Goal: Task Accomplishment & Management: Manage account settings

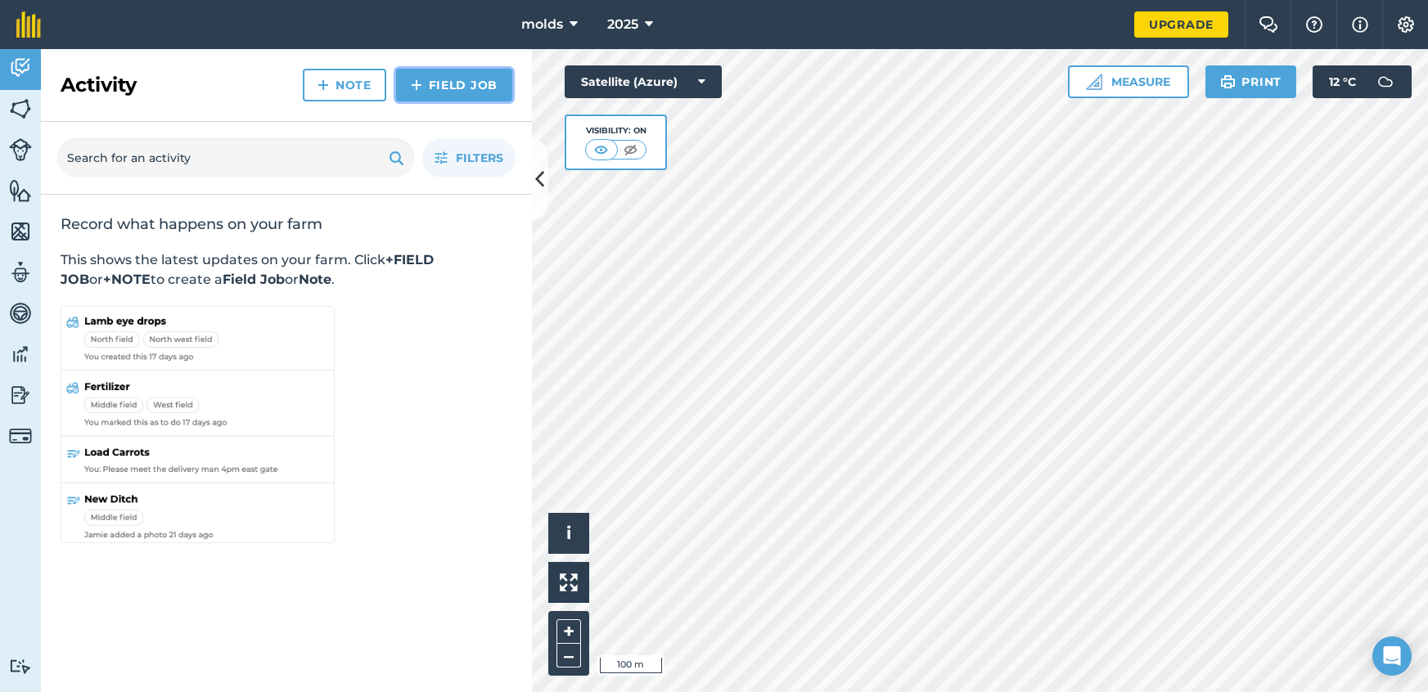
click at [464, 89] on link "Field Job" at bounding box center [454, 85] width 116 height 33
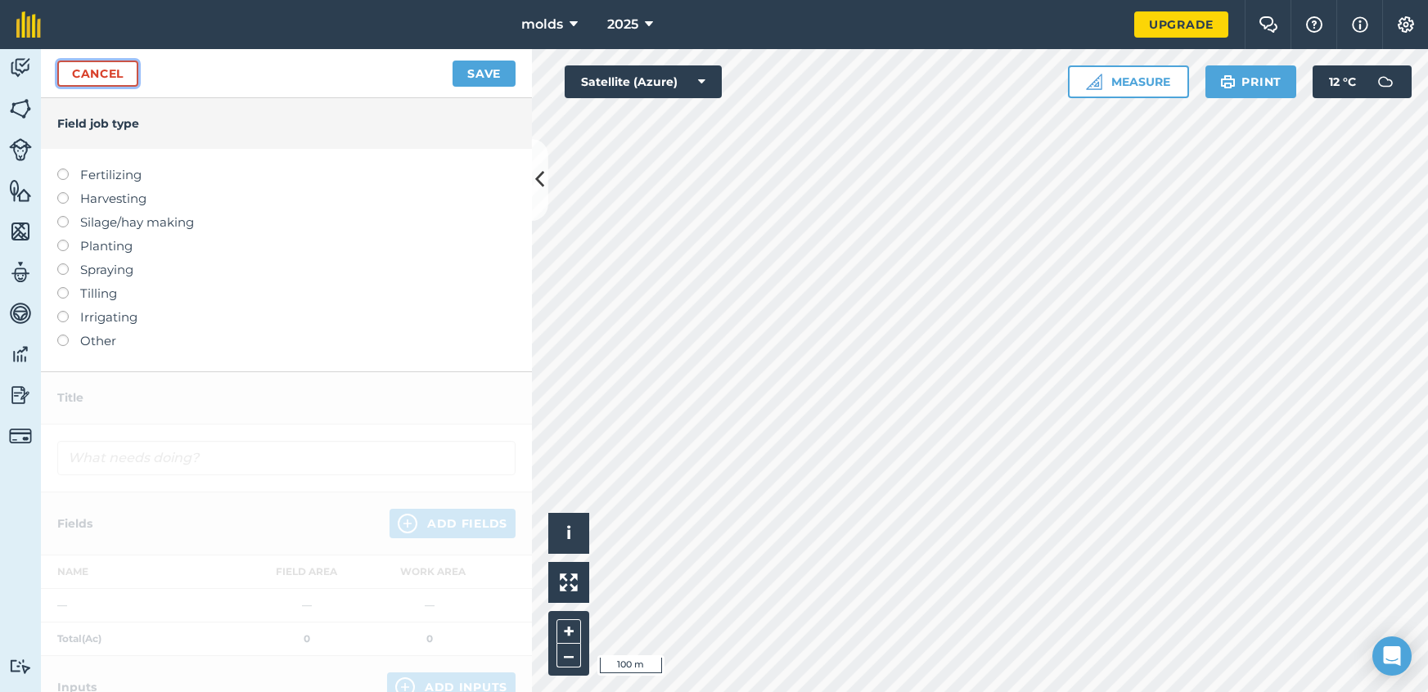
click at [62, 76] on link "Cancel" at bounding box center [97, 74] width 81 height 26
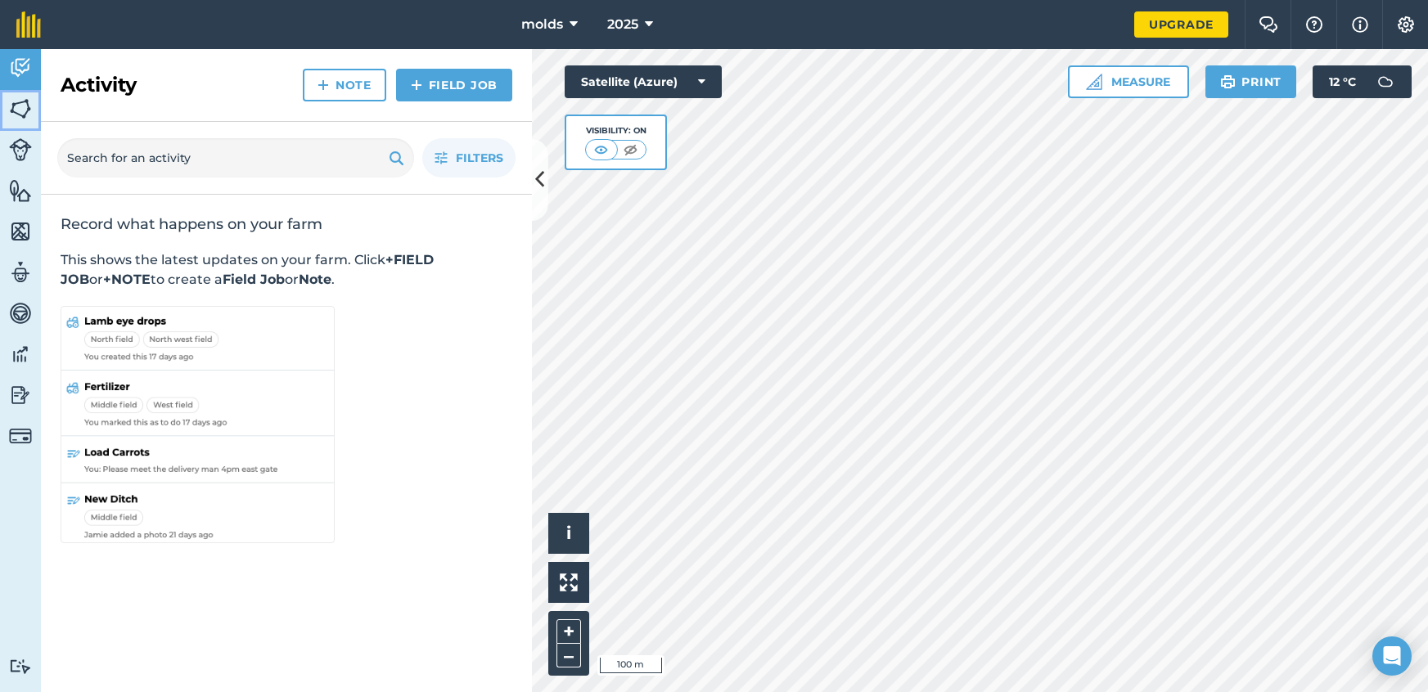
click at [30, 105] on img at bounding box center [20, 109] width 23 height 25
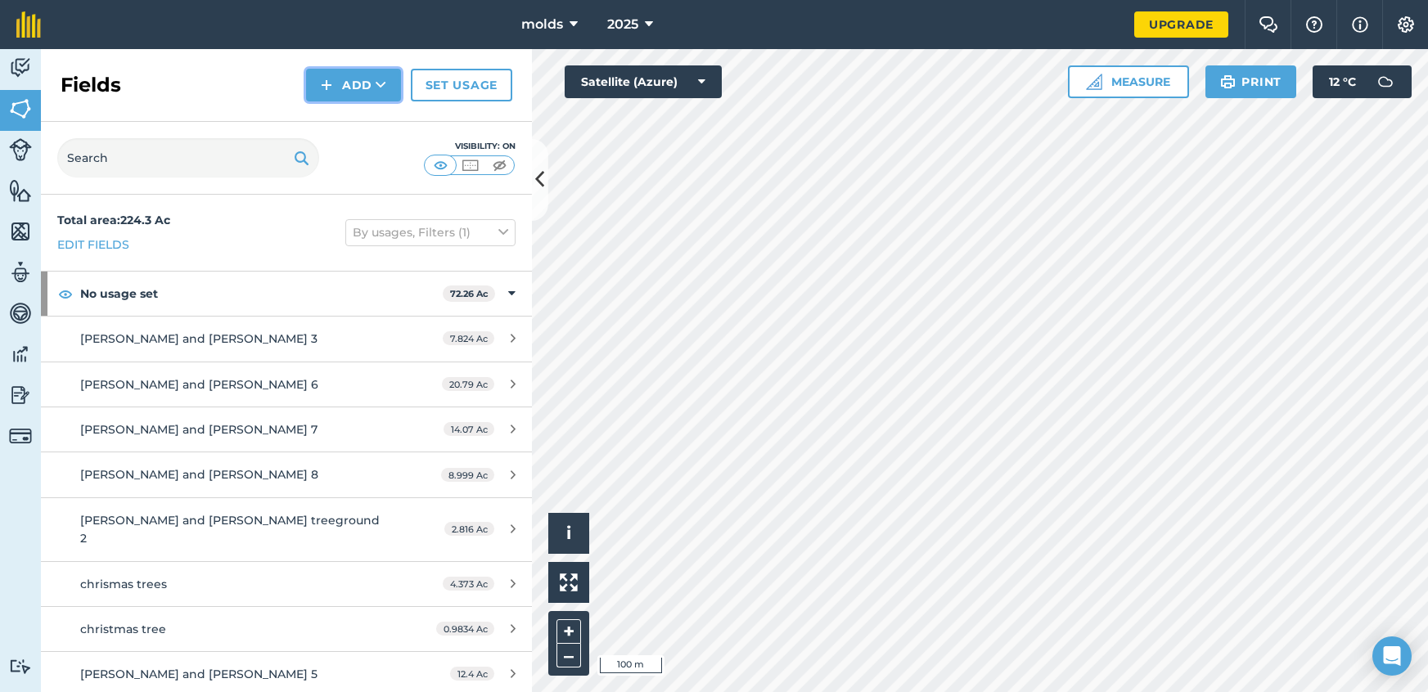
click at [334, 80] on button "Add" at bounding box center [353, 85] width 95 height 33
click at [340, 120] on link "Draw" at bounding box center [353, 122] width 90 height 36
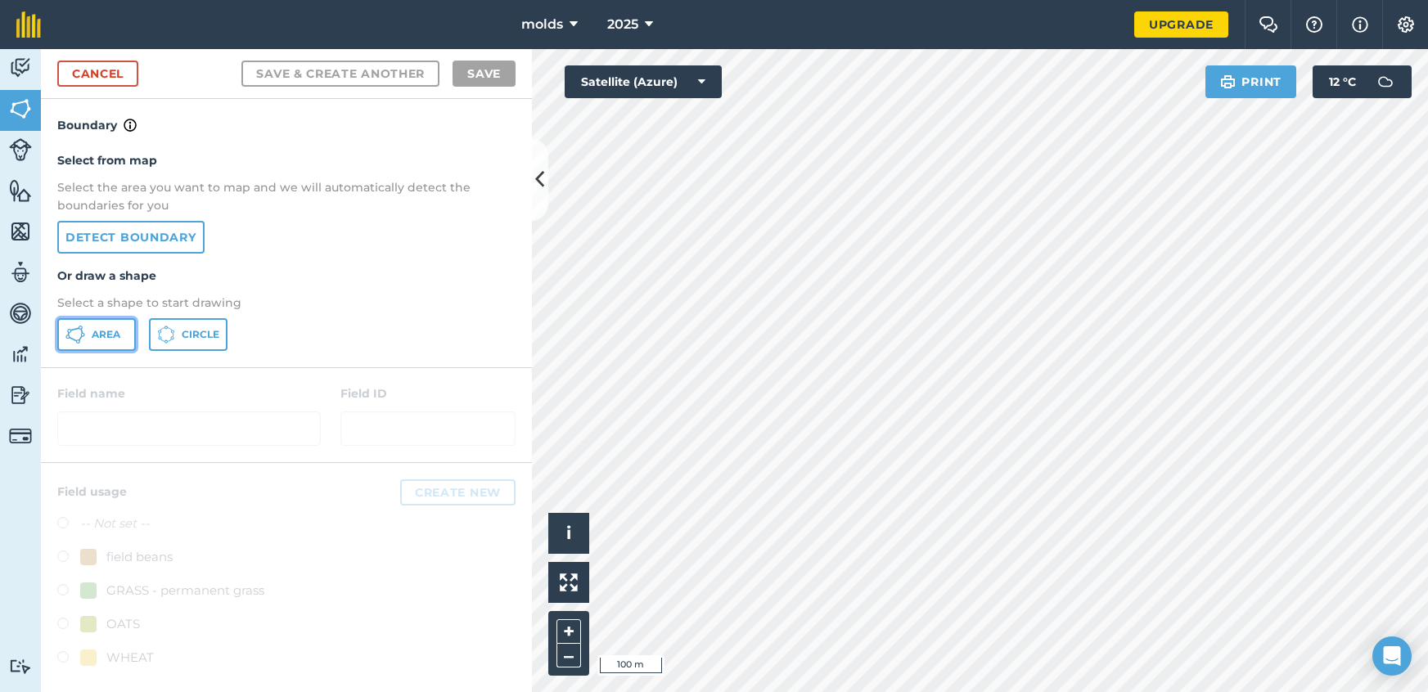
click at [103, 333] on span "Area" at bounding box center [106, 334] width 29 height 13
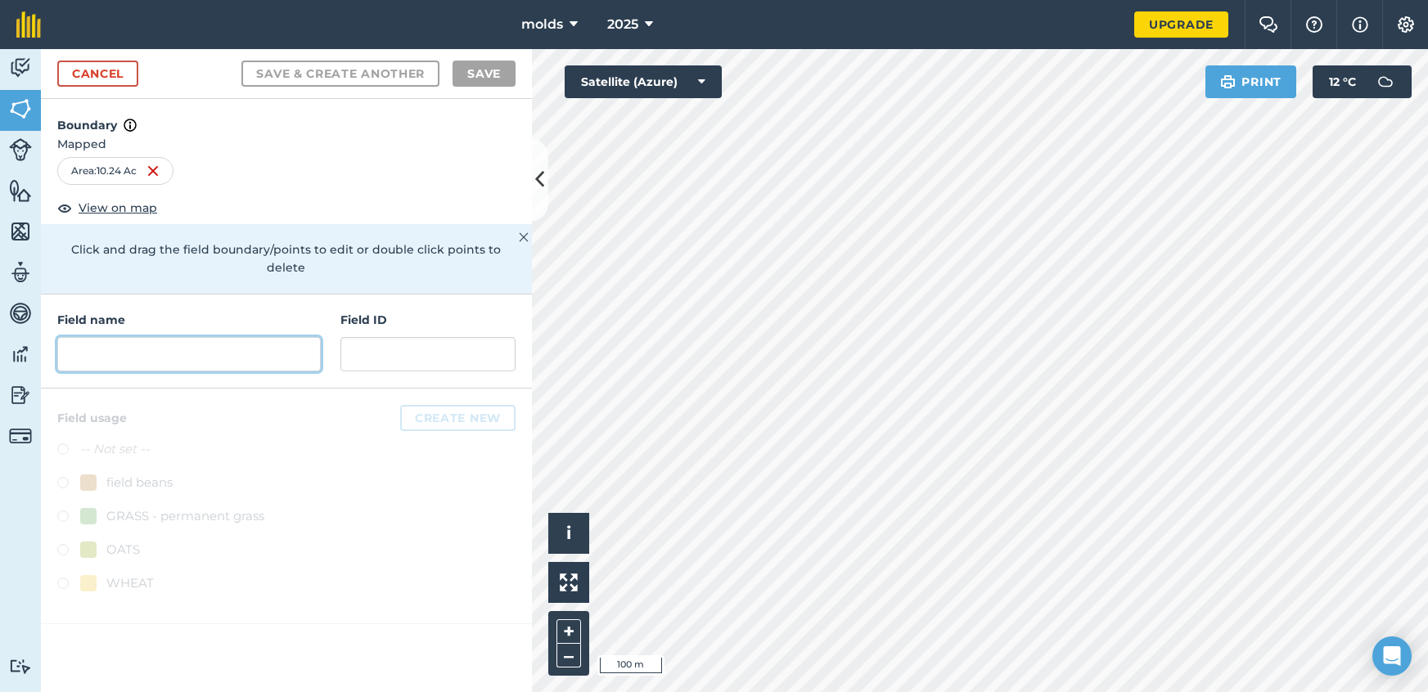
click at [259, 337] on input "text" at bounding box center [188, 354] width 263 height 34
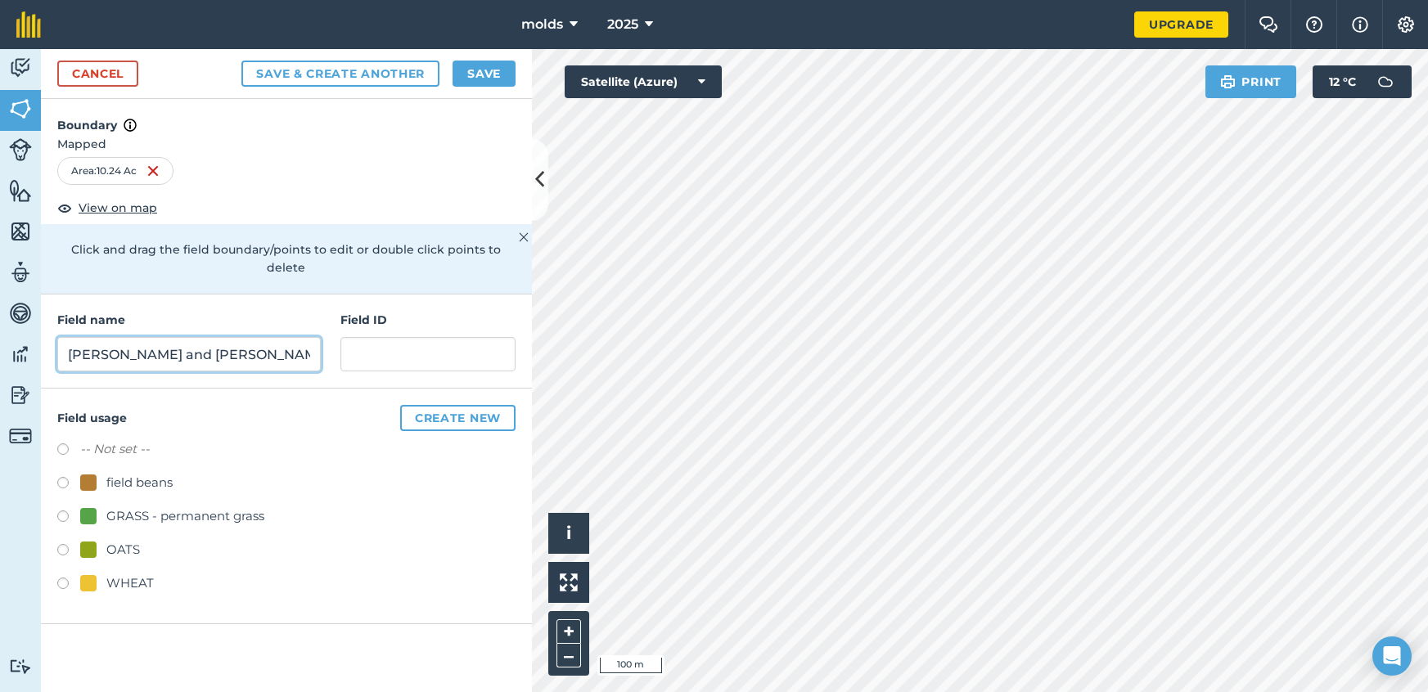
type input "[PERSON_NAME] and [PERSON_NAME]"
click at [485, 79] on button "Save" at bounding box center [483, 74] width 63 height 26
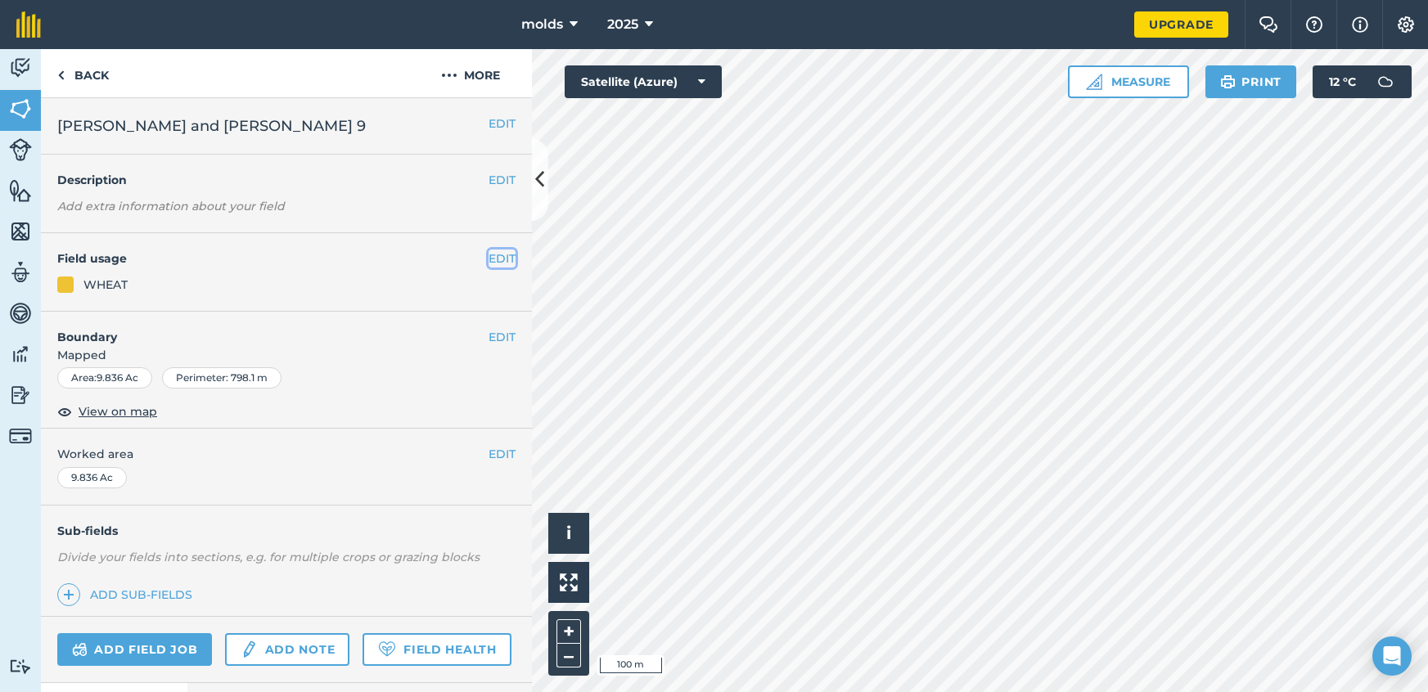
click at [502, 251] on button "EDIT" at bounding box center [501, 259] width 27 height 18
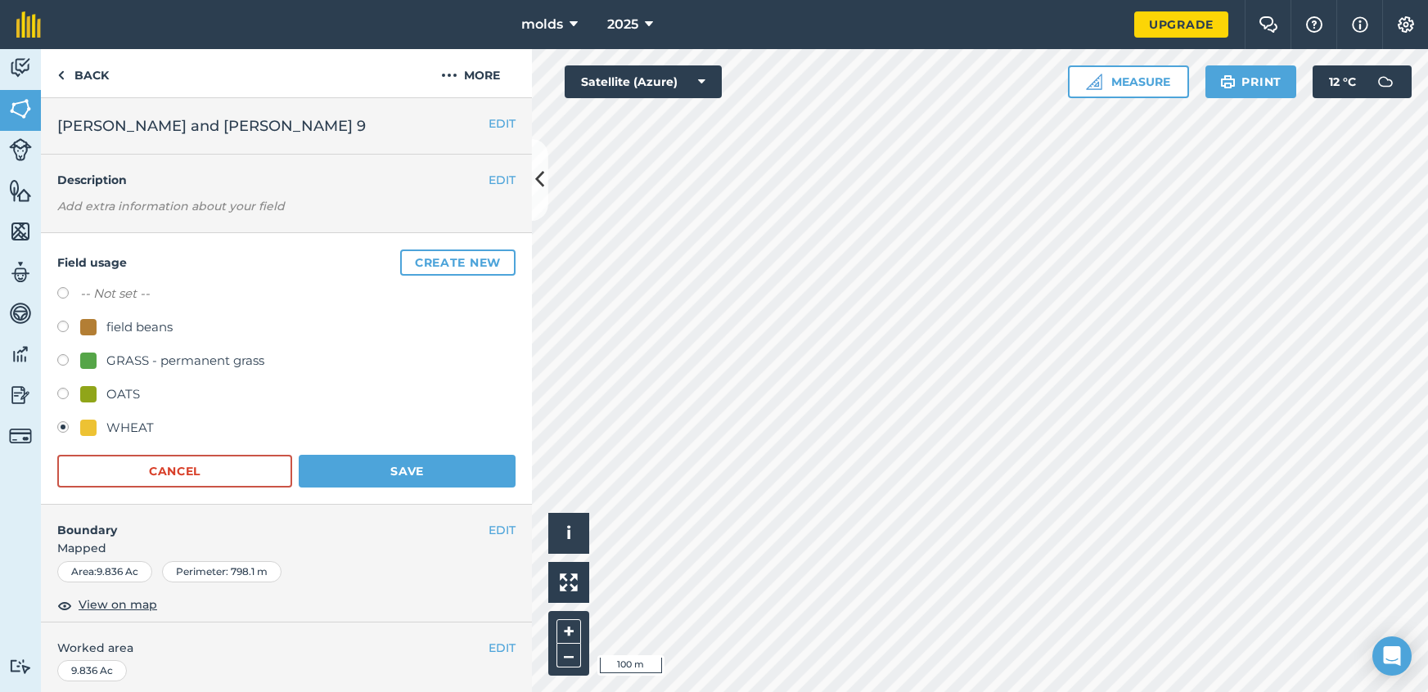
click at [101, 322] on div "field beans" at bounding box center [126, 327] width 92 height 20
radio input "true"
radio input "false"
click at [400, 463] on button "Save" at bounding box center [407, 471] width 217 height 33
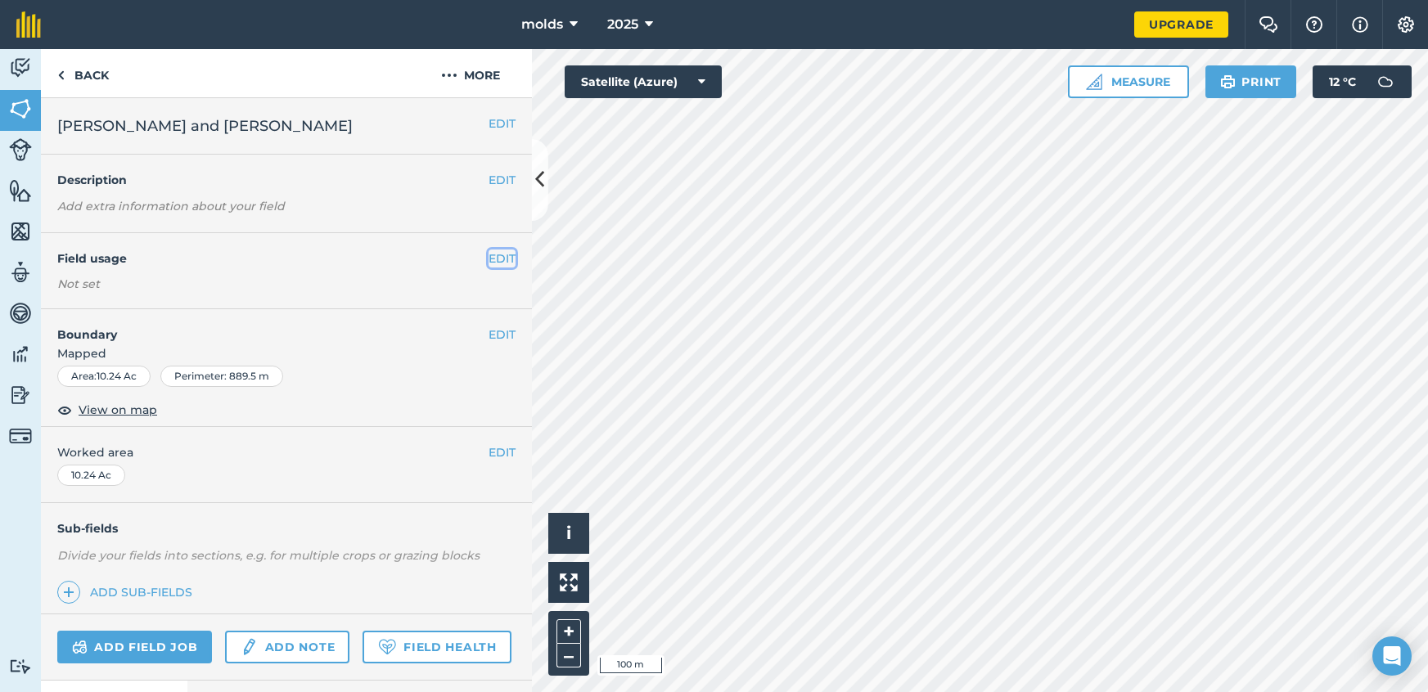
click at [505, 254] on button "EDIT" at bounding box center [501, 259] width 27 height 18
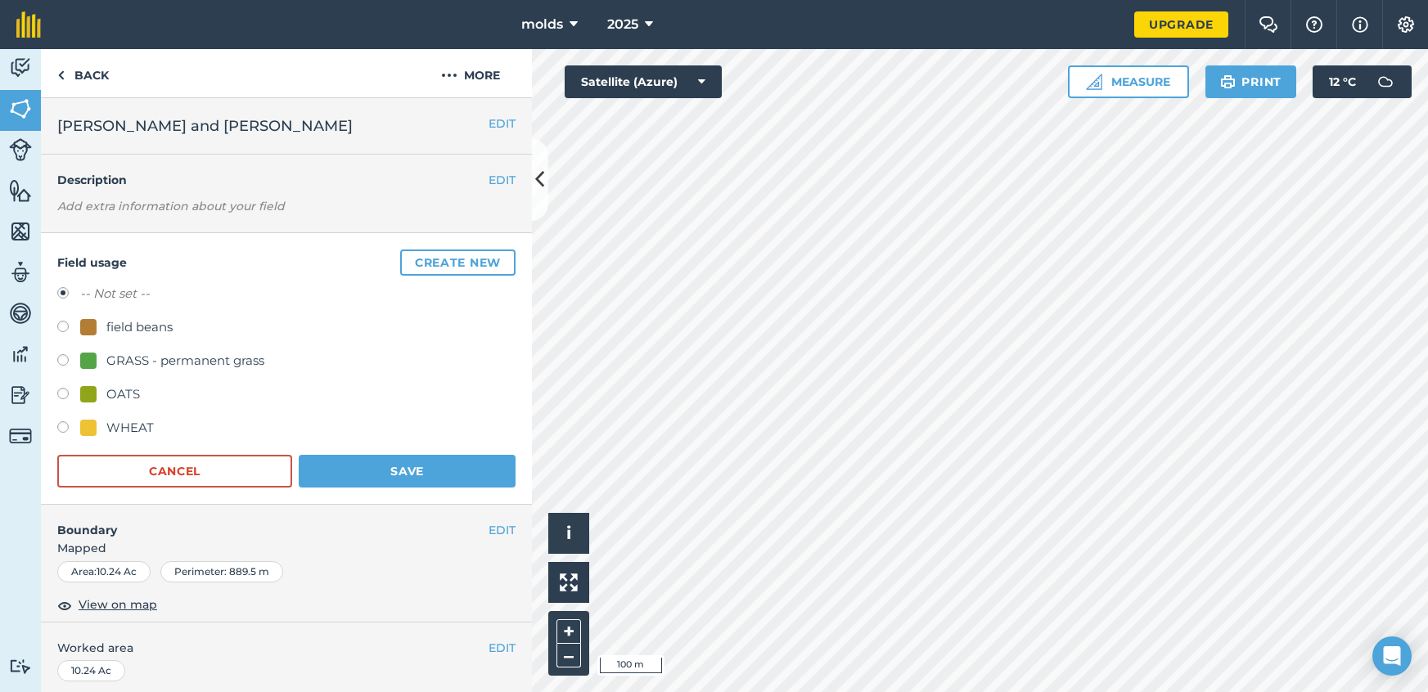
click at [67, 327] on label at bounding box center [68, 329] width 23 height 16
radio input "true"
radio input "false"
drag, startPoint x: 431, startPoint y: 469, endPoint x: 426, endPoint y: 476, distance: 8.9
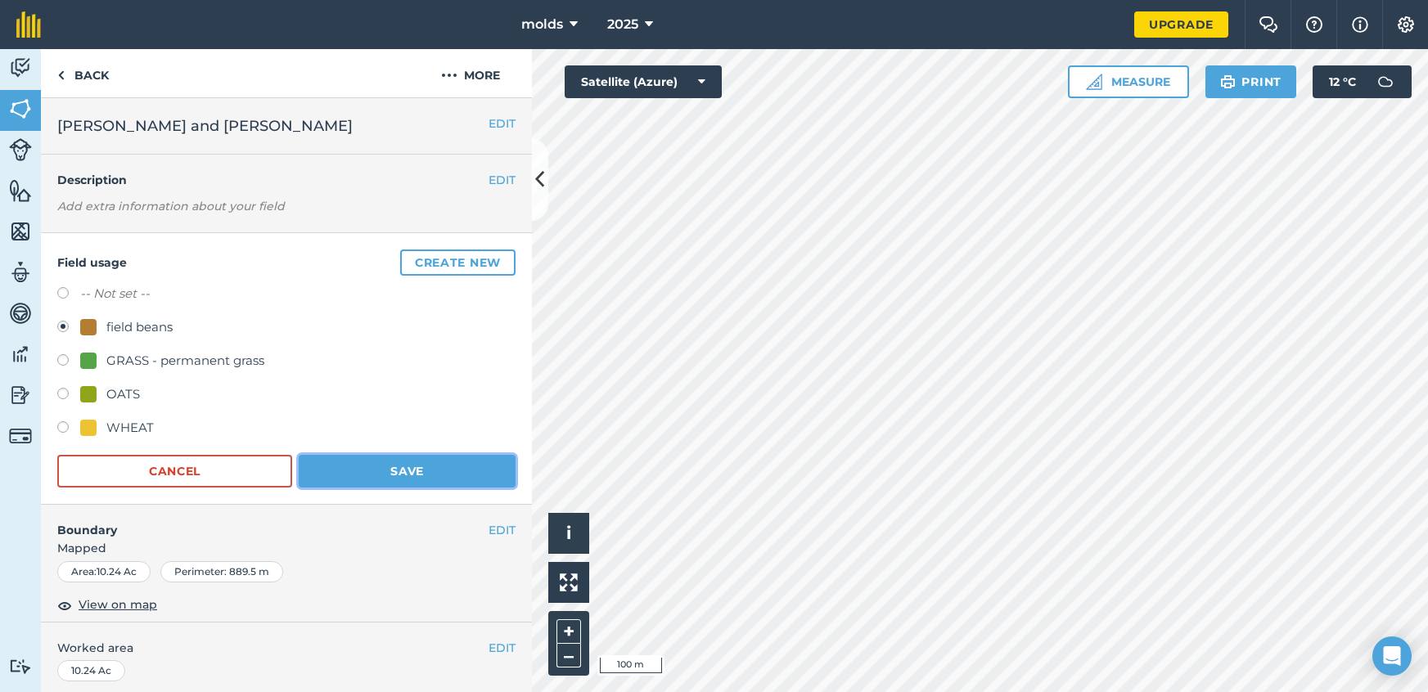
click at [427, 475] on button "Save" at bounding box center [407, 471] width 217 height 33
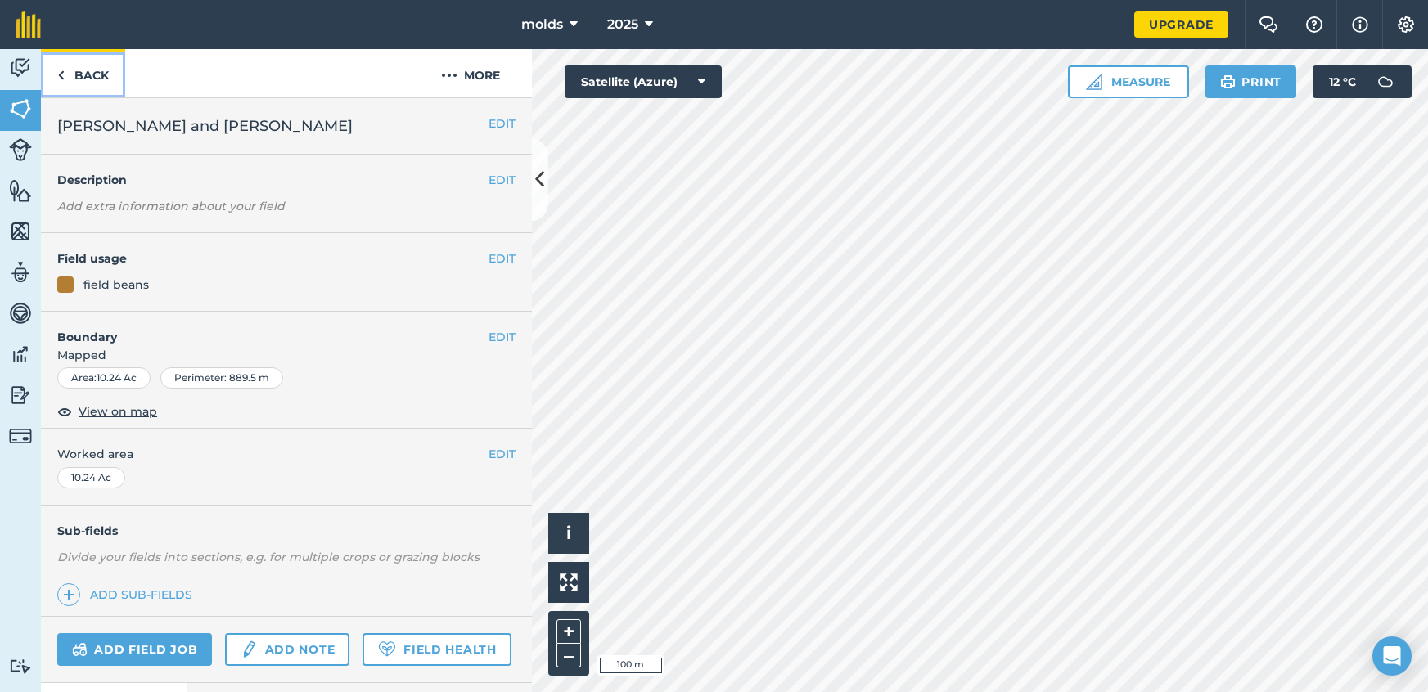
click at [73, 75] on link "Back" at bounding box center [83, 73] width 84 height 48
click at [49, 73] on link "Back" at bounding box center [83, 73] width 84 height 48
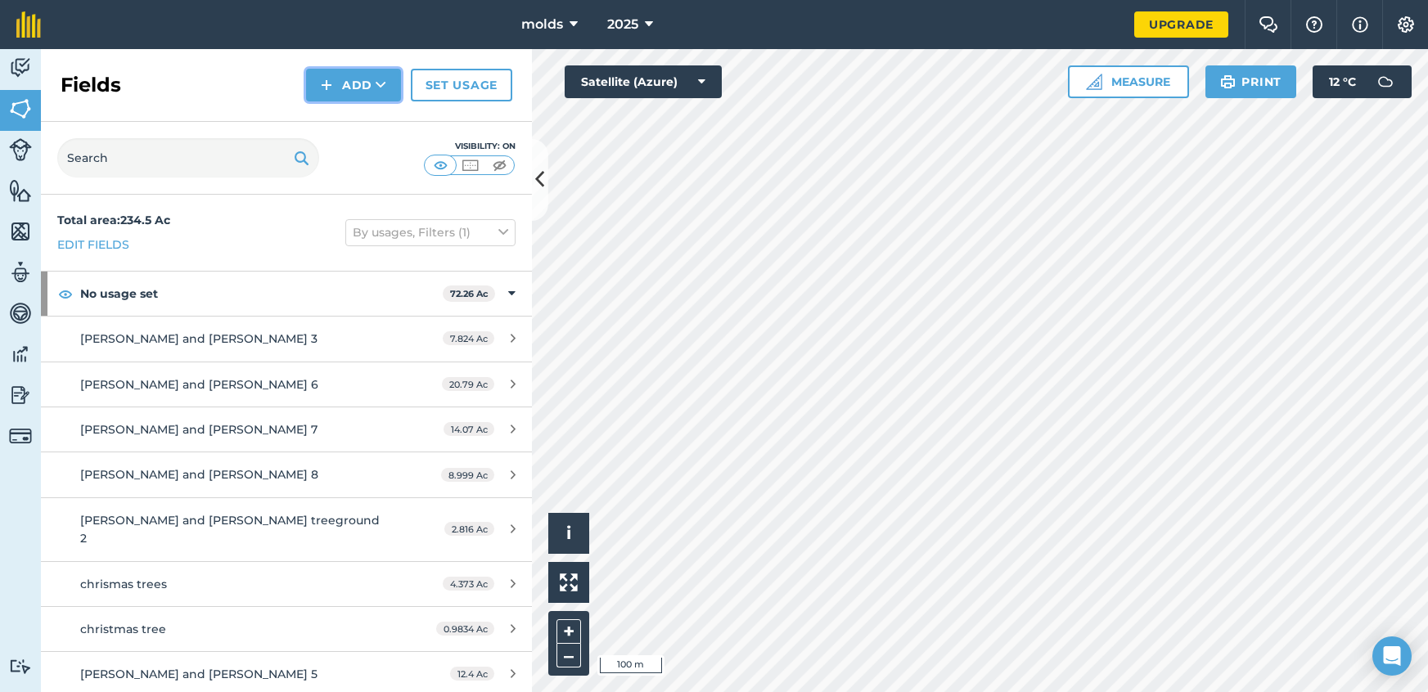
click at [372, 88] on button "Add" at bounding box center [353, 85] width 95 height 33
click at [363, 124] on link "Draw" at bounding box center [353, 122] width 90 height 36
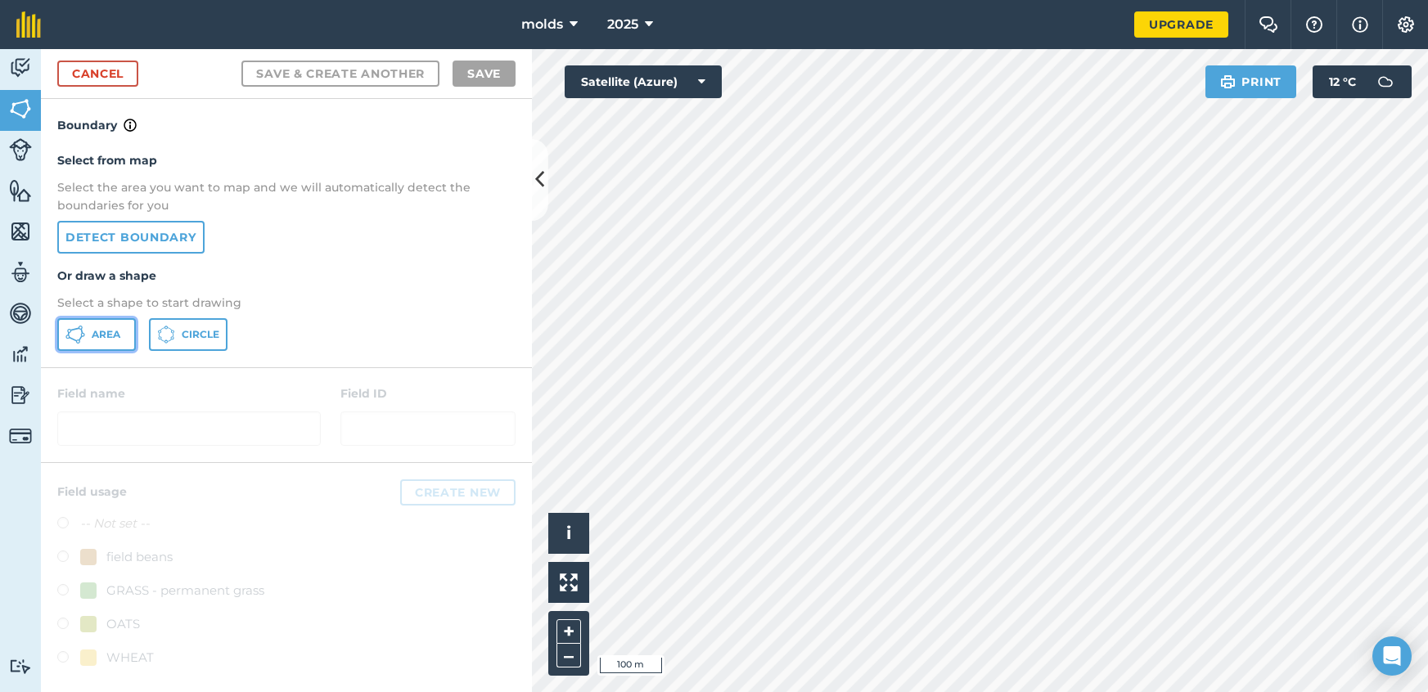
click at [107, 333] on span "Area" at bounding box center [106, 334] width 29 height 13
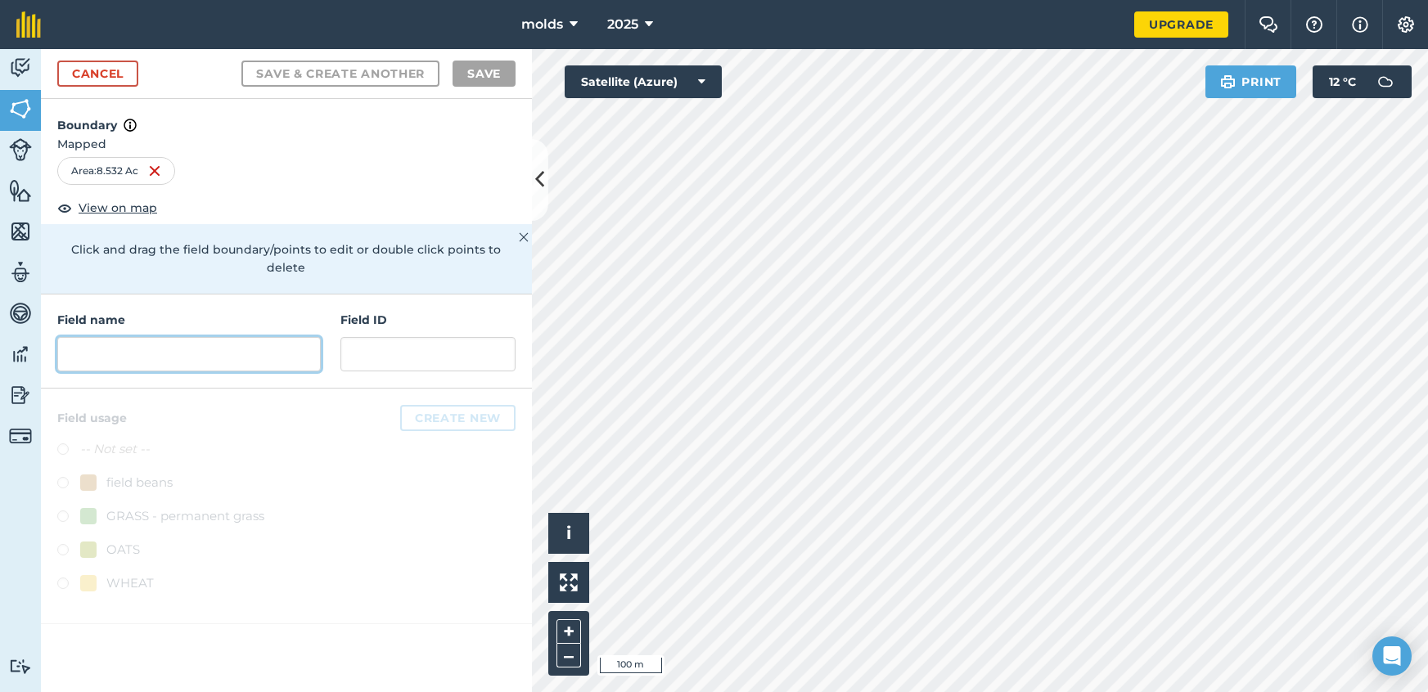
click at [205, 345] on input "text" at bounding box center [188, 354] width 263 height 34
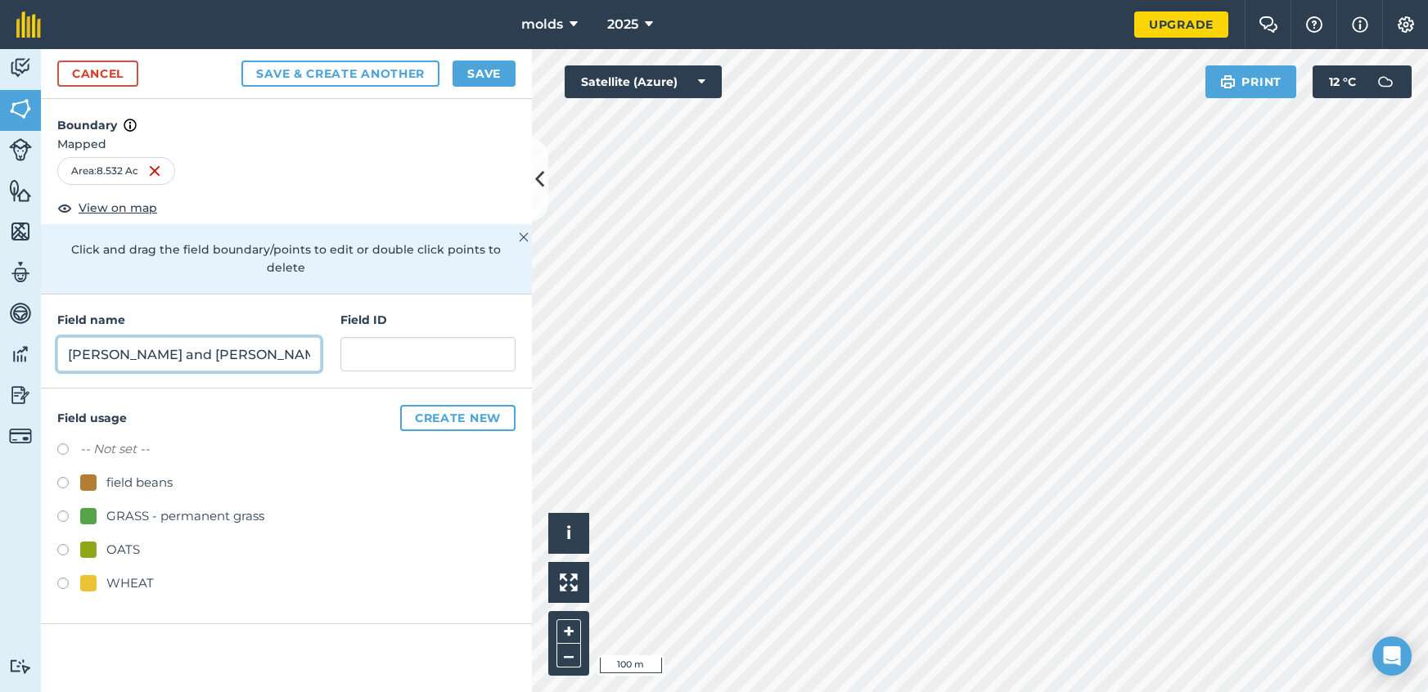
type input "[PERSON_NAME] and [PERSON_NAME]"
click at [62, 477] on label at bounding box center [68, 485] width 23 height 16
radio input "true"
click at [481, 91] on div "Cancel Save & Create Another Save" at bounding box center [286, 74] width 491 height 50
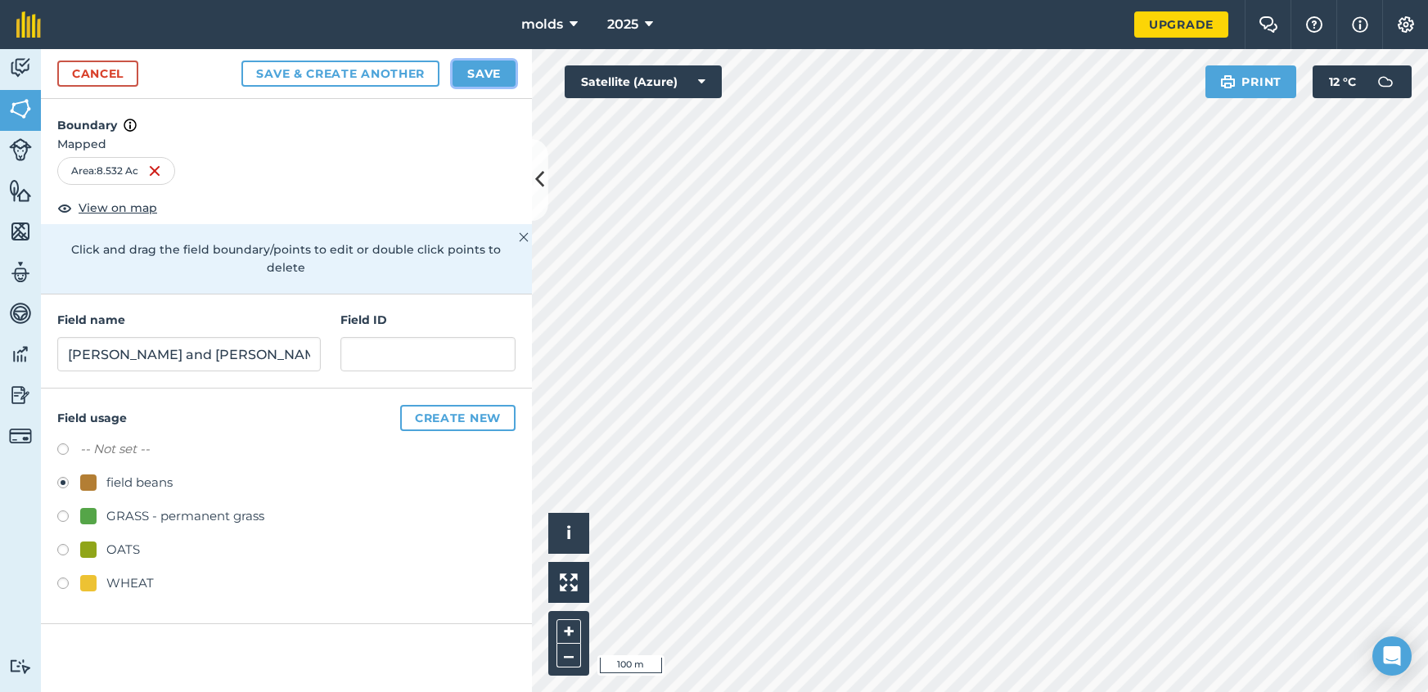
click at [484, 67] on button "Save" at bounding box center [483, 74] width 63 height 26
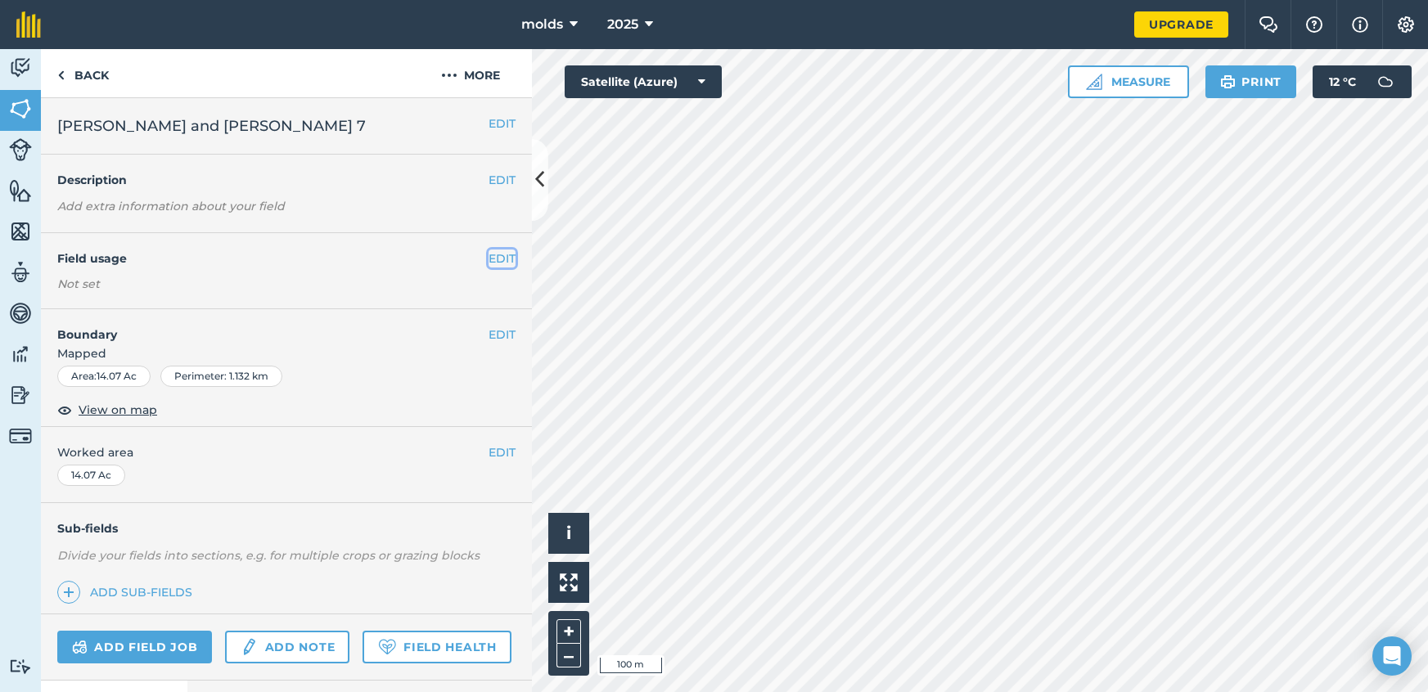
click at [501, 260] on button "EDIT" at bounding box center [501, 259] width 27 height 18
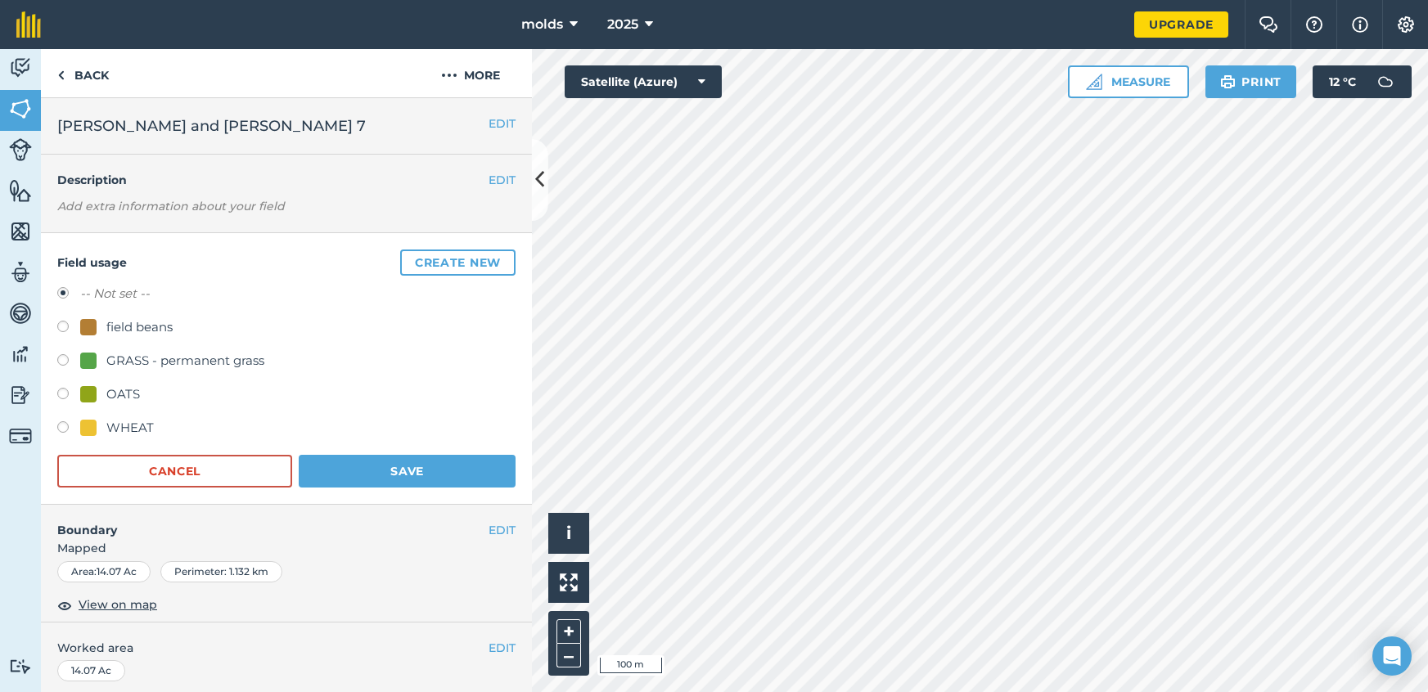
click at [63, 324] on label at bounding box center [68, 329] width 23 height 16
radio input "true"
radio input "false"
click at [443, 470] on button "Save" at bounding box center [407, 471] width 217 height 33
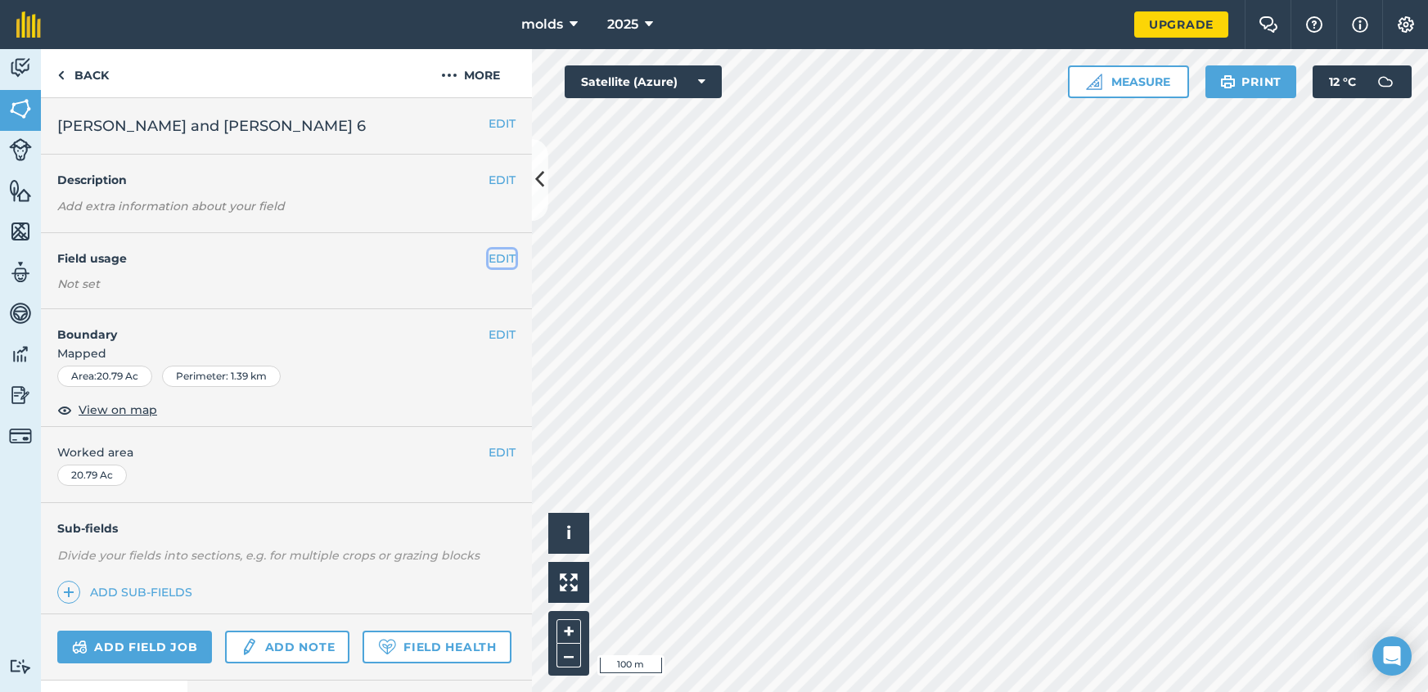
click at [509, 256] on button "EDIT" at bounding box center [501, 259] width 27 height 18
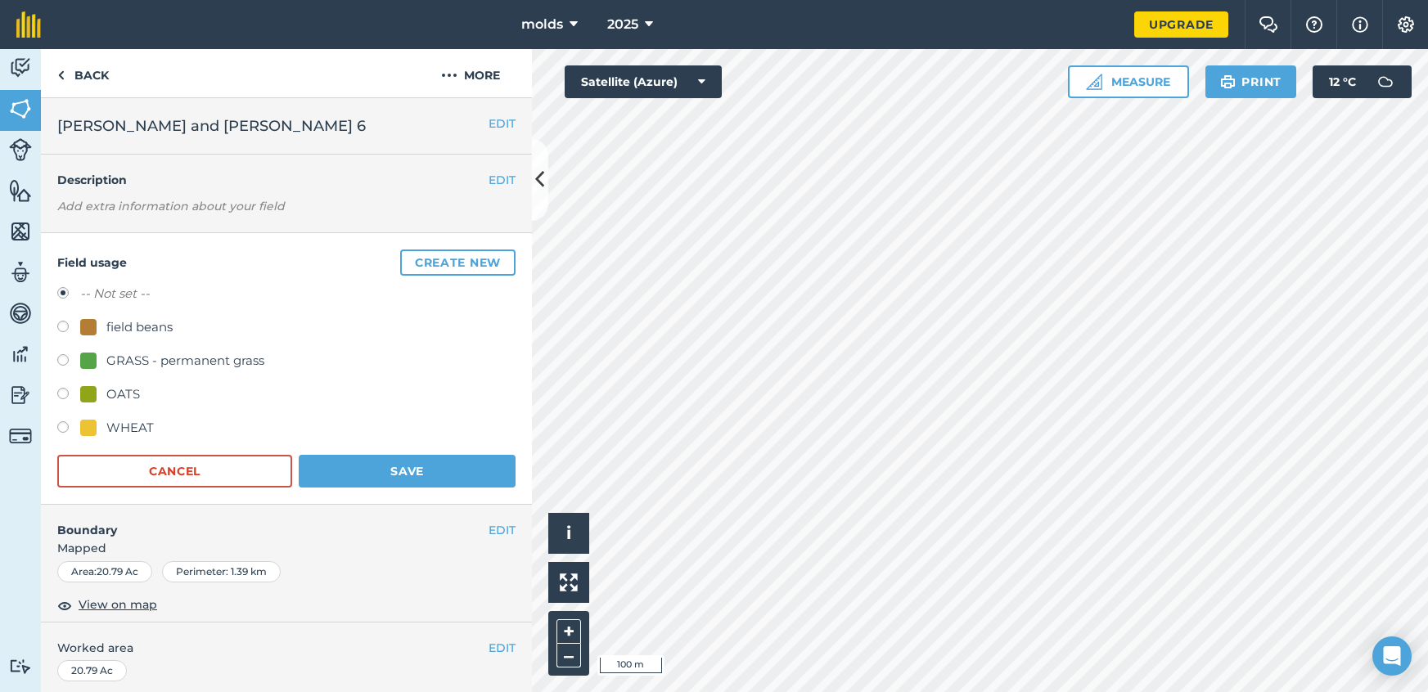
click at [59, 426] on label at bounding box center [68, 429] width 23 height 16
radio input "true"
radio input "false"
click at [409, 463] on button "Save" at bounding box center [407, 471] width 217 height 33
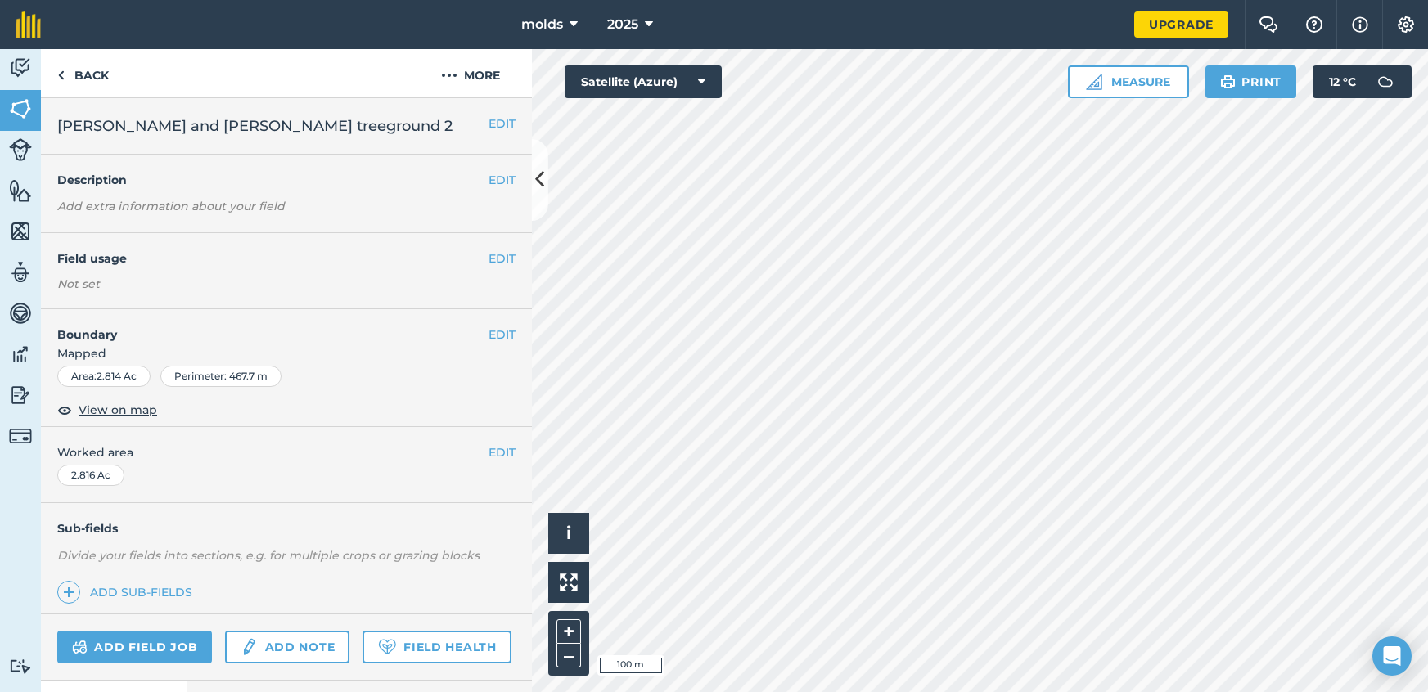
click at [487, 332] on h4 "Boundary" at bounding box center [265, 326] width 448 height 34
click at [501, 254] on button "EDIT" at bounding box center [501, 259] width 27 height 18
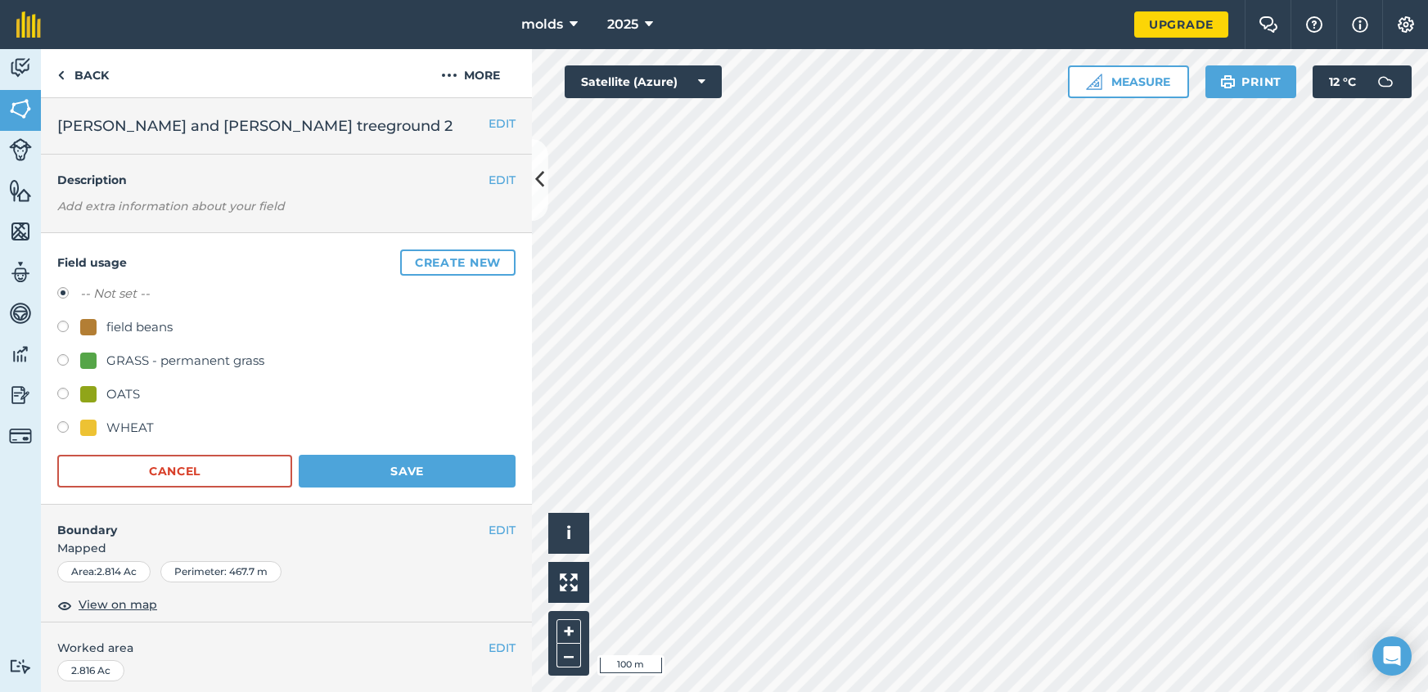
click at [62, 323] on label at bounding box center [68, 329] width 23 height 16
radio input "true"
radio input "false"
click at [375, 471] on button "Save" at bounding box center [407, 471] width 217 height 33
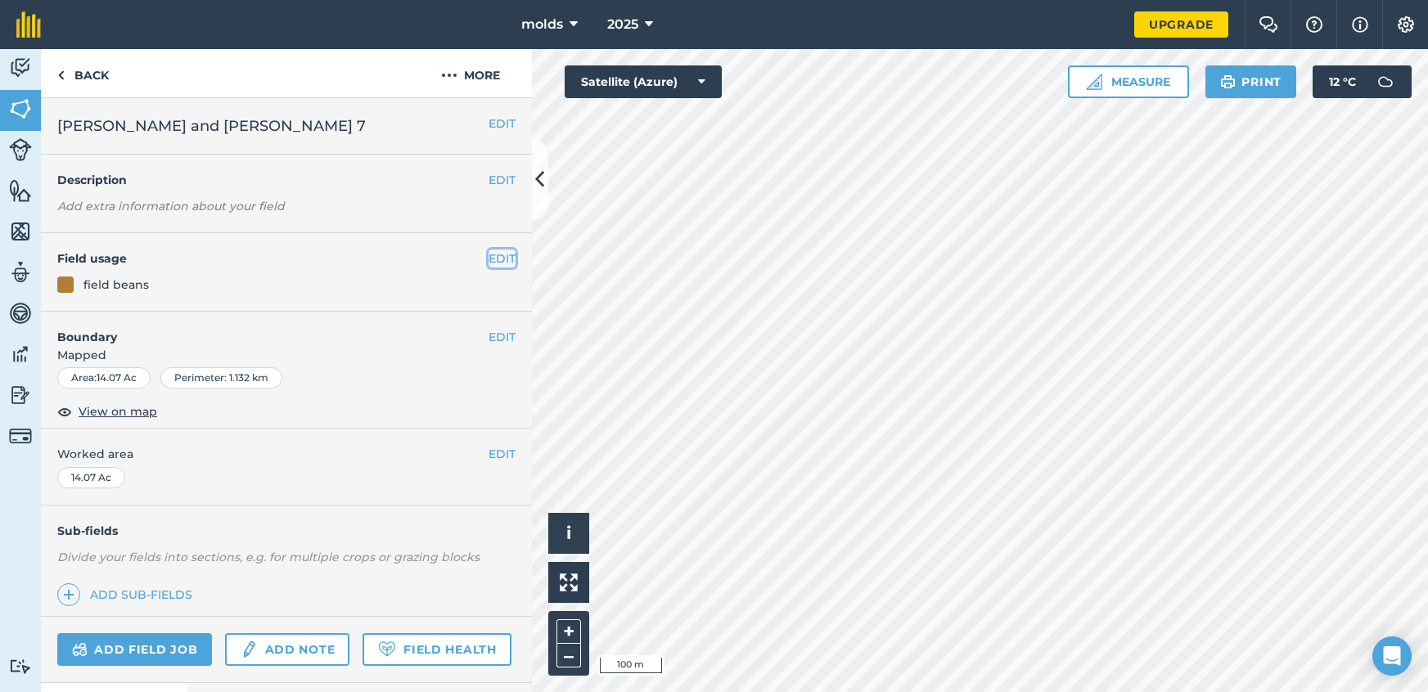
click at [499, 254] on button "EDIT" at bounding box center [501, 259] width 27 height 18
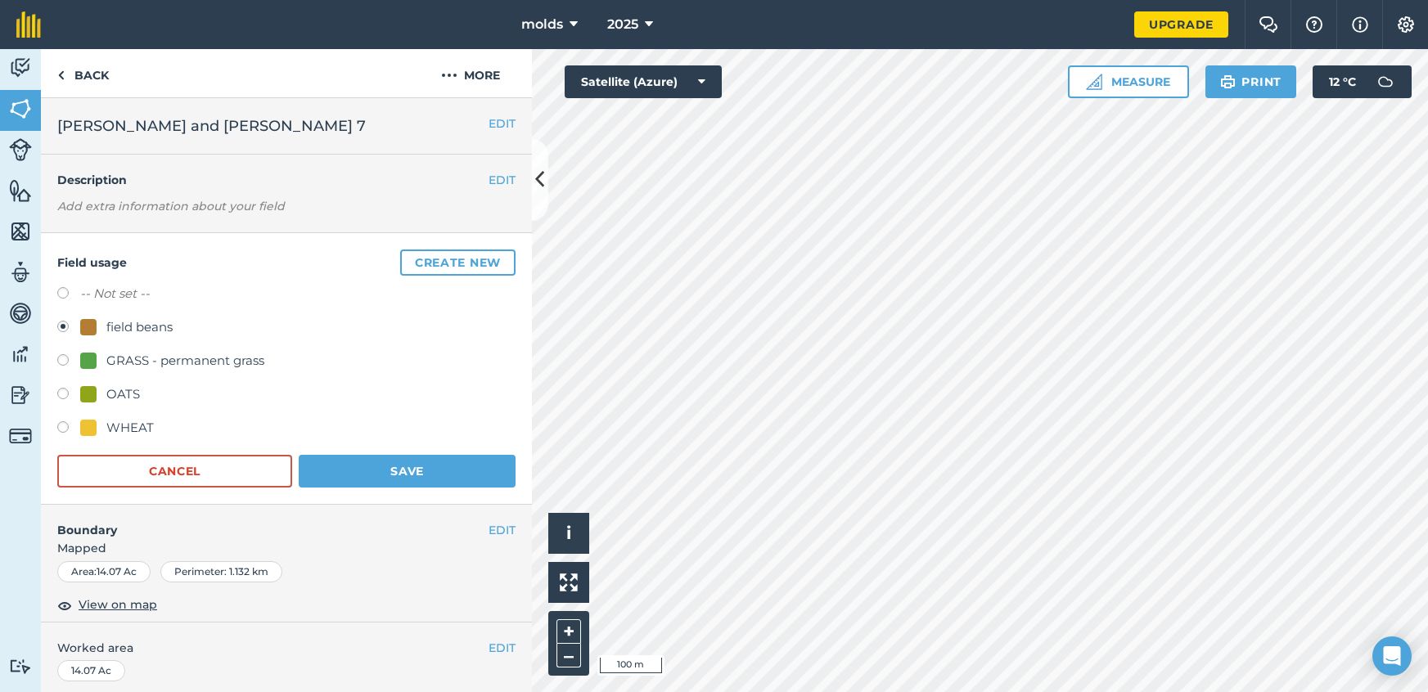
click at [59, 429] on label at bounding box center [68, 429] width 23 height 16
radio input "true"
radio input "false"
click at [352, 461] on button "Save" at bounding box center [407, 471] width 217 height 33
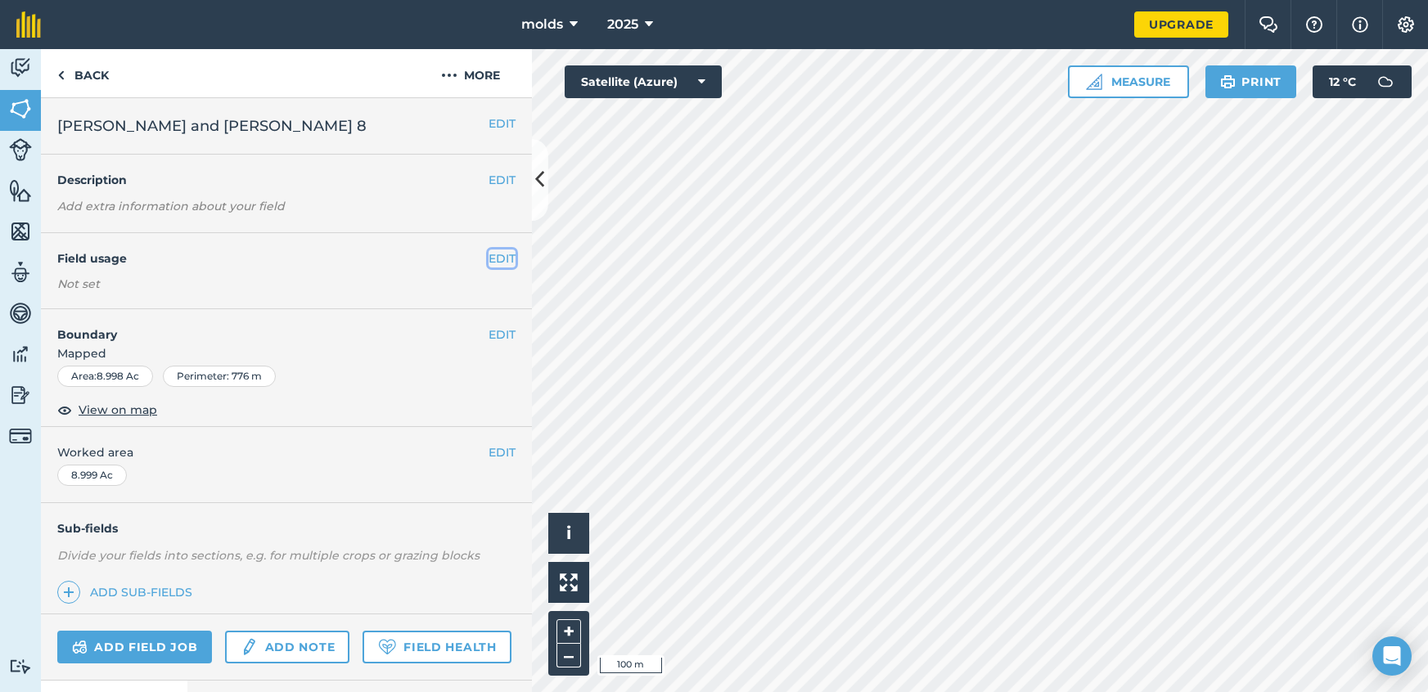
click at [510, 260] on button "EDIT" at bounding box center [501, 259] width 27 height 18
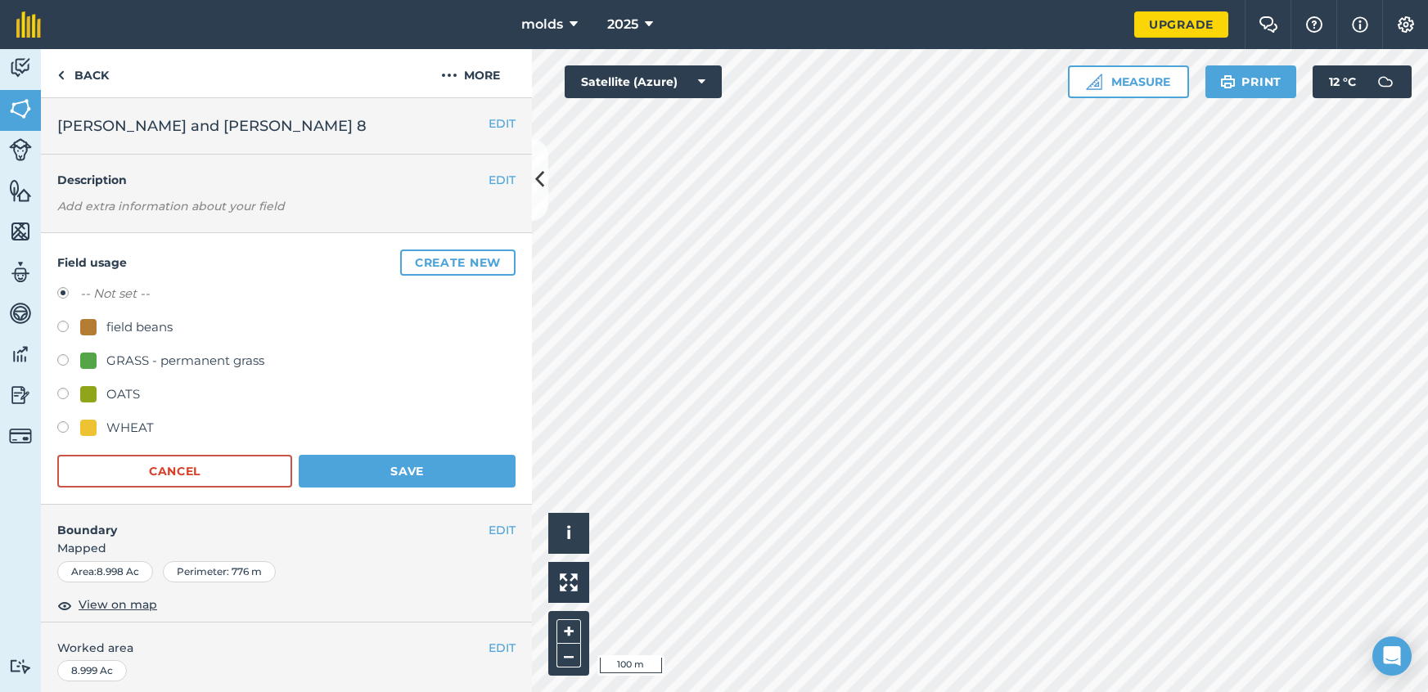
click at [62, 425] on label at bounding box center [68, 429] width 23 height 16
radio input "true"
radio input "false"
click at [425, 471] on button "Save" at bounding box center [407, 471] width 217 height 33
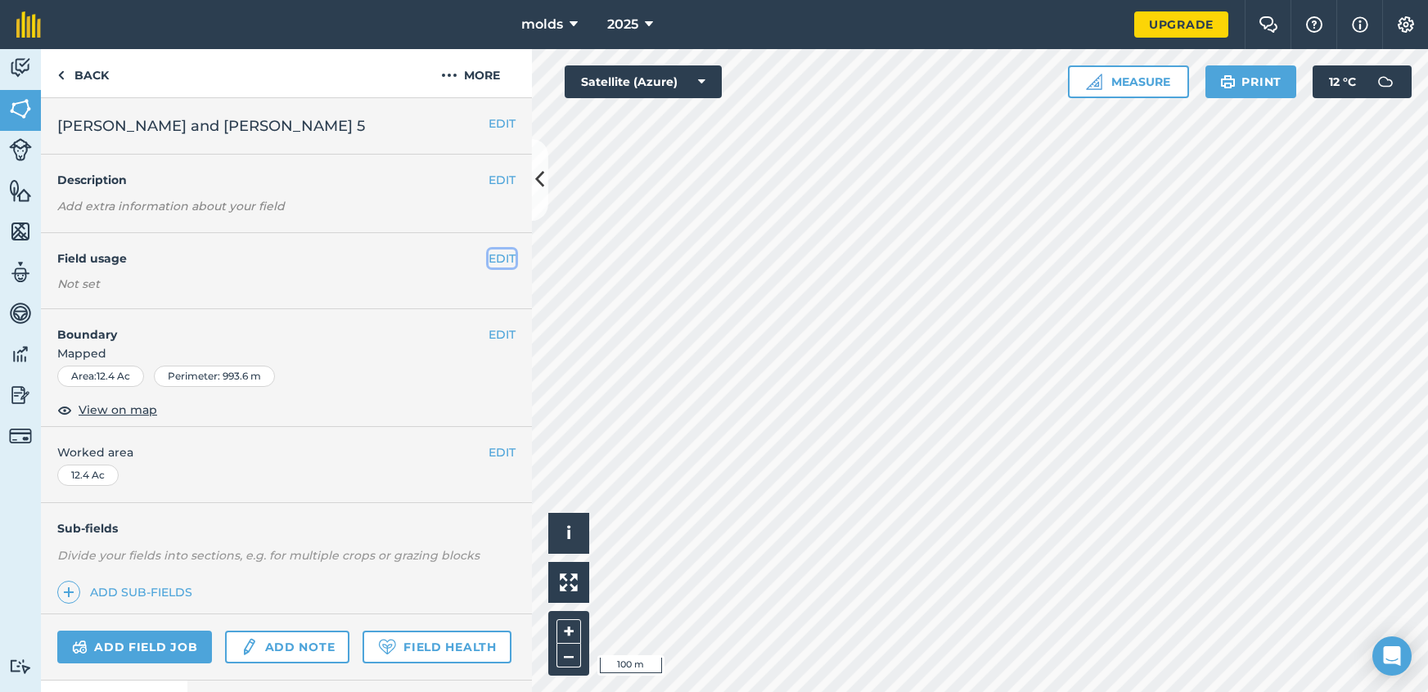
click at [498, 263] on button "EDIT" at bounding box center [501, 259] width 27 height 18
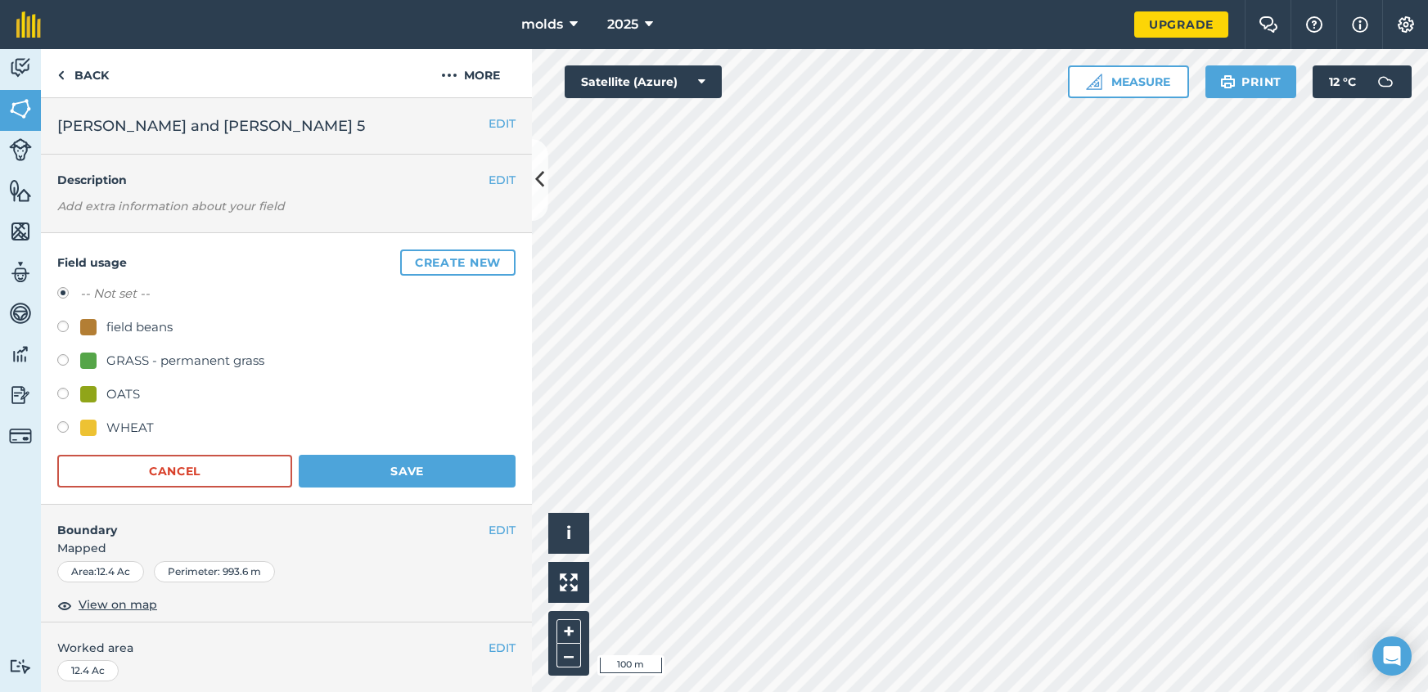
click at [61, 427] on label at bounding box center [68, 429] width 23 height 16
radio input "true"
radio input "false"
click at [421, 466] on button "Save" at bounding box center [407, 471] width 217 height 33
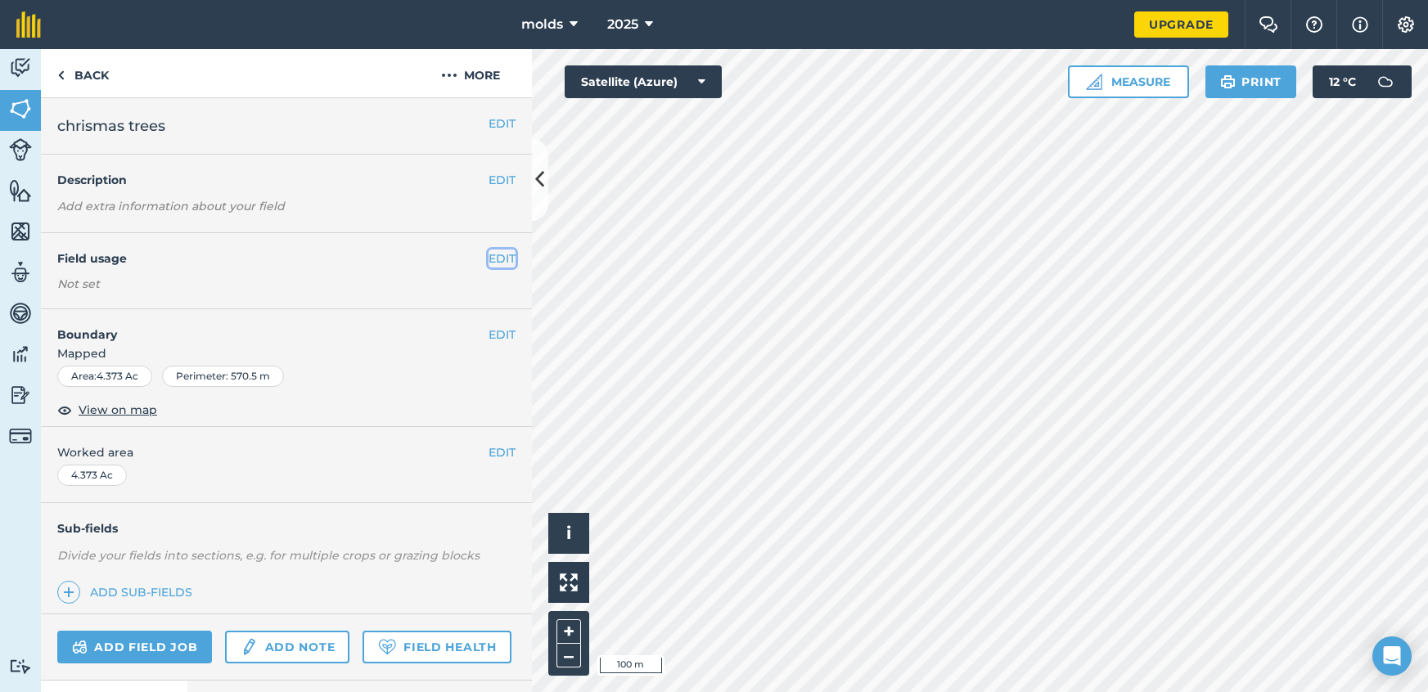
click at [507, 258] on button "EDIT" at bounding box center [501, 259] width 27 height 18
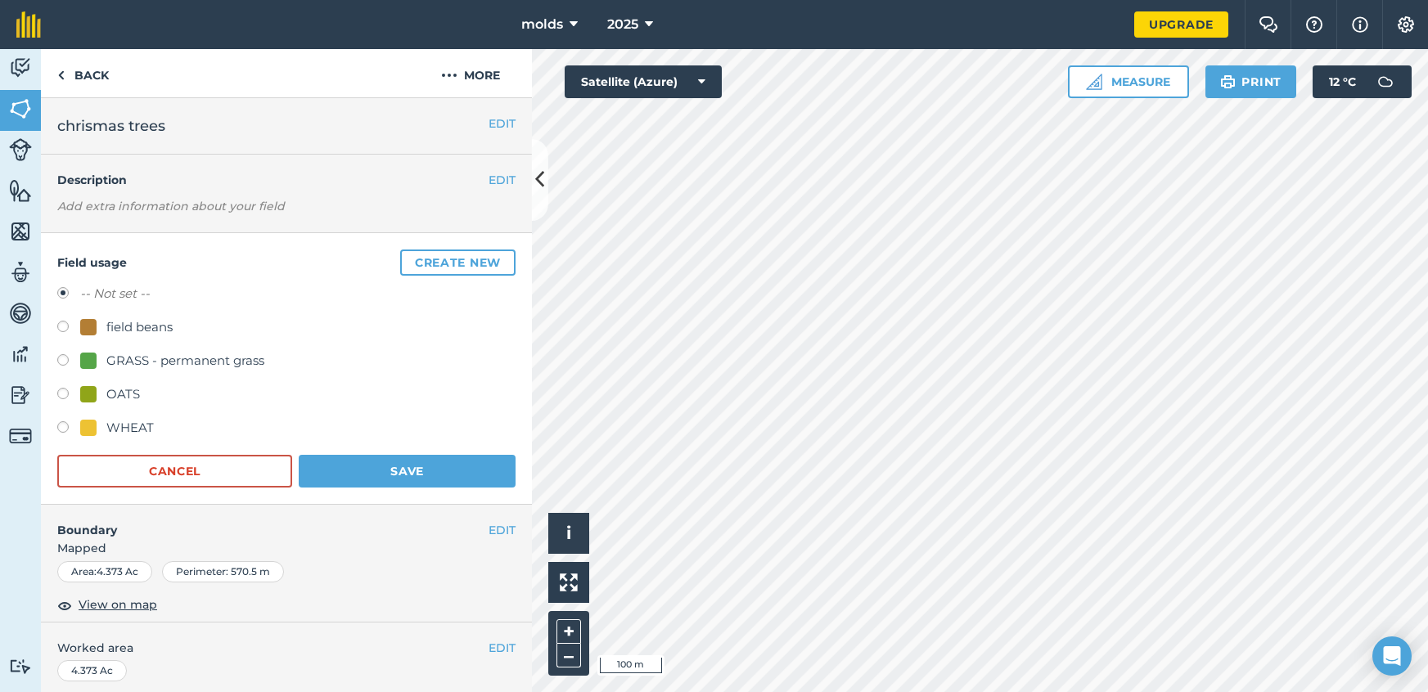
drag, startPoint x: 68, startPoint y: 358, endPoint x: 80, endPoint y: 366, distance: 14.8
click at [70, 358] on label at bounding box center [68, 362] width 23 height 16
radio input "true"
radio input "false"
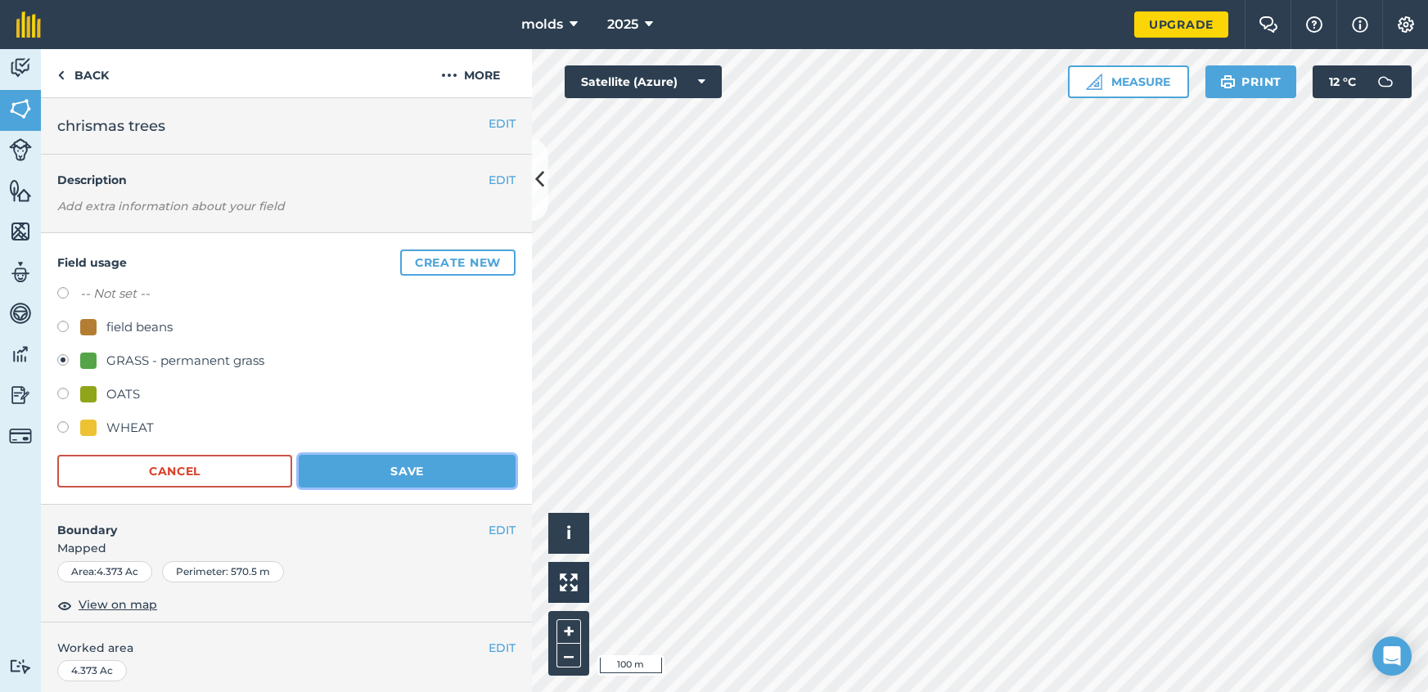
click at [421, 462] on button "Save" at bounding box center [407, 471] width 217 height 33
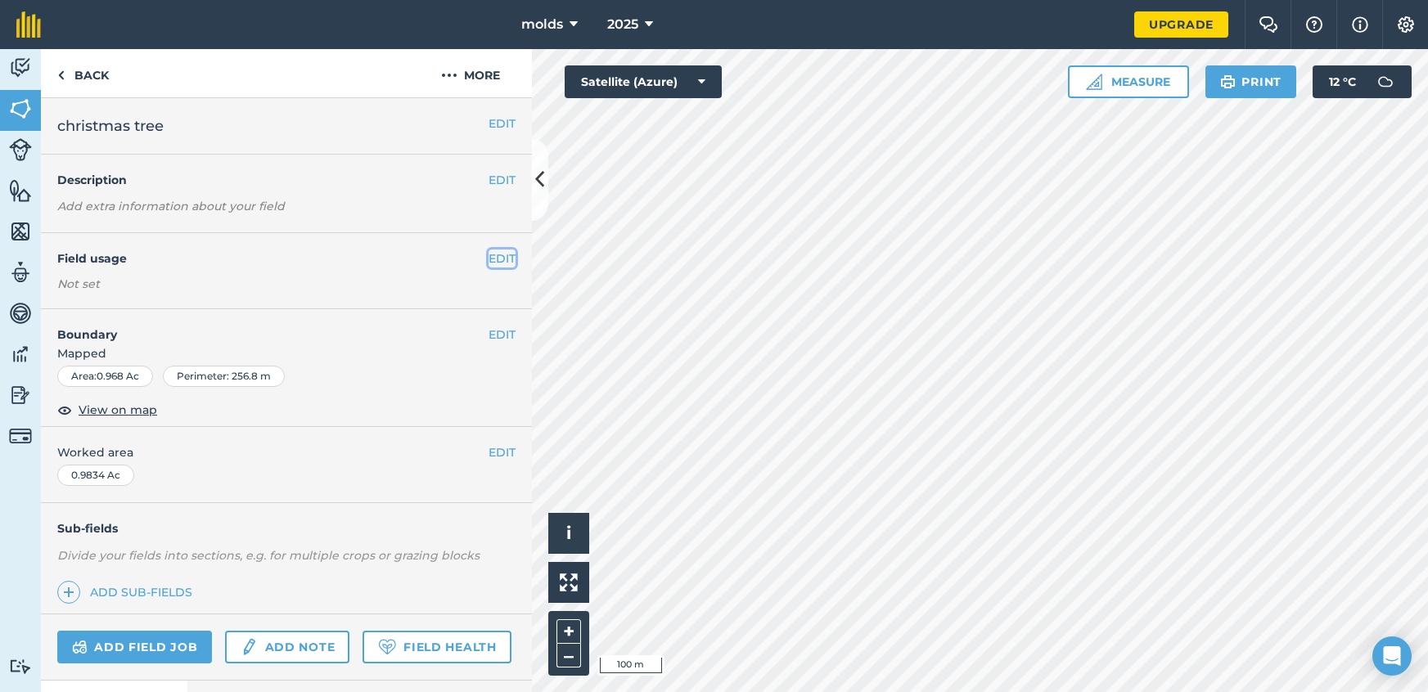
click at [491, 264] on button "EDIT" at bounding box center [501, 259] width 27 height 18
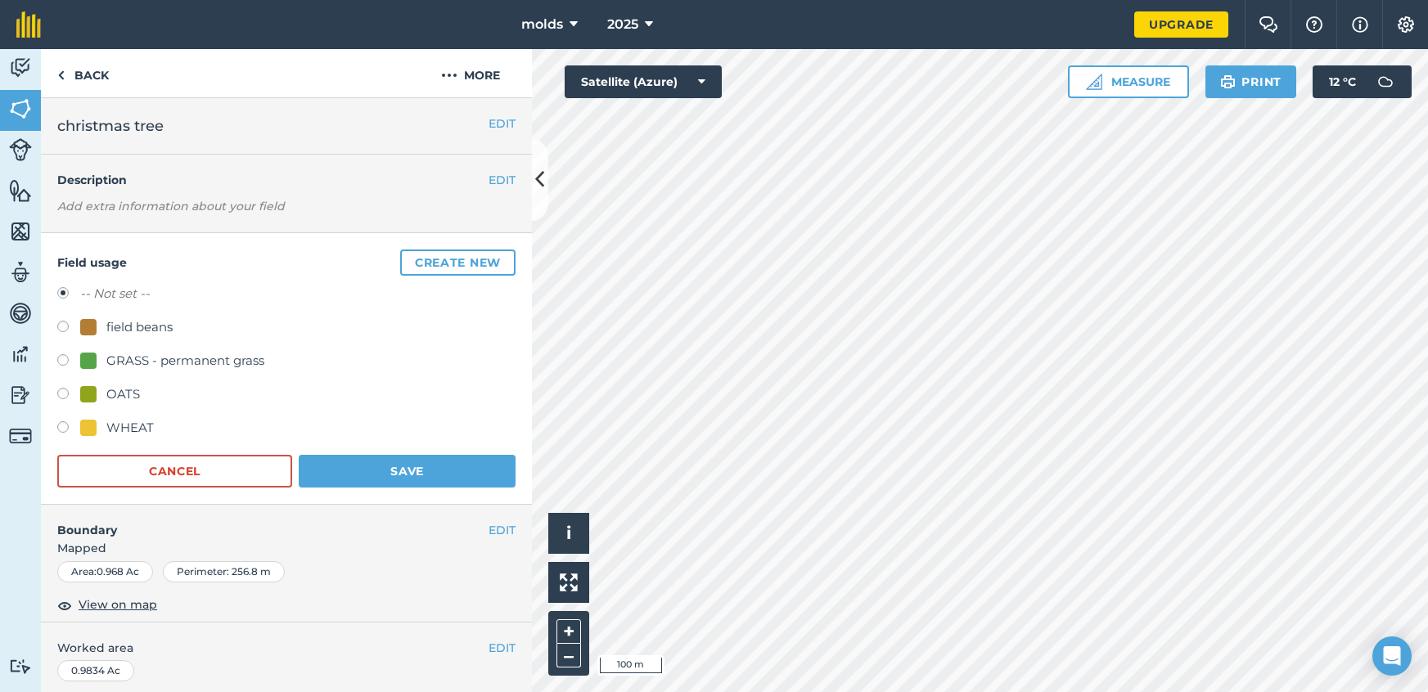
click at [56, 357] on div "Field usage Create new -- Not set -- field beans GRASS - permanent grass OATS W…" at bounding box center [286, 369] width 491 height 272
click at [63, 360] on label at bounding box center [68, 362] width 23 height 16
radio input "true"
radio input "false"
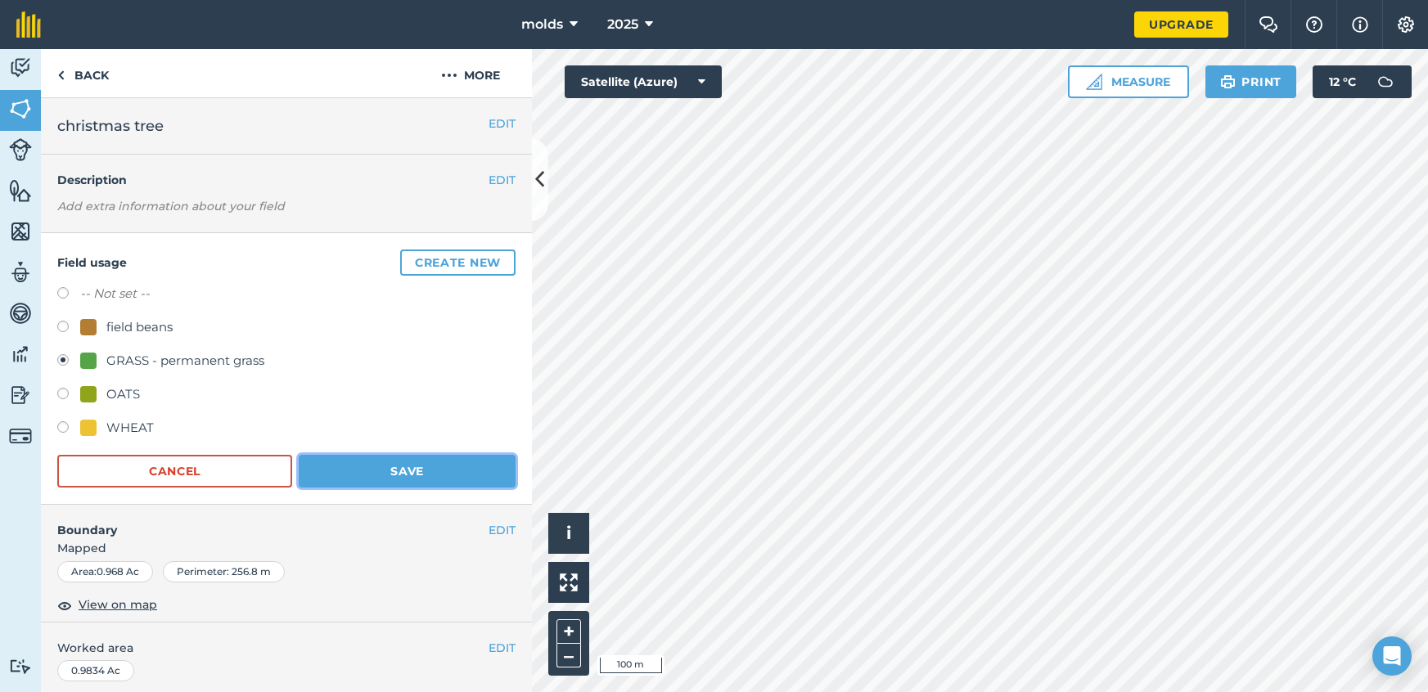
click at [378, 470] on button "Save" at bounding box center [407, 471] width 217 height 33
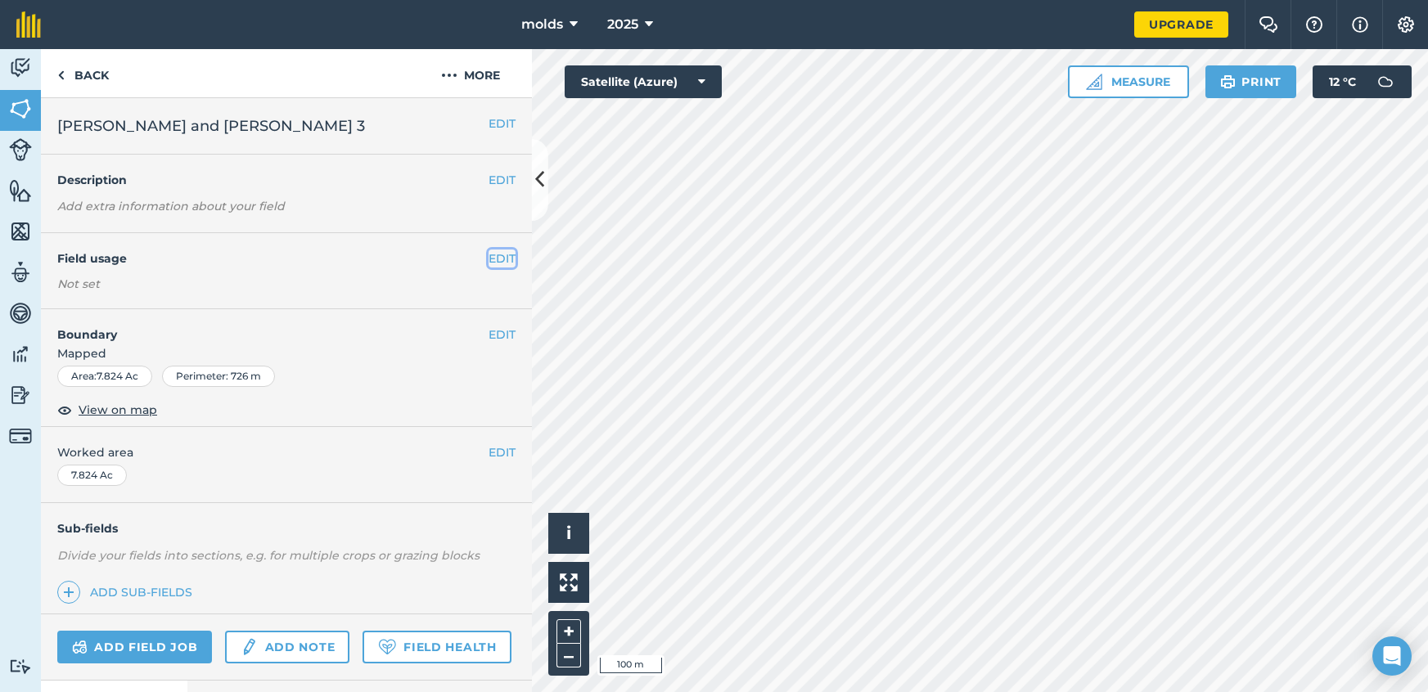
click at [505, 255] on button "EDIT" at bounding box center [501, 259] width 27 height 18
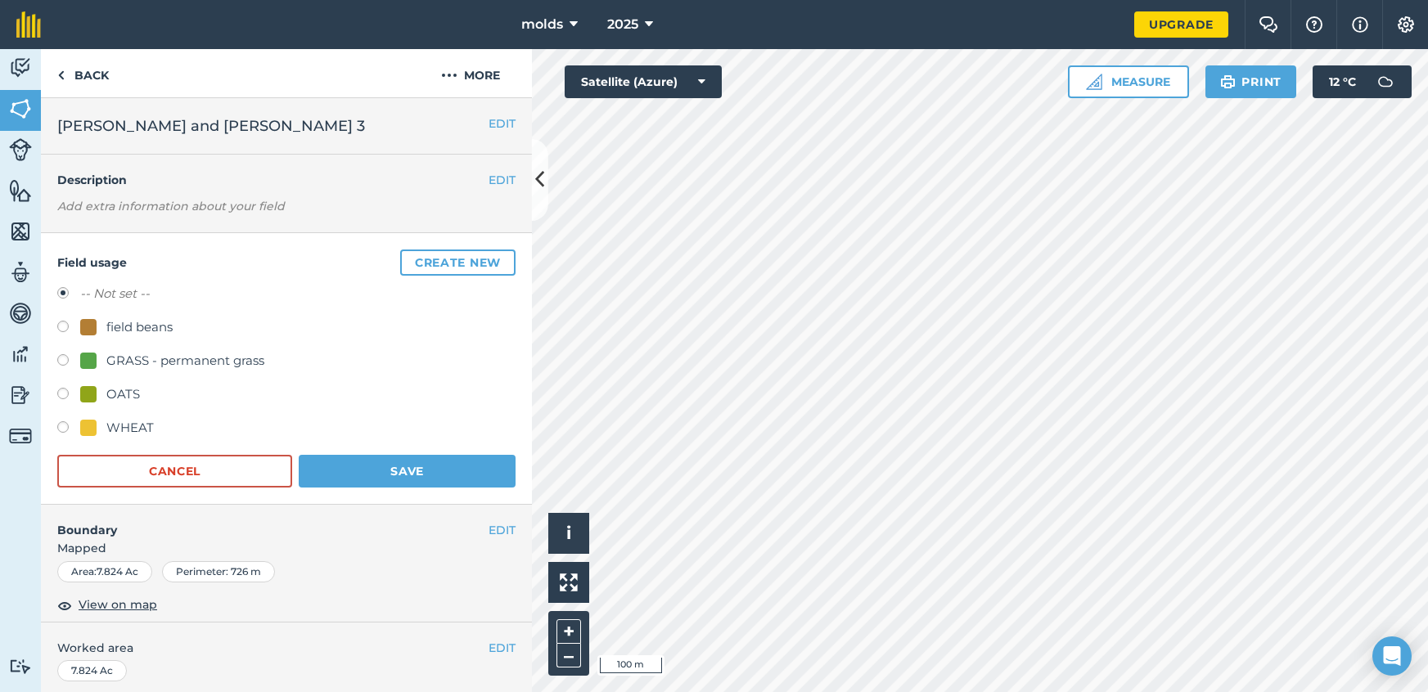
click at [59, 425] on label at bounding box center [68, 429] width 23 height 16
radio input "true"
radio input "false"
drag, startPoint x: 64, startPoint y: 394, endPoint x: 138, endPoint y: 425, distance: 80.7
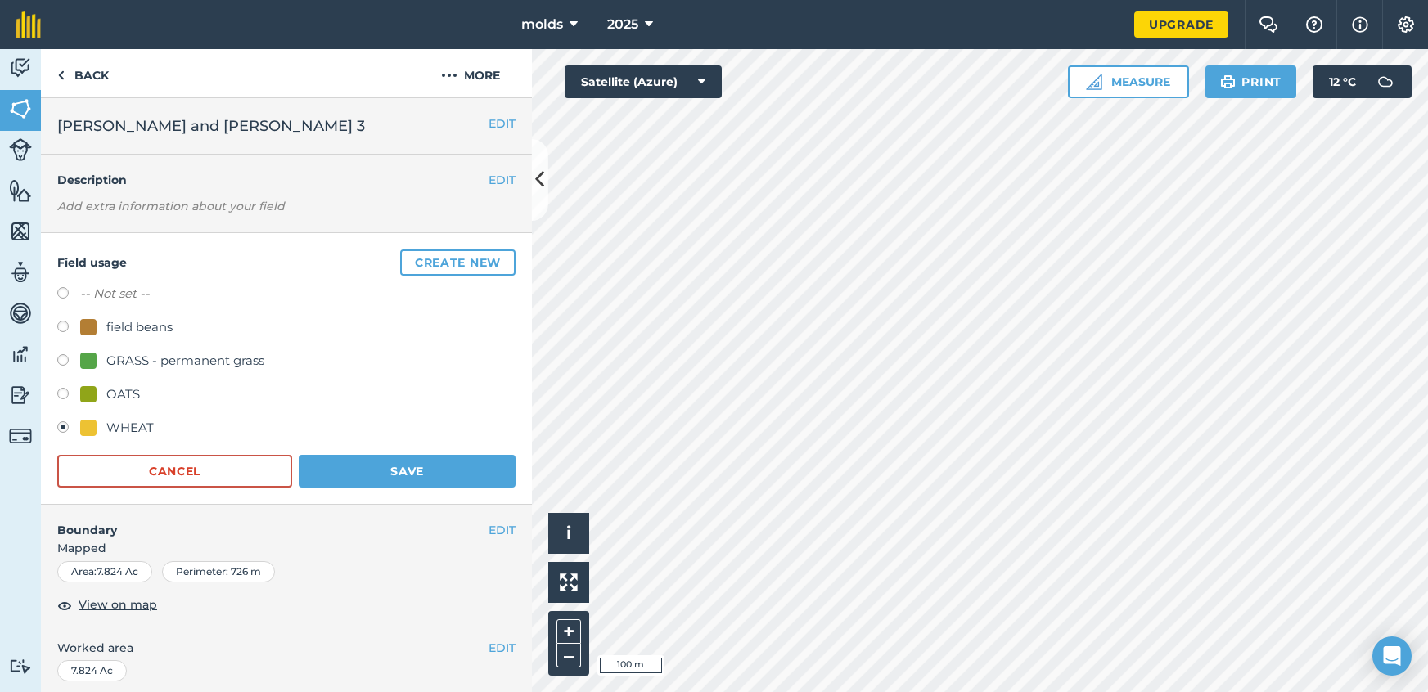
click at [64, 394] on label at bounding box center [68, 396] width 23 height 16
radio input "true"
radio input "false"
click at [386, 474] on button "Save" at bounding box center [407, 471] width 217 height 33
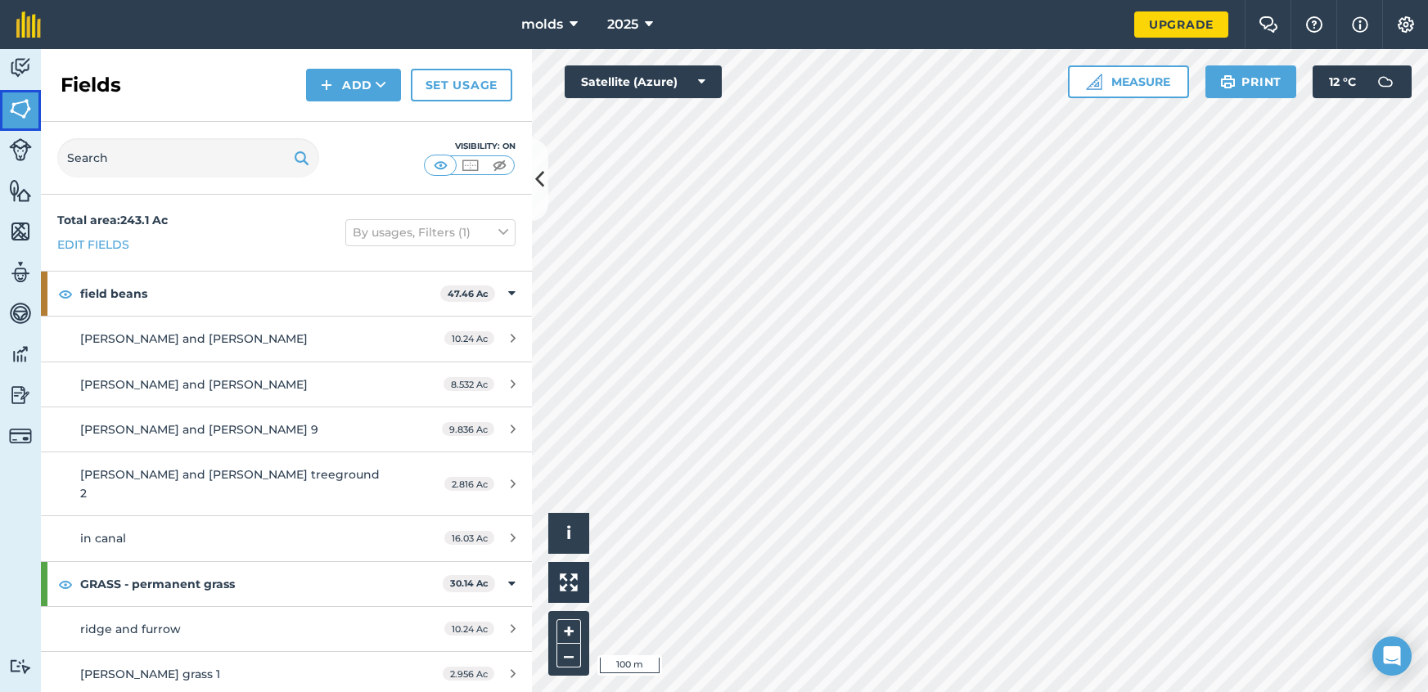
click at [12, 110] on img at bounding box center [20, 109] width 23 height 25
click at [20, 73] on img at bounding box center [20, 68] width 23 height 25
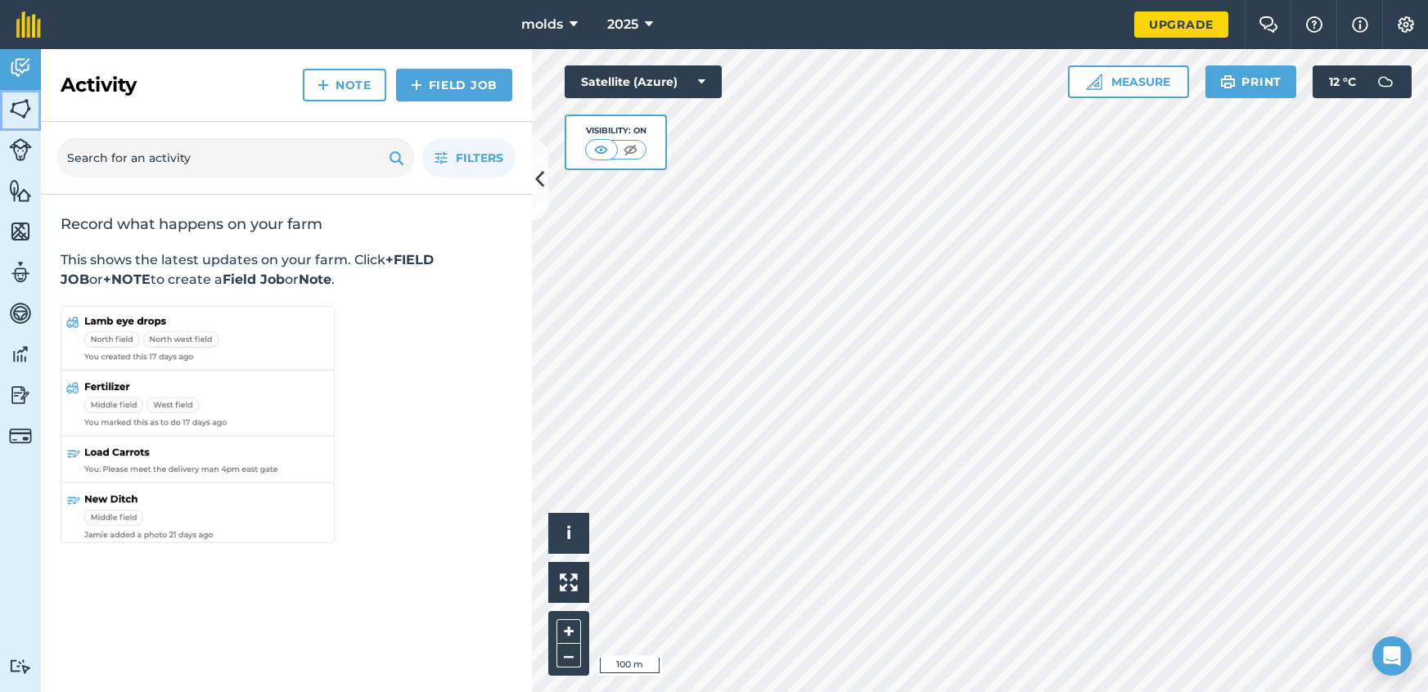
click at [0, 105] on link "Fields" at bounding box center [20, 110] width 41 height 41
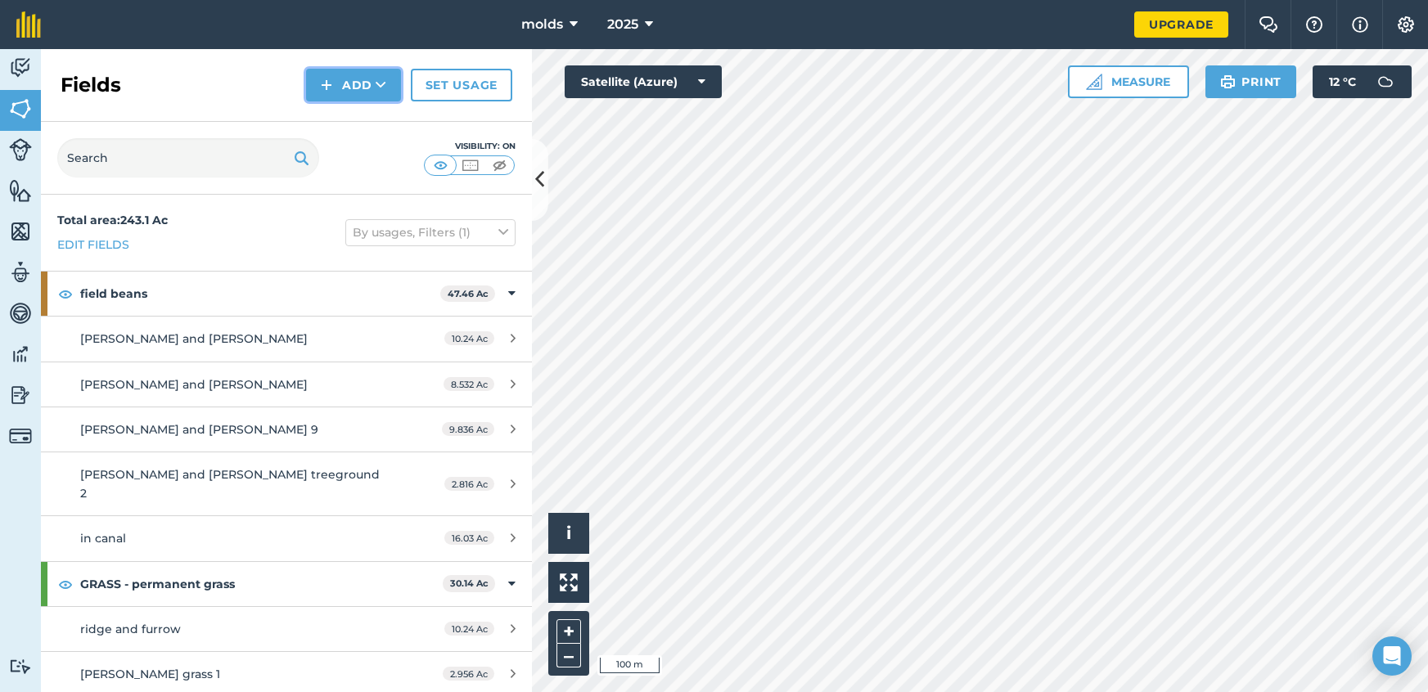
click at [331, 87] on img at bounding box center [326, 85] width 11 height 20
click at [355, 120] on link "Draw" at bounding box center [353, 122] width 90 height 36
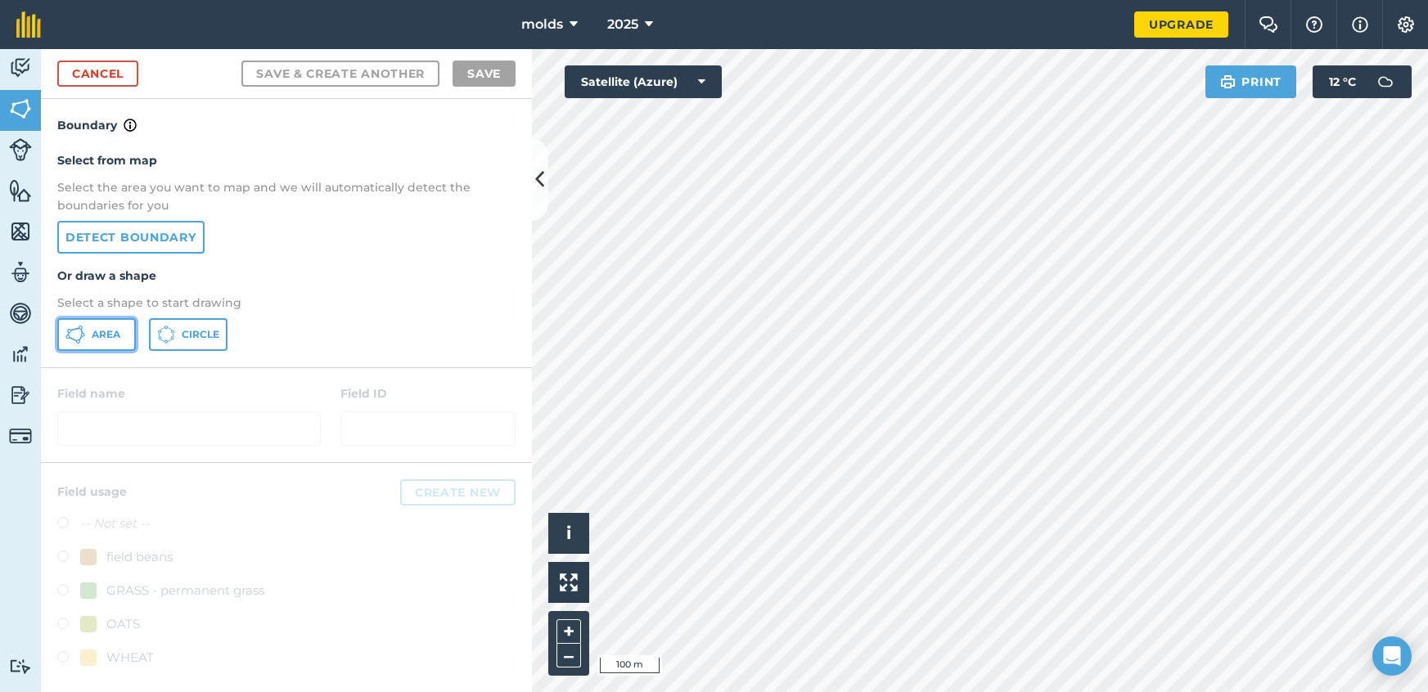
click at [109, 328] on span "Area" at bounding box center [106, 334] width 29 height 13
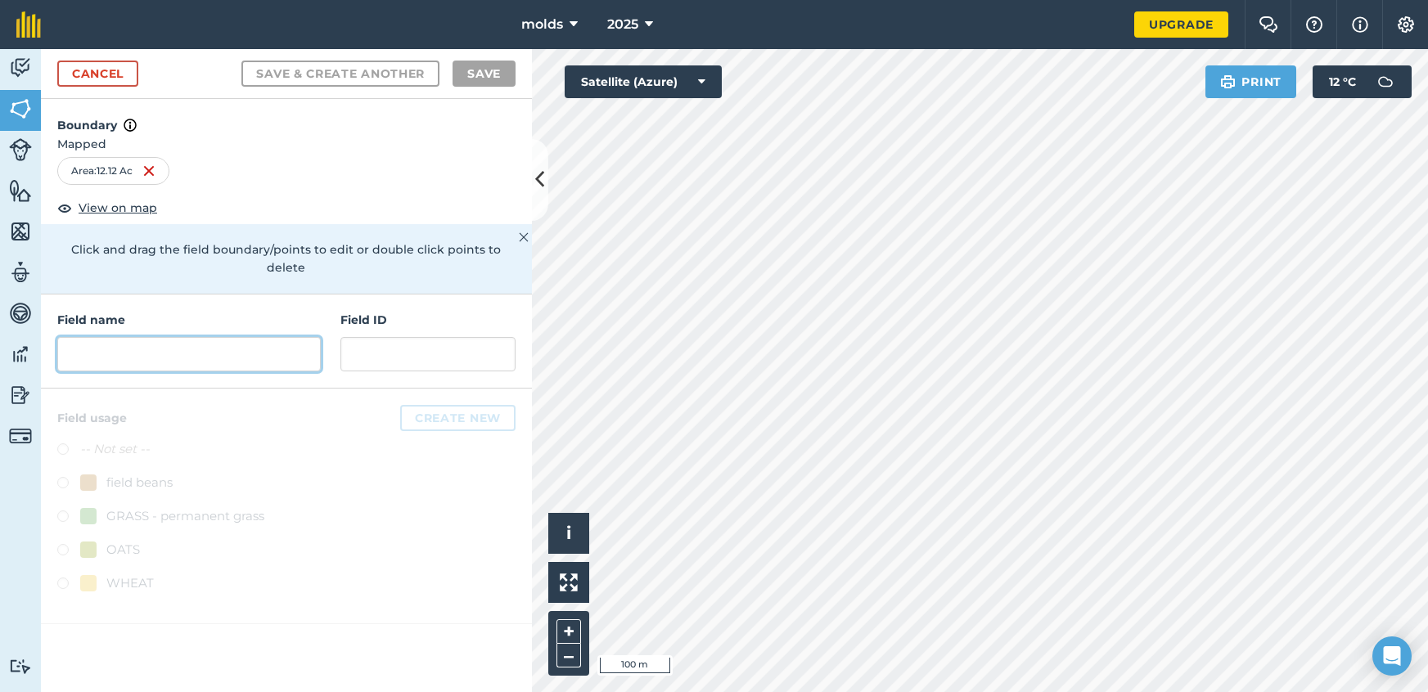
click at [147, 344] on input "text" at bounding box center [188, 354] width 263 height 34
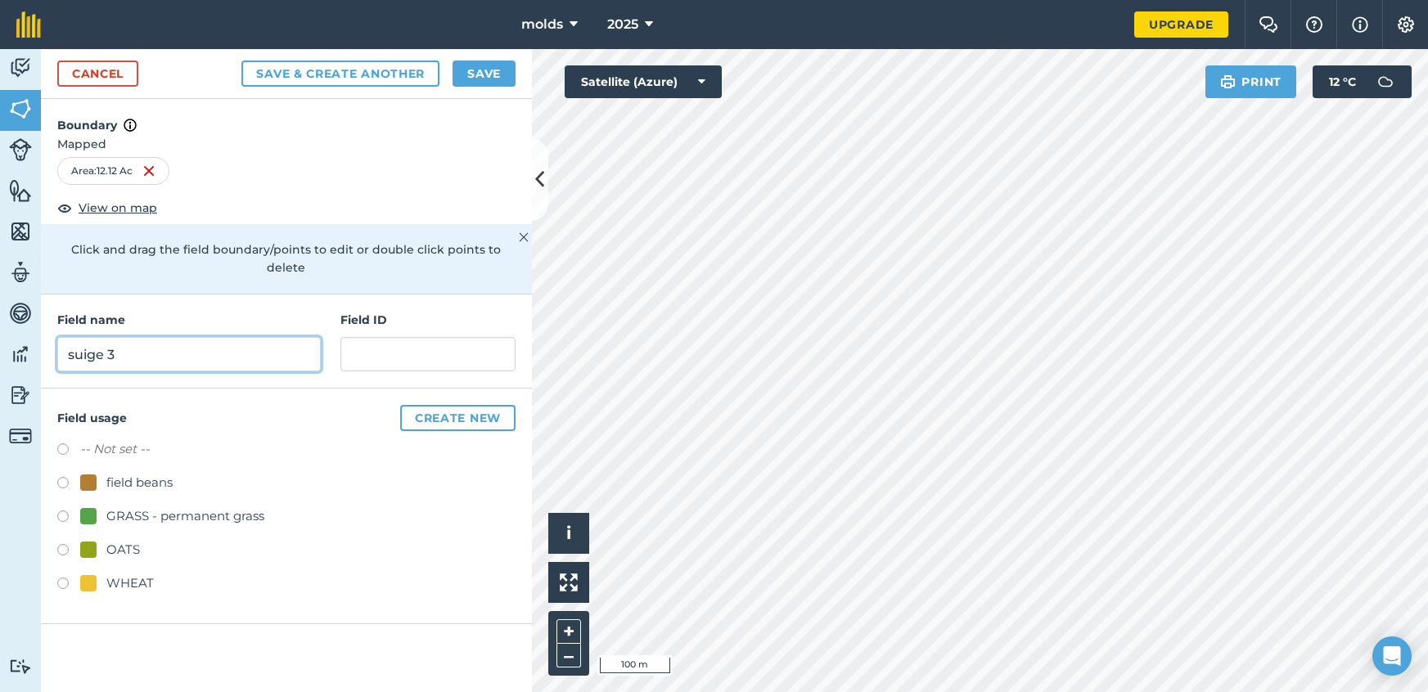
type input "suige 3"
click at [471, 405] on button "Create new" at bounding box center [457, 418] width 115 height 26
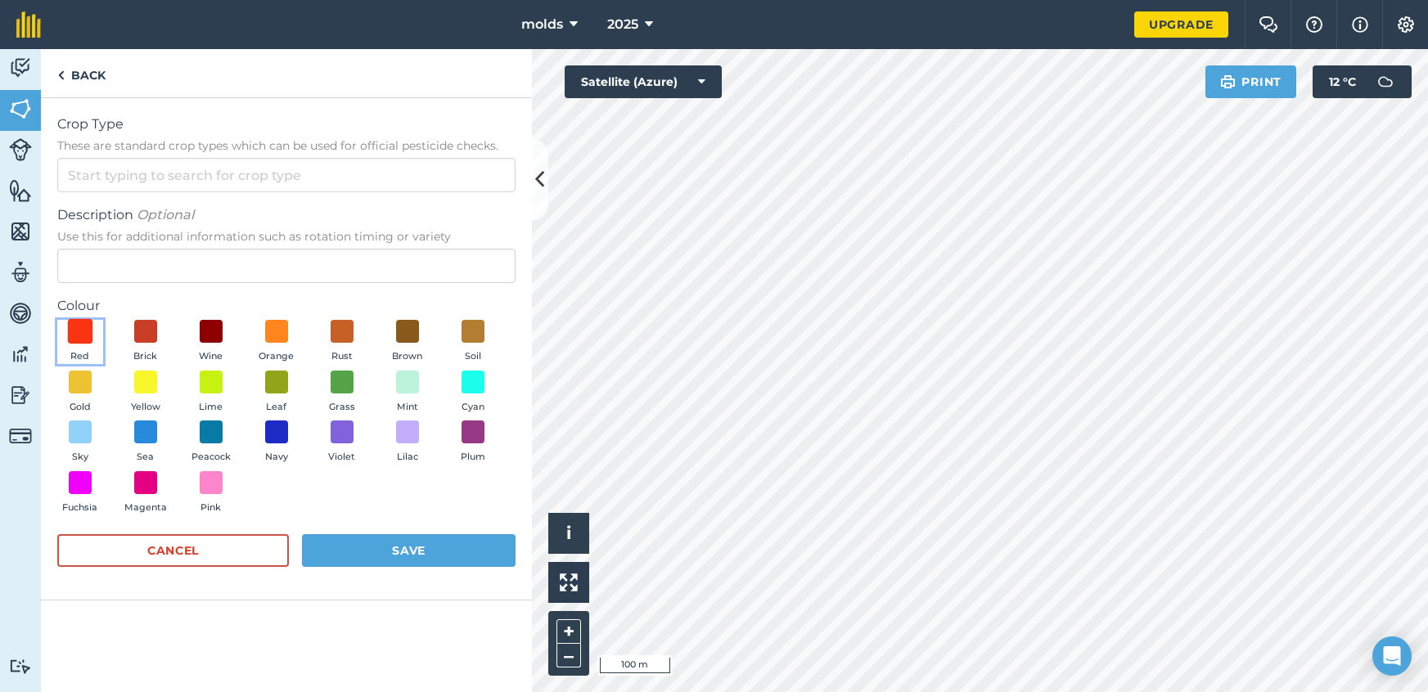
click at [73, 337] on span at bounding box center [80, 331] width 25 height 25
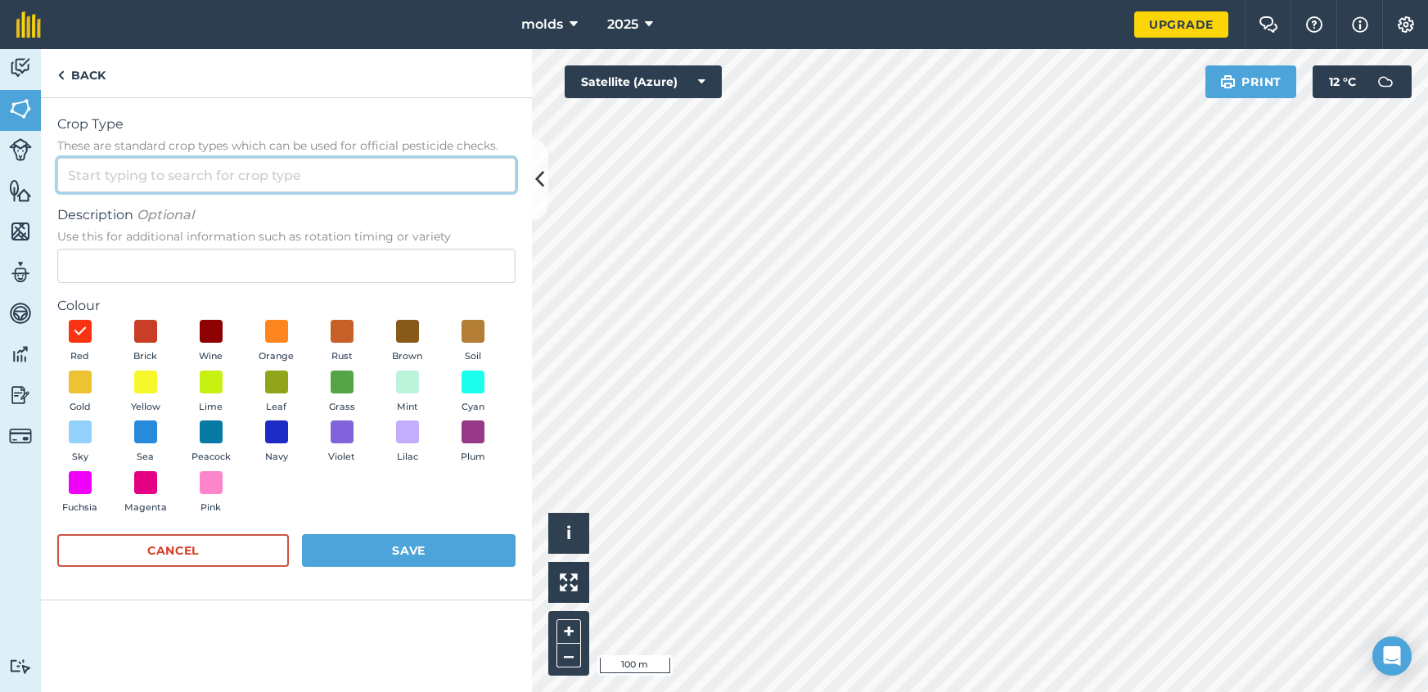
click at [217, 180] on input "Crop Type These are standard crop types which can be used for official pesticid…" at bounding box center [286, 175] width 458 height 34
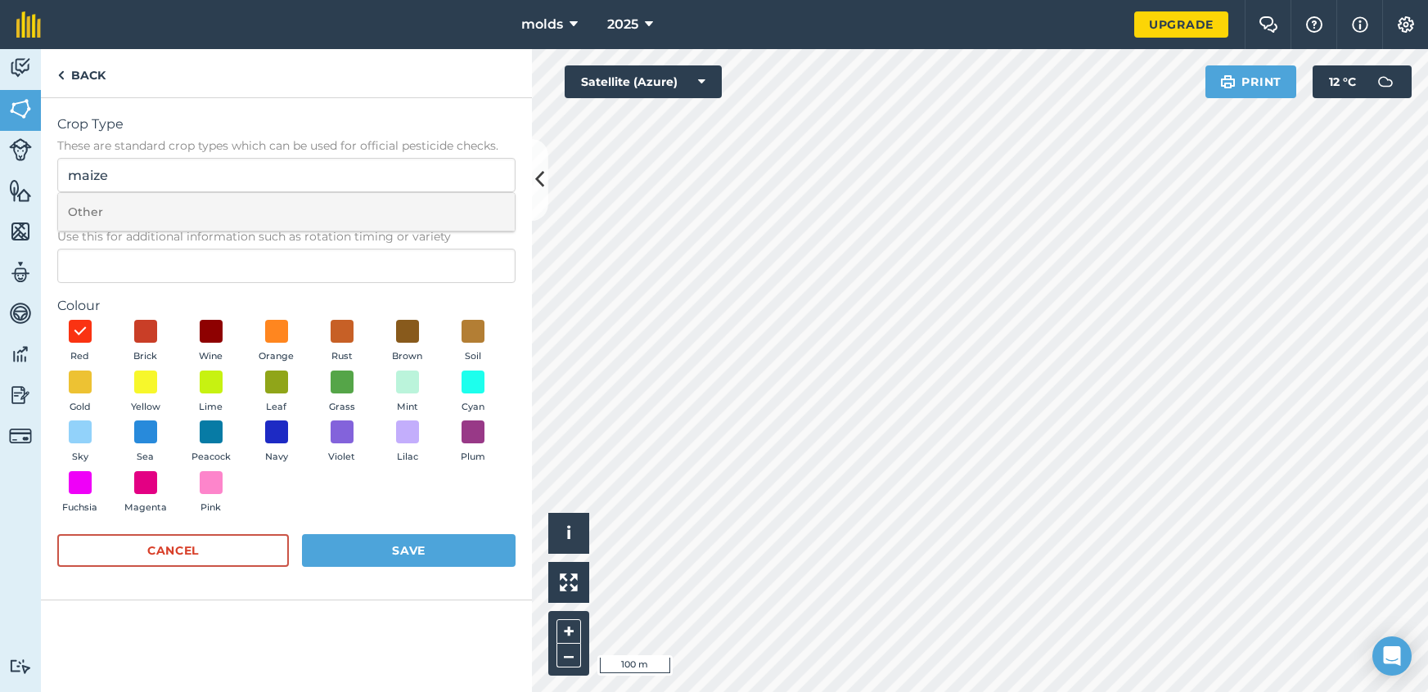
click at [203, 214] on li "Other" at bounding box center [286, 212] width 457 height 38
type input "Other"
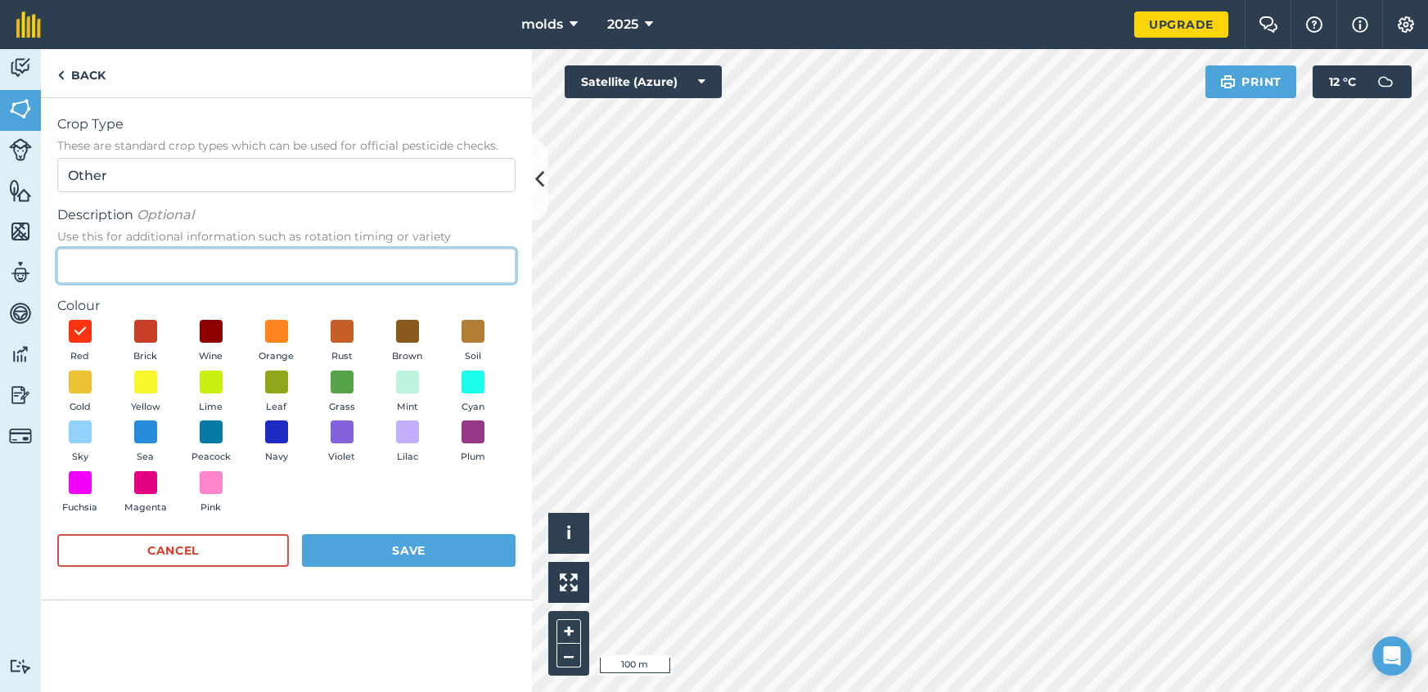
click at [187, 249] on input "Description Optional Use this for additional information such as rotation timin…" at bounding box center [286, 266] width 458 height 34
type input "maize"
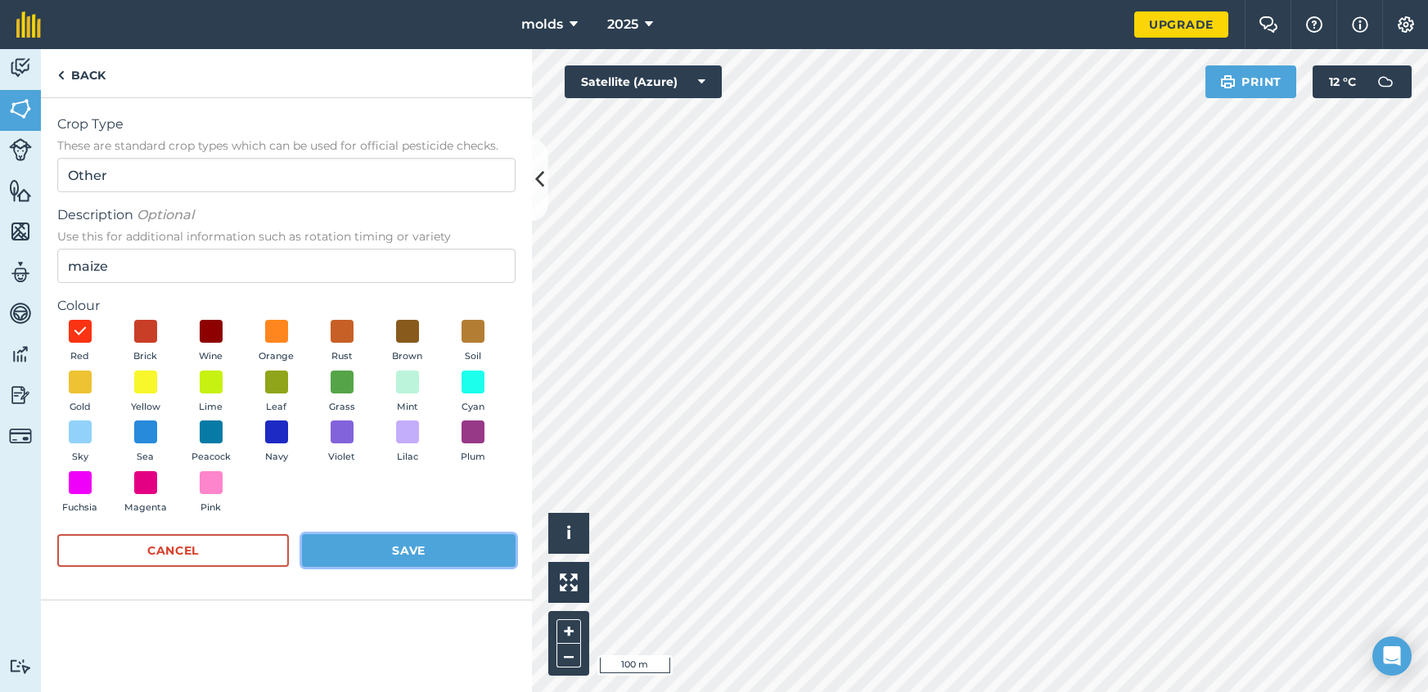
click at [433, 541] on button "Save" at bounding box center [409, 550] width 214 height 33
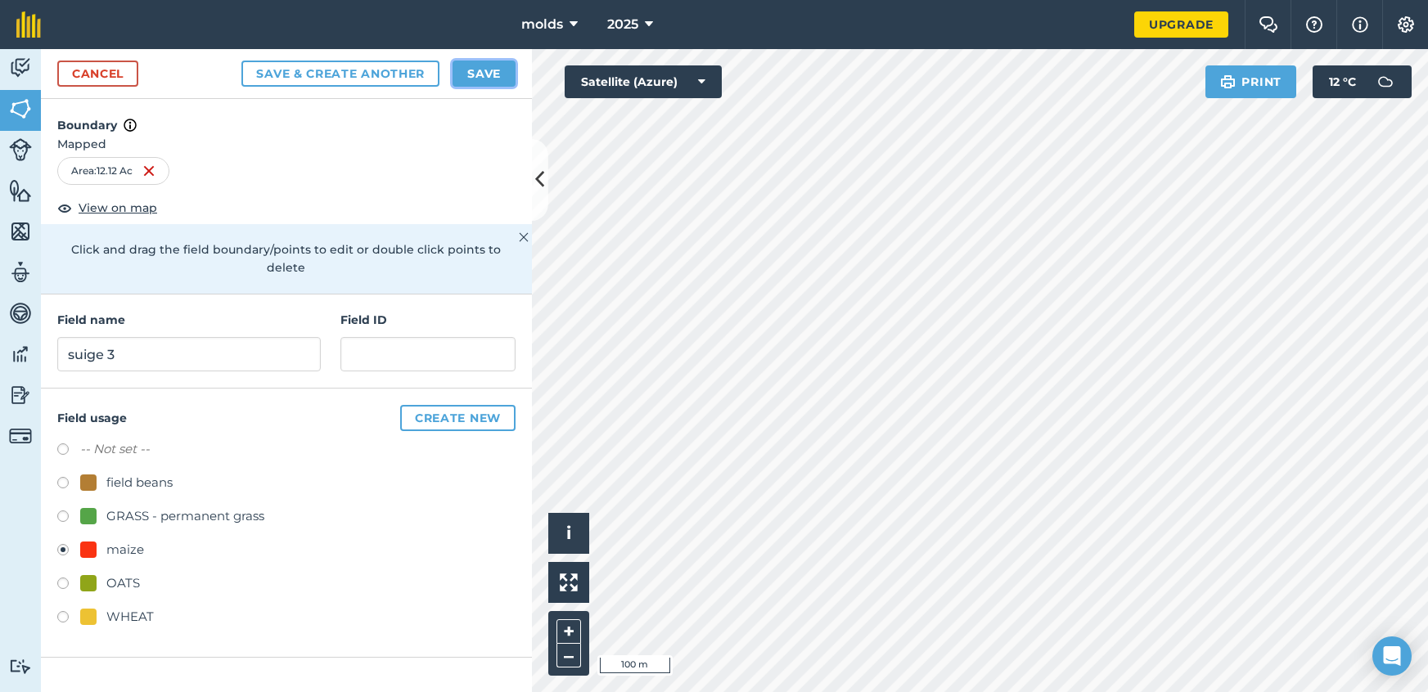
click at [492, 75] on button "Save" at bounding box center [483, 74] width 63 height 26
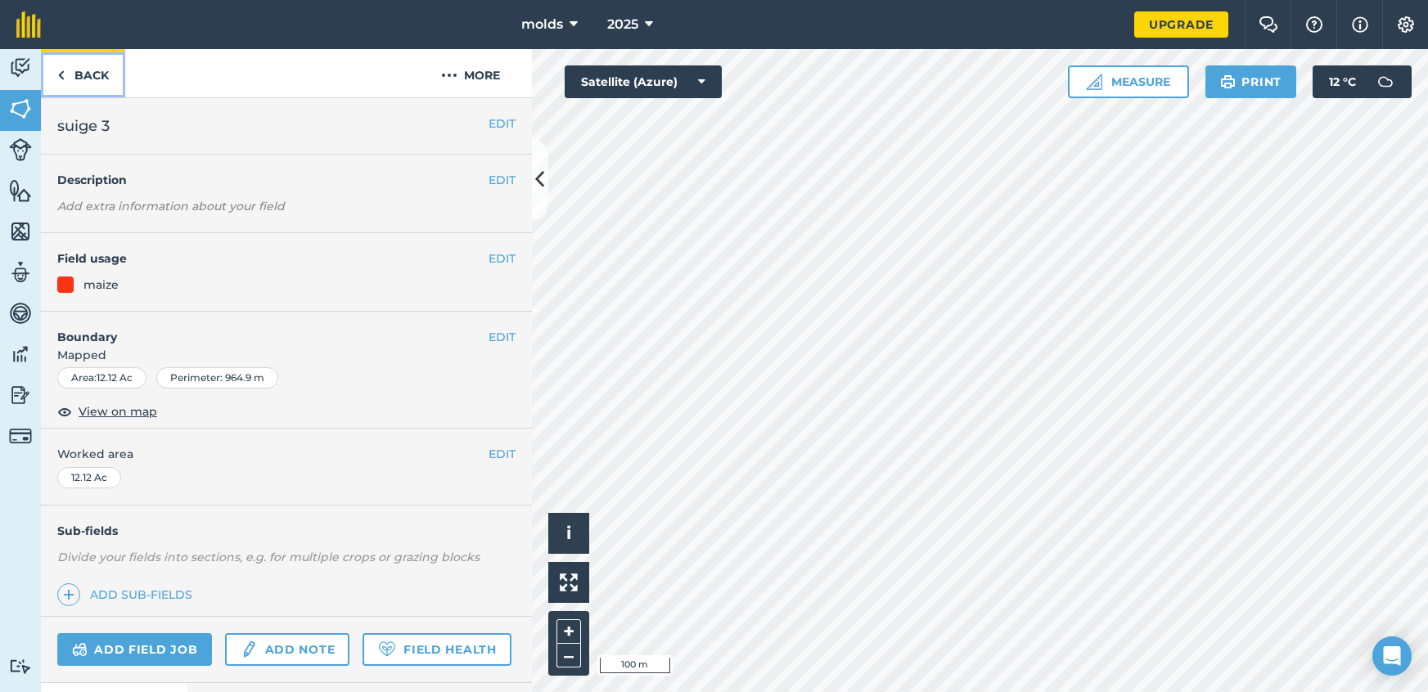
click at [57, 74] on img at bounding box center [60, 75] width 7 height 20
click at [91, 74] on link "Back" at bounding box center [83, 73] width 84 height 48
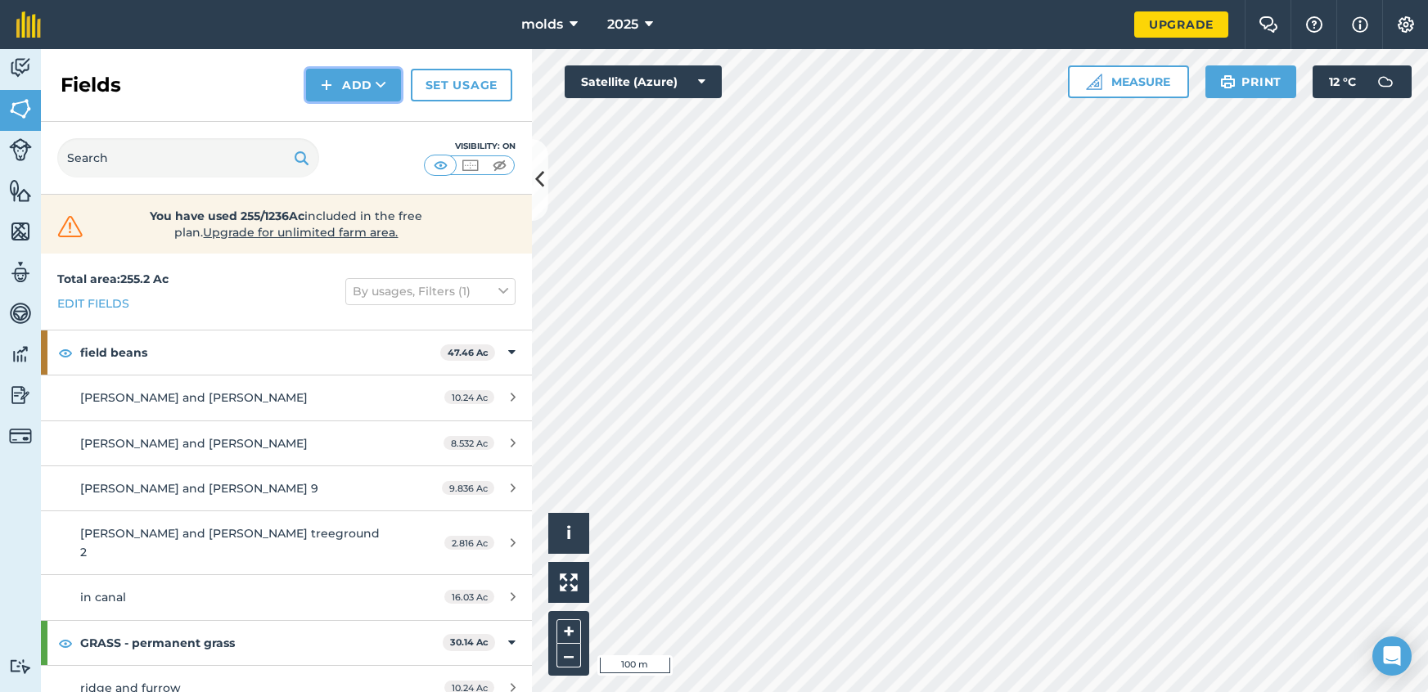
click at [335, 80] on button "Add" at bounding box center [353, 85] width 95 height 33
click at [358, 121] on link "Draw" at bounding box center [353, 122] width 90 height 36
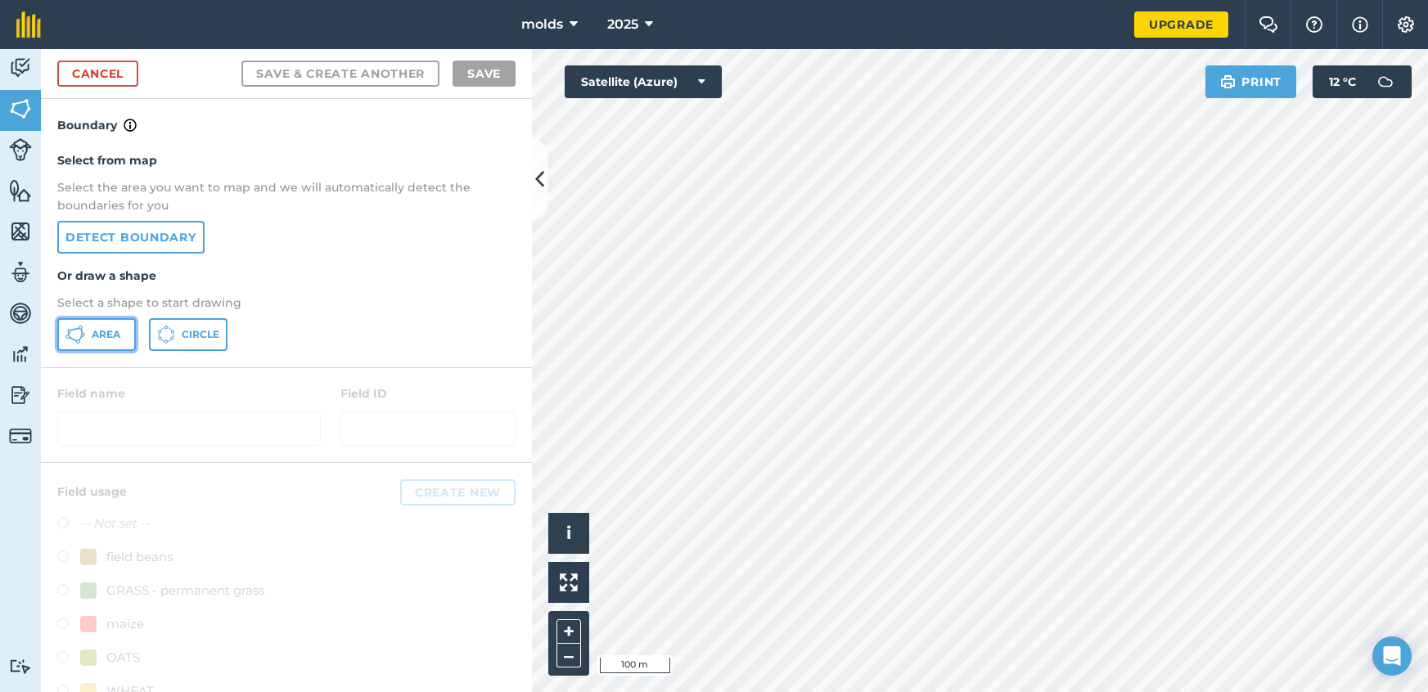
click at [99, 329] on span "Area" at bounding box center [106, 334] width 29 height 13
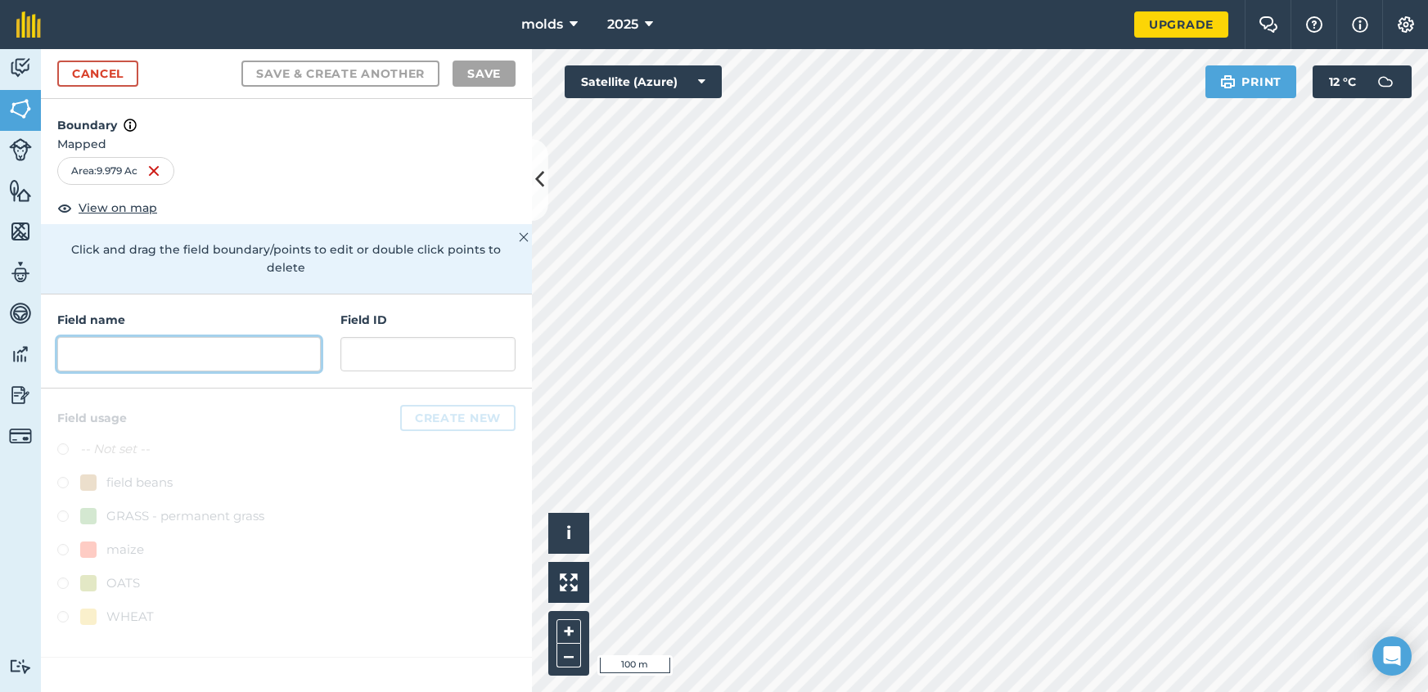
click at [259, 341] on input "text" at bounding box center [188, 354] width 263 height 34
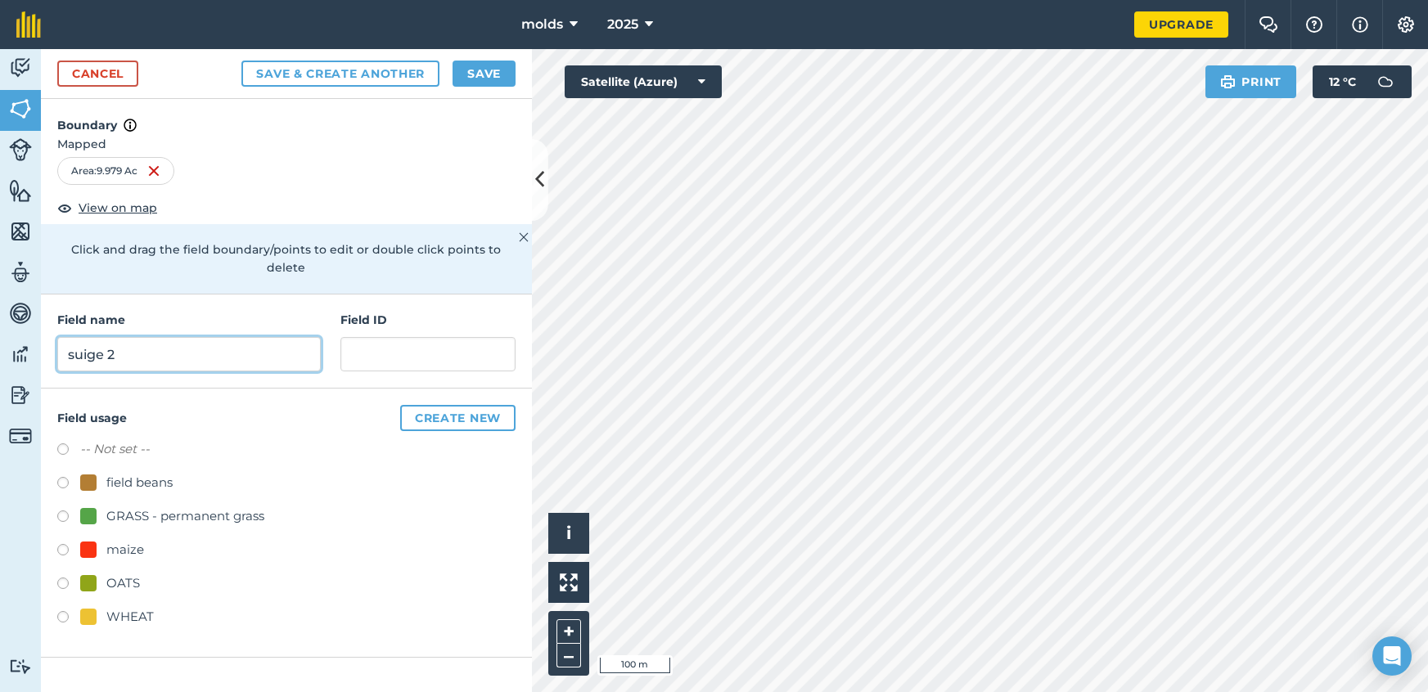
type input "suige 2"
click at [57, 611] on label at bounding box center [68, 619] width 23 height 16
radio input "true"
click at [475, 59] on div "Cancel Save & Create Another Save" at bounding box center [286, 74] width 491 height 50
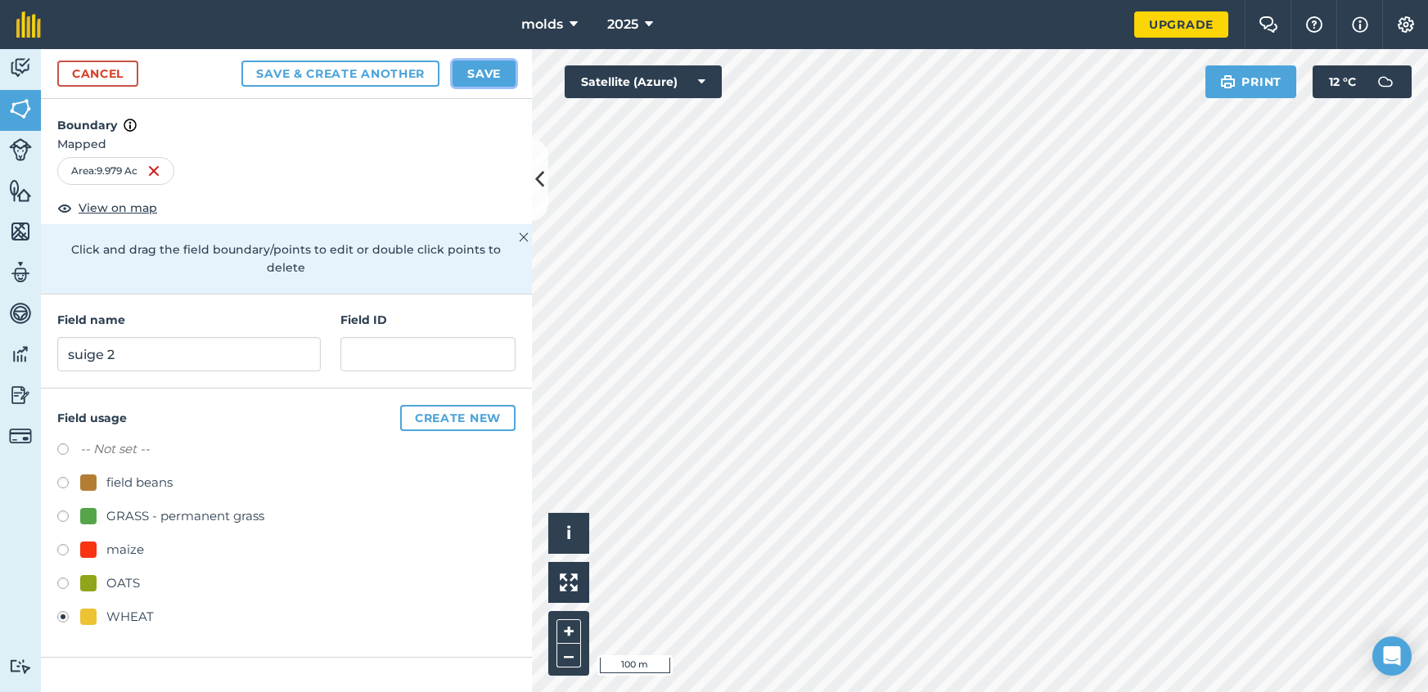
click at [471, 77] on button "Save" at bounding box center [483, 74] width 63 height 26
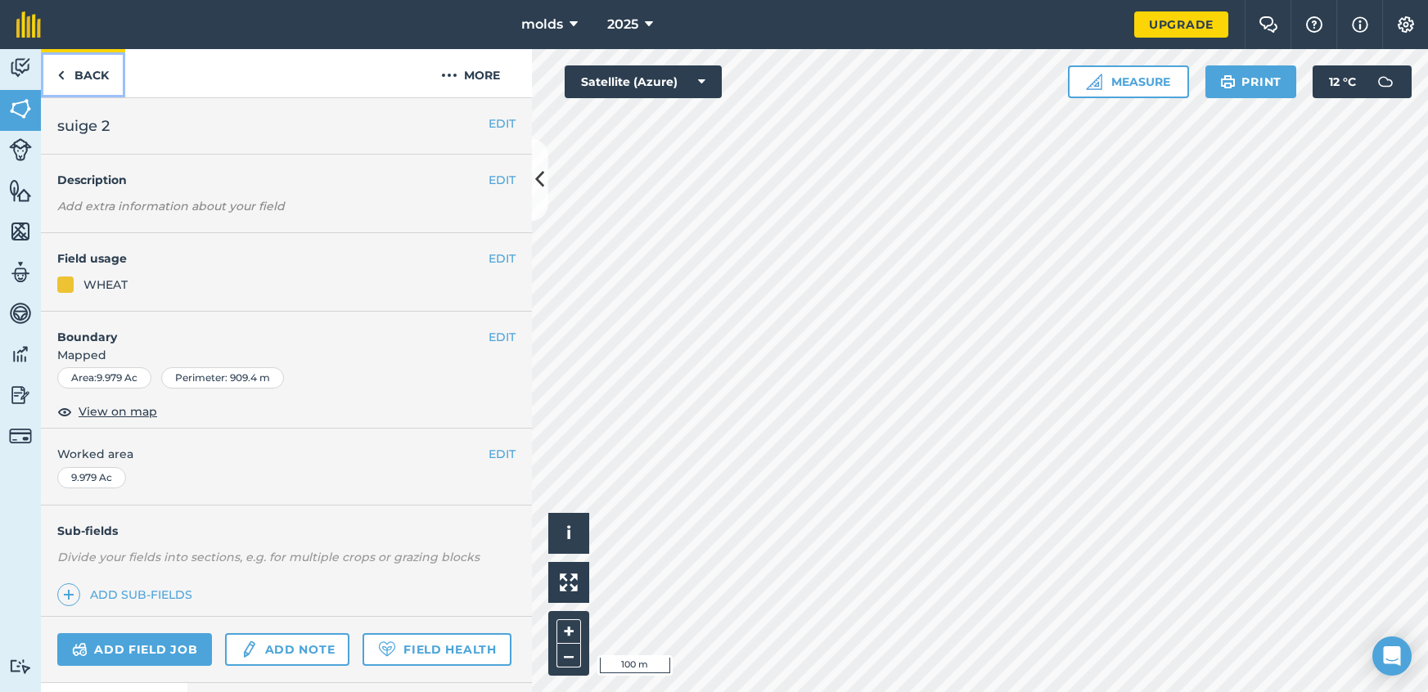
click at [66, 78] on link "Back" at bounding box center [83, 73] width 84 height 48
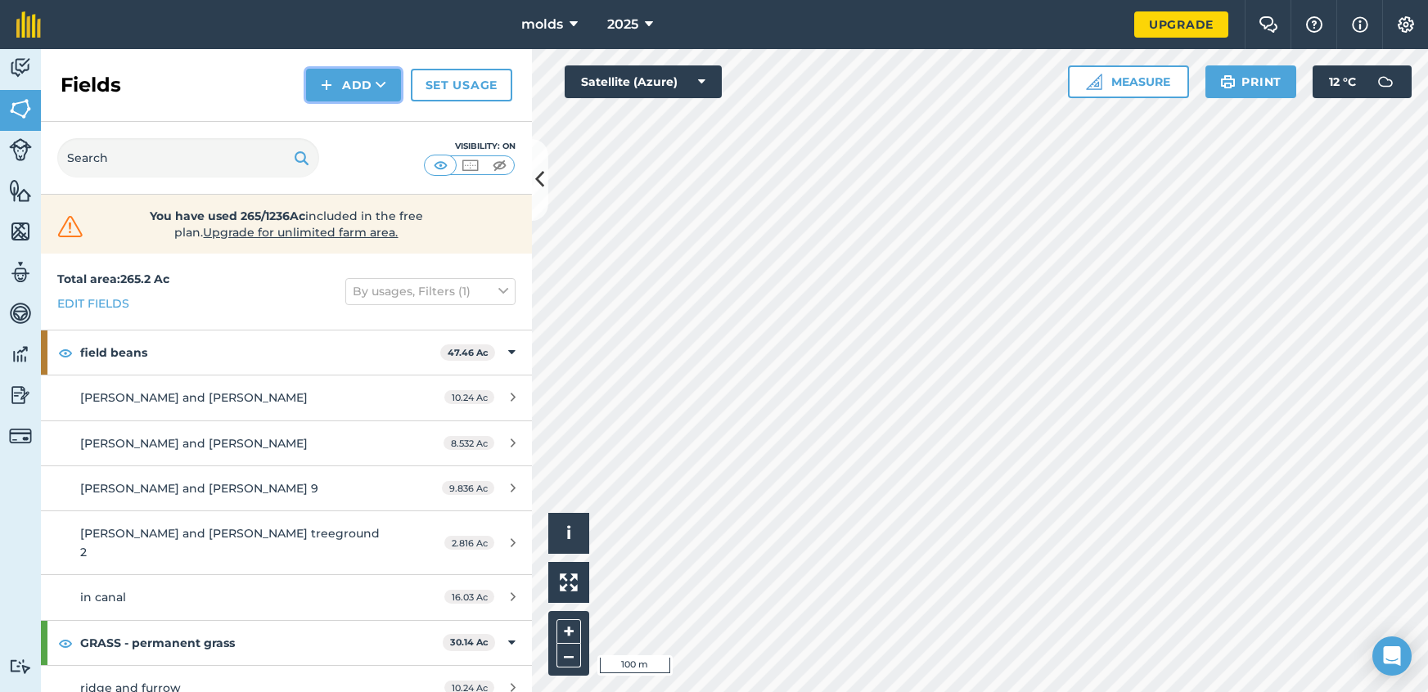
click at [354, 86] on button "Add" at bounding box center [353, 85] width 95 height 33
click at [357, 120] on link "Draw" at bounding box center [353, 122] width 90 height 36
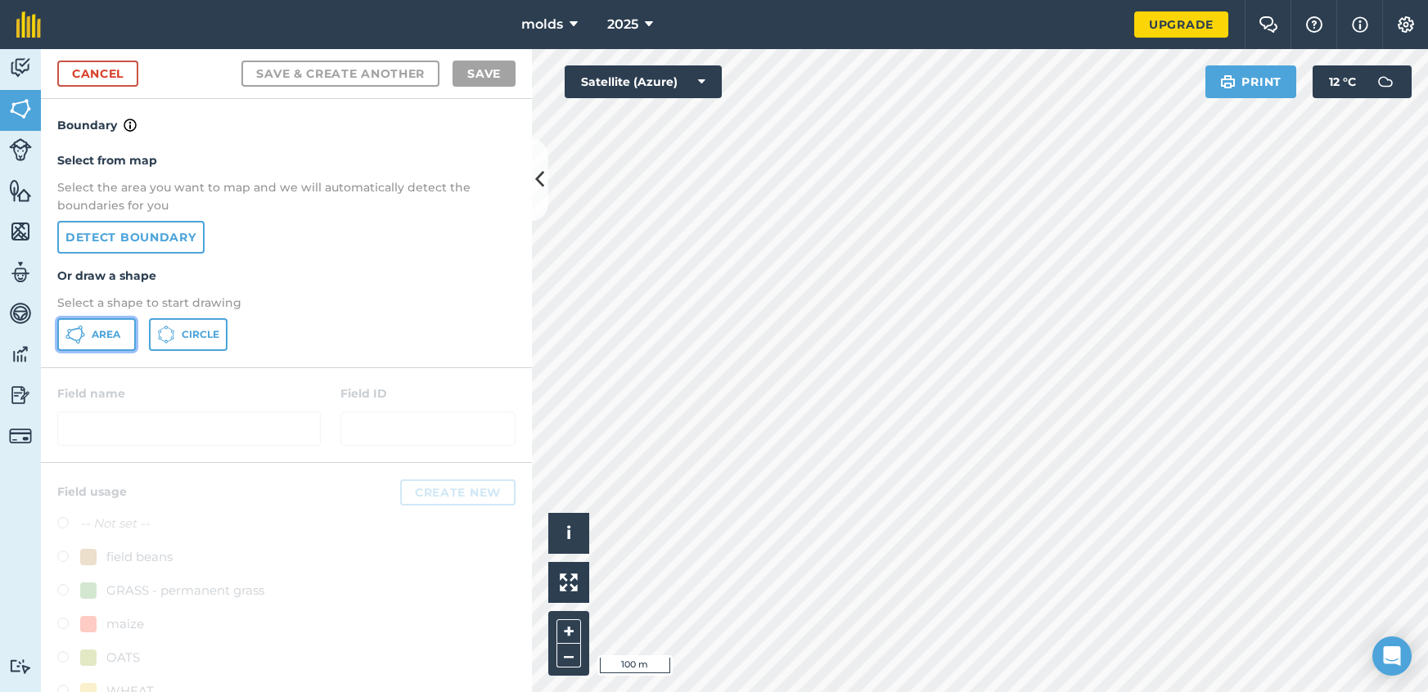
click at [86, 335] on button "Area" at bounding box center [96, 334] width 79 height 33
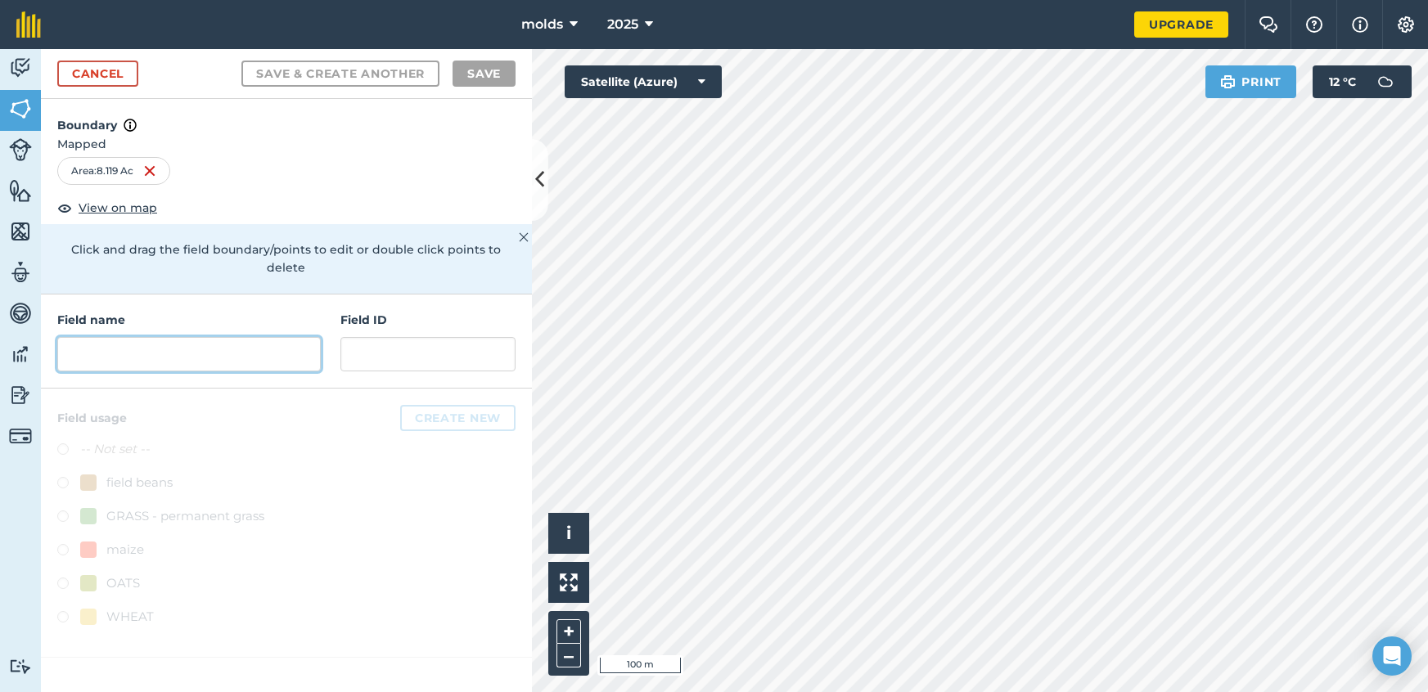
click at [243, 337] on input "text" at bounding box center [188, 354] width 263 height 34
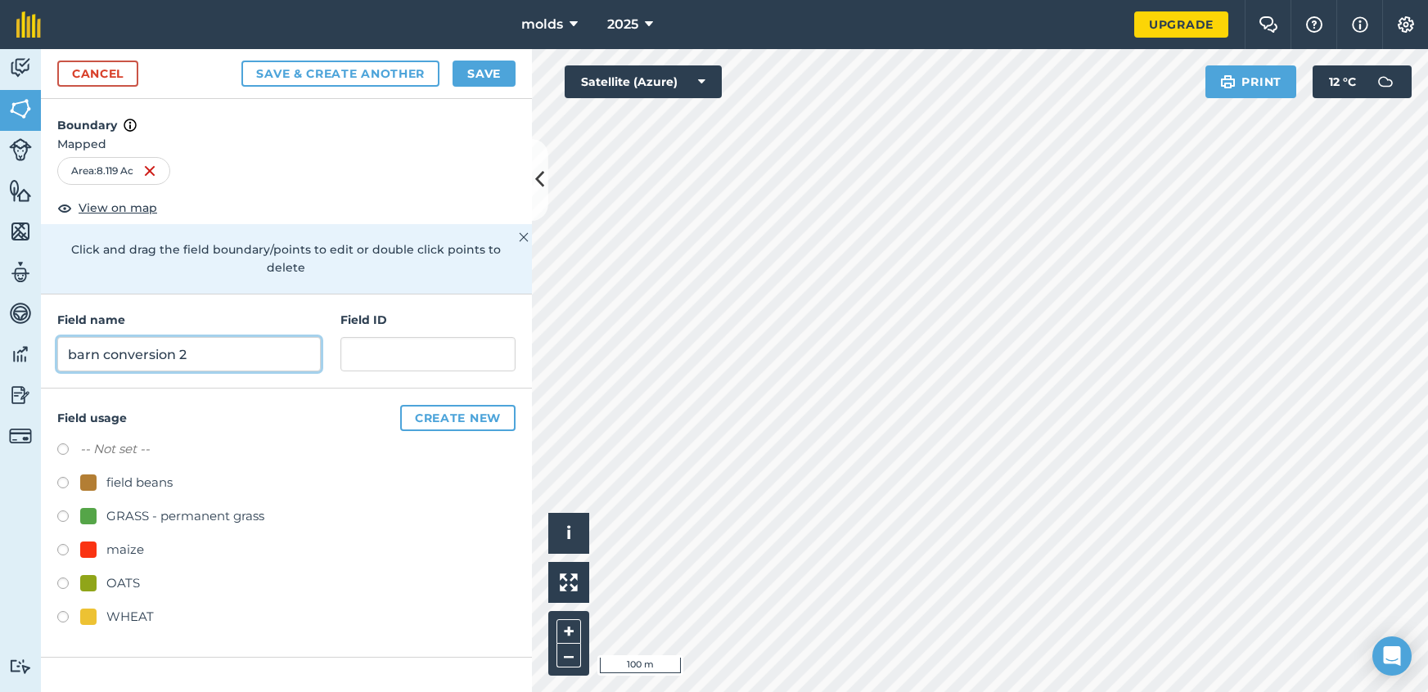
type input "barn conversion 2"
click at [499, 70] on button "Save" at bounding box center [483, 74] width 63 height 26
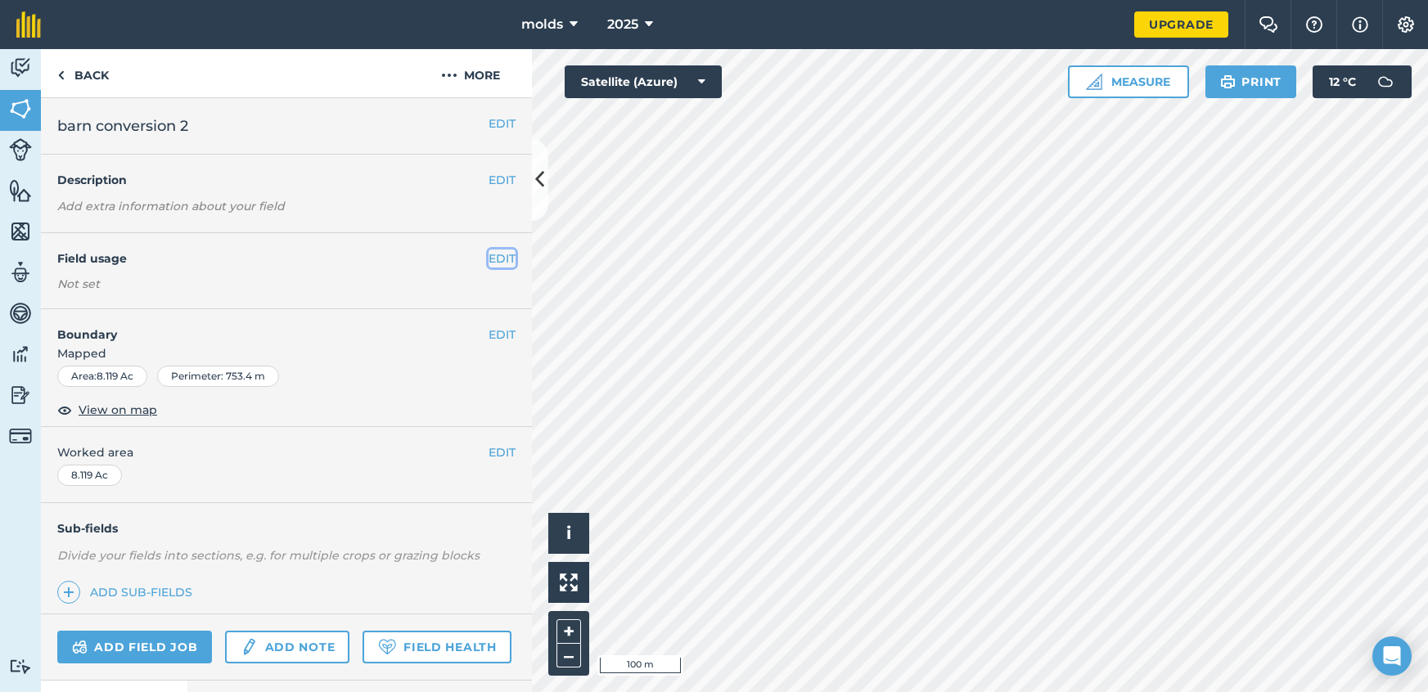
click at [500, 265] on button "EDIT" at bounding box center [501, 259] width 27 height 18
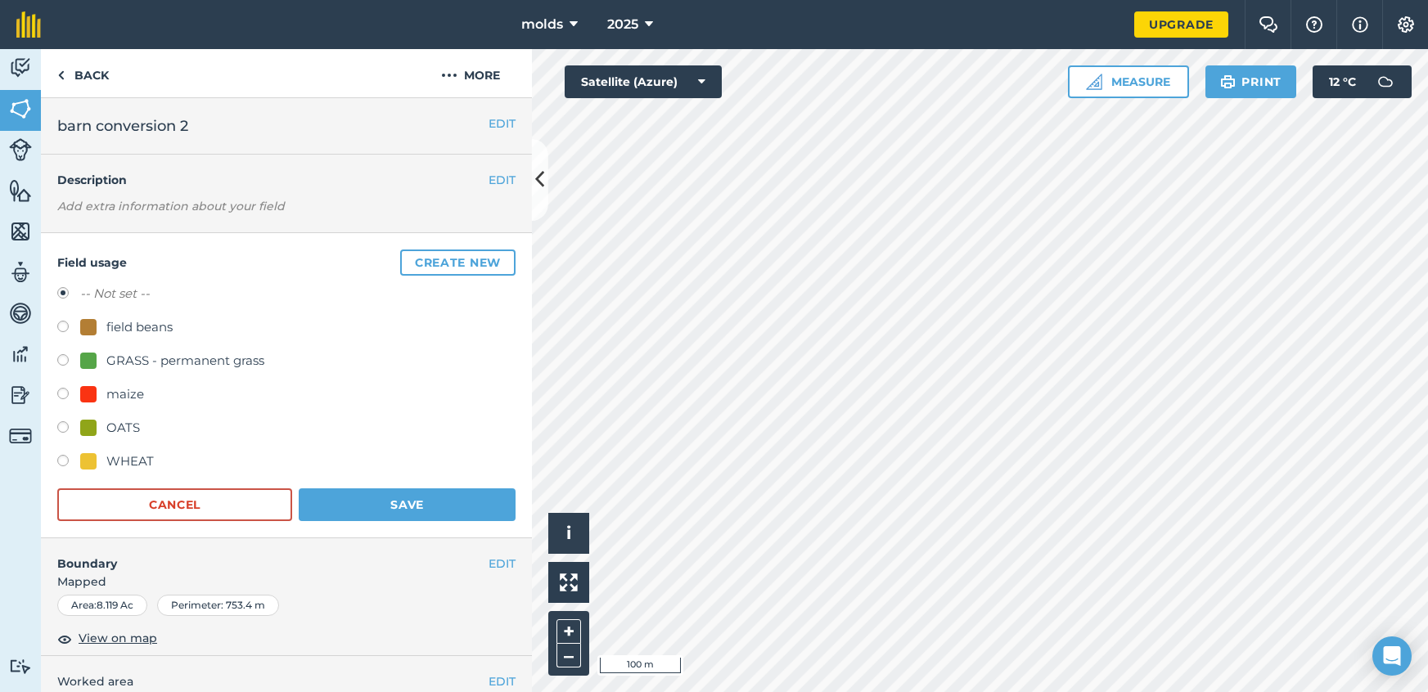
click at [63, 428] on label at bounding box center [68, 429] width 23 height 16
radio input "true"
radio input "false"
click at [397, 502] on button "Save" at bounding box center [407, 504] width 217 height 33
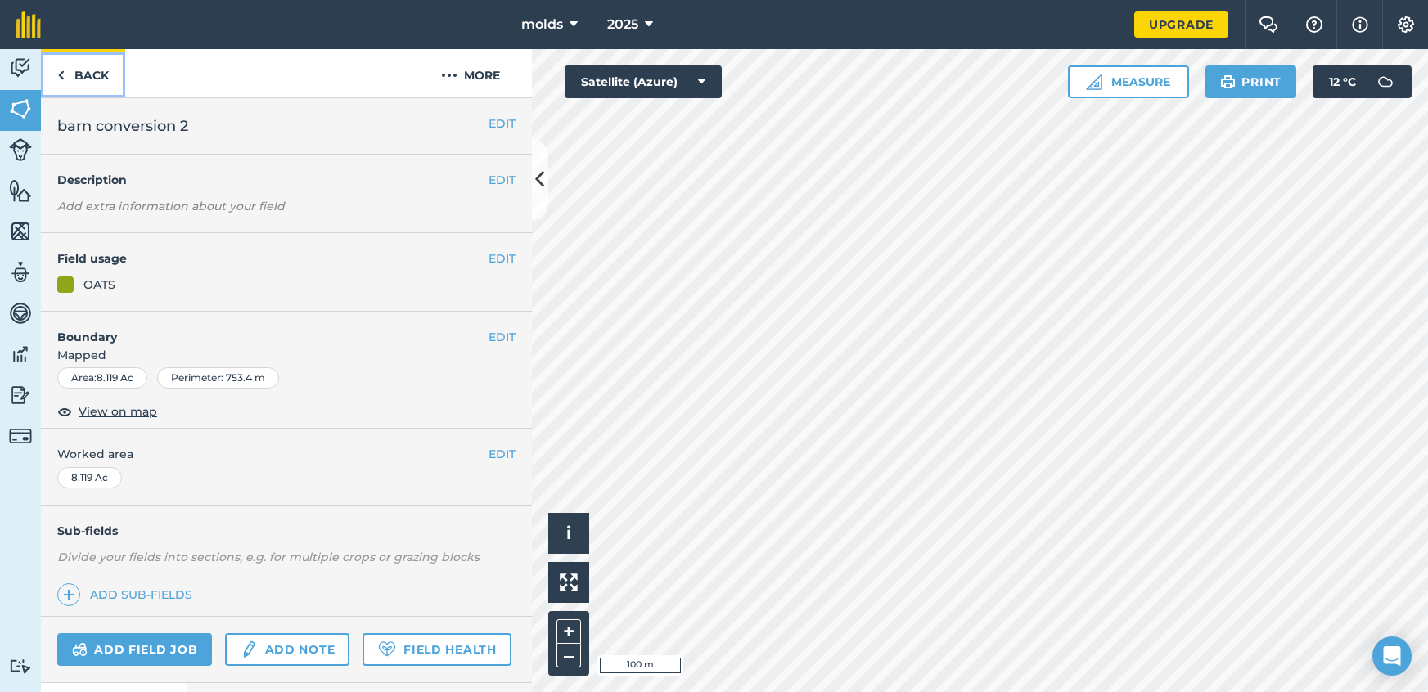
click at [71, 73] on link "Back" at bounding box center [83, 73] width 84 height 48
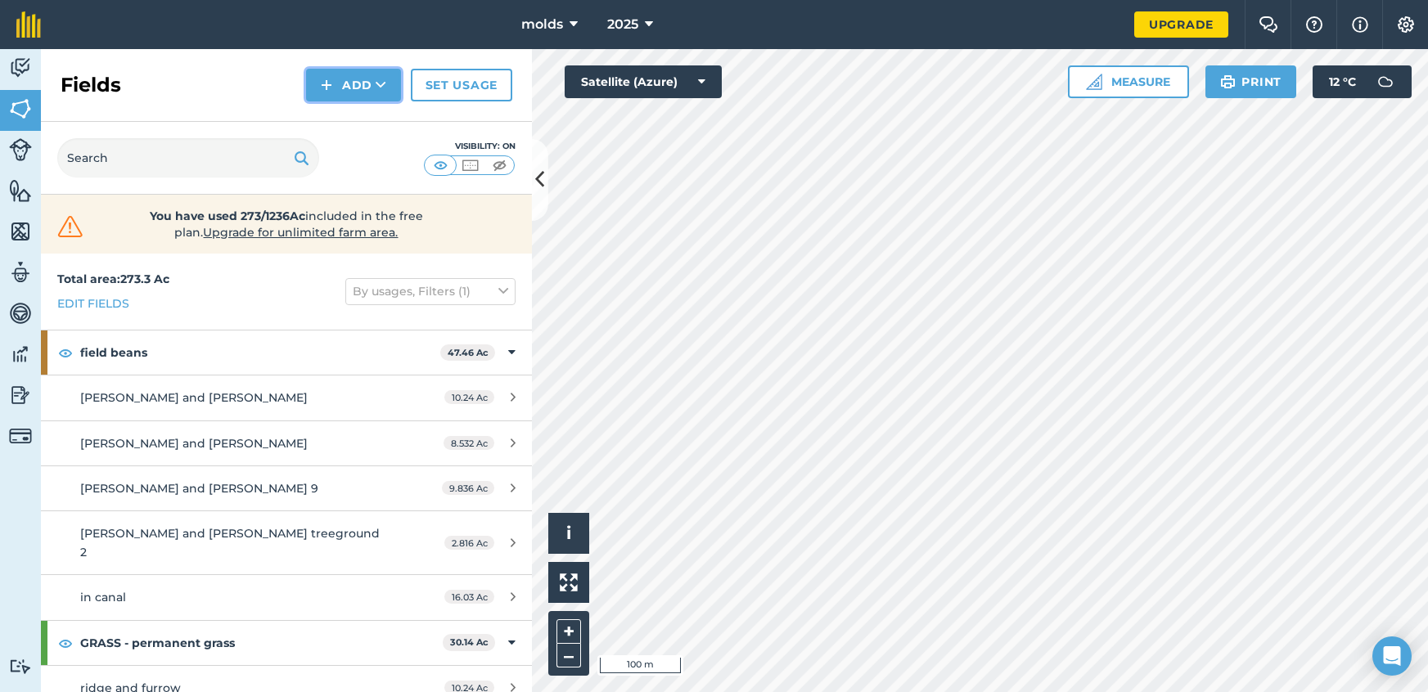
click at [350, 84] on button "Add" at bounding box center [353, 85] width 95 height 33
click at [362, 120] on link "Draw" at bounding box center [353, 122] width 90 height 36
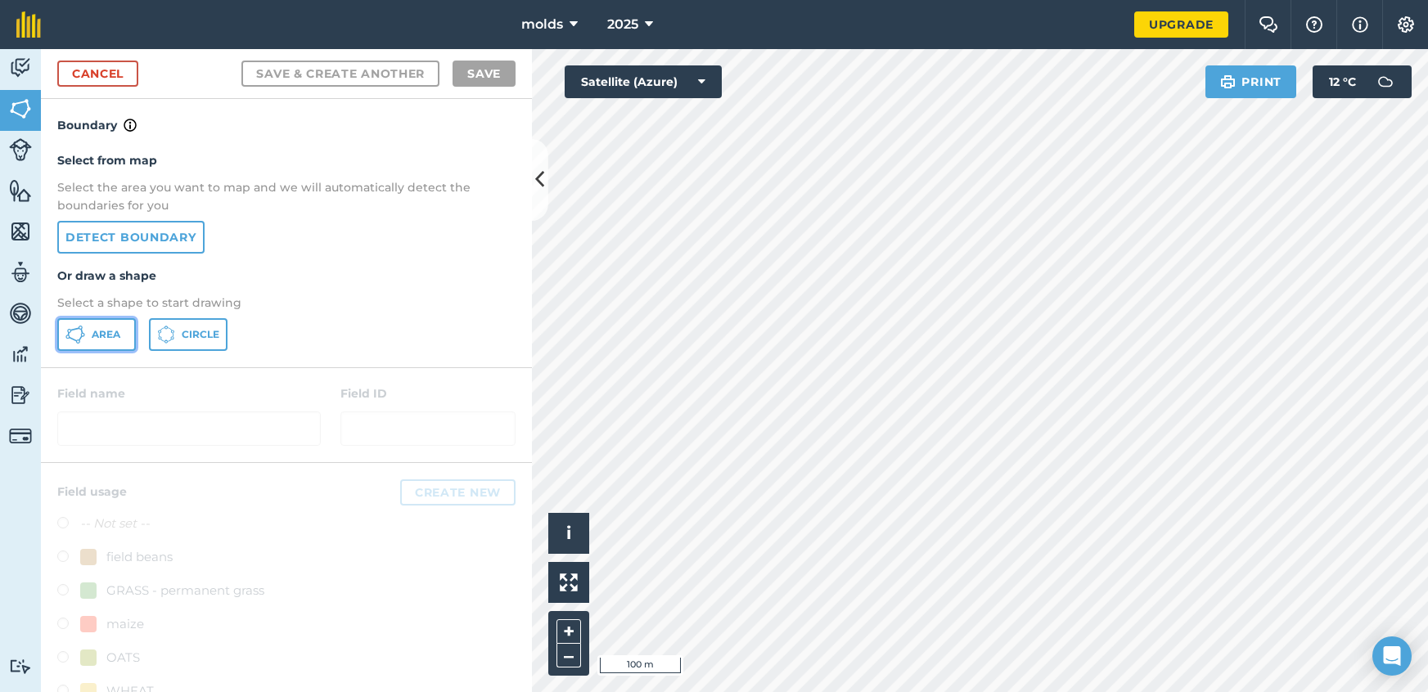
click at [84, 335] on button "Area" at bounding box center [96, 334] width 79 height 33
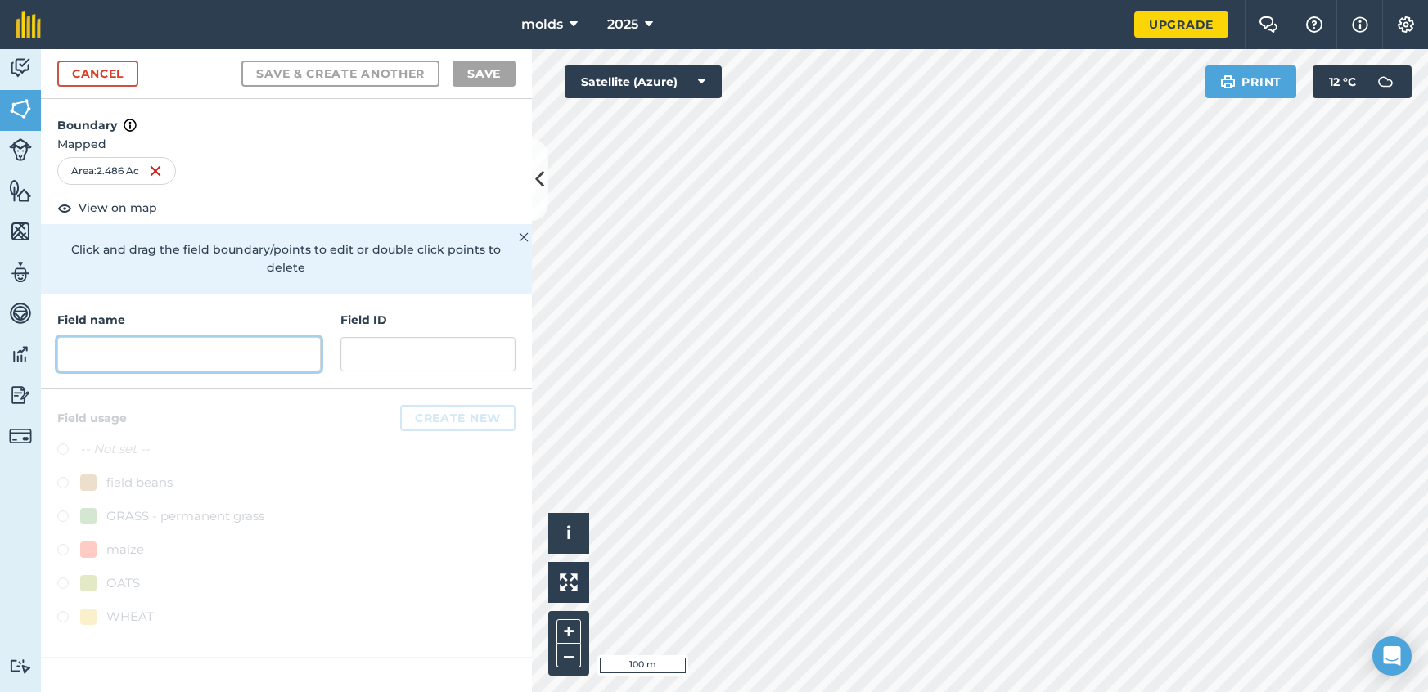
click at [169, 337] on input "text" at bounding box center [188, 354] width 263 height 34
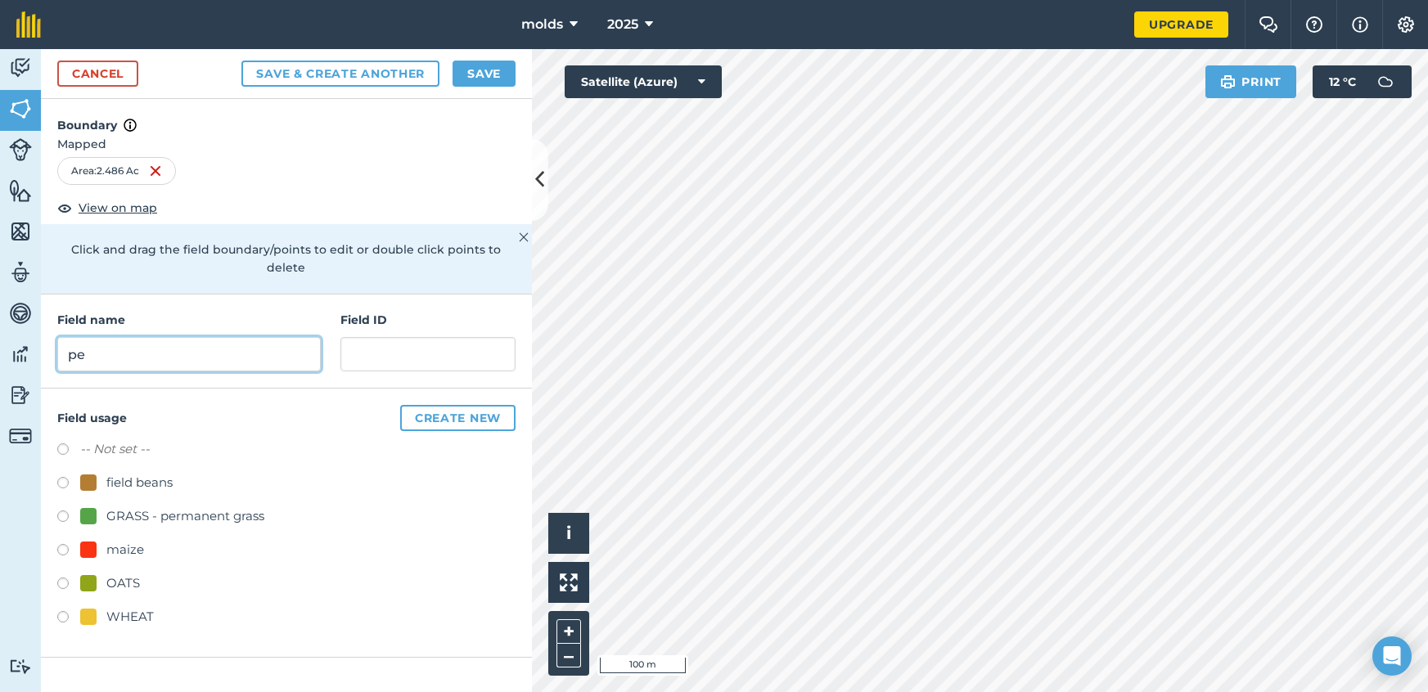
type input "p"
type input "barn conversion 1"
click at [62, 511] on label at bounding box center [68, 519] width 23 height 16
radio input "true"
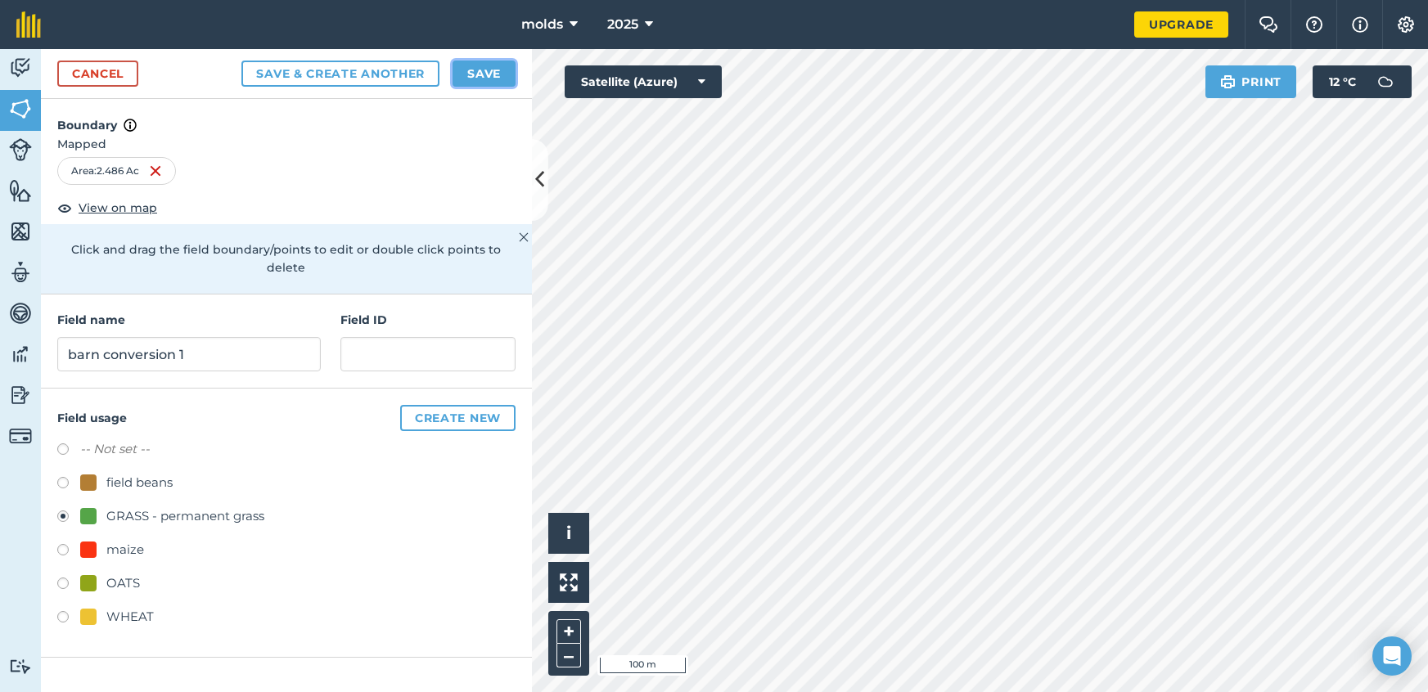
click at [469, 82] on button "Save" at bounding box center [483, 74] width 63 height 26
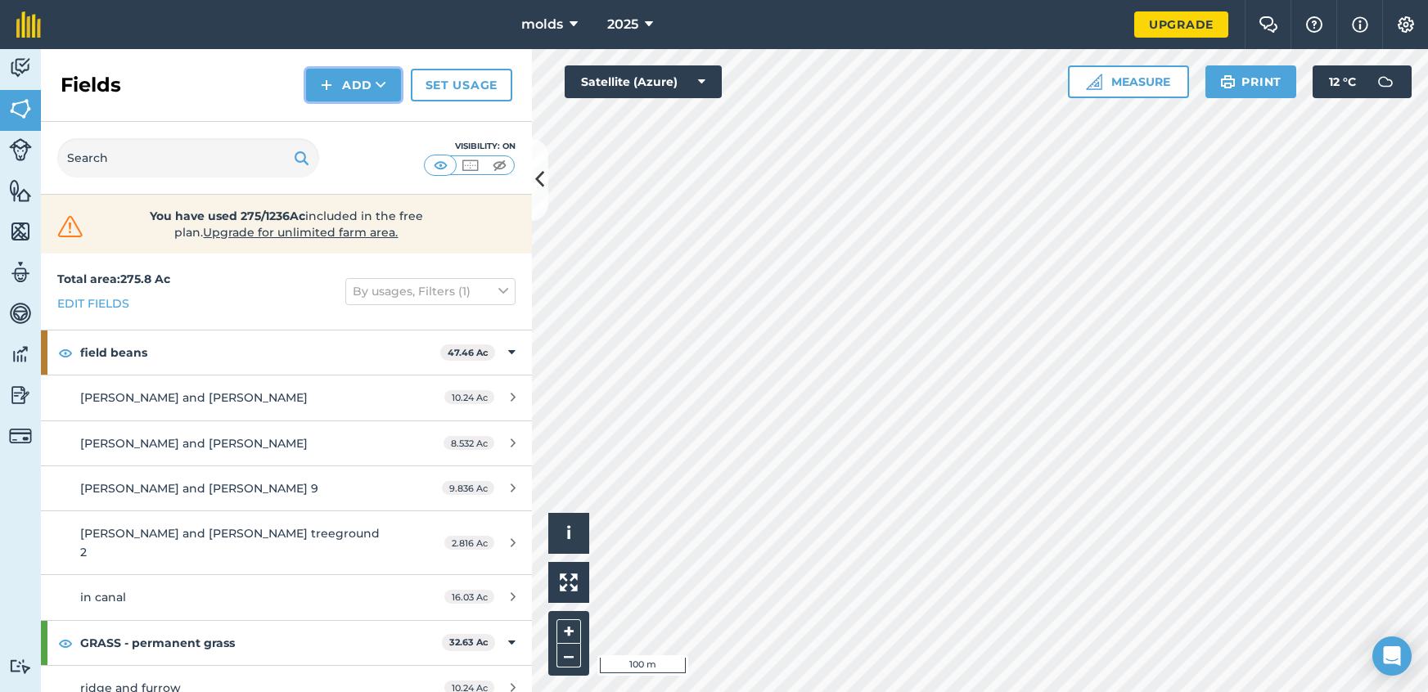
click at [336, 86] on button "Add" at bounding box center [353, 85] width 95 height 33
click at [336, 124] on link "Draw" at bounding box center [353, 122] width 90 height 36
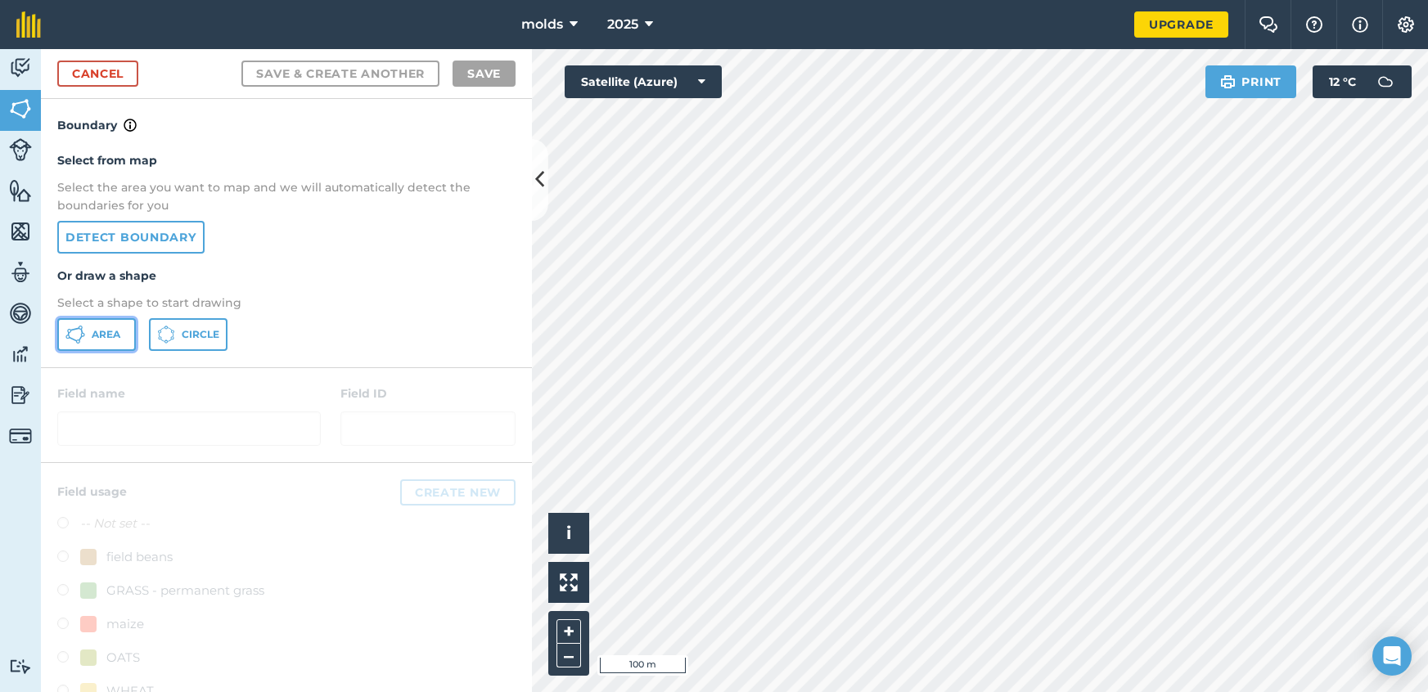
click at [83, 338] on icon at bounding box center [75, 335] width 20 height 20
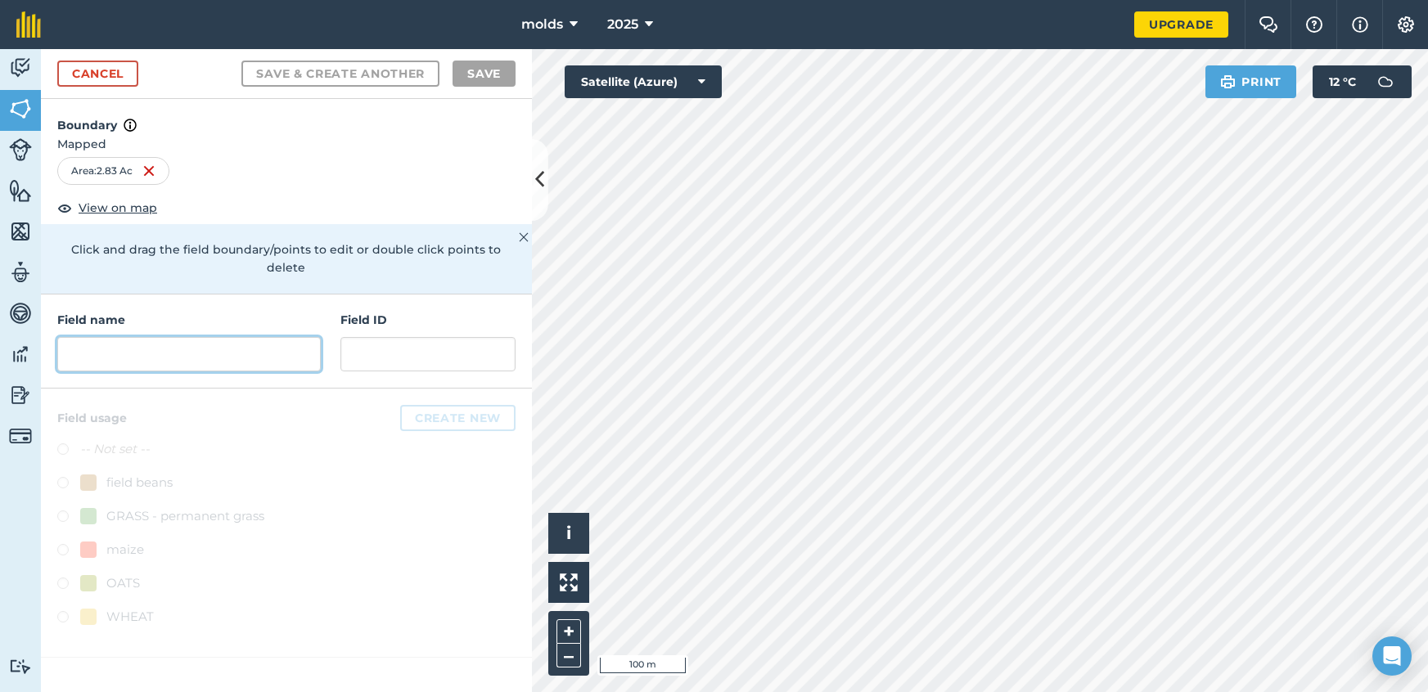
click at [250, 344] on input "text" at bounding box center [188, 354] width 263 height 34
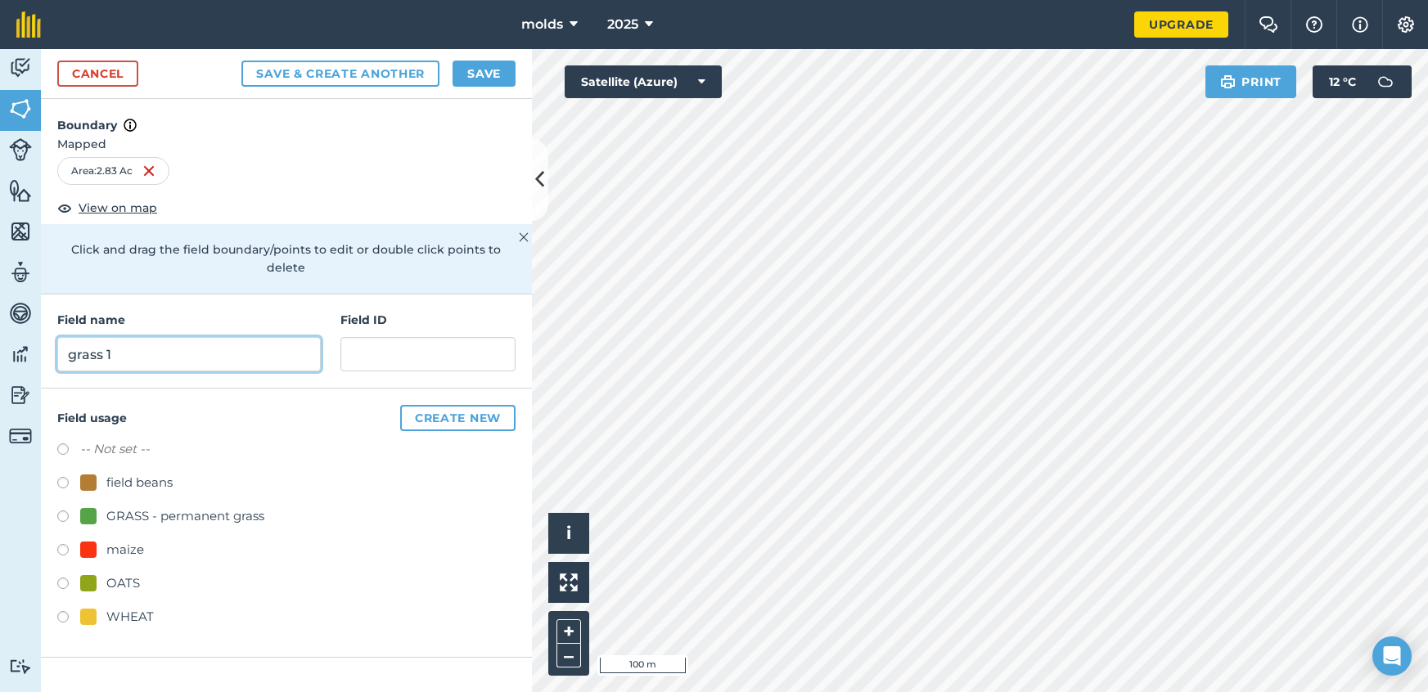
type input "grass 1"
click at [57, 511] on label at bounding box center [68, 519] width 23 height 16
radio input "true"
click at [483, 78] on button "Save" at bounding box center [483, 74] width 63 height 26
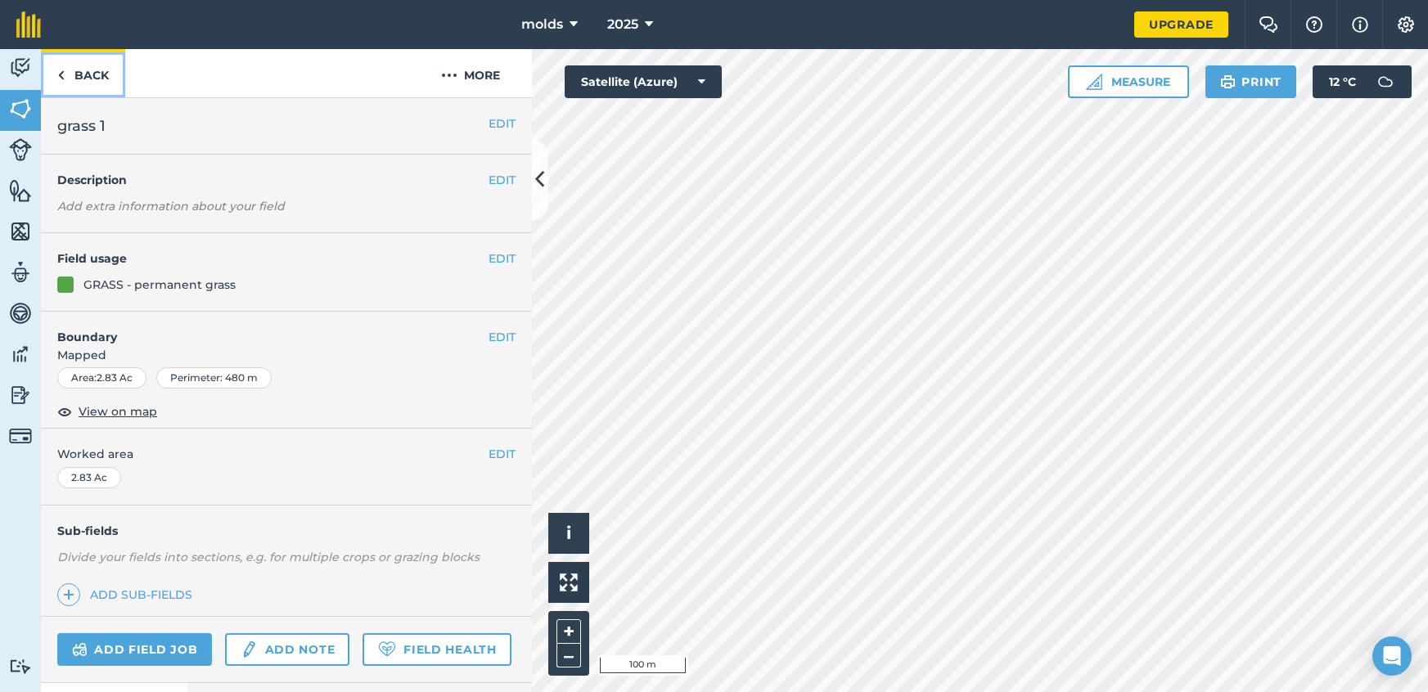
click at [81, 72] on link "Back" at bounding box center [83, 73] width 84 height 48
click at [48, 79] on link "Back" at bounding box center [83, 73] width 84 height 48
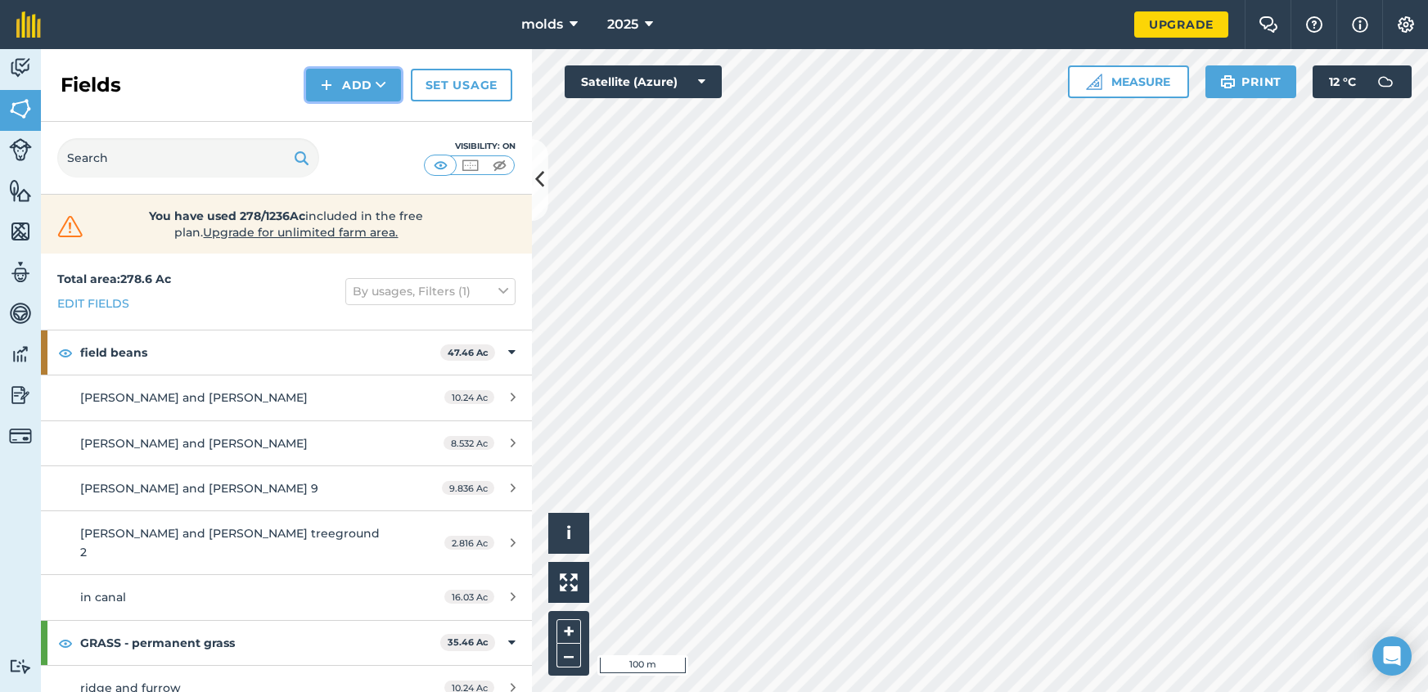
click at [359, 73] on button "Add" at bounding box center [353, 85] width 95 height 33
click at [345, 122] on link "Draw" at bounding box center [353, 122] width 90 height 36
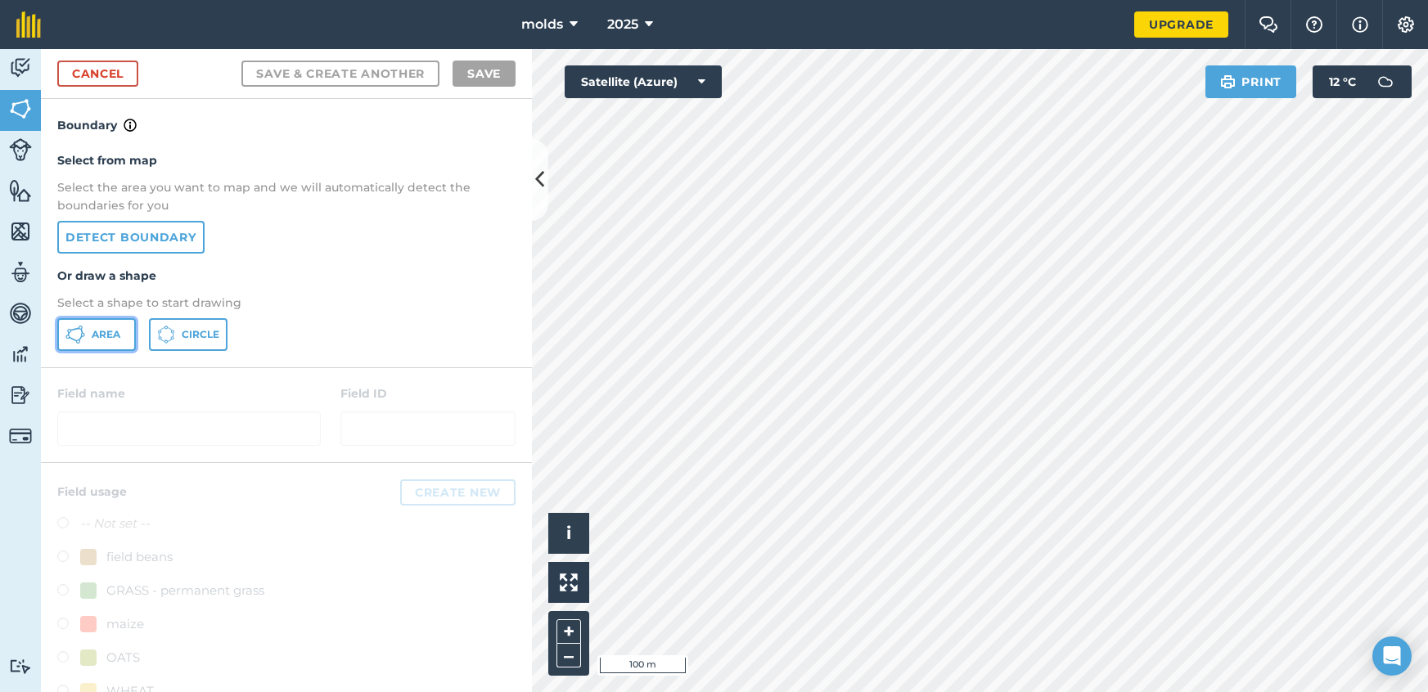
click at [97, 331] on span "Area" at bounding box center [106, 334] width 29 height 13
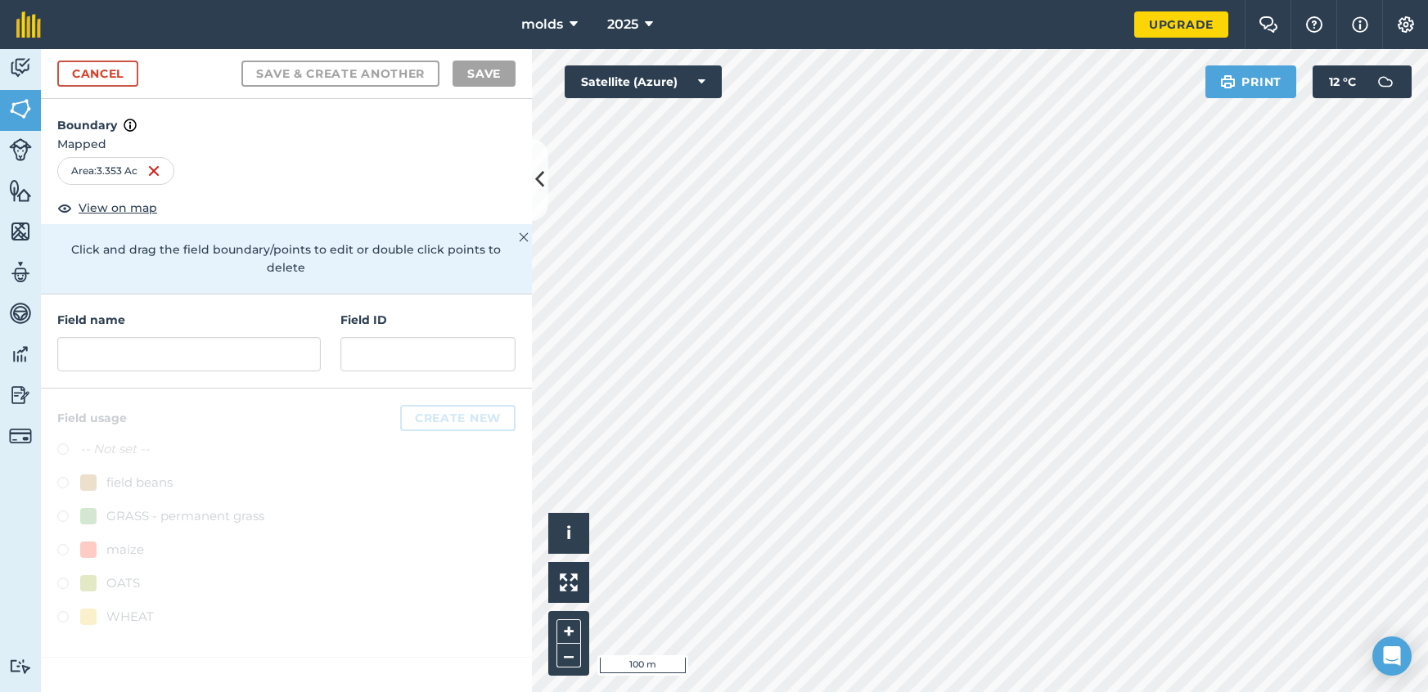
drag, startPoint x: 280, startPoint y: 357, endPoint x: 262, endPoint y: 381, distance: 30.4
click at [270, 369] on div "Boundary Mapped Area : 3.353 Ac View on map Click and drag the field boundary/p…" at bounding box center [286, 395] width 491 height 593
click at [241, 344] on input "text" at bounding box center [188, 354] width 263 height 34
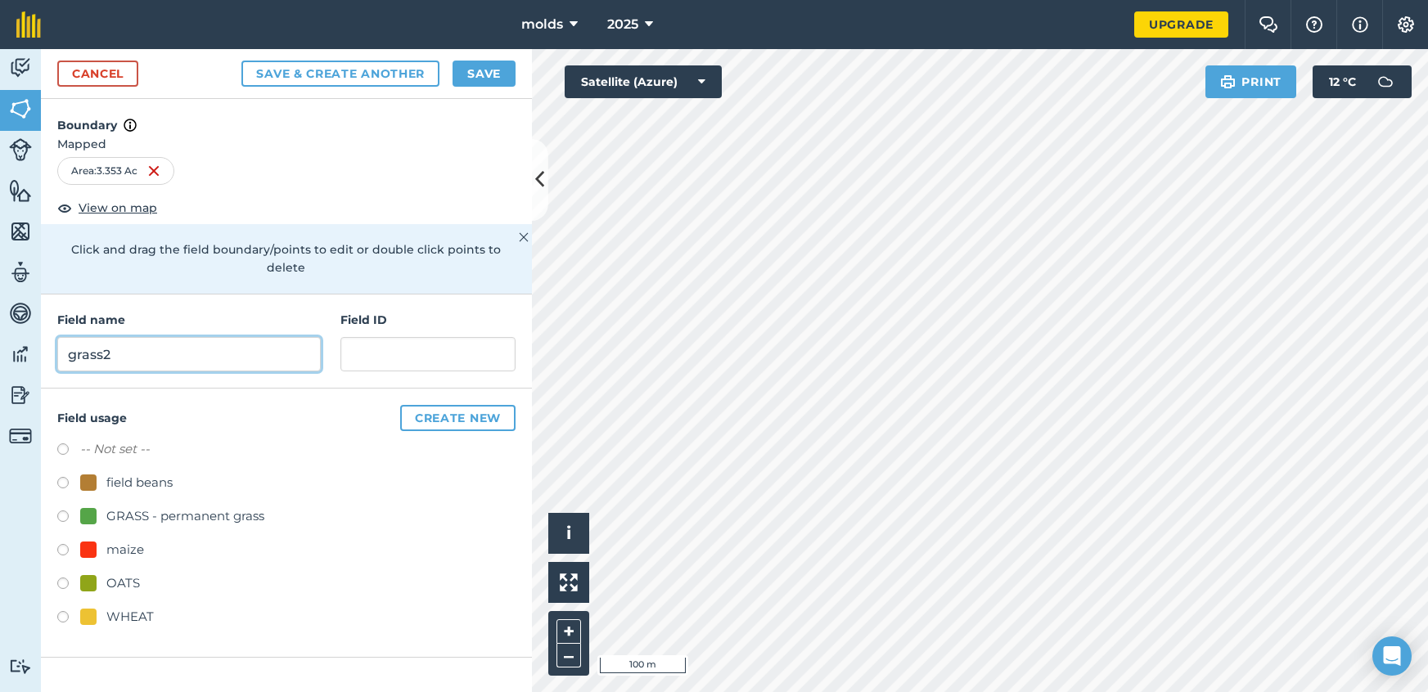
type input "grass2"
click at [60, 511] on label at bounding box center [68, 519] width 23 height 16
radio input "true"
click at [105, 342] on input "grass2" at bounding box center [188, 354] width 263 height 34
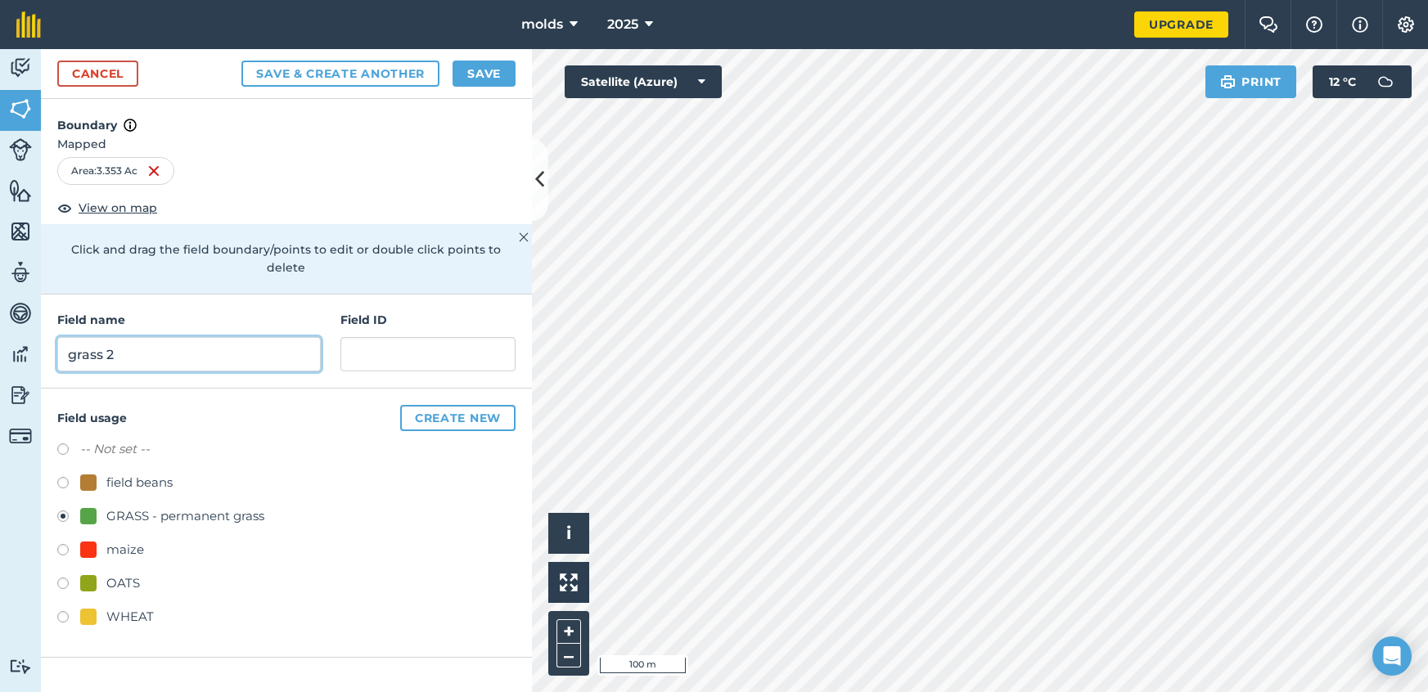
type input "grass 2"
drag, startPoint x: 469, startPoint y: 70, endPoint x: 462, endPoint y: 93, distance: 24.6
click at [469, 70] on button "Save" at bounding box center [483, 74] width 63 height 26
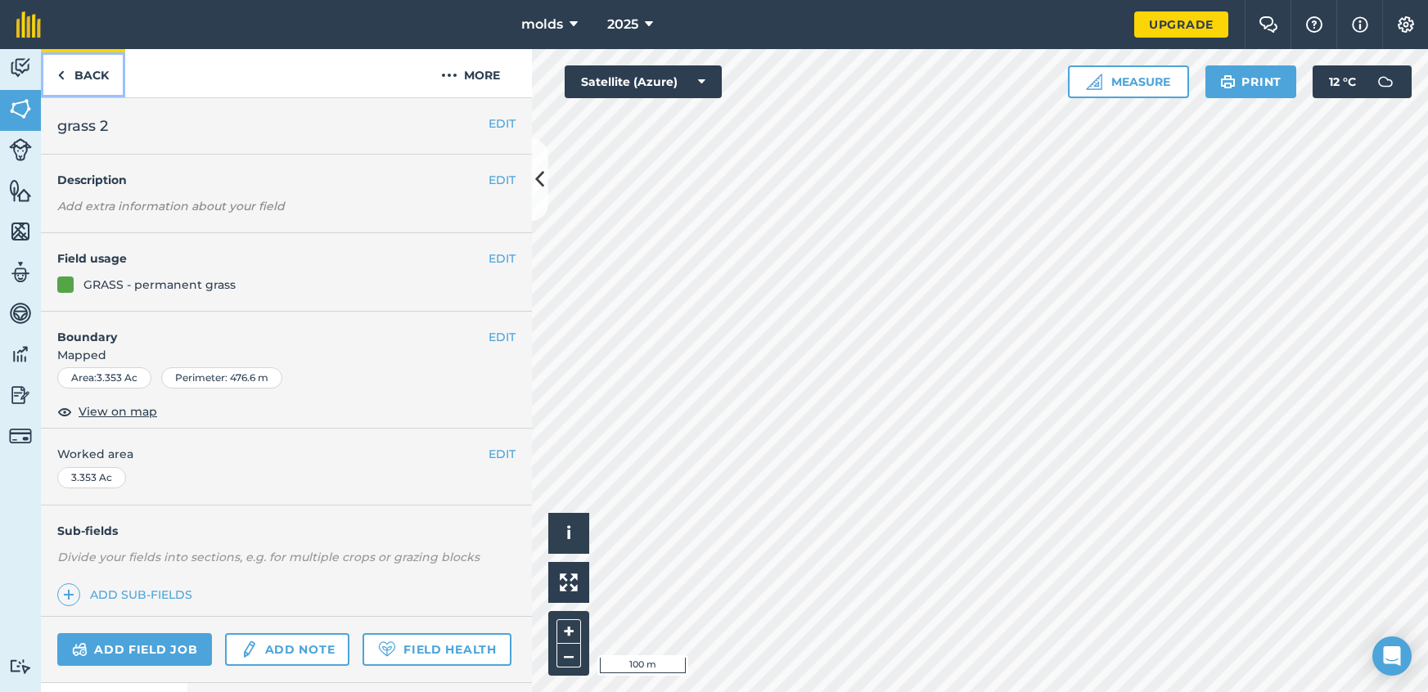
click at [81, 80] on link "Back" at bounding box center [83, 73] width 84 height 48
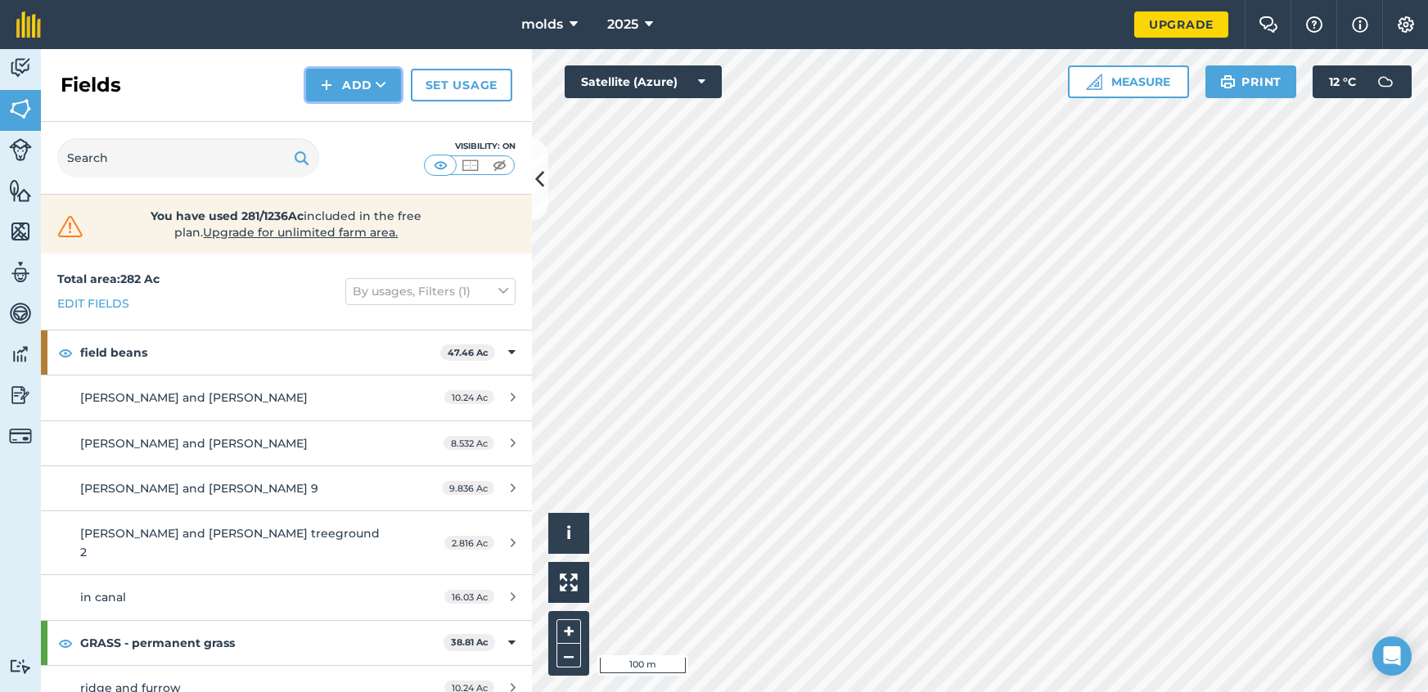
click at [352, 88] on button "Add" at bounding box center [353, 85] width 95 height 33
click at [358, 118] on link "Draw" at bounding box center [353, 122] width 90 height 36
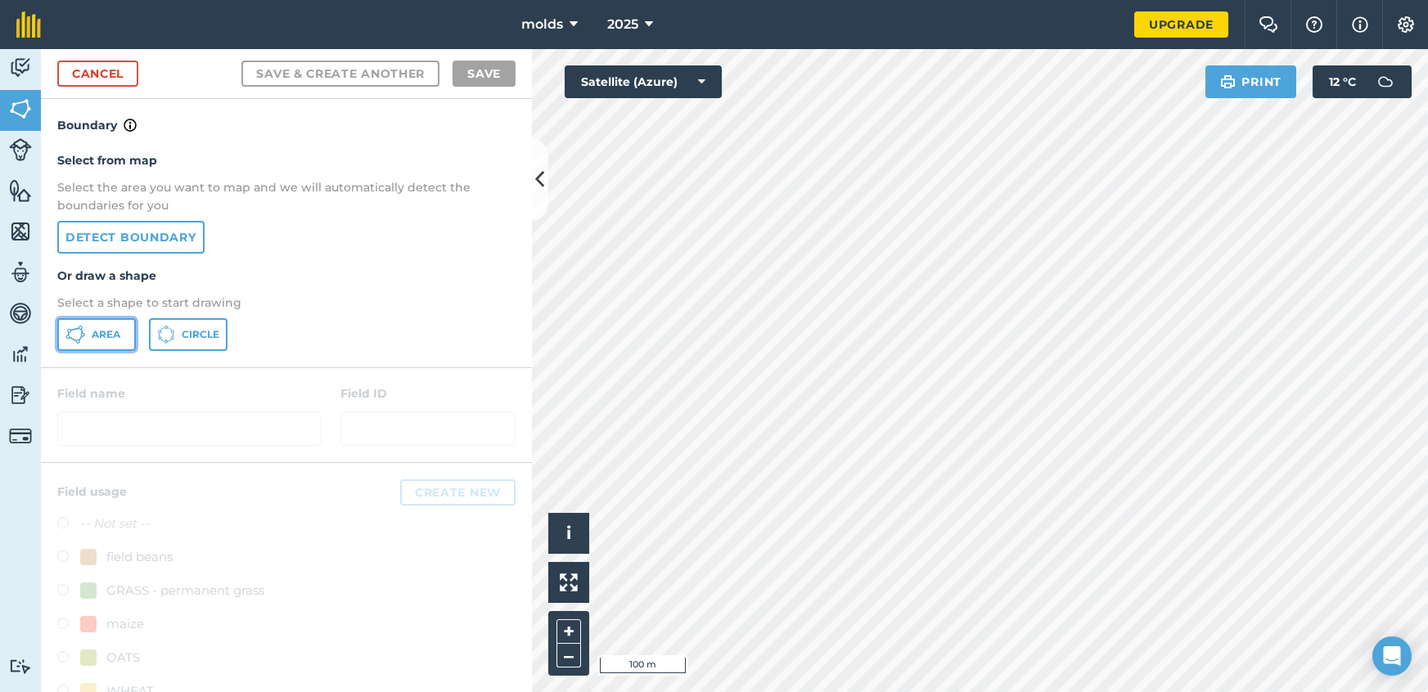
click at [101, 328] on span "Area" at bounding box center [106, 334] width 29 height 13
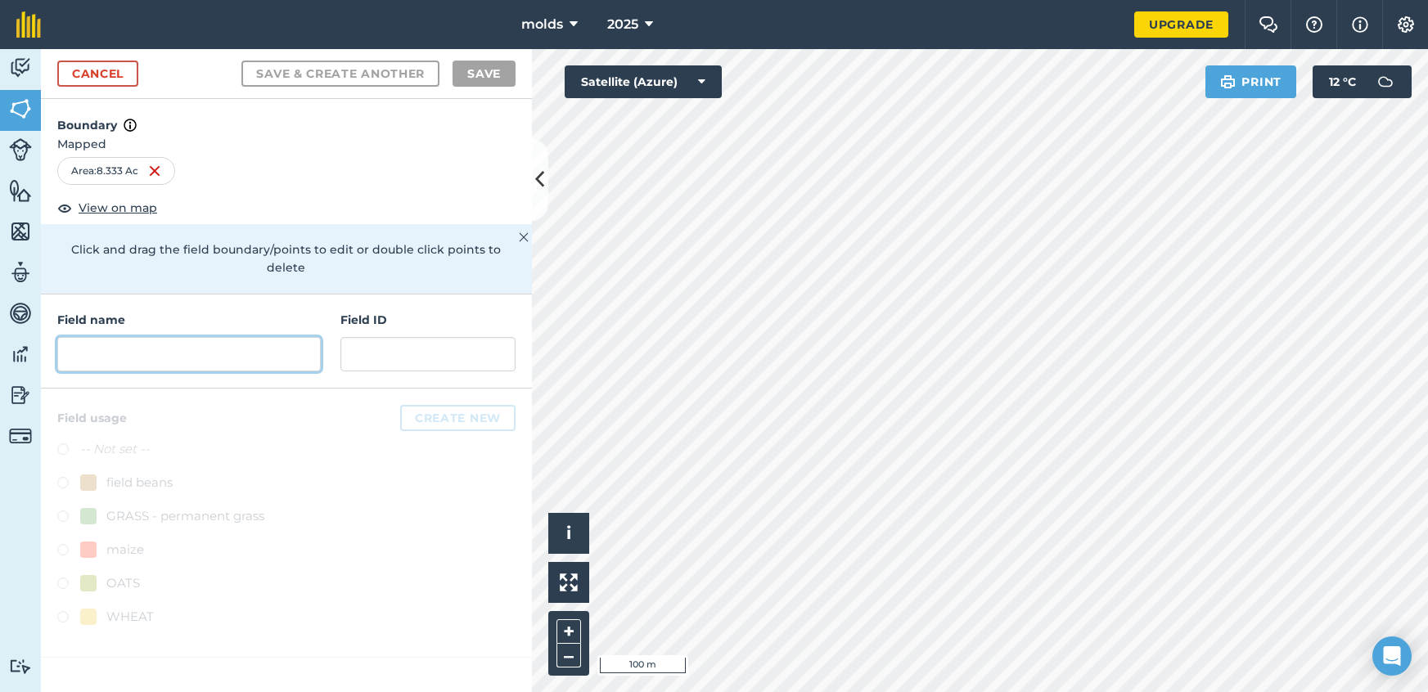
click at [175, 341] on input "text" at bounding box center [188, 354] width 263 height 34
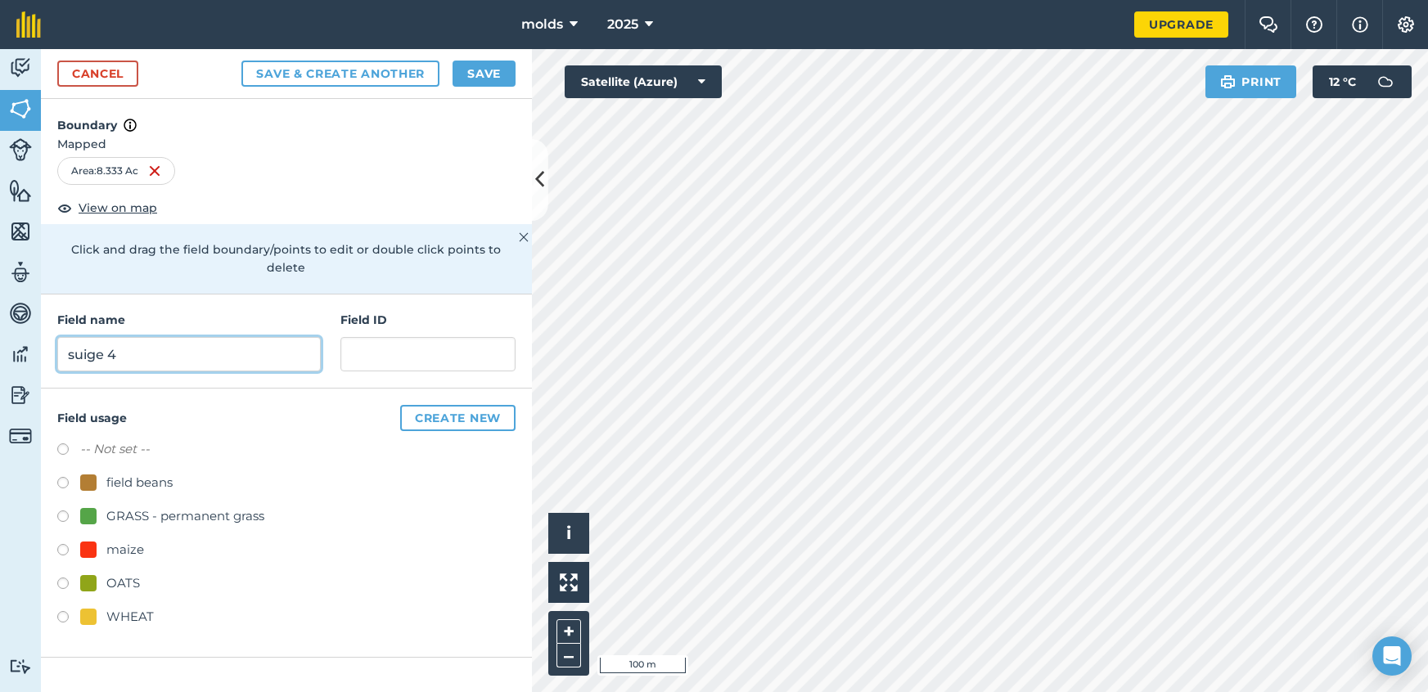
type input "suige 4"
click at [63, 540] on div "maize" at bounding box center [286, 552] width 458 height 24
click at [59, 544] on label at bounding box center [68, 552] width 23 height 16
radio input "true"
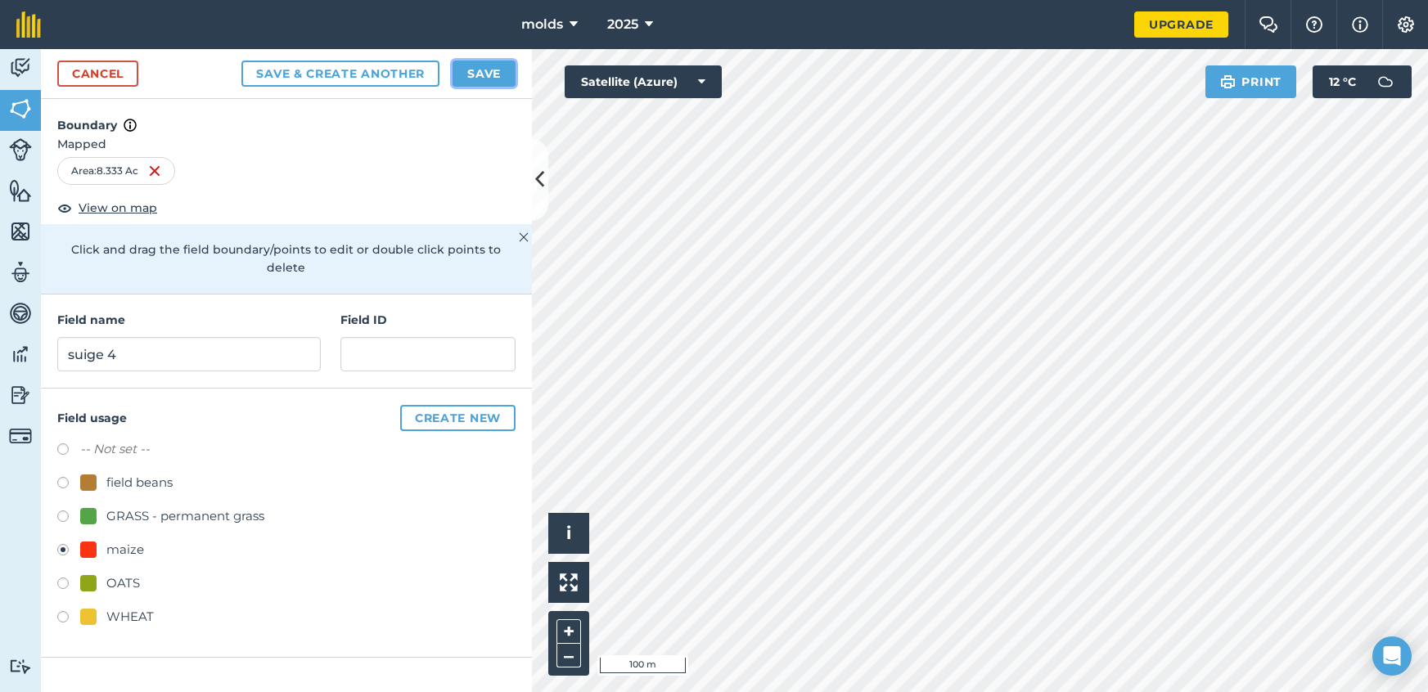
click at [479, 83] on button "Save" at bounding box center [483, 74] width 63 height 26
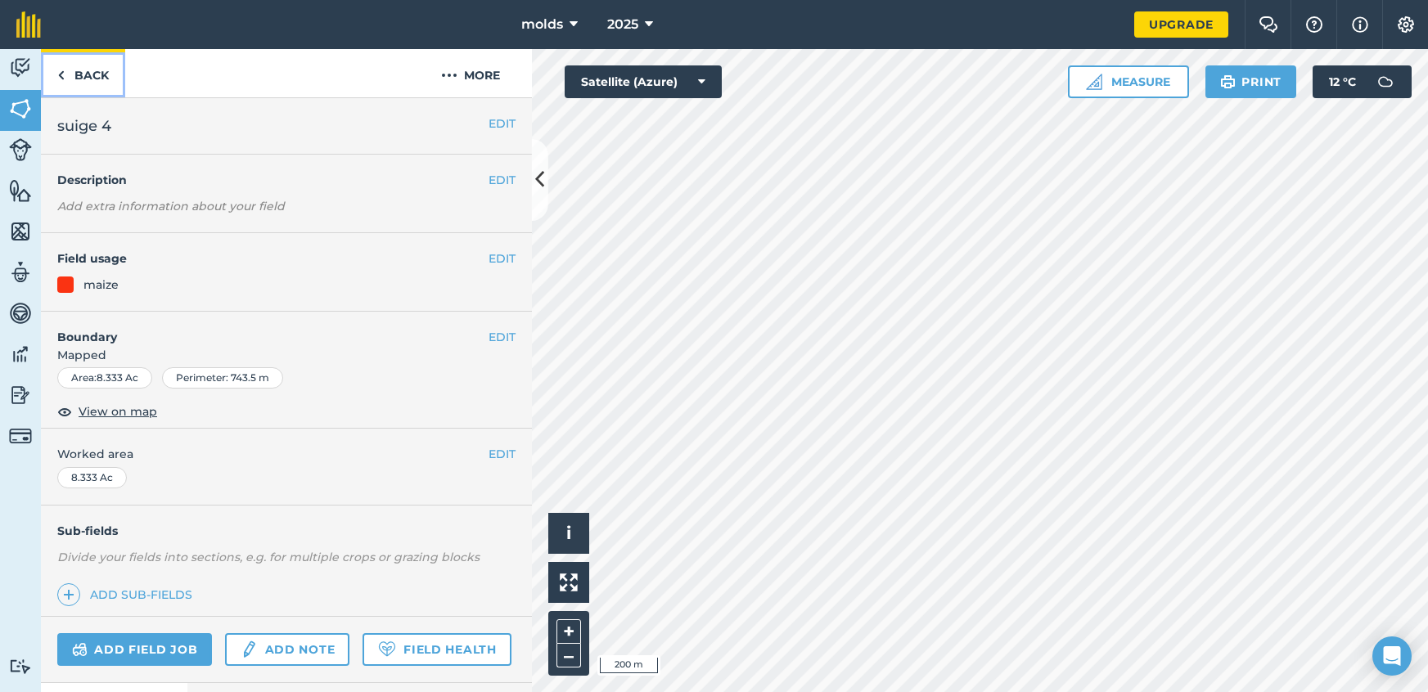
click at [53, 69] on link "Back" at bounding box center [83, 73] width 84 height 48
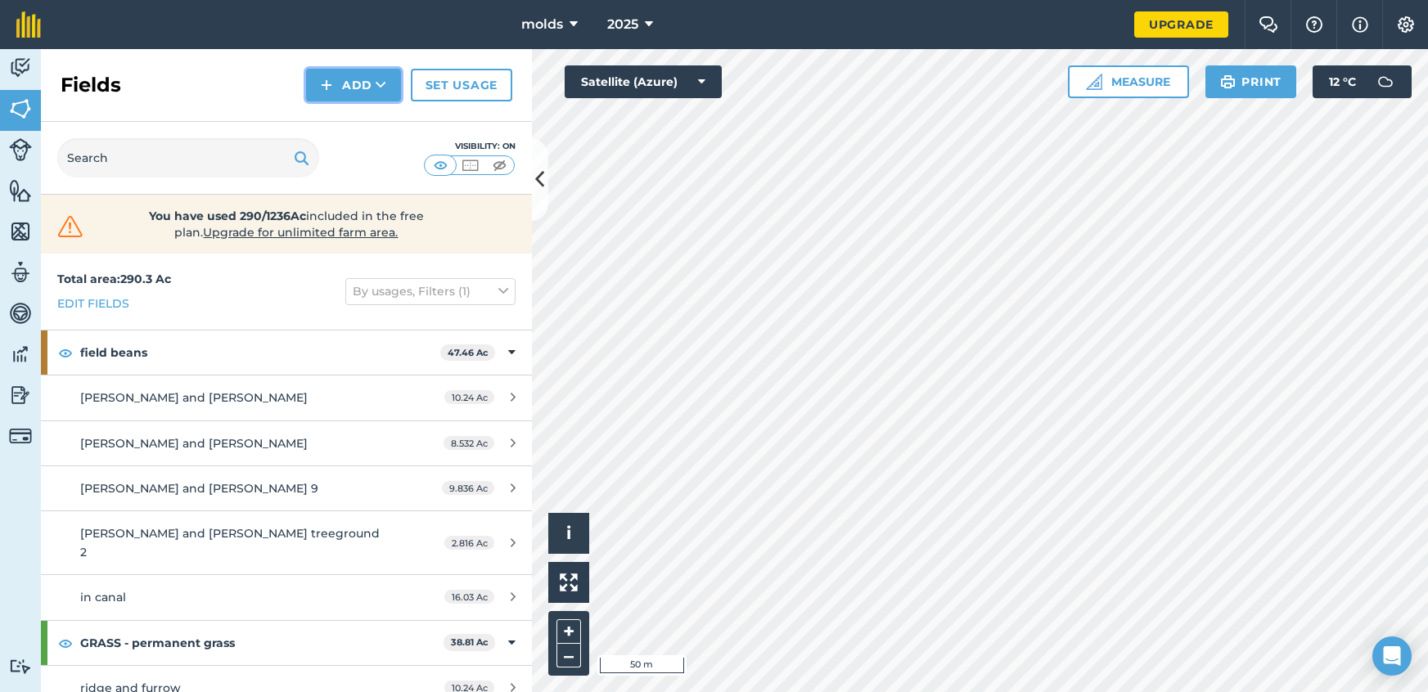
click at [353, 85] on button "Add" at bounding box center [353, 85] width 95 height 33
click at [335, 127] on link "Draw" at bounding box center [353, 122] width 90 height 36
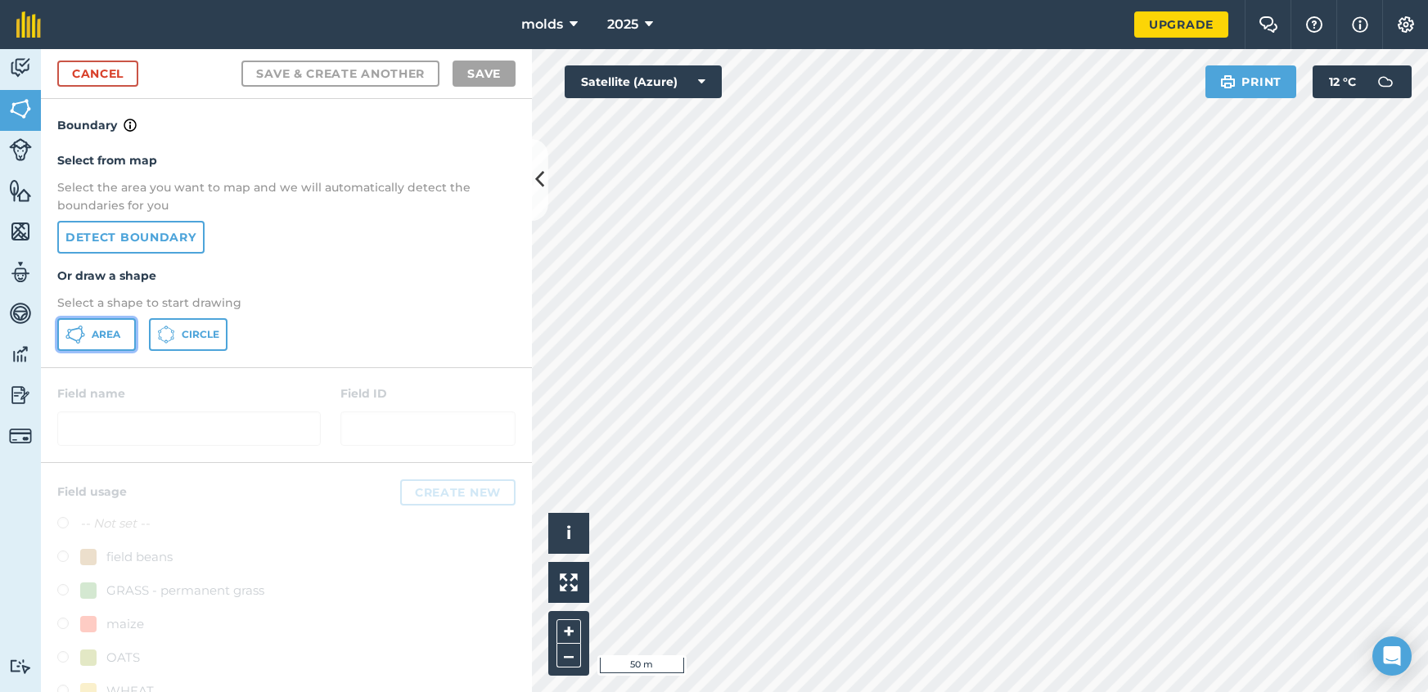
click at [105, 346] on button "Area" at bounding box center [96, 334] width 79 height 33
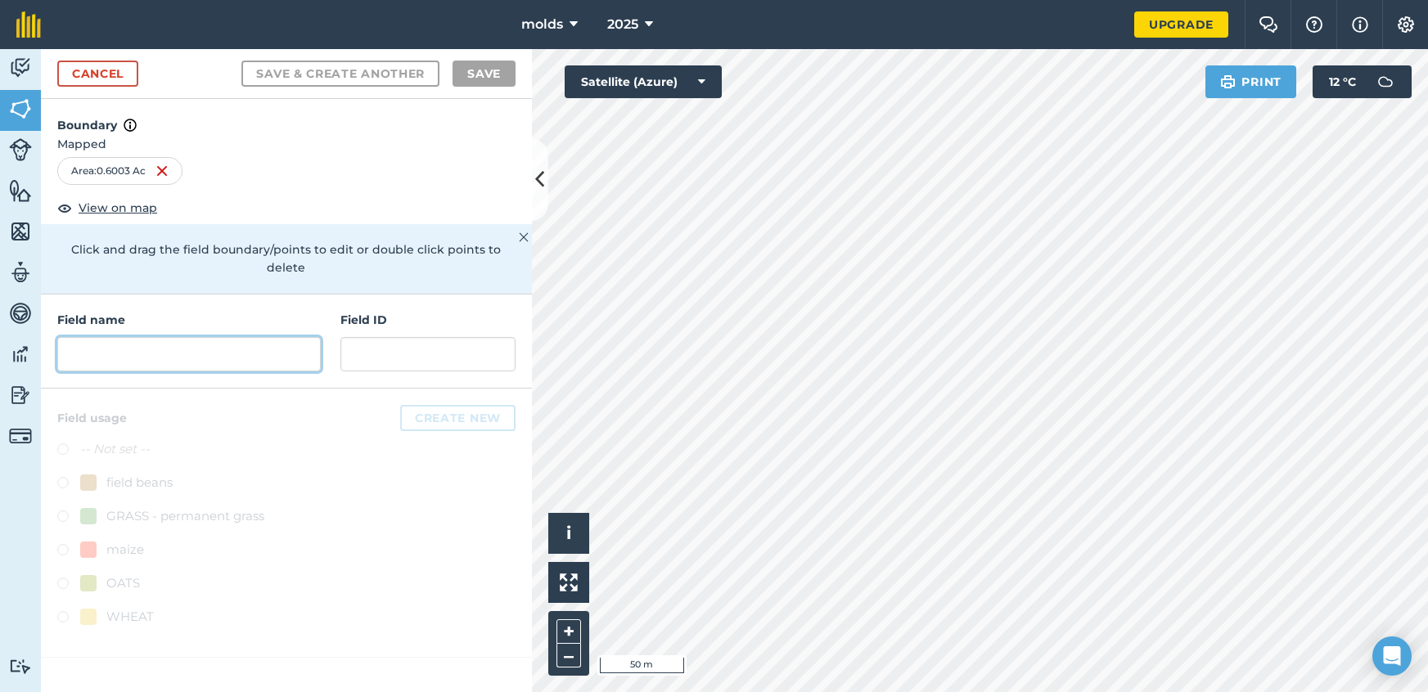
click at [217, 343] on input "text" at bounding box center [188, 354] width 263 height 34
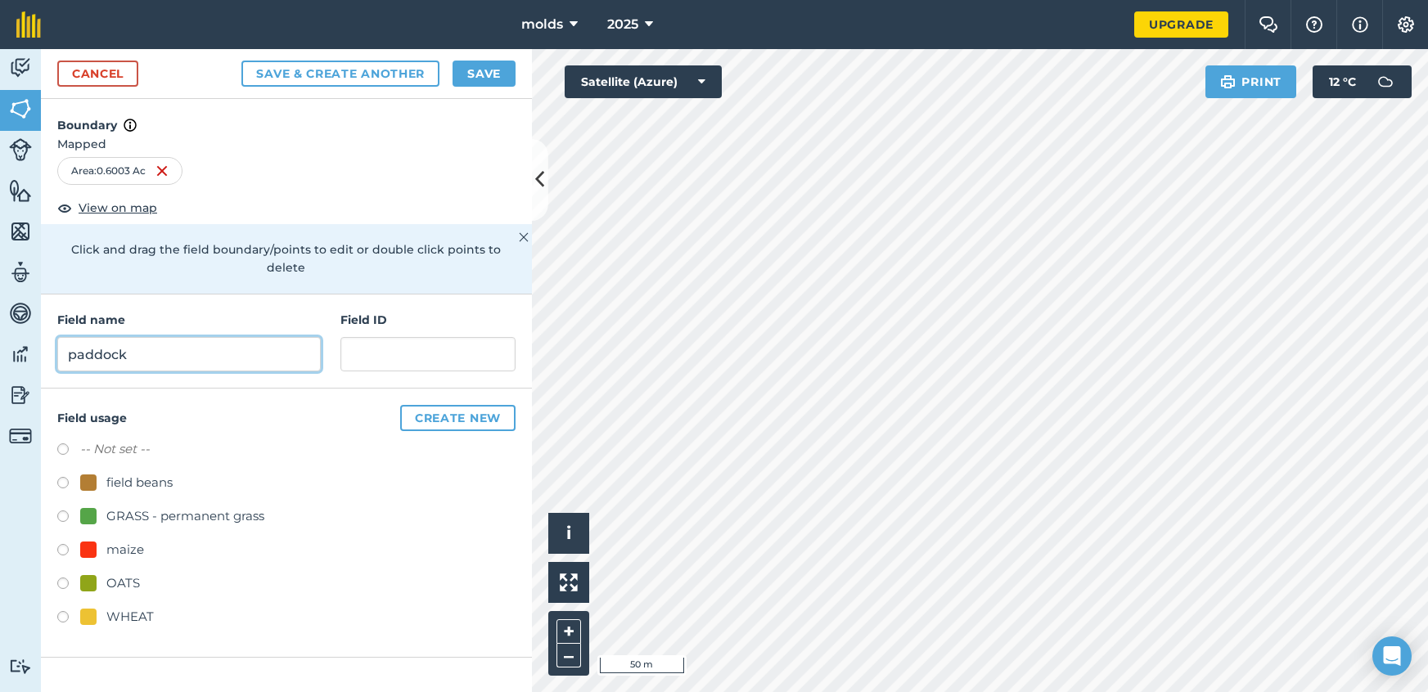
type input "paddock"
click at [65, 511] on label at bounding box center [68, 519] width 23 height 16
radio input "true"
click at [487, 65] on button "Save" at bounding box center [483, 74] width 63 height 26
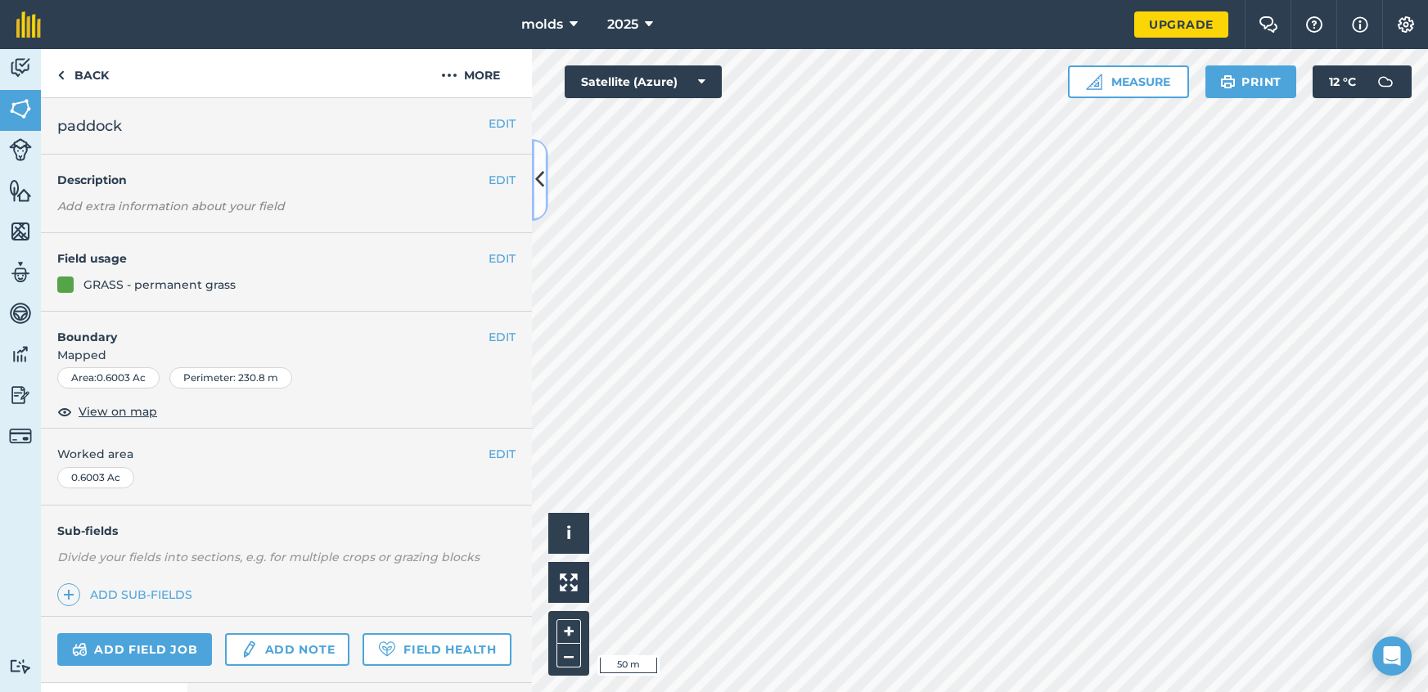
click at [538, 208] on button at bounding box center [540, 180] width 16 height 82
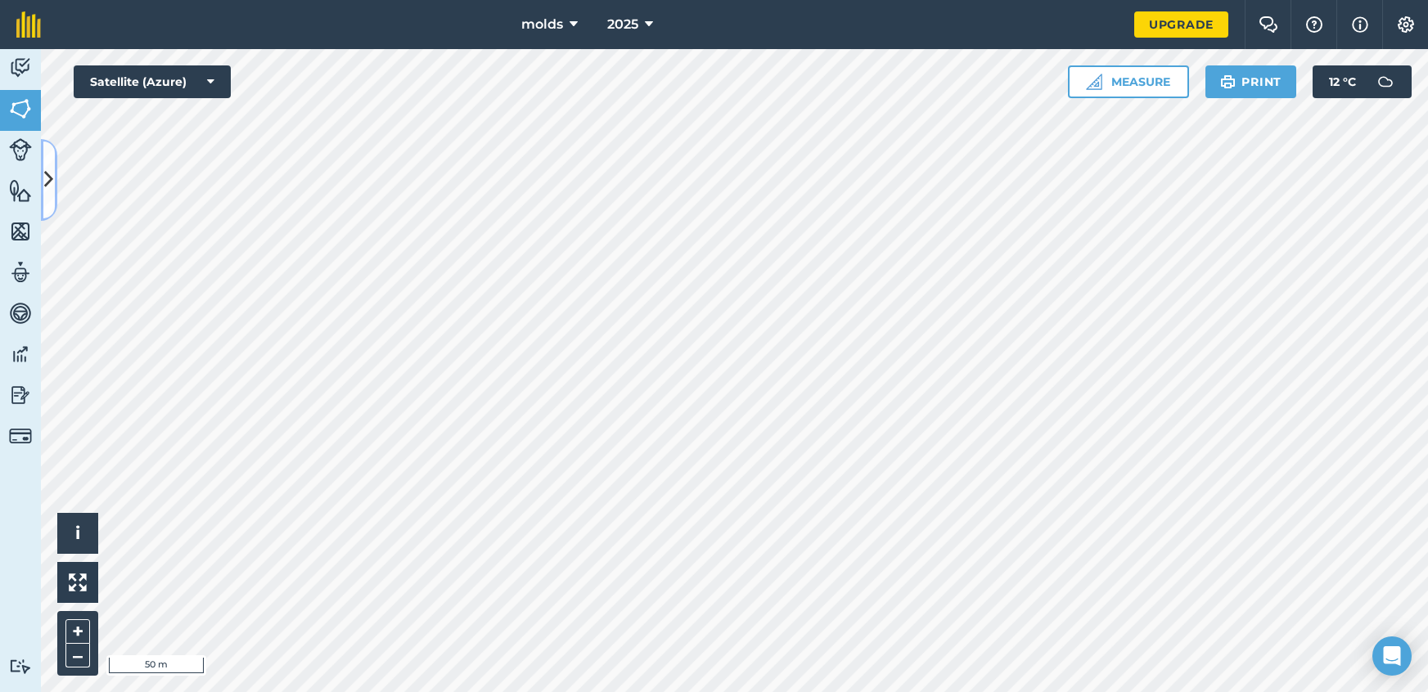
click at [52, 187] on icon at bounding box center [48, 179] width 9 height 29
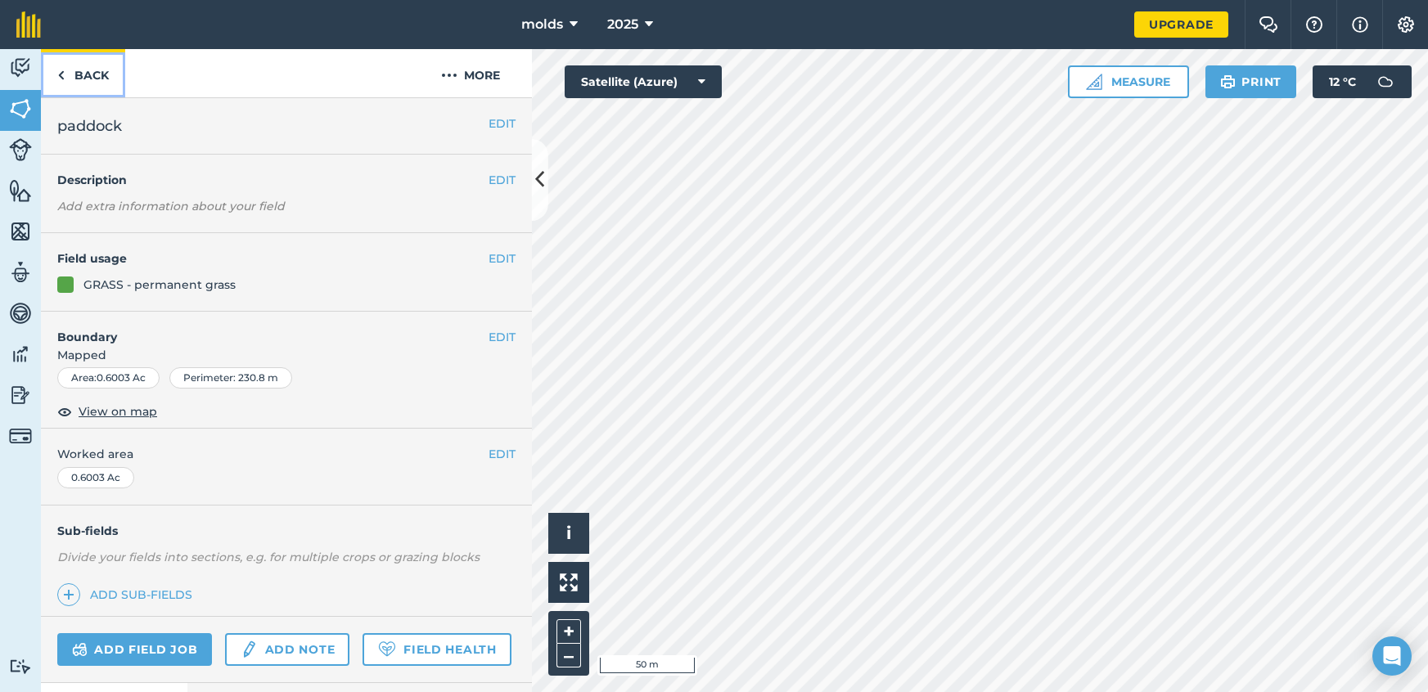
click at [89, 85] on link "Back" at bounding box center [83, 73] width 84 height 48
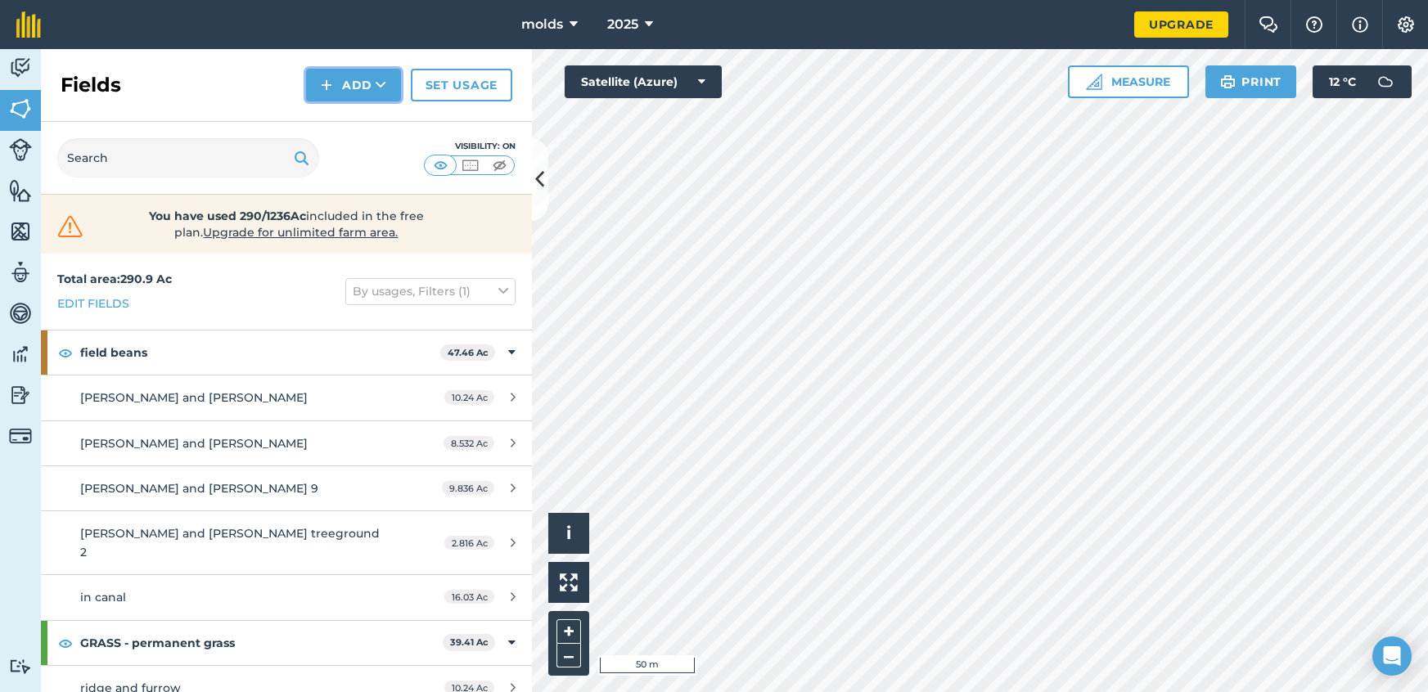
click at [339, 96] on button "Add" at bounding box center [353, 85] width 95 height 33
click at [359, 119] on link "Draw" at bounding box center [353, 122] width 90 height 36
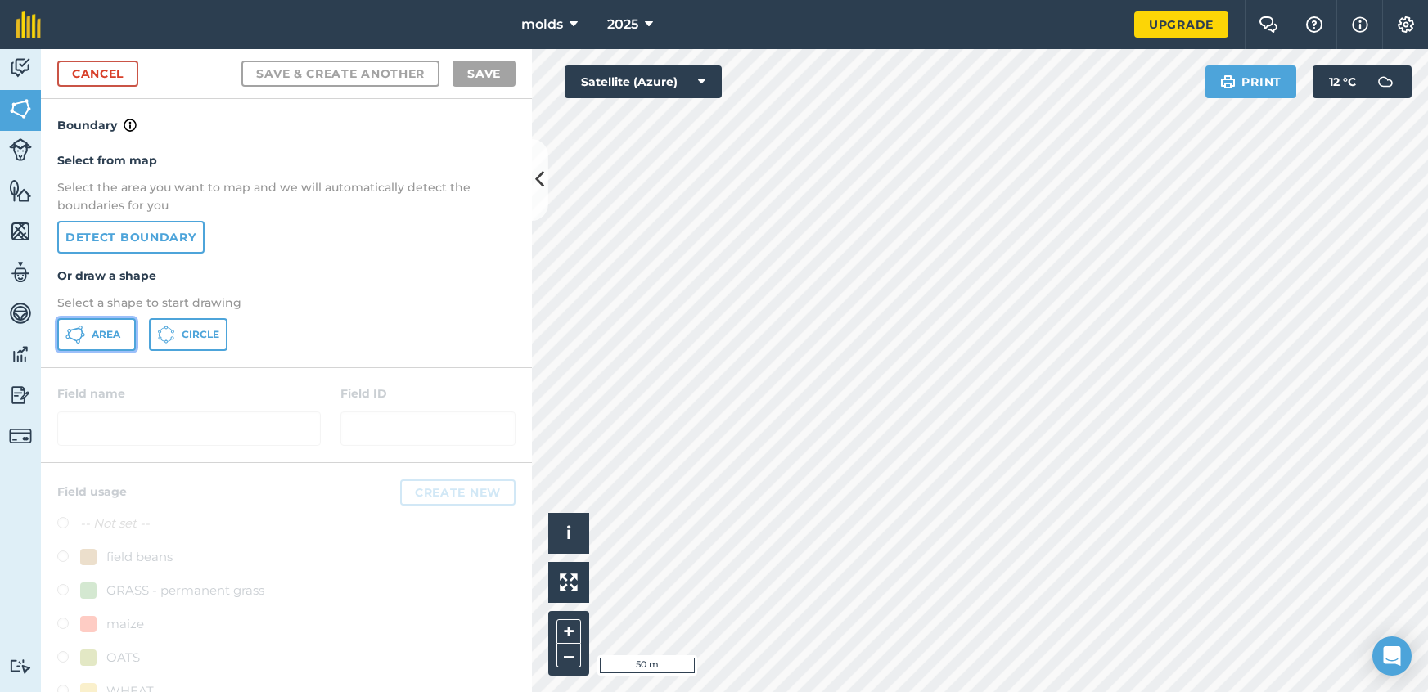
click at [113, 335] on span "Area" at bounding box center [106, 334] width 29 height 13
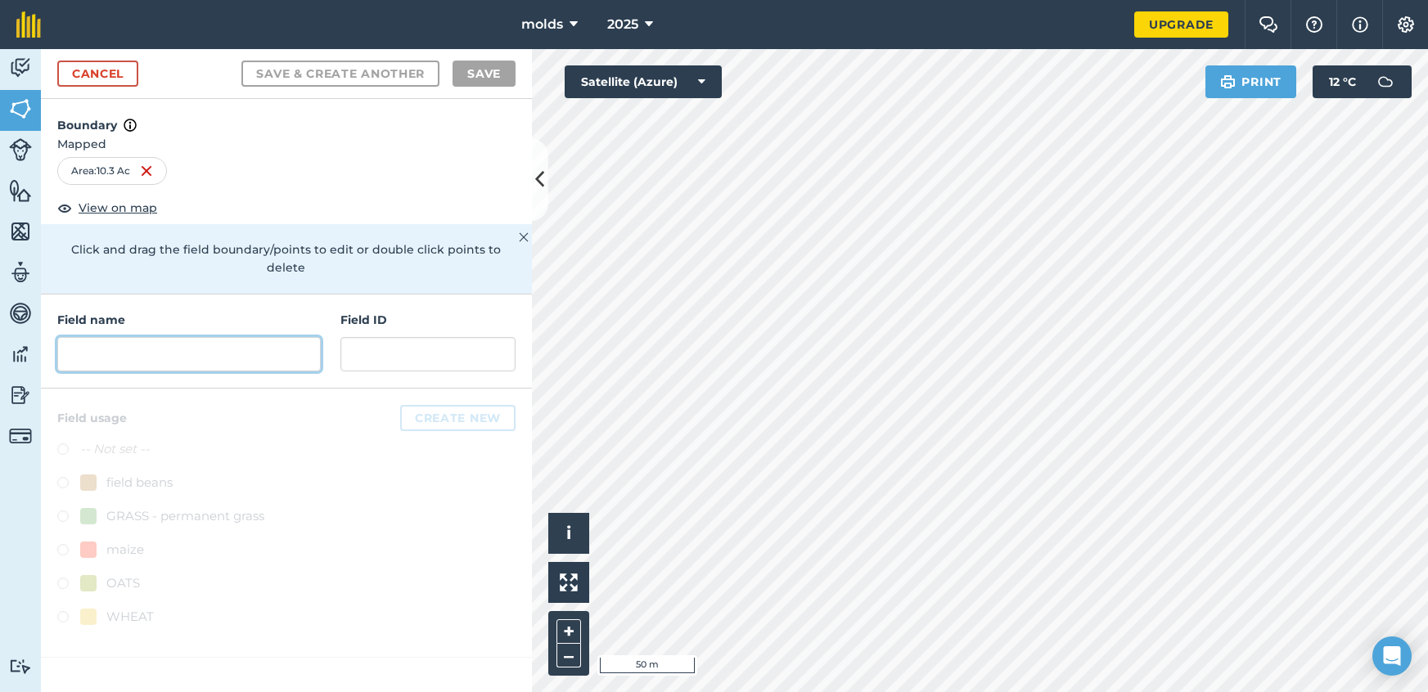
drag, startPoint x: 160, startPoint y: 331, endPoint x: 159, endPoint y: 322, distance: 9.1
click at [159, 337] on input "text" at bounding box center [188, 354] width 263 height 34
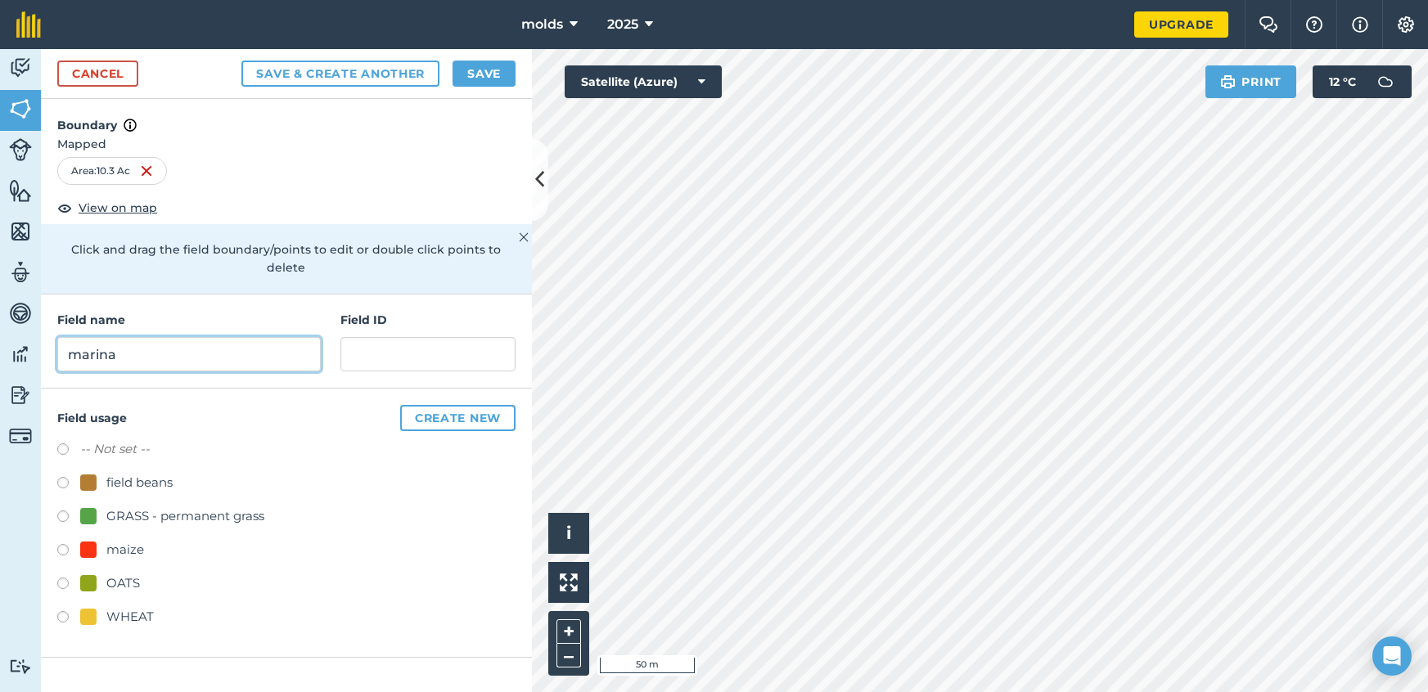
type input "marina"
click at [62, 511] on label at bounding box center [68, 519] width 23 height 16
radio input "true"
click at [475, 76] on button "Save" at bounding box center [483, 74] width 63 height 26
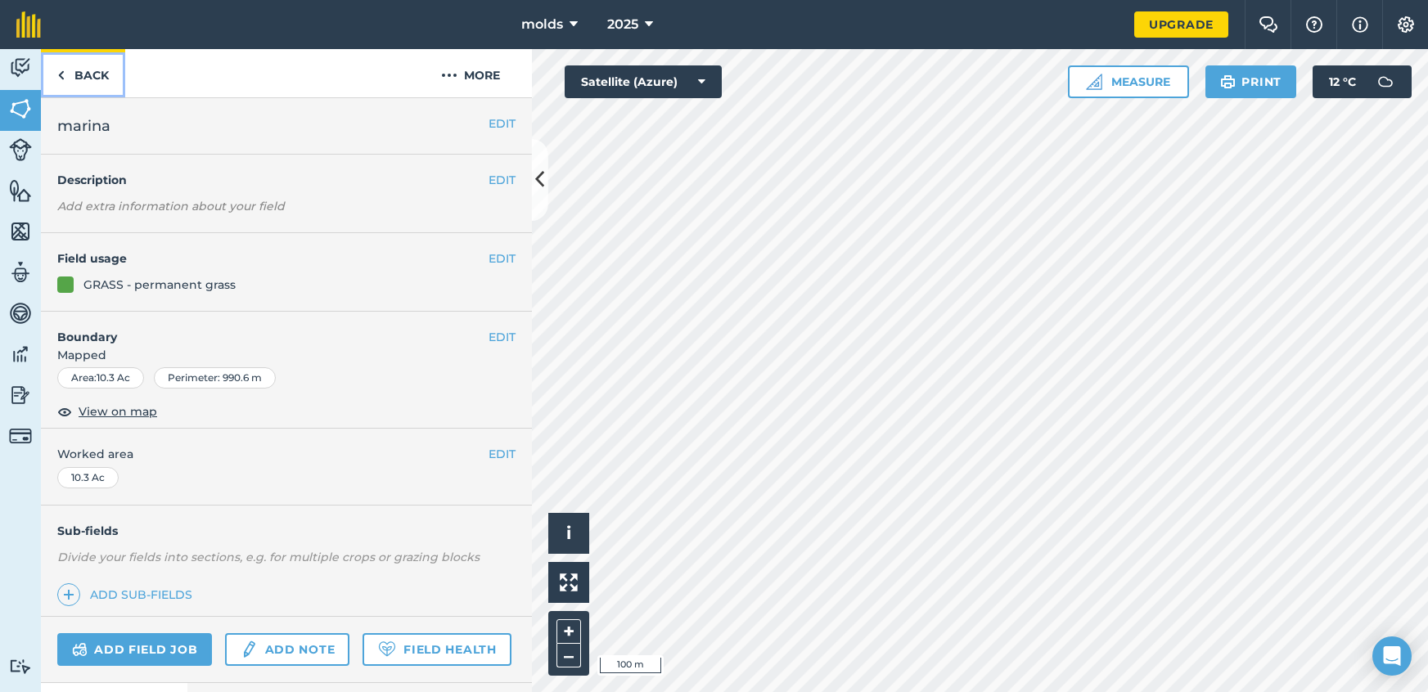
click at [88, 83] on link "Back" at bounding box center [83, 73] width 84 height 48
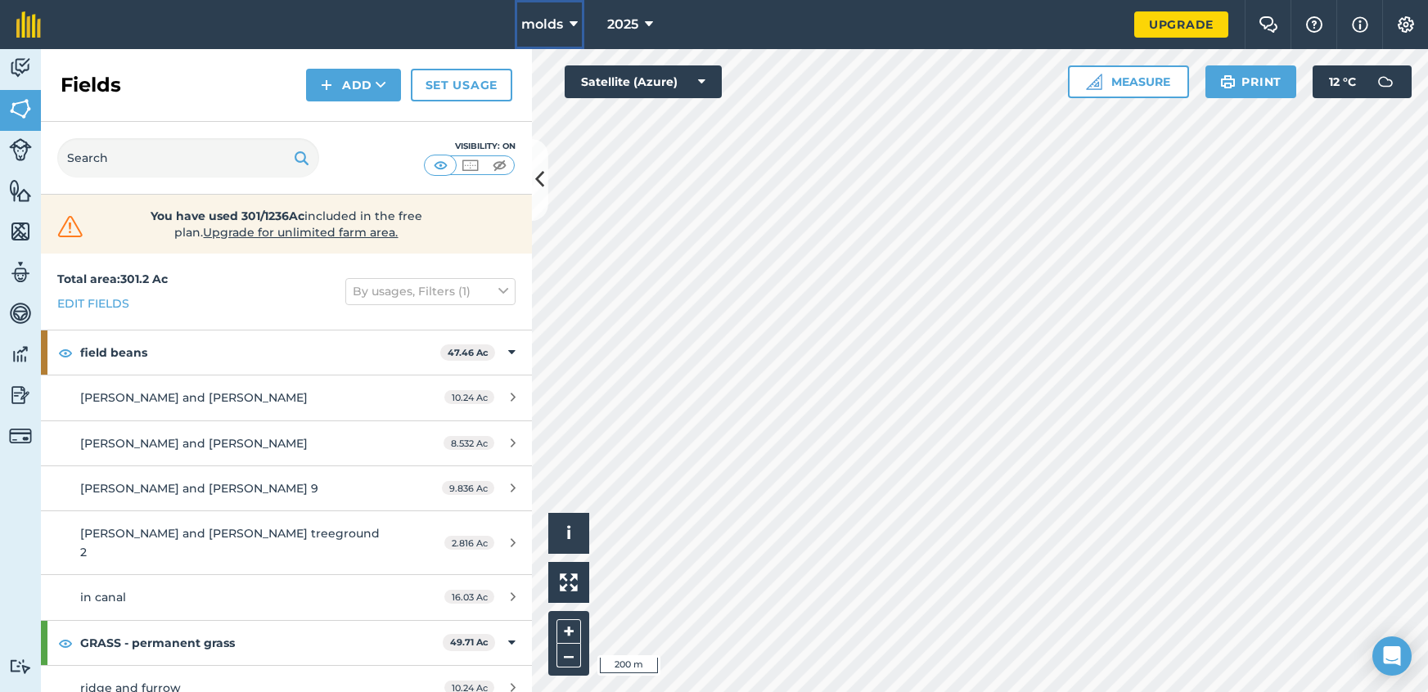
click at [573, 24] on icon at bounding box center [574, 25] width 8 height 20
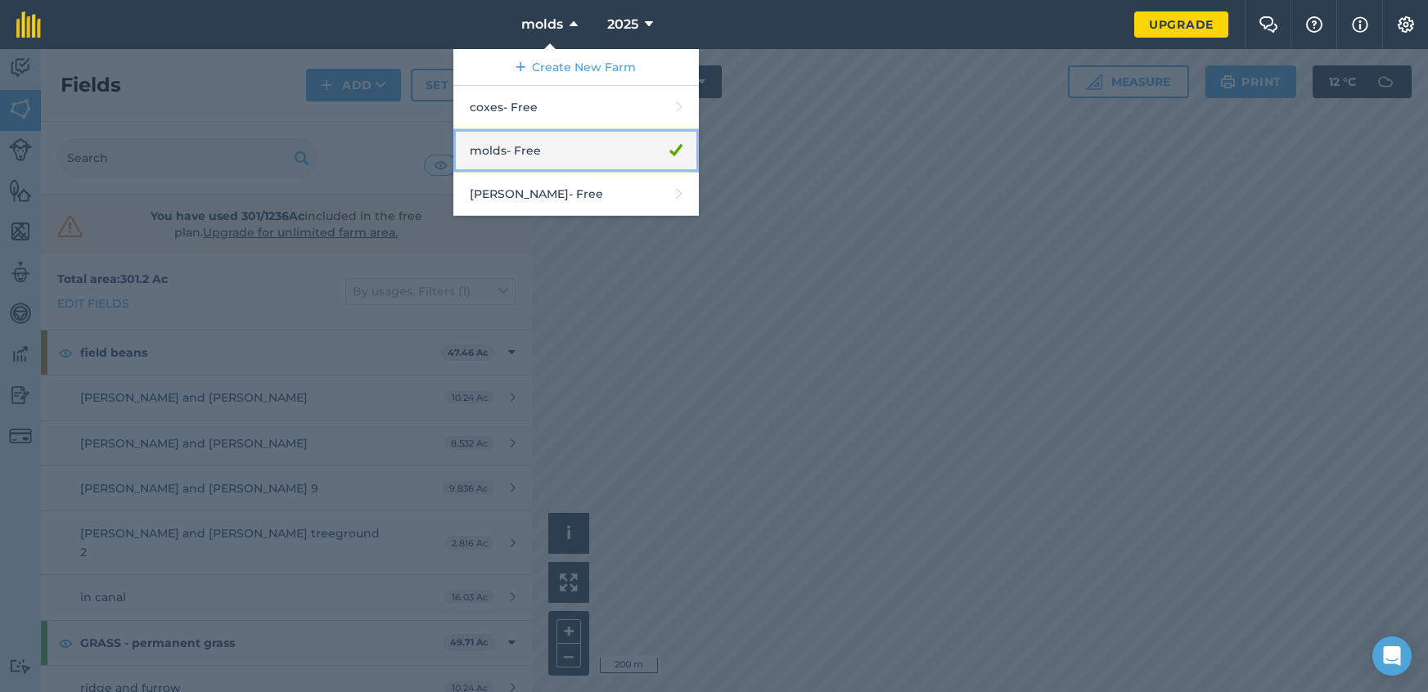
click at [588, 148] on link "molds - Free" at bounding box center [575, 150] width 245 height 43
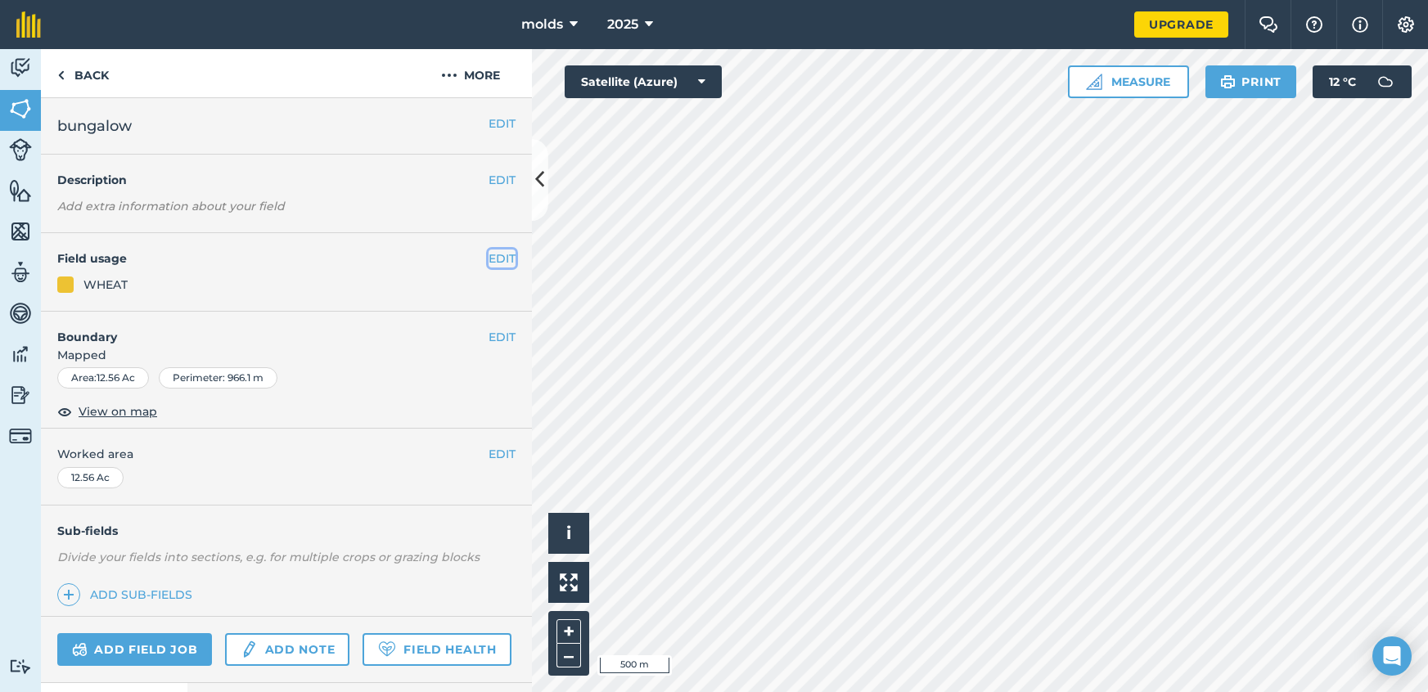
drag, startPoint x: 490, startPoint y: 255, endPoint x: 528, endPoint y: 266, distance: 39.1
click at [492, 256] on button "EDIT" at bounding box center [501, 259] width 27 height 18
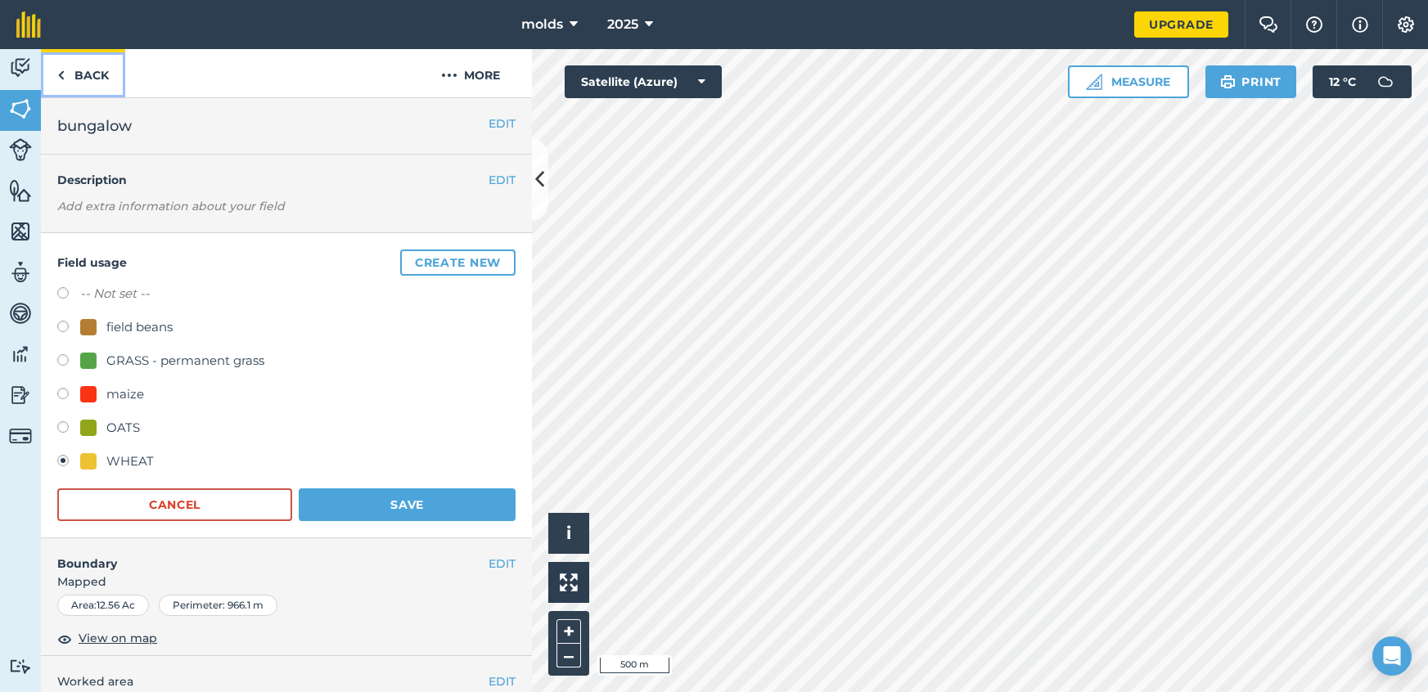
click at [84, 79] on link "Back" at bounding box center [83, 73] width 84 height 48
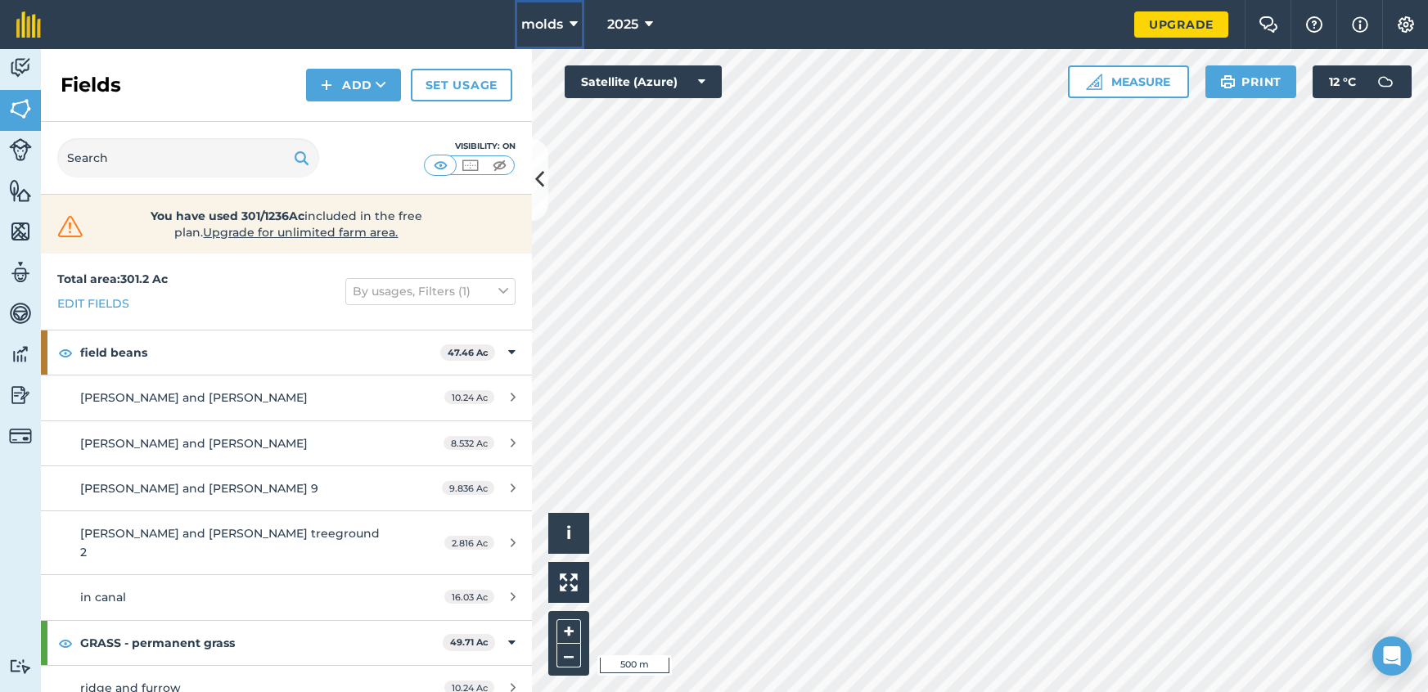
click at [567, 26] on button "molds" at bounding box center [550, 24] width 70 height 49
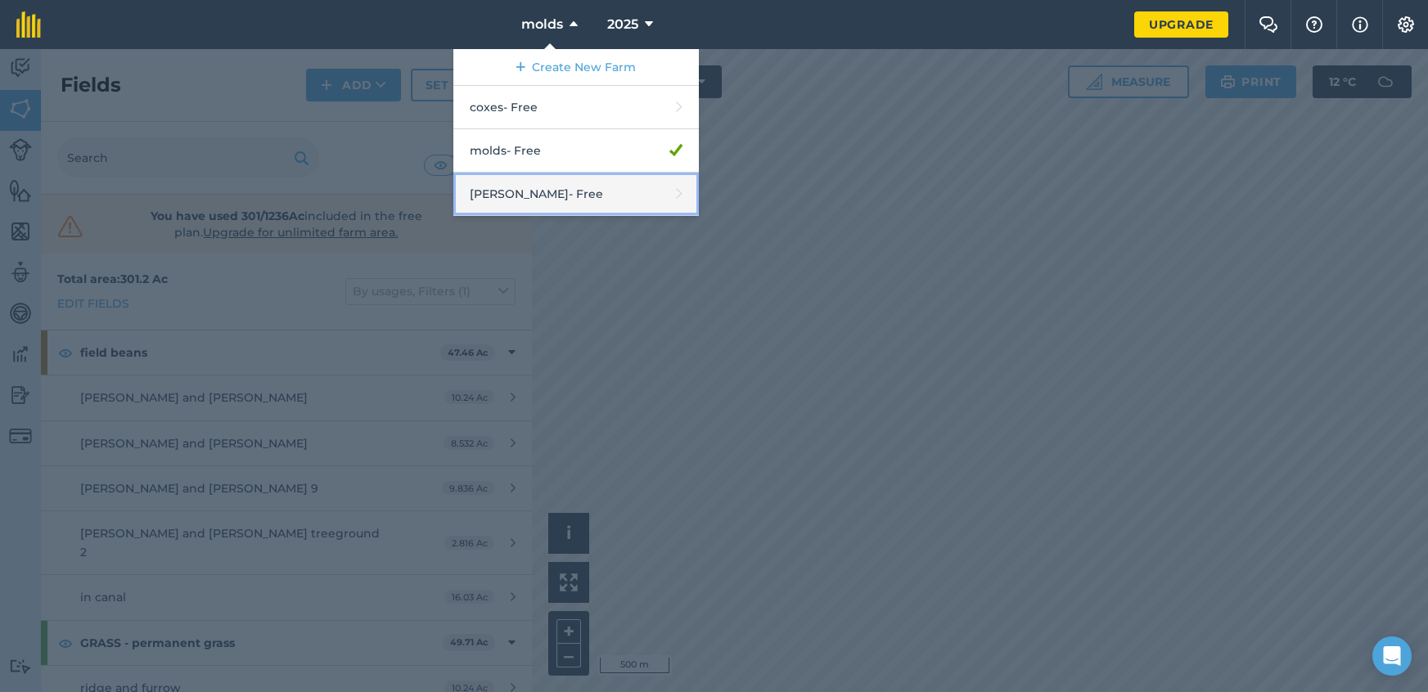
click at [599, 203] on link "[PERSON_NAME] - Free" at bounding box center [575, 194] width 245 height 43
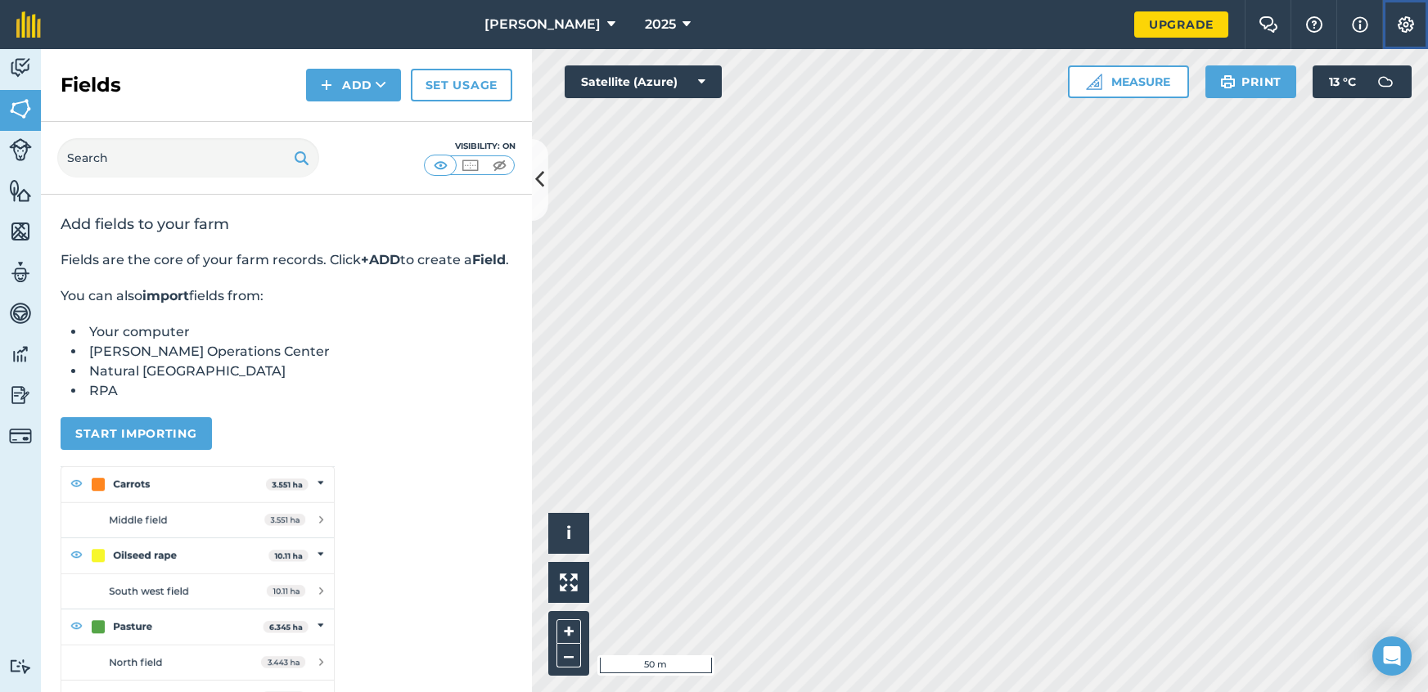
click at [1412, 33] on button "Settings" at bounding box center [1405, 24] width 46 height 49
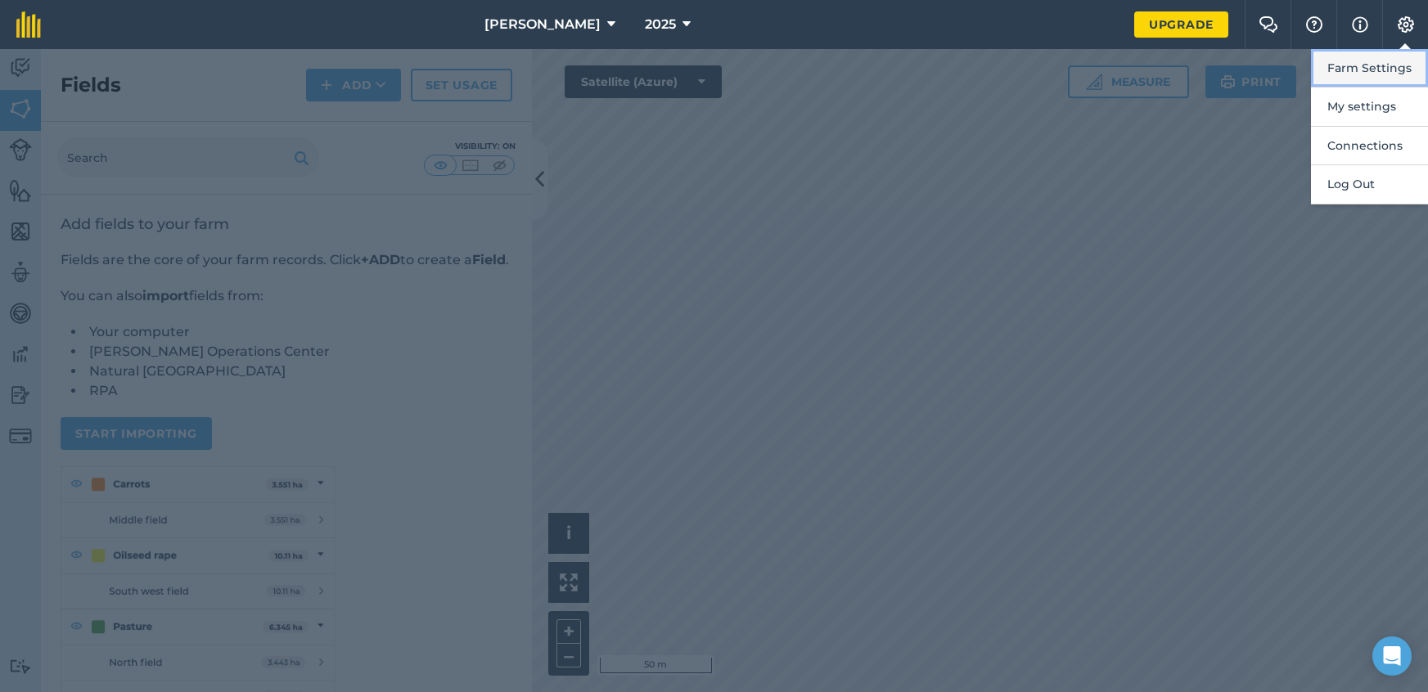
click at [1409, 70] on button "Farm Settings" at bounding box center [1369, 68] width 117 height 38
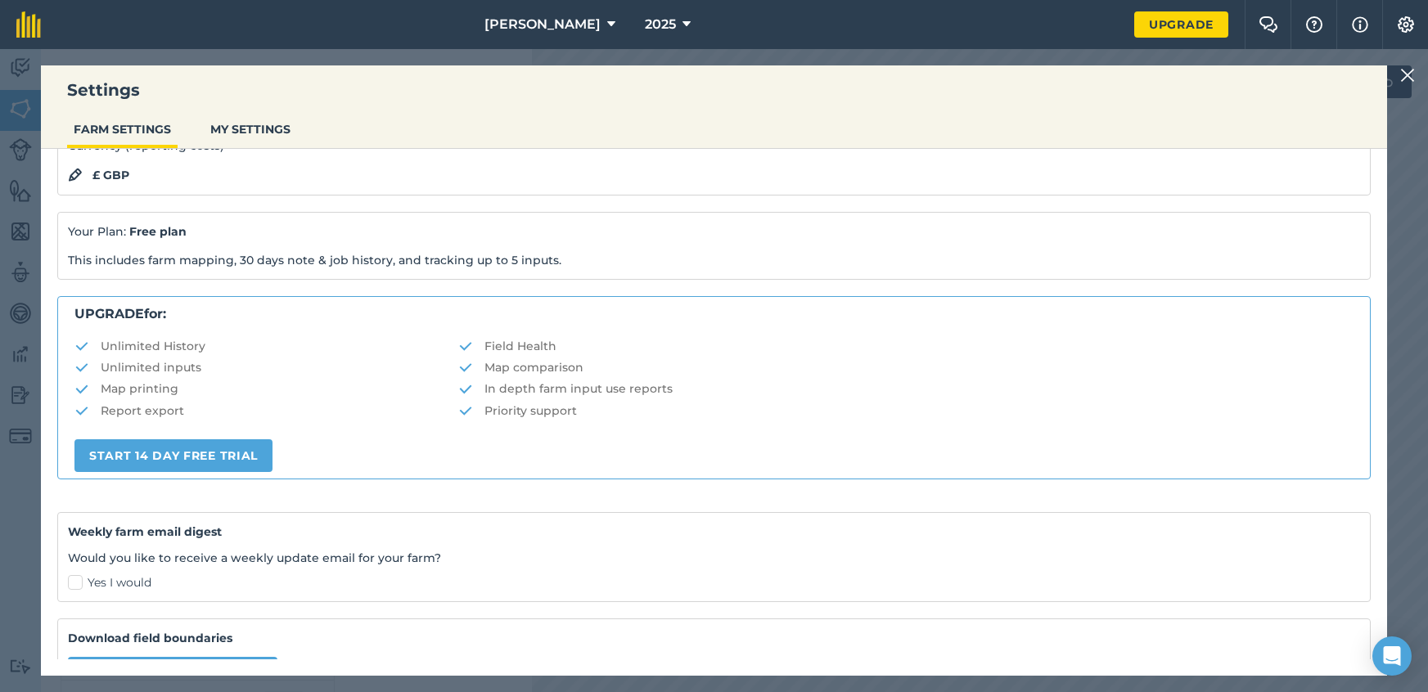
scroll to position [255, 0]
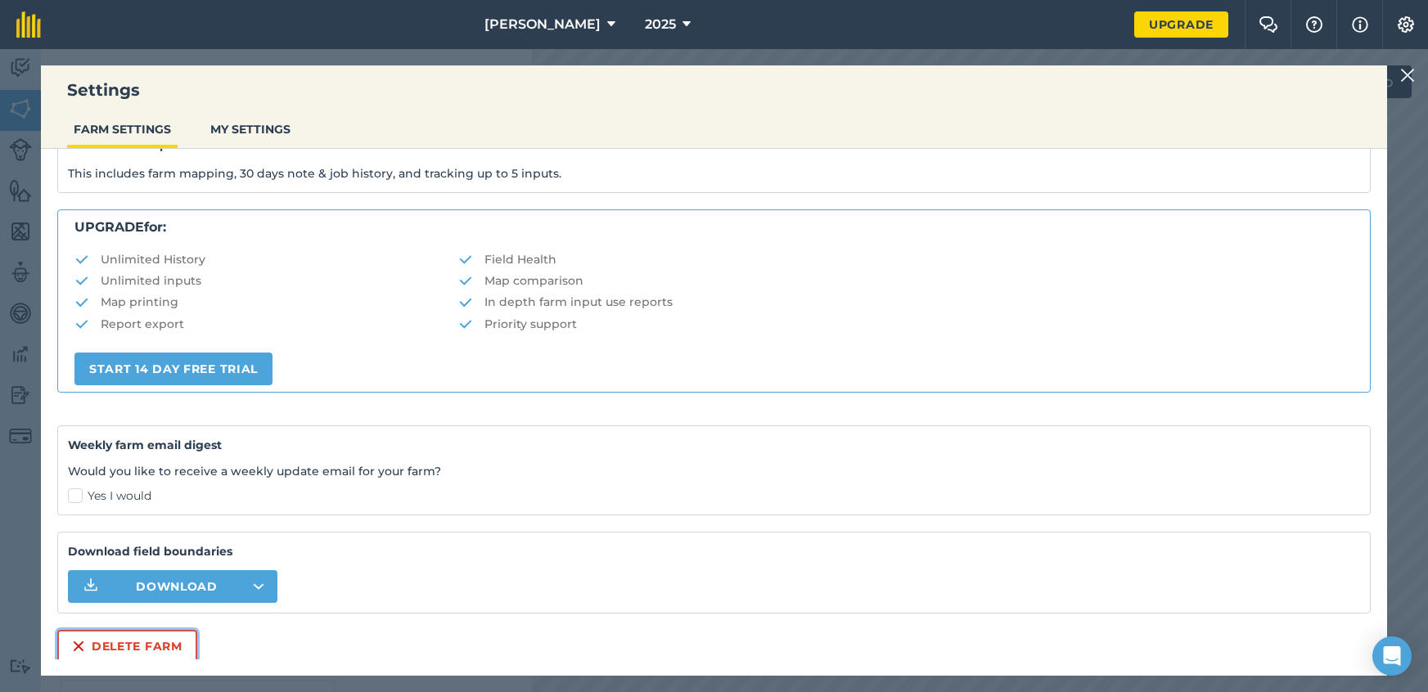
click at [149, 652] on button "Delete farm" at bounding box center [127, 646] width 140 height 33
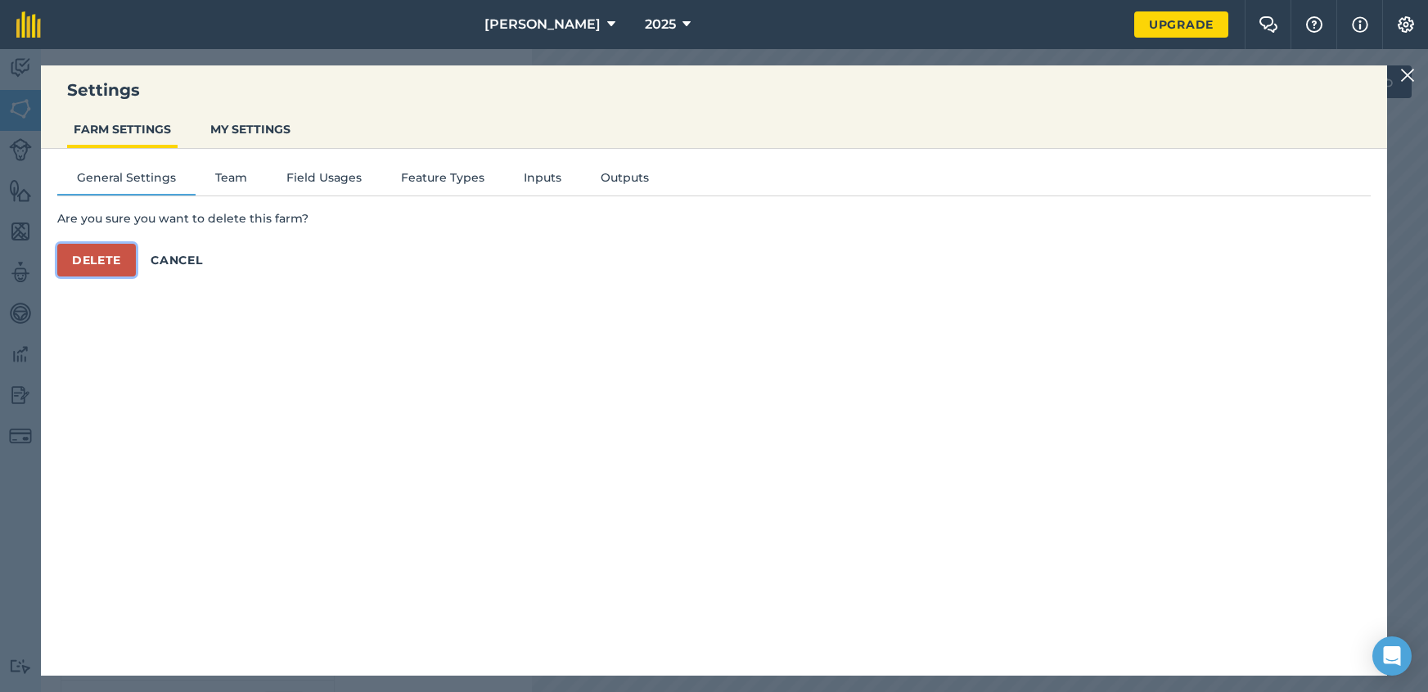
click at [86, 275] on button "Delete" at bounding box center [96, 260] width 79 height 33
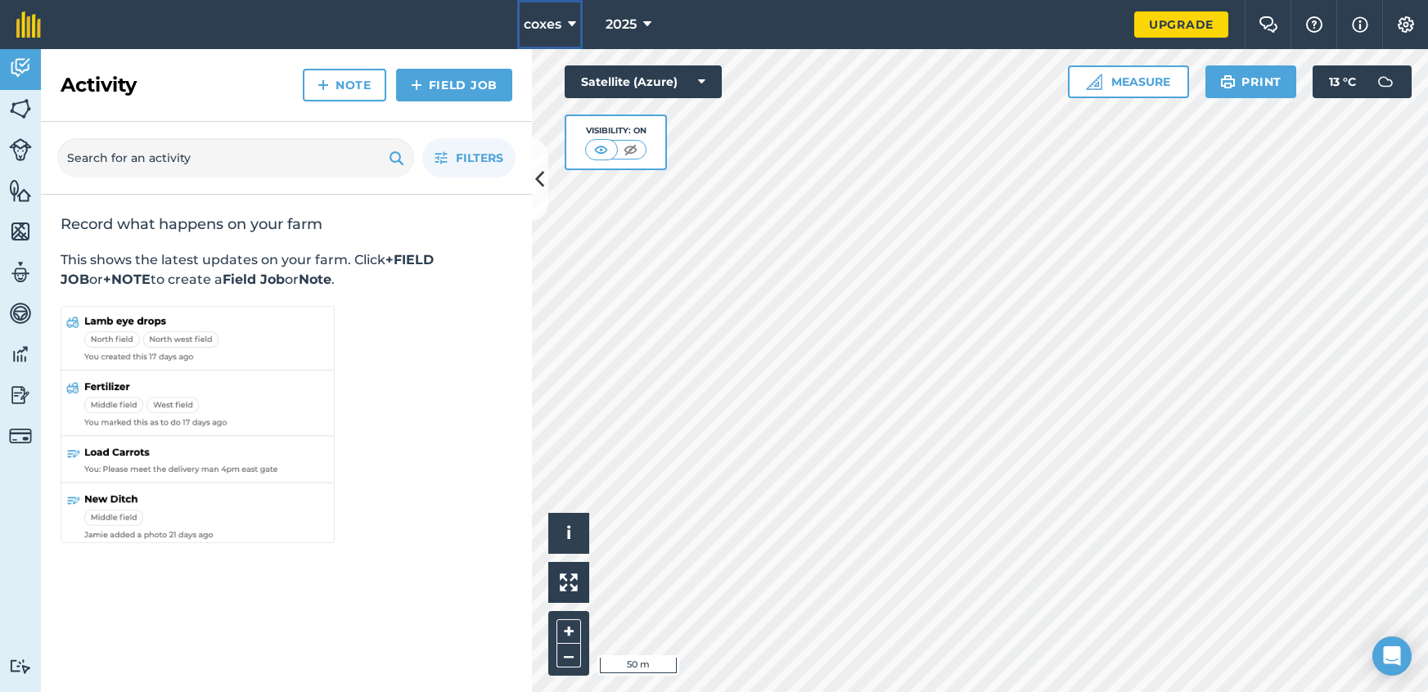
click at [540, 22] on span "coxes" at bounding box center [543, 25] width 38 height 20
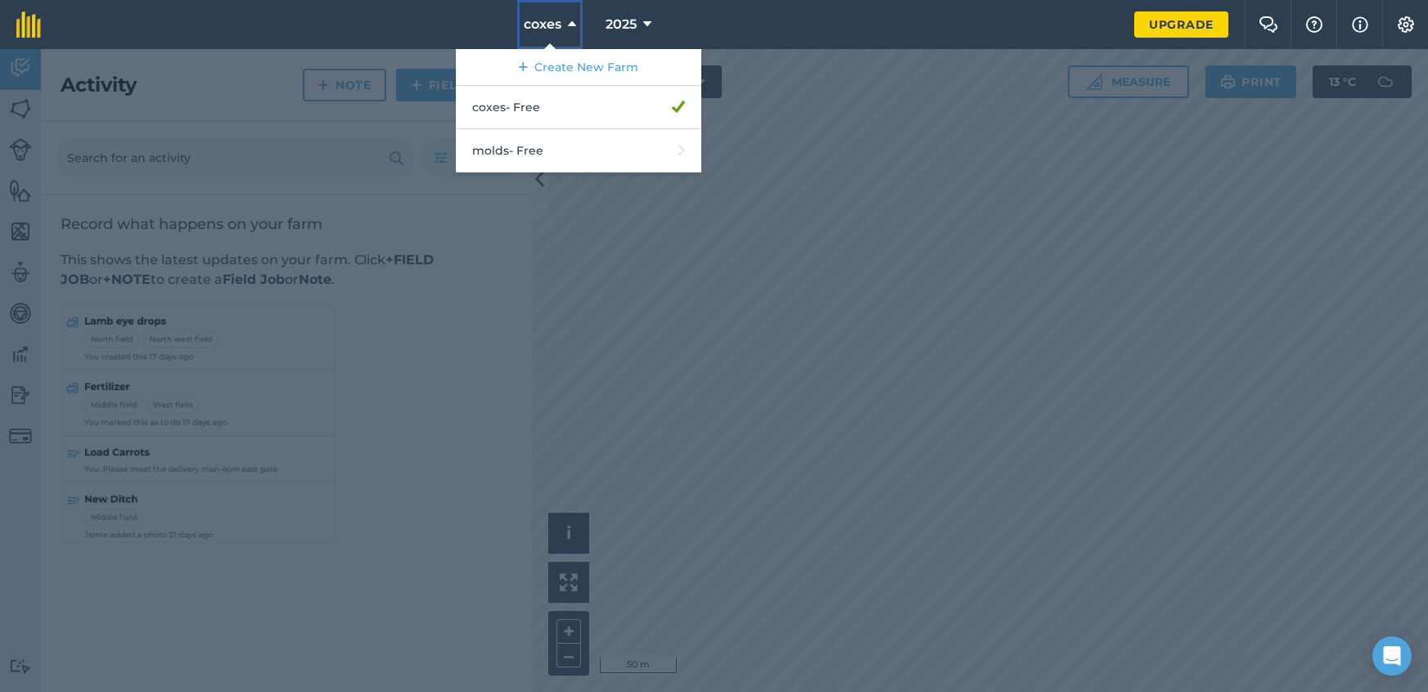
click at [568, 6] on button "coxes" at bounding box center [549, 24] width 65 height 49
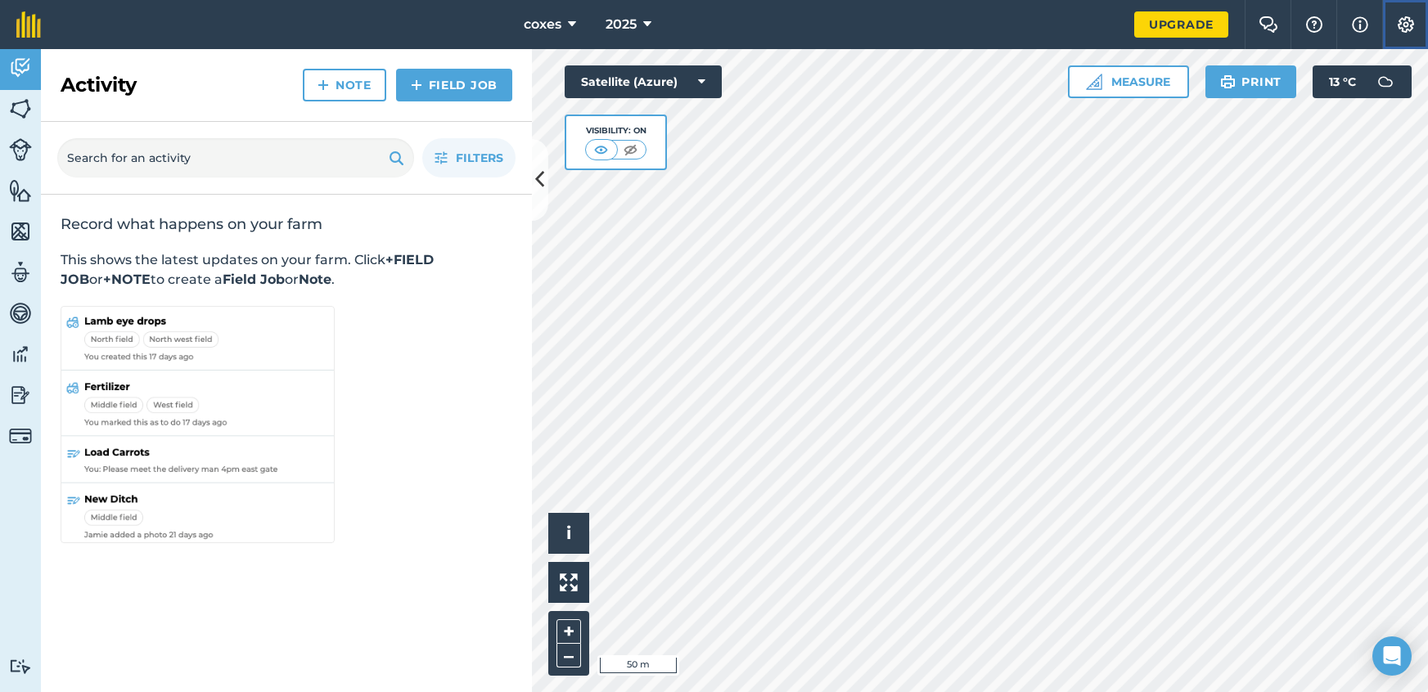
click at [1425, 22] on button "Settings" at bounding box center [1405, 24] width 46 height 49
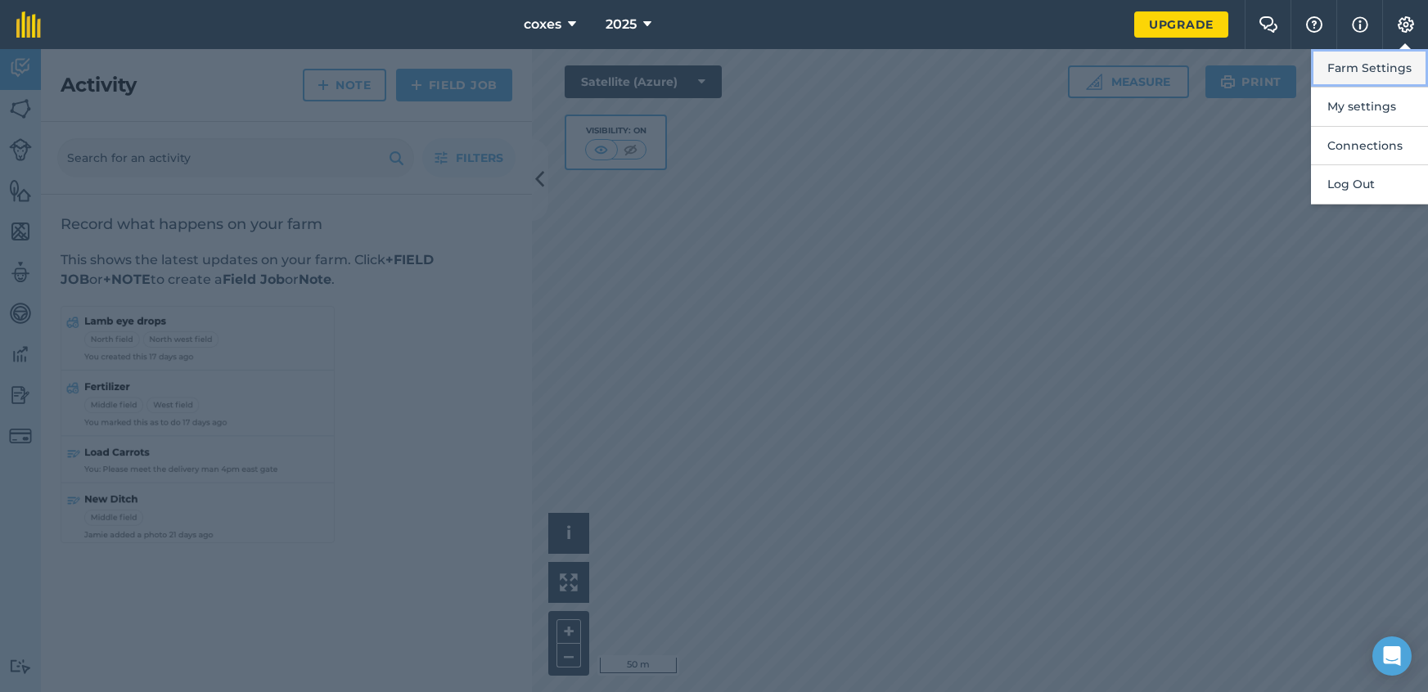
click at [1385, 57] on button "Farm Settings" at bounding box center [1369, 68] width 117 height 38
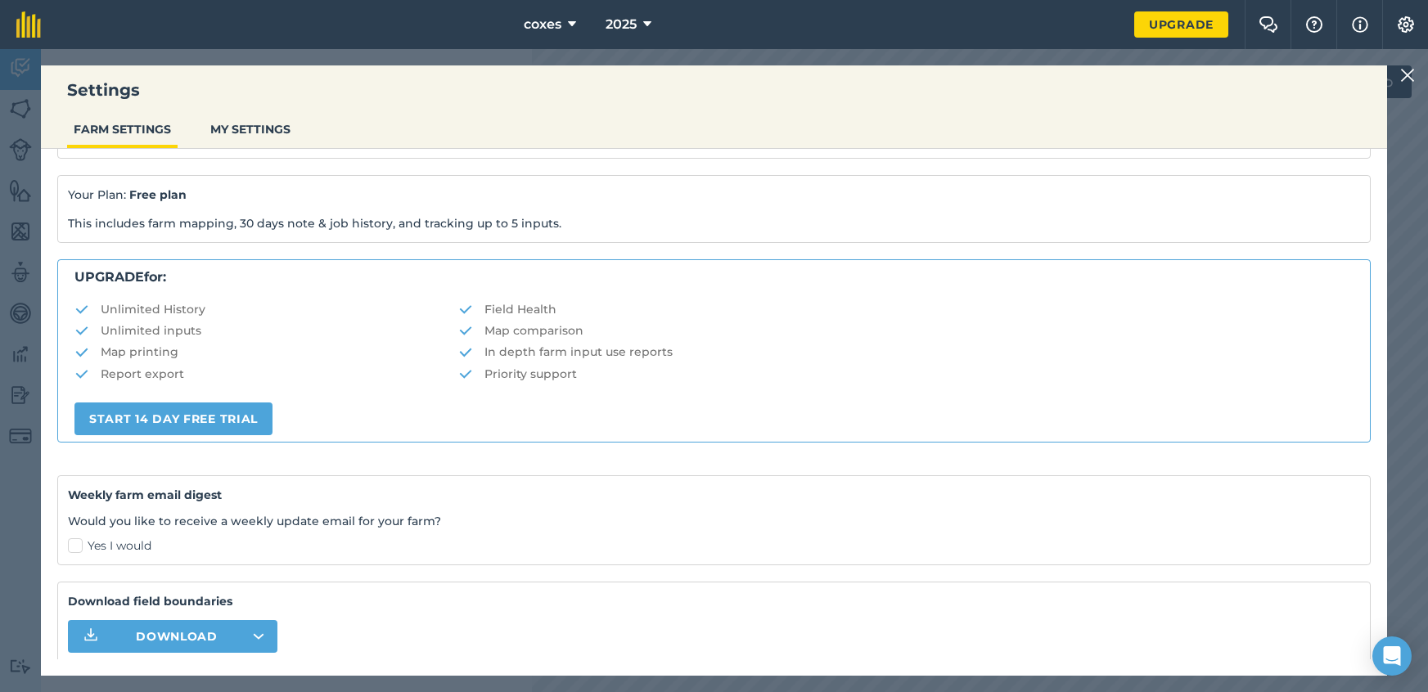
scroll to position [255, 0]
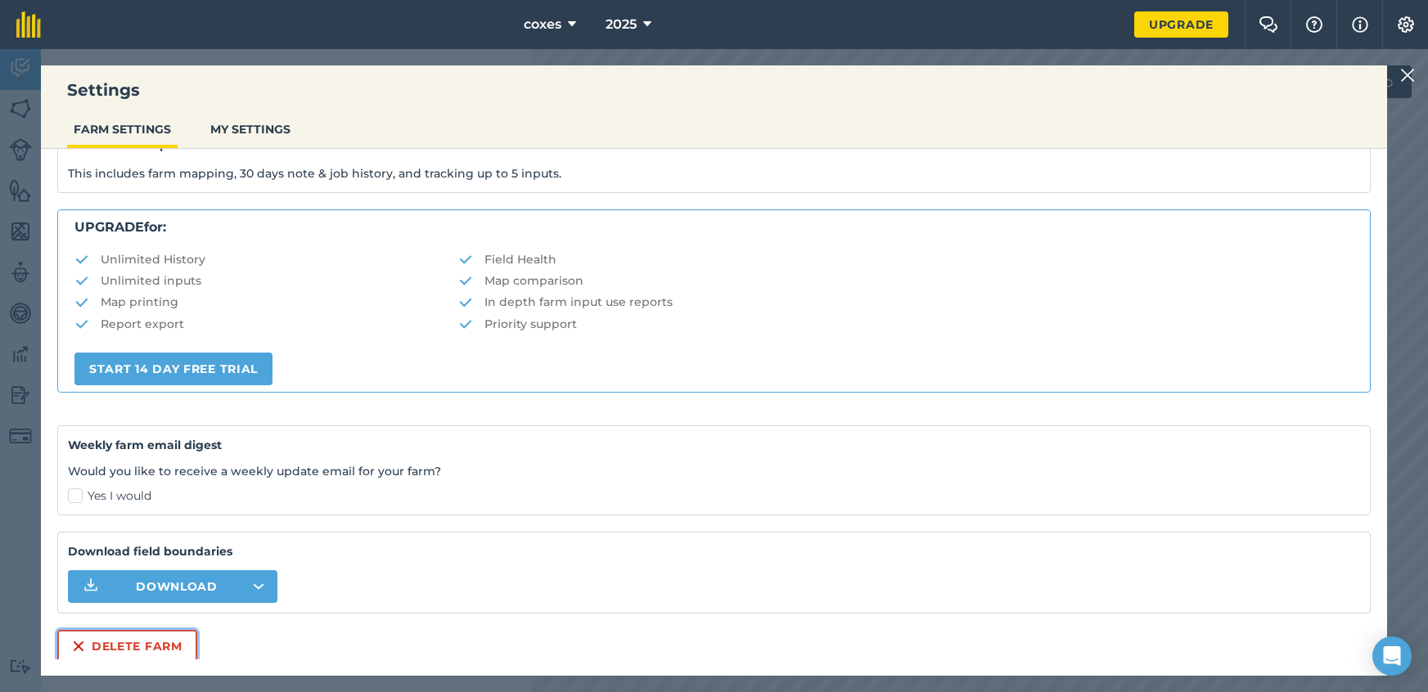
click at [142, 646] on button "Delete farm" at bounding box center [127, 646] width 140 height 33
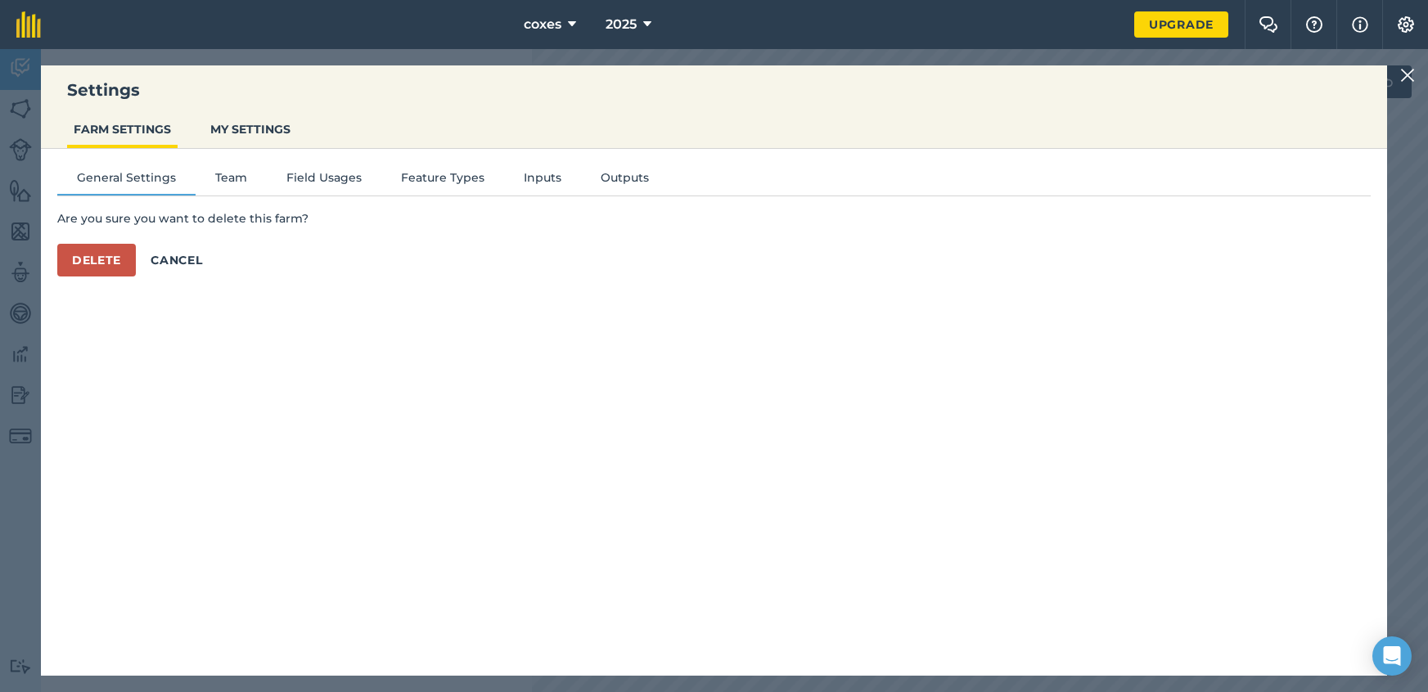
click at [78, 276] on div "General Settings Team Field Usages Feature Types Inputs Outputs Are you sure yo…" at bounding box center [714, 404] width 1346 height 511
click at [101, 263] on button "Delete" at bounding box center [96, 260] width 79 height 33
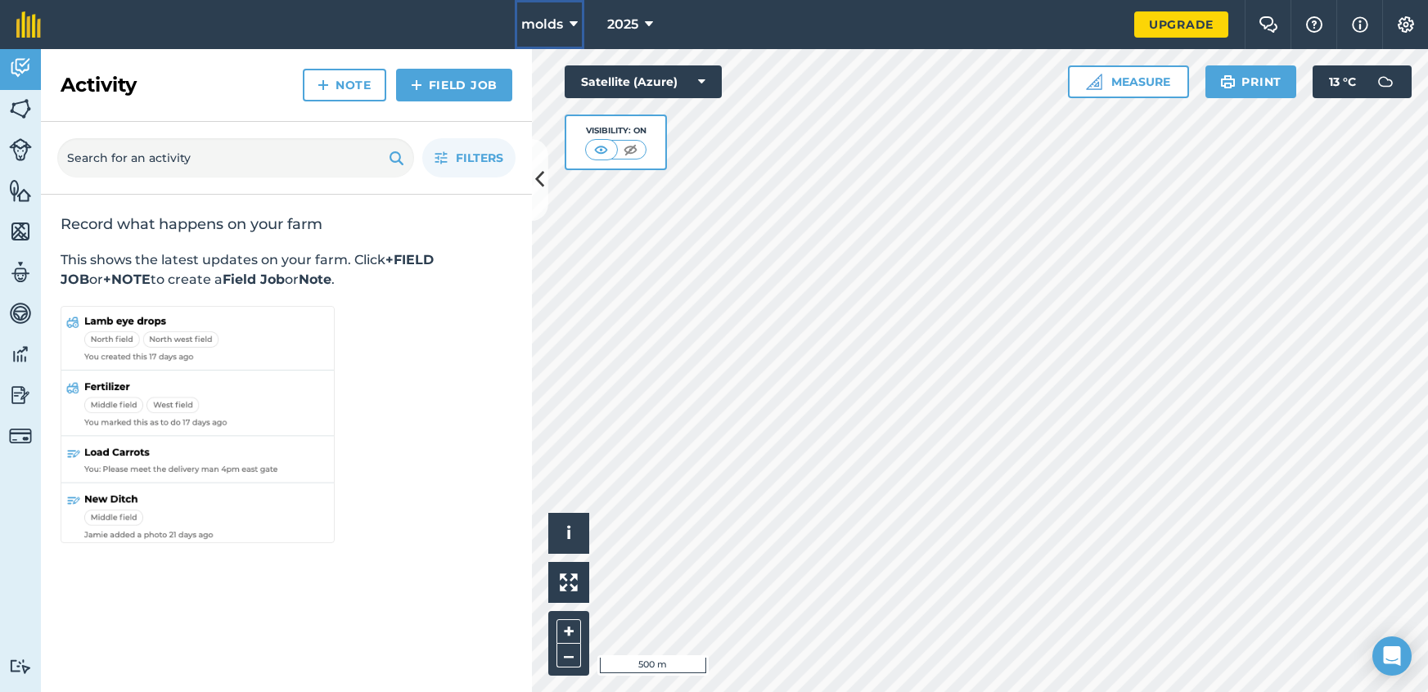
click at [559, 22] on span "molds" at bounding box center [542, 25] width 42 height 20
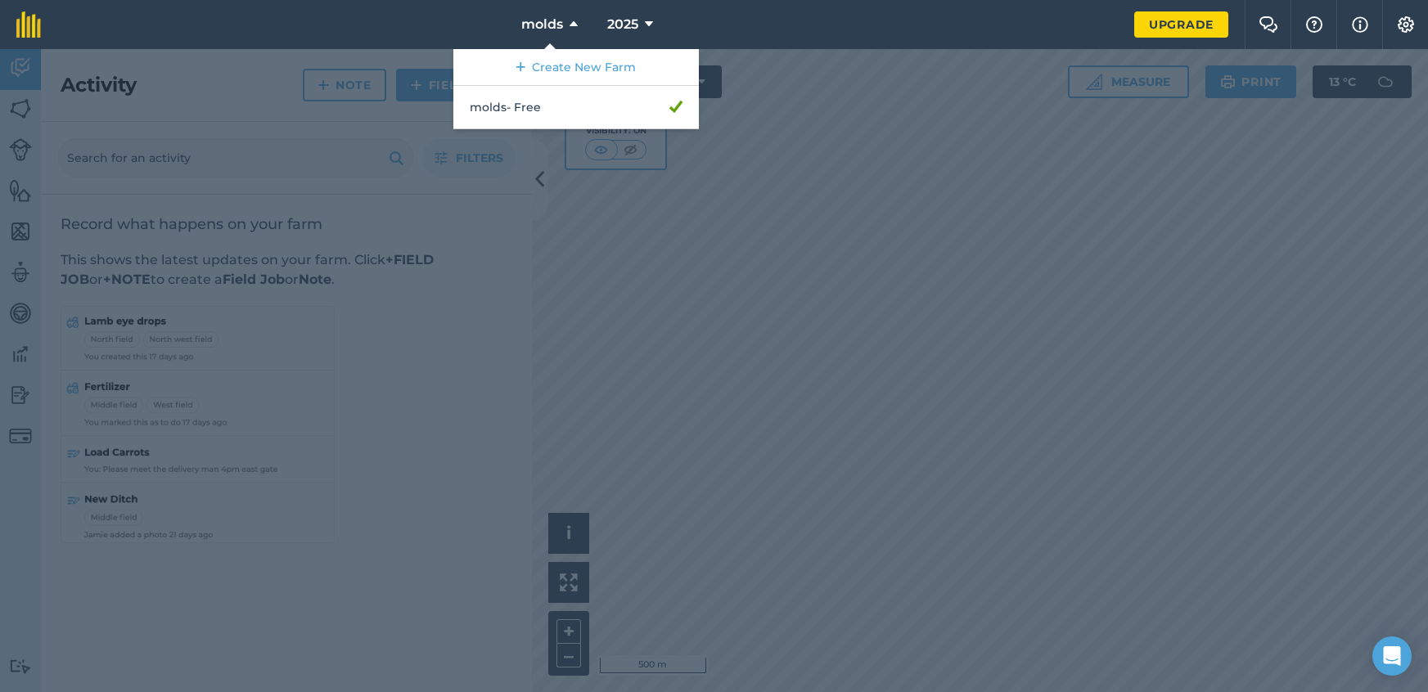
click at [799, 353] on div at bounding box center [714, 370] width 1428 height 643
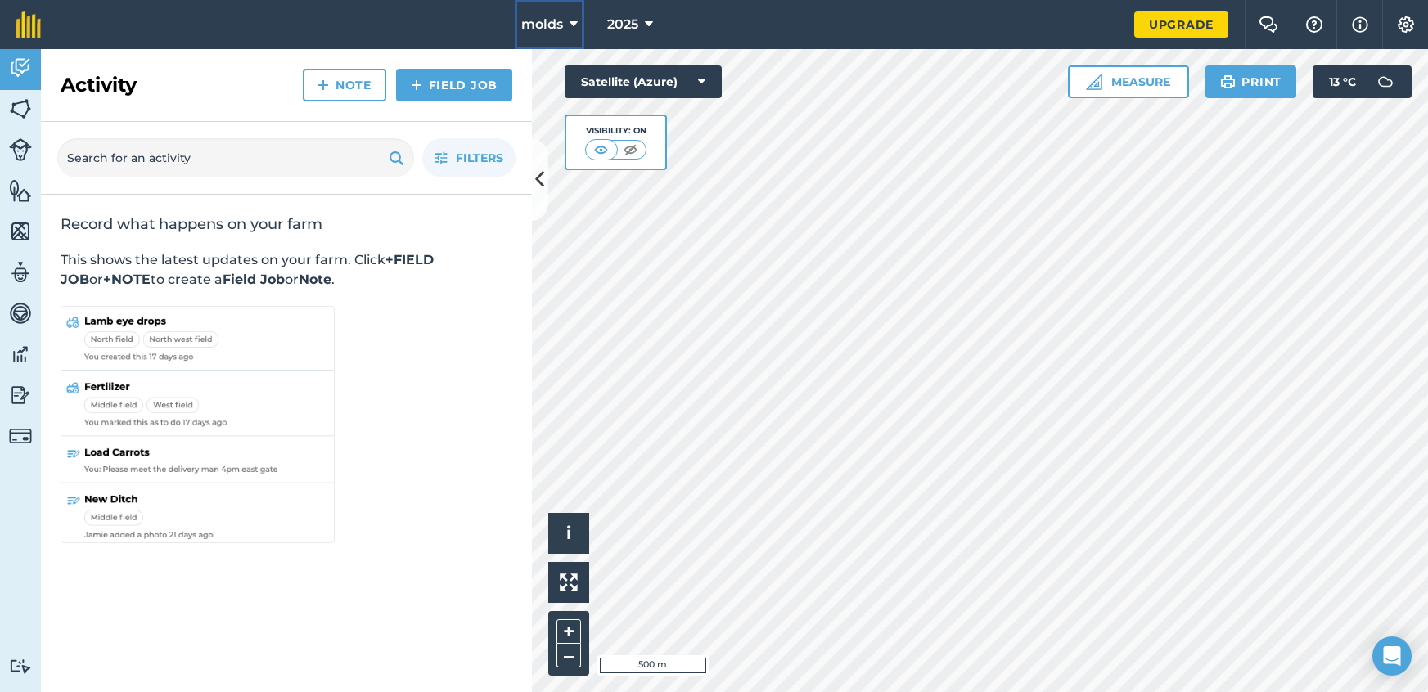
click at [577, 23] on icon at bounding box center [574, 25] width 8 height 20
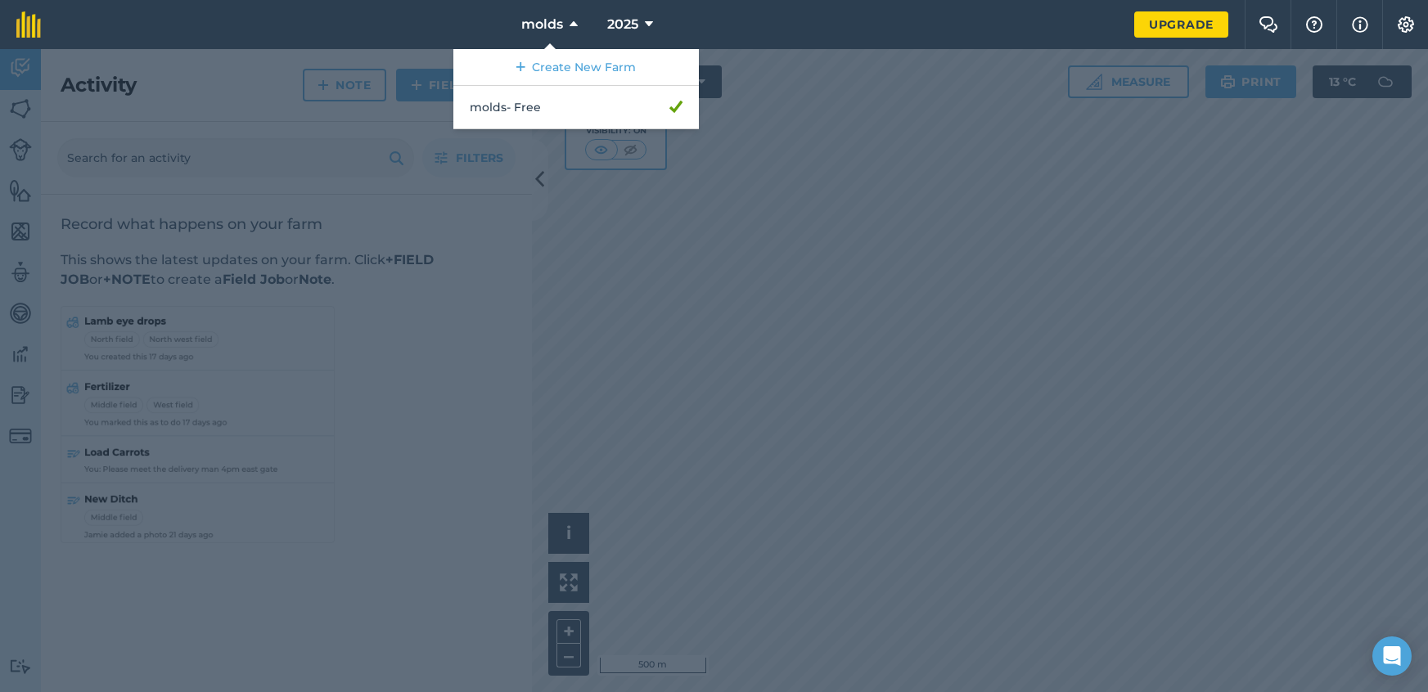
drag, startPoint x: 769, startPoint y: 180, endPoint x: 770, endPoint y: 188, distance: 8.2
click at [770, 188] on div at bounding box center [714, 370] width 1428 height 643
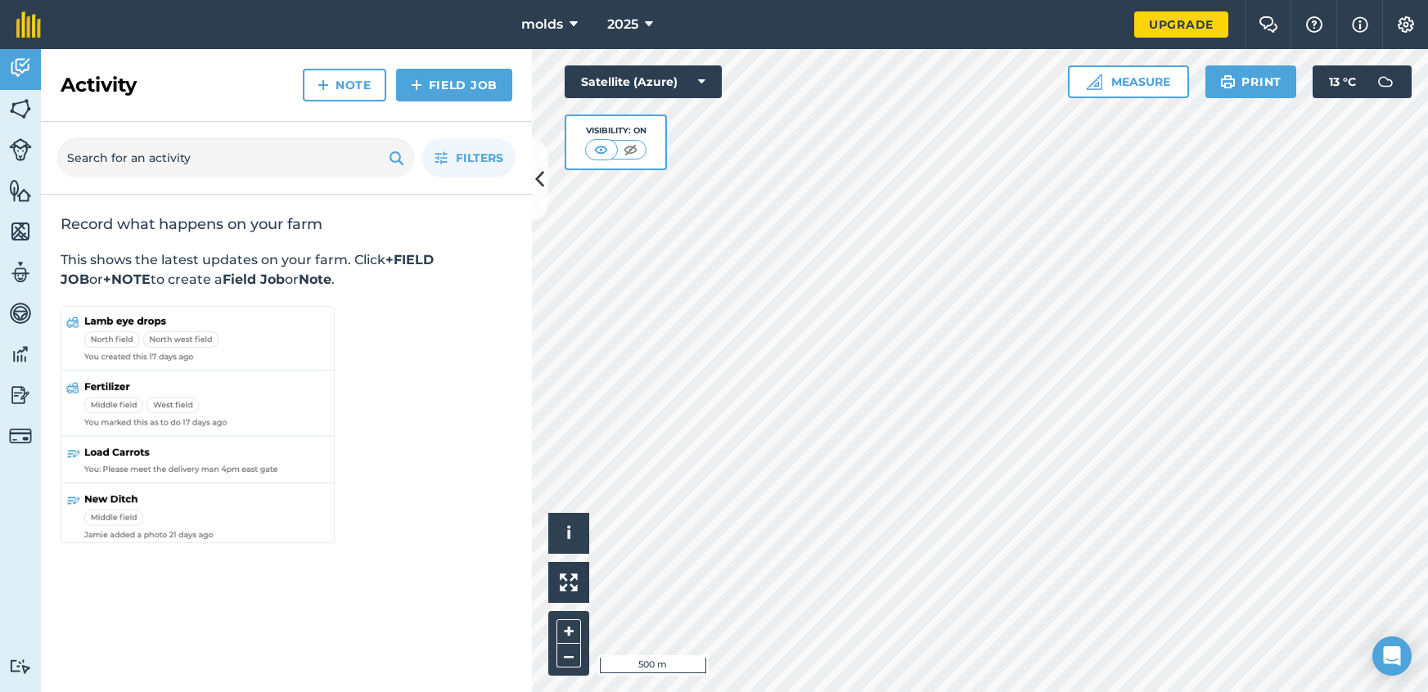
click at [624, 159] on div "Visibility: On" at bounding box center [616, 142] width 62 height 36
click at [627, 155] on img at bounding box center [630, 150] width 20 height 16
click at [610, 154] on img at bounding box center [602, 150] width 20 height 16
click at [622, 149] on img at bounding box center [630, 150] width 20 height 16
click at [588, 146] on button at bounding box center [602, 150] width 29 height 18
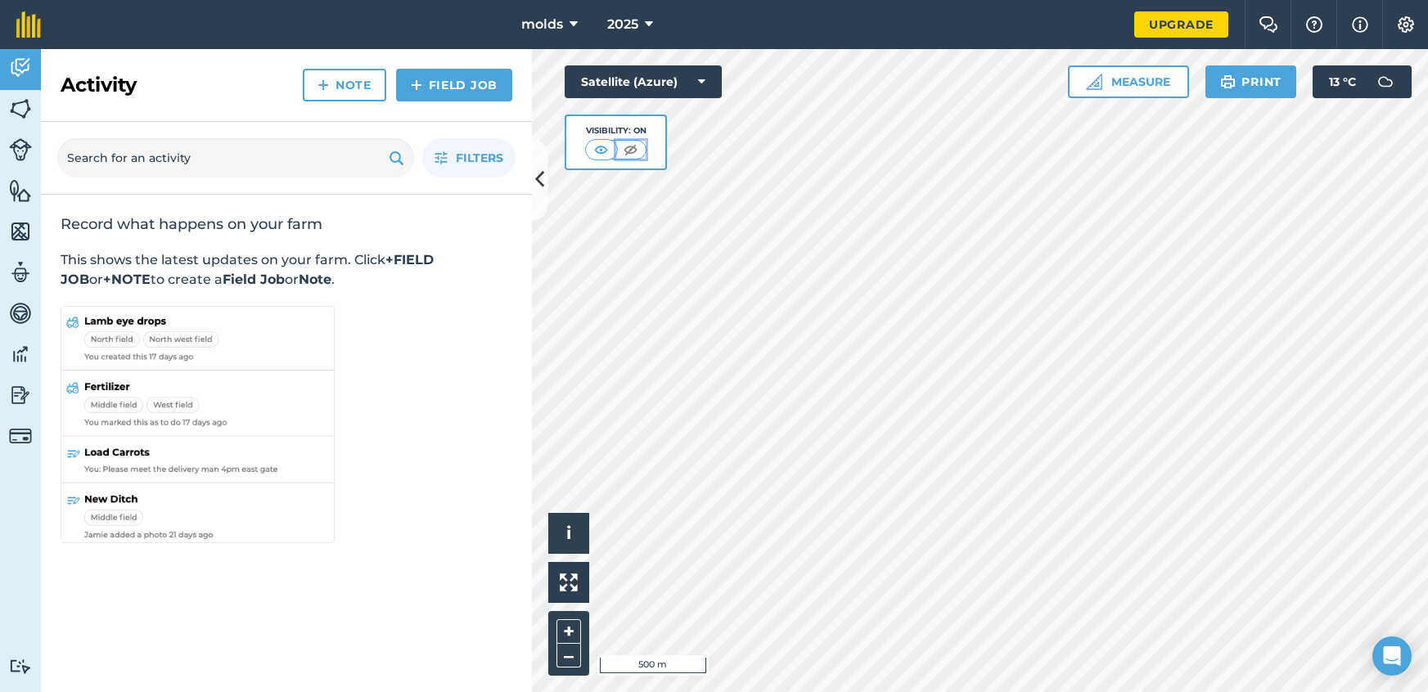
click at [638, 155] on img at bounding box center [630, 150] width 20 height 16
click at [607, 163] on div "Visibility: Off" at bounding box center [616, 143] width 102 height 56
click at [597, 153] on img at bounding box center [602, 150] width 20 height 16
click at [634, 157] on img at bounding box center [630, 150] width 20 height 16
click at [598, 153] on img at bounding box center [602, 150] width 20 height 16
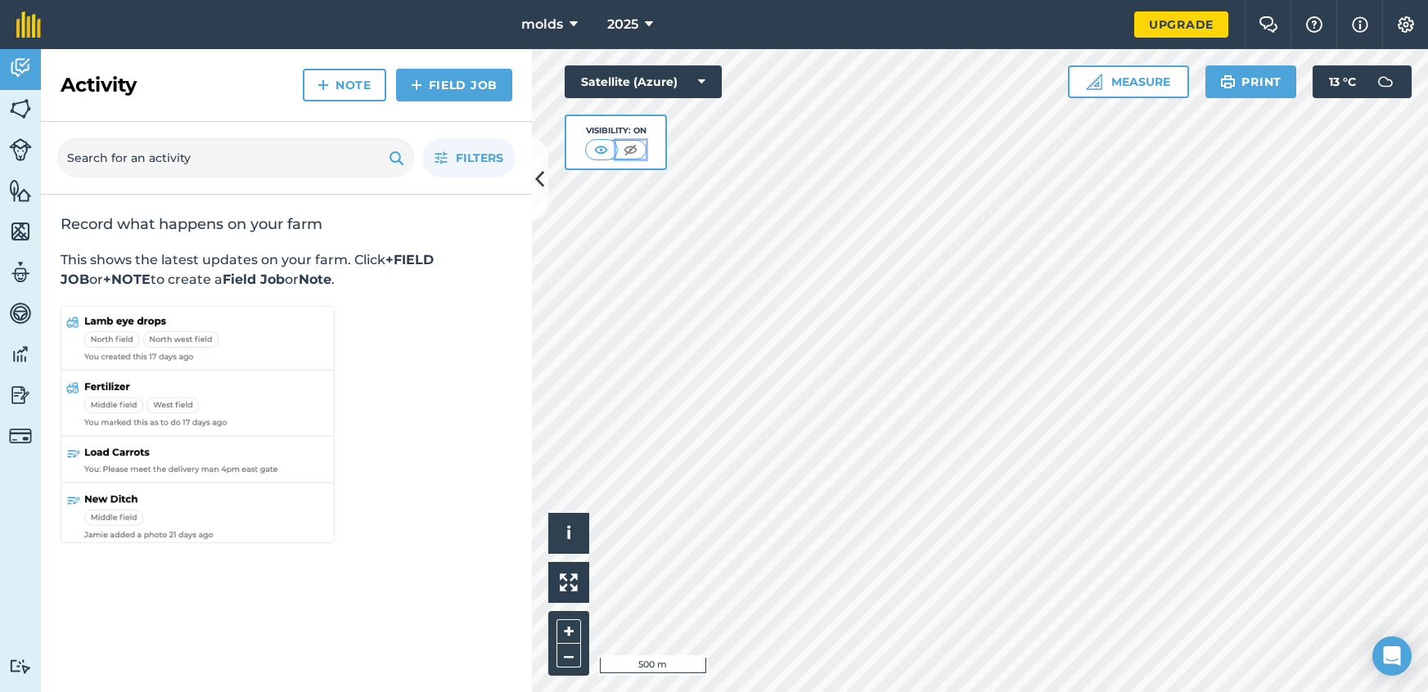
click at [628, 149] on img at bounding box center [630, 150] width 20 height 16
click at [610, 156] on img at bounding box center [602, 150] width 20 height 16
click at [438, 92] on link "Field Job" at bounding box center [454, 85] width 116 height 33
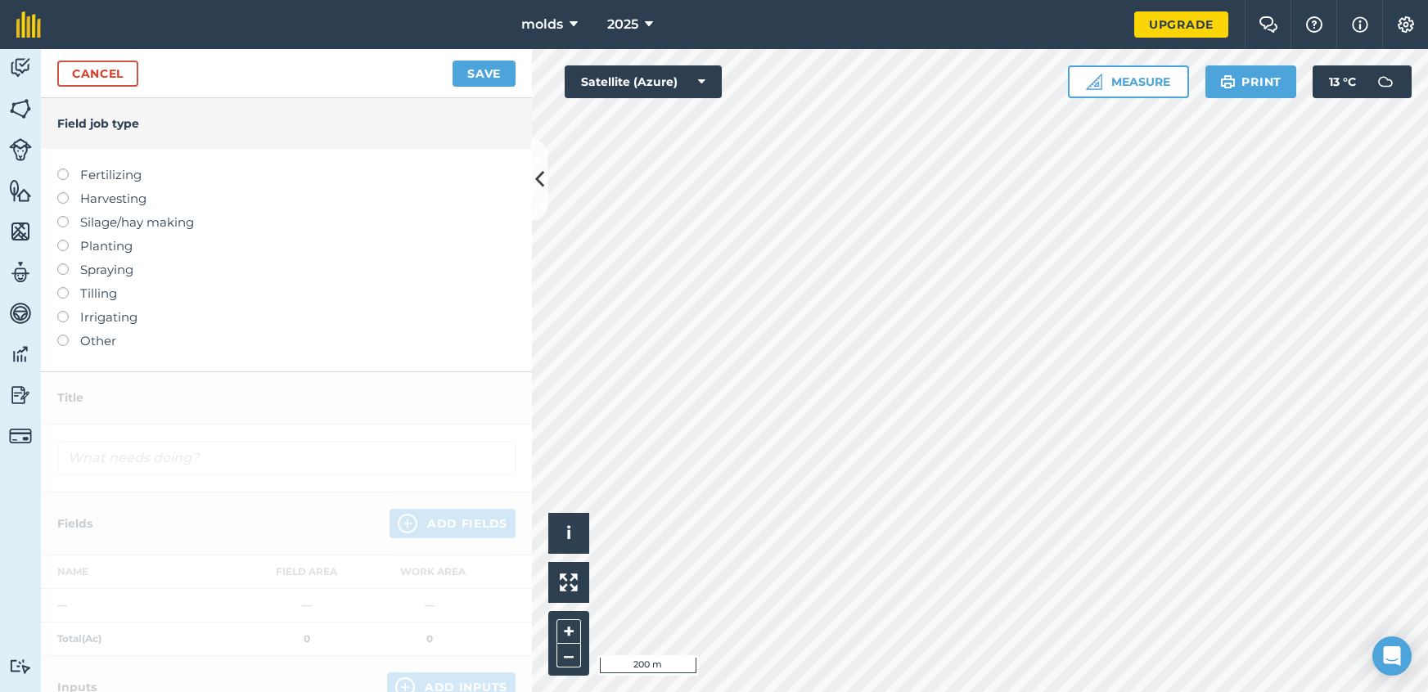
click at [63, 169] on label at bounding box center [68, 169] width 23 height 0
type input "Fertilizing"
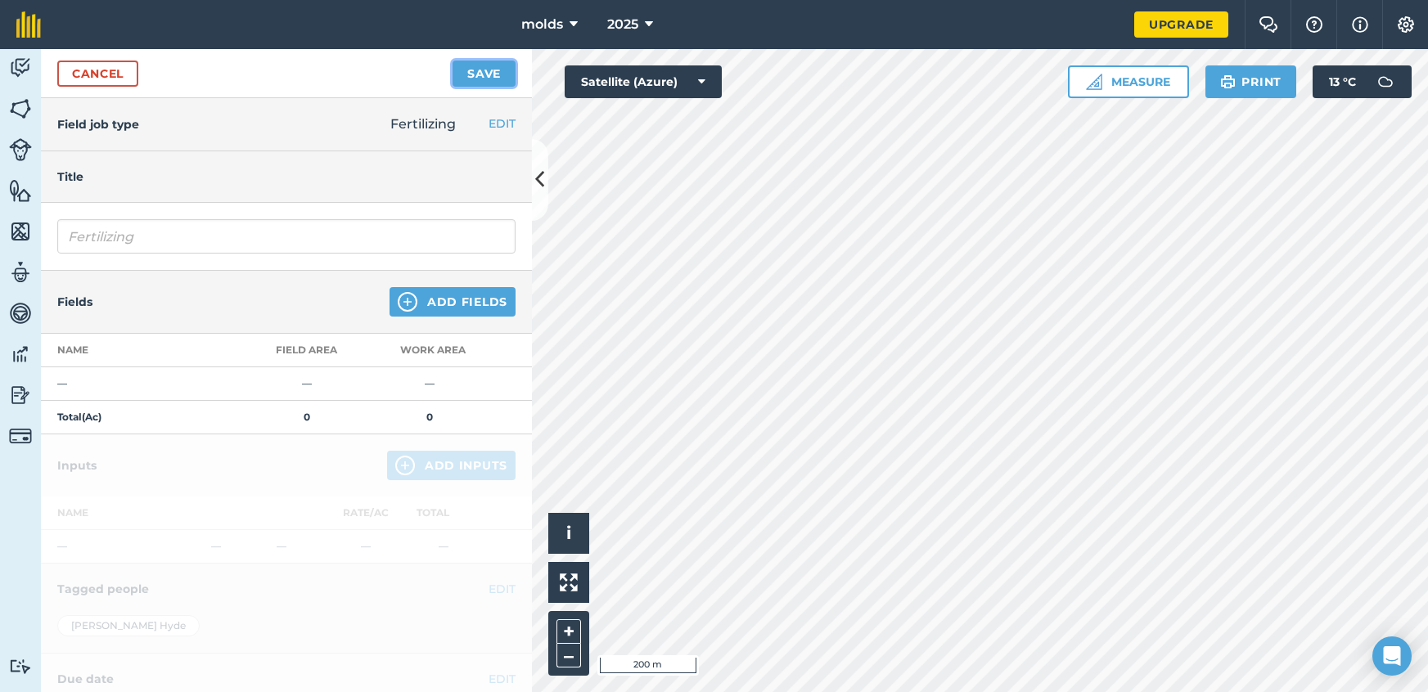
click at [484, 68] on button "Save" at bounding box center [483, 74] width 63 height 26
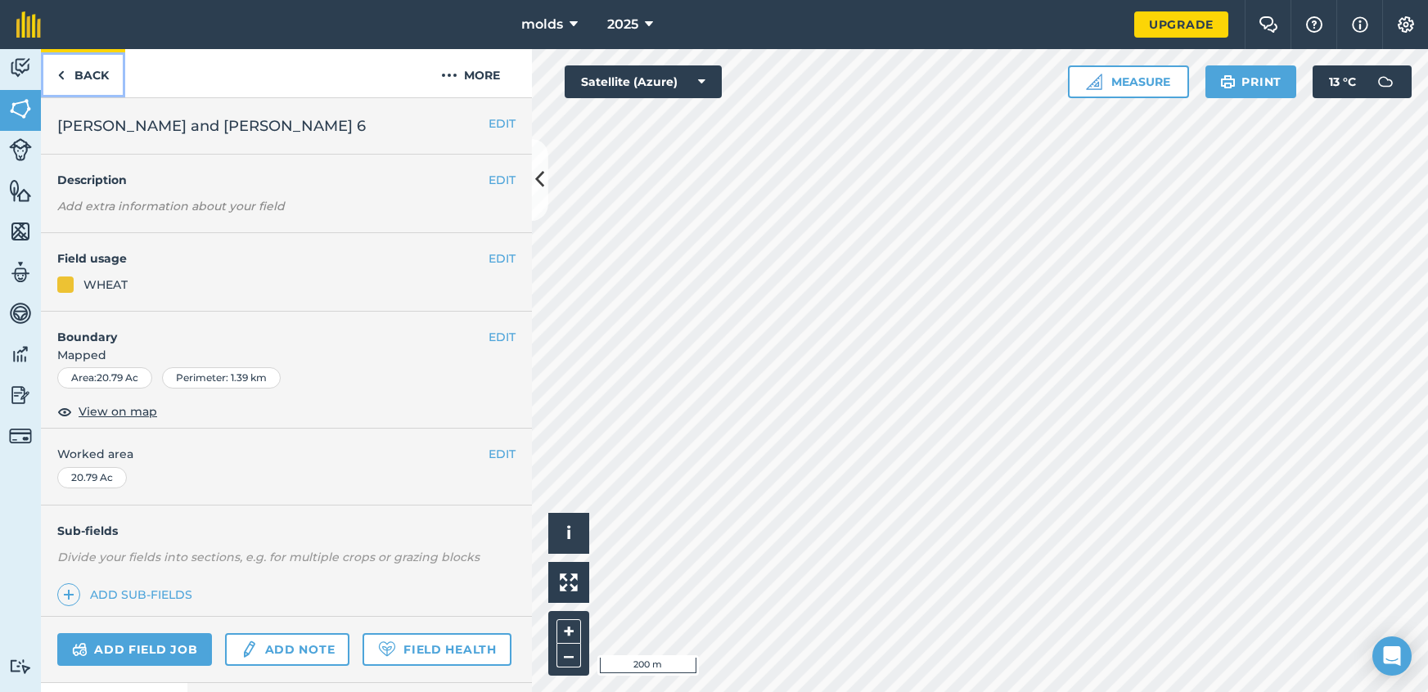
click at [65, 78] on link "Back" at bounding box center [83, 73] width 84 height 48
click at [78, 73] on link "Back" at bounding box center [83, 73] width 84 height 48
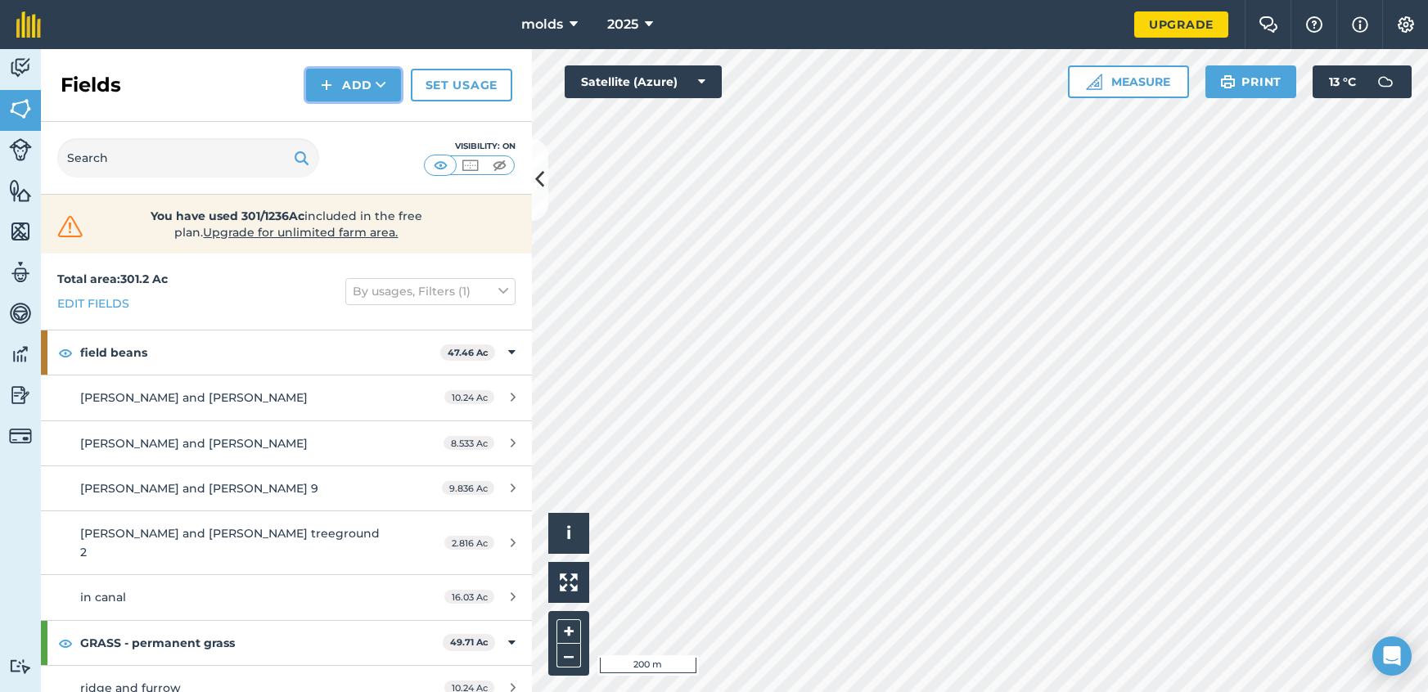
click at [357, 95] on button "Add" at bounding box center [353, 85] width 95 height 33
click at [353, 112] on link "Draw" at bounding box center [353, 122] width 90 height 36
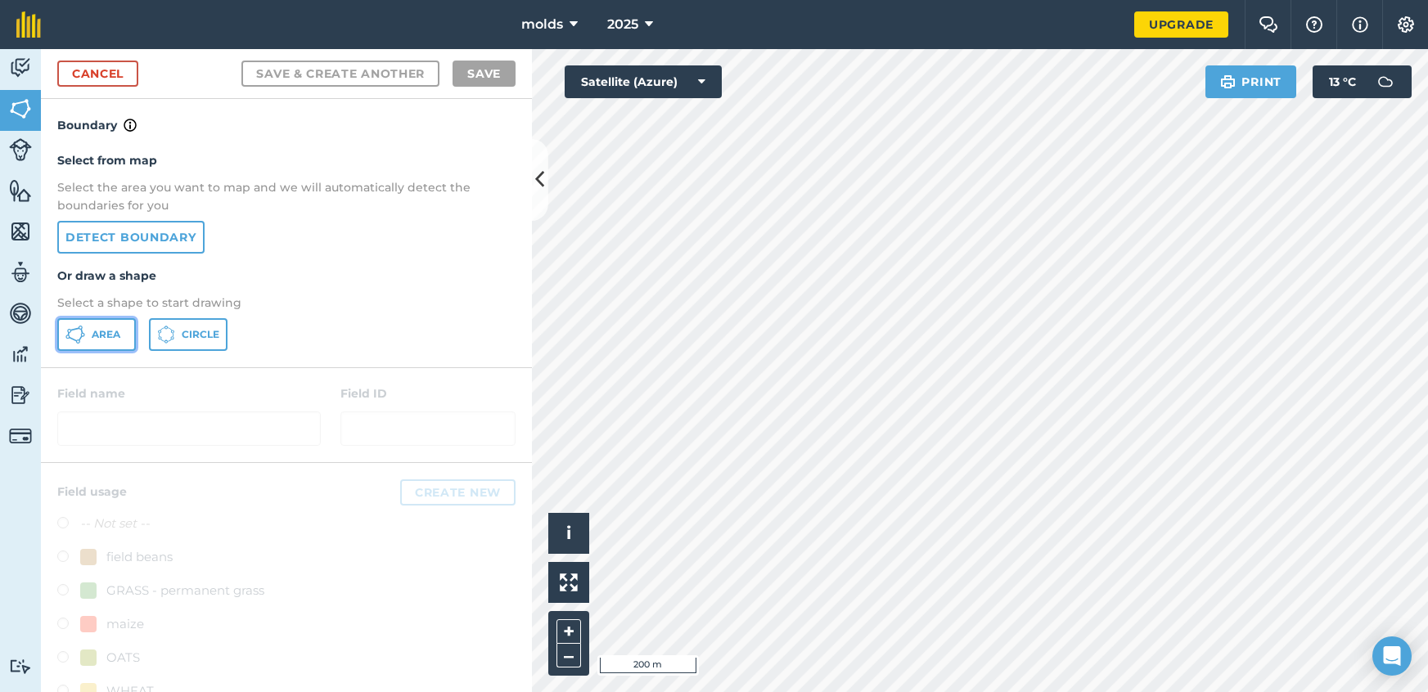
click at [79, 333] on icon at bounding box center [75, 335] width 20 height 20
click at [145, 227] on link "Detect boundary" at bounding box center [130, 237] width 147 height 33
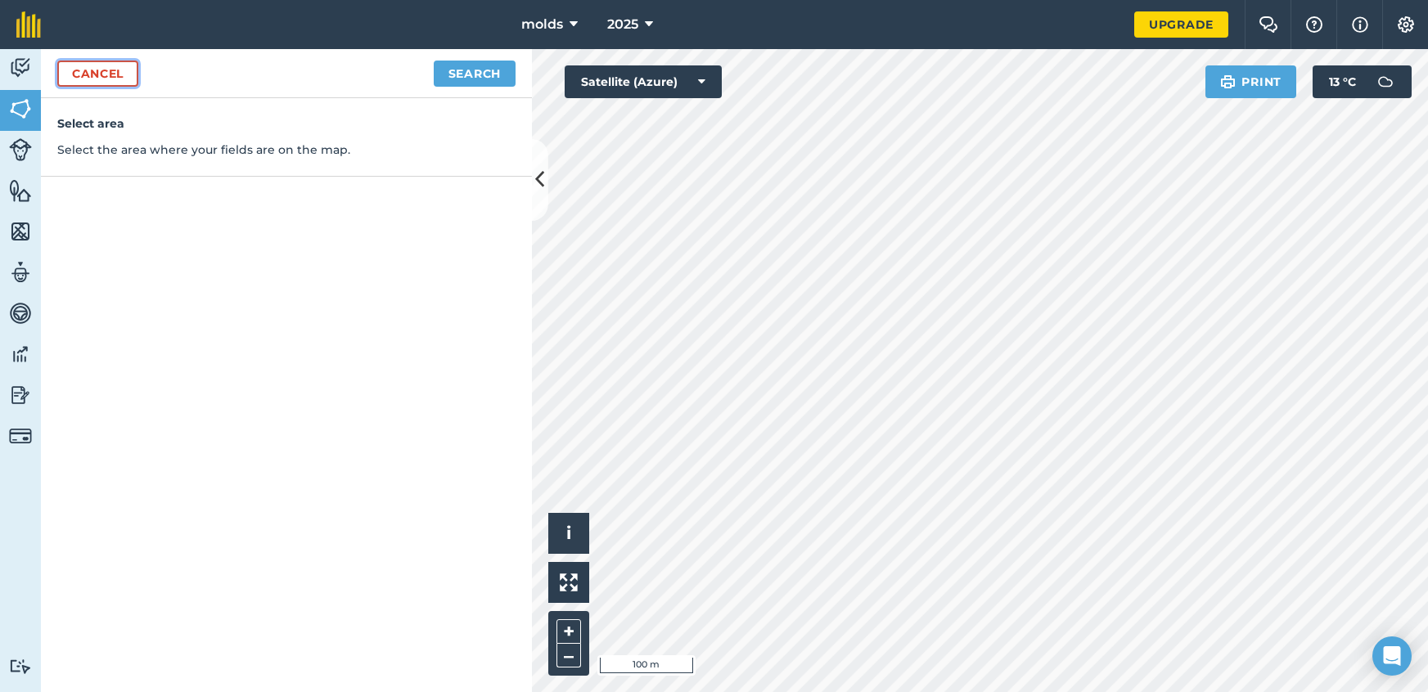
click at [88, 78] on link "Cancel" at bounding box center [97, 74] width 81 height 26
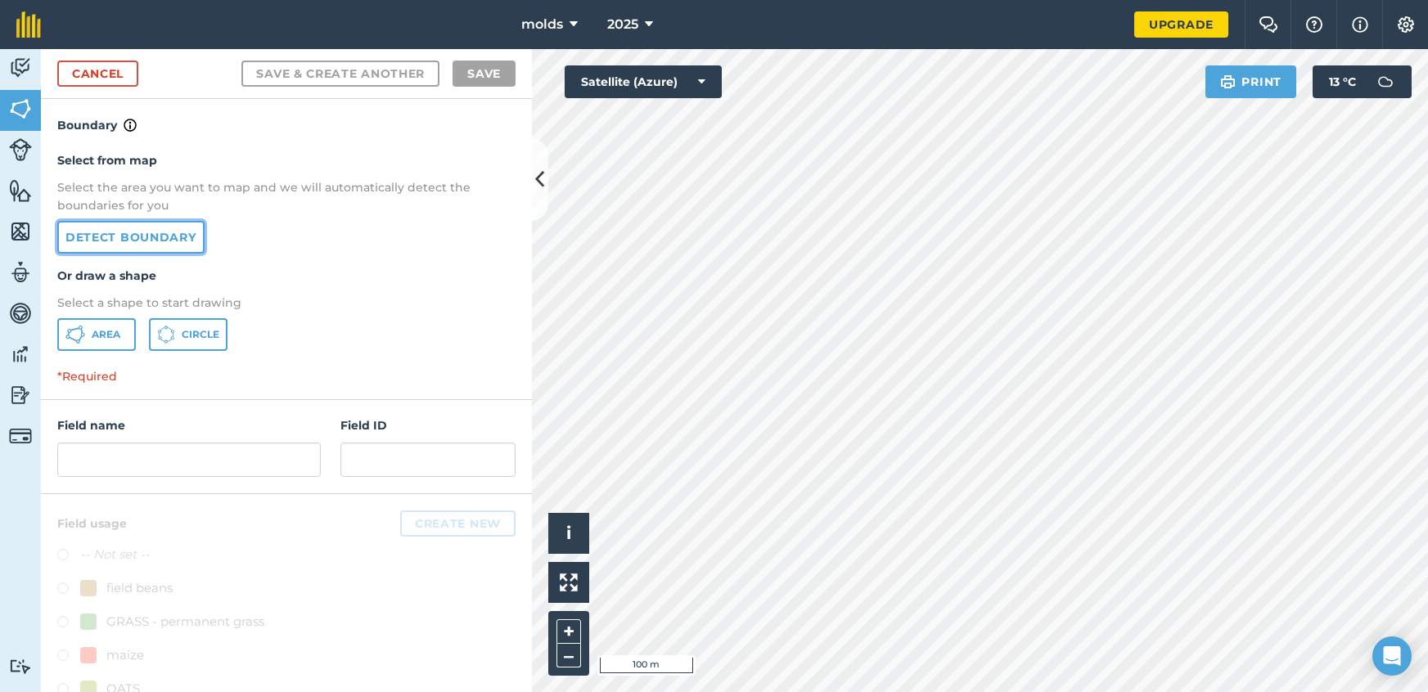
click at [135, 237] on link "Detect boundary" at bounding box center [130, 237] width 147 height 33
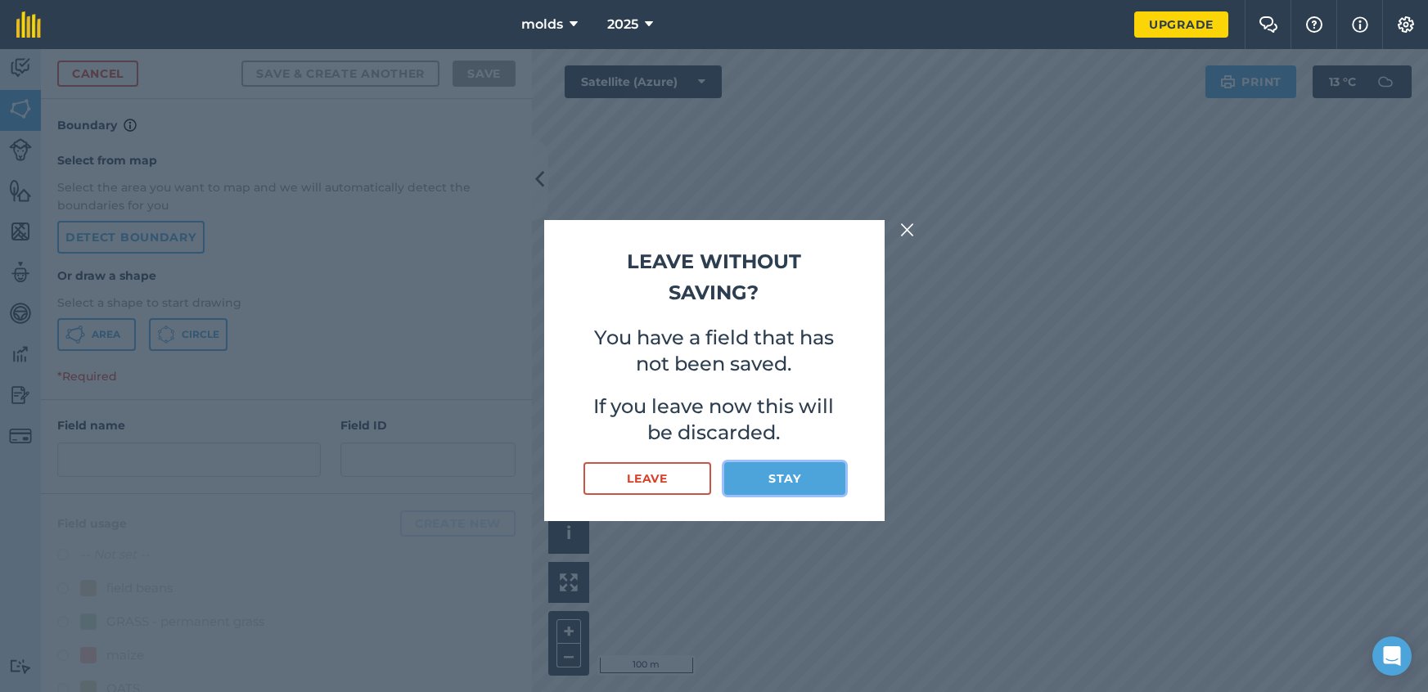
click at [777, 475] on button "Stay" at bounding box center [784, 478] width 120 height 33
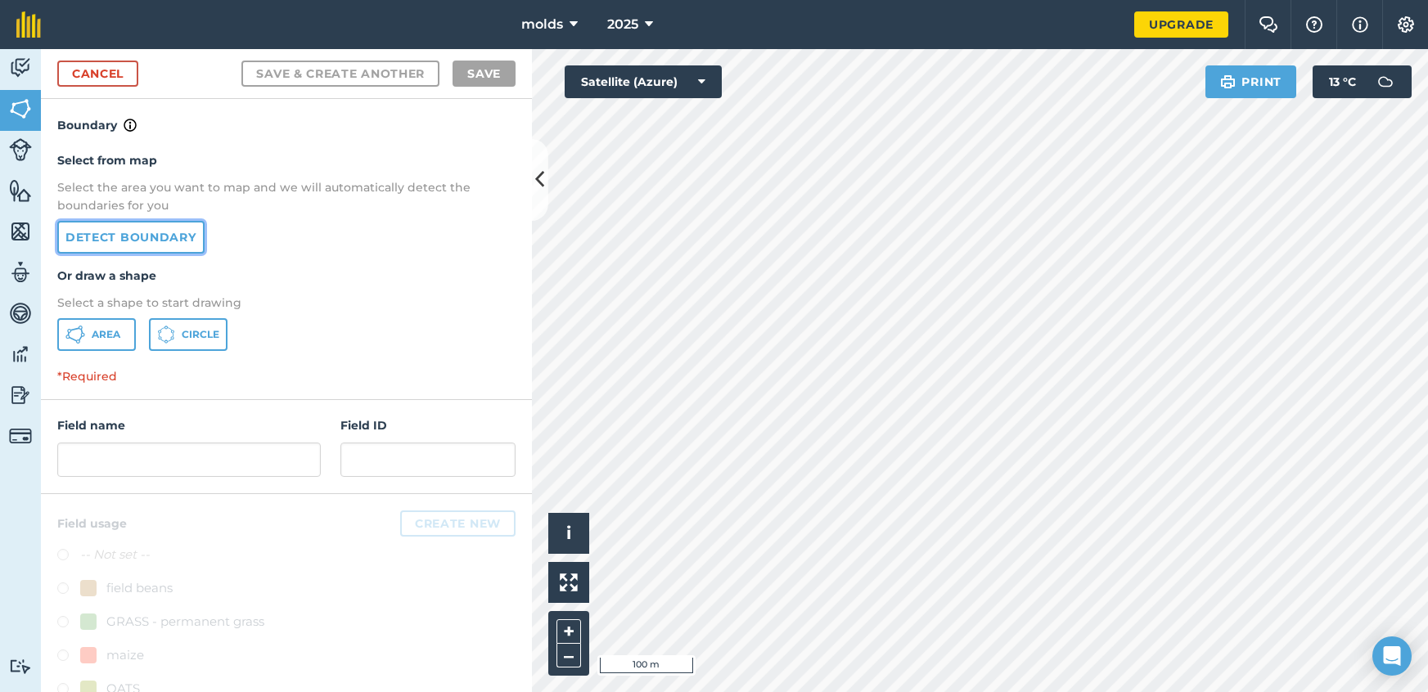
click at [153, 245] on link "Detect boundary" at bounding box center [130, 237] width 147 height 33
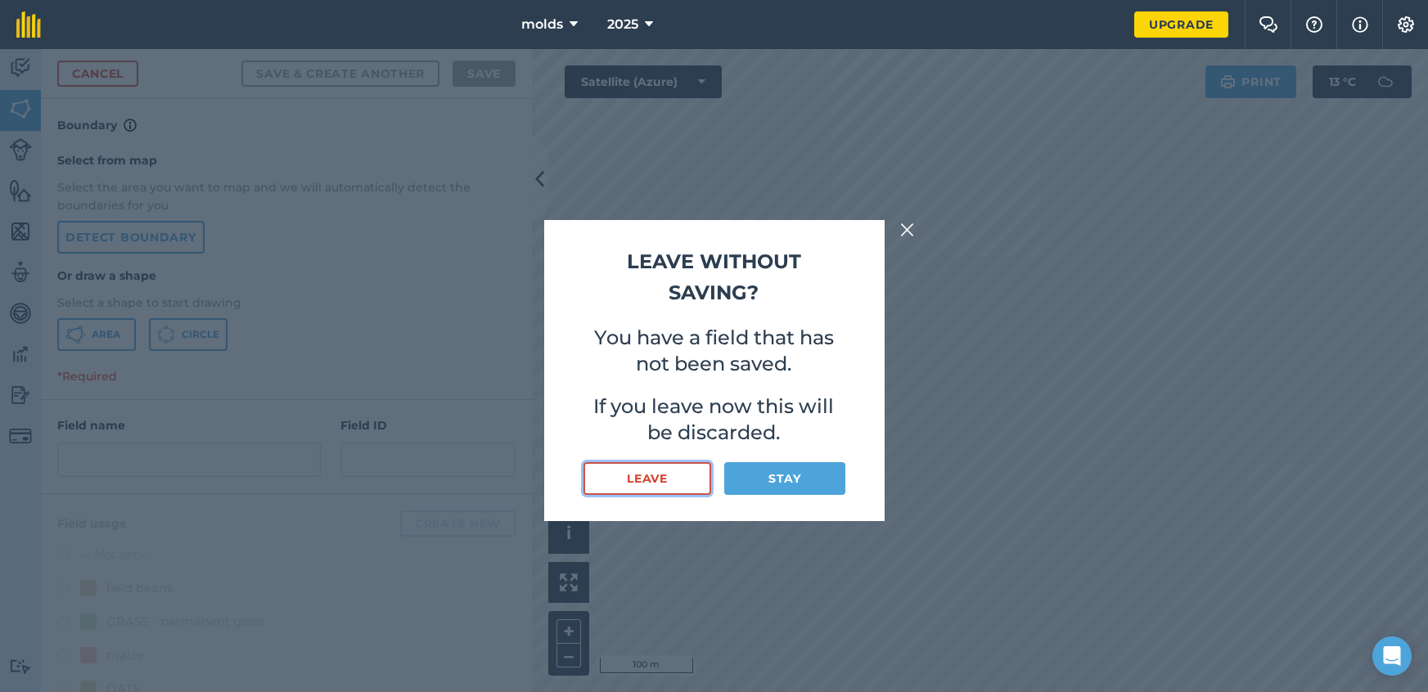
click at [655, 480] on button "Leave" at bounding box center [647, 478] width 128 height 33
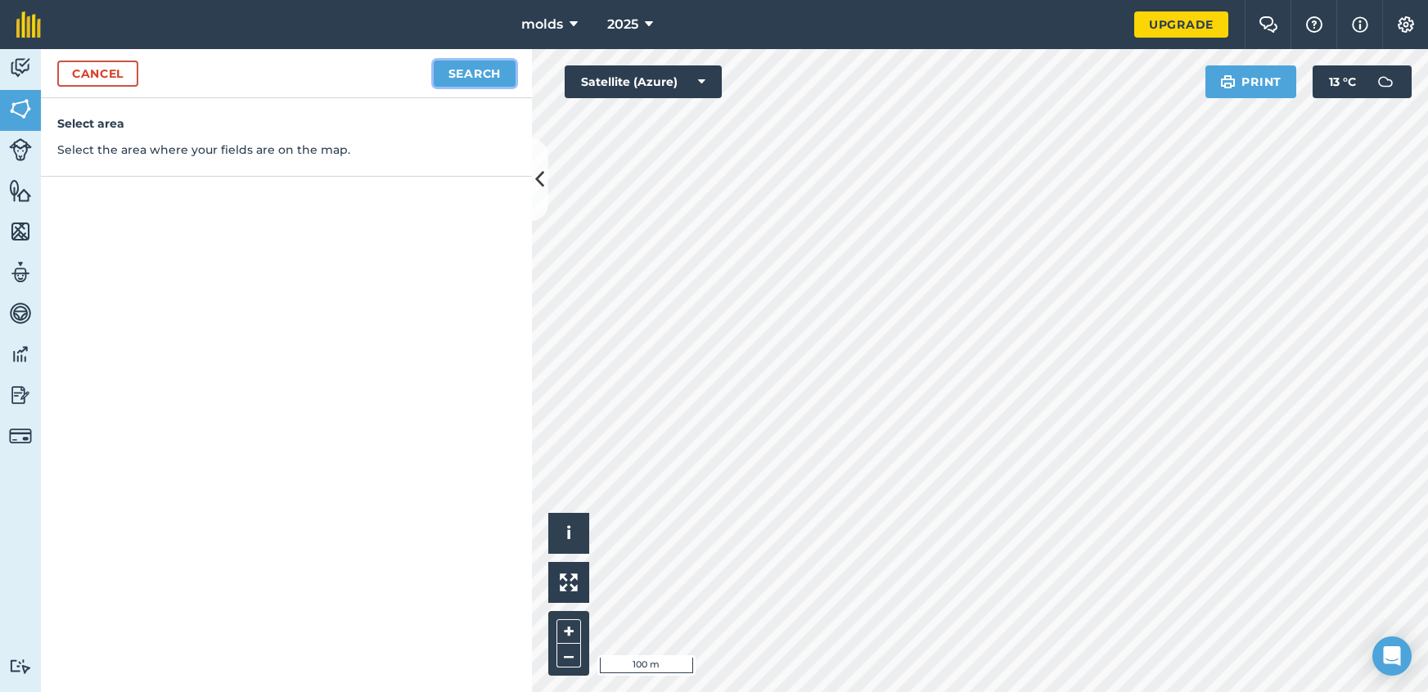
click at [483, 76] on button "Search" at bounding box center [475, 74] width 82 height 26
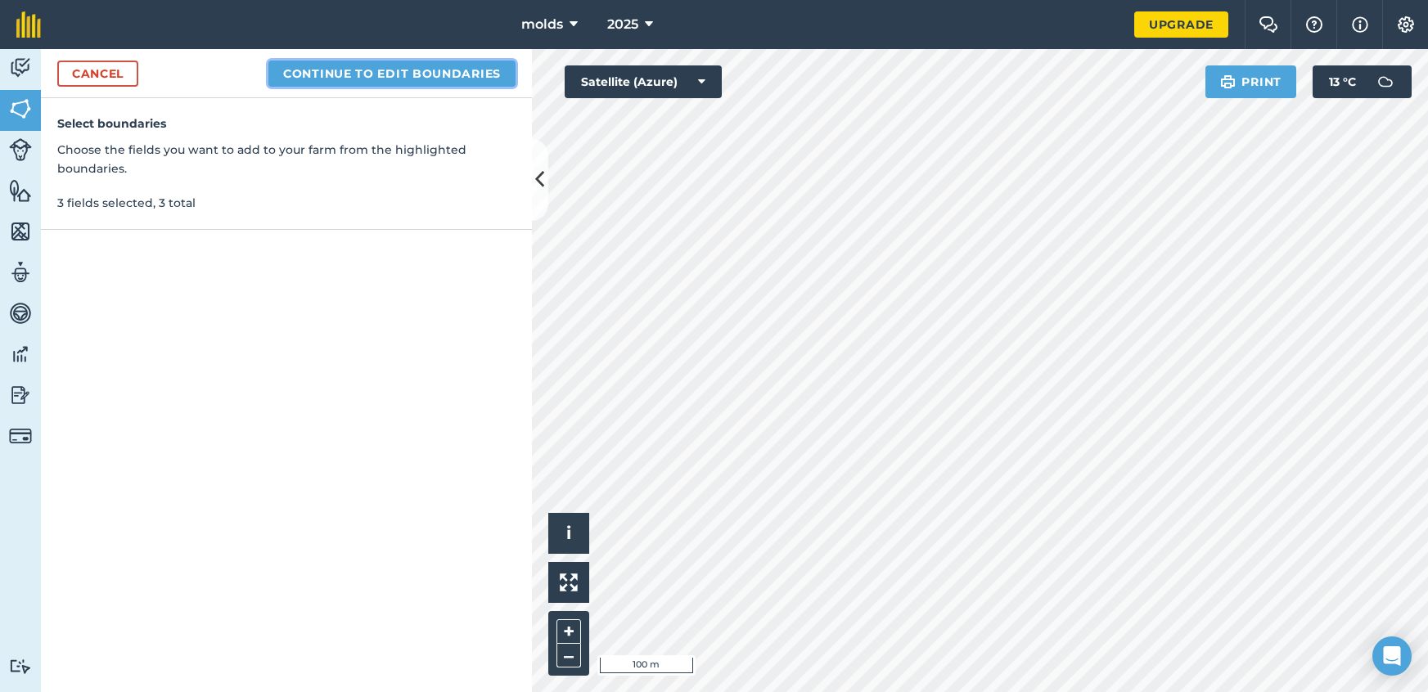
click at [437, 67] on button "Continue to edit boundaries" at bounding box center [391, 74] width 247 height 26
click at [422, 75] on button "Continue to name fields" at bounding box center [410, 74] width 212 height 26
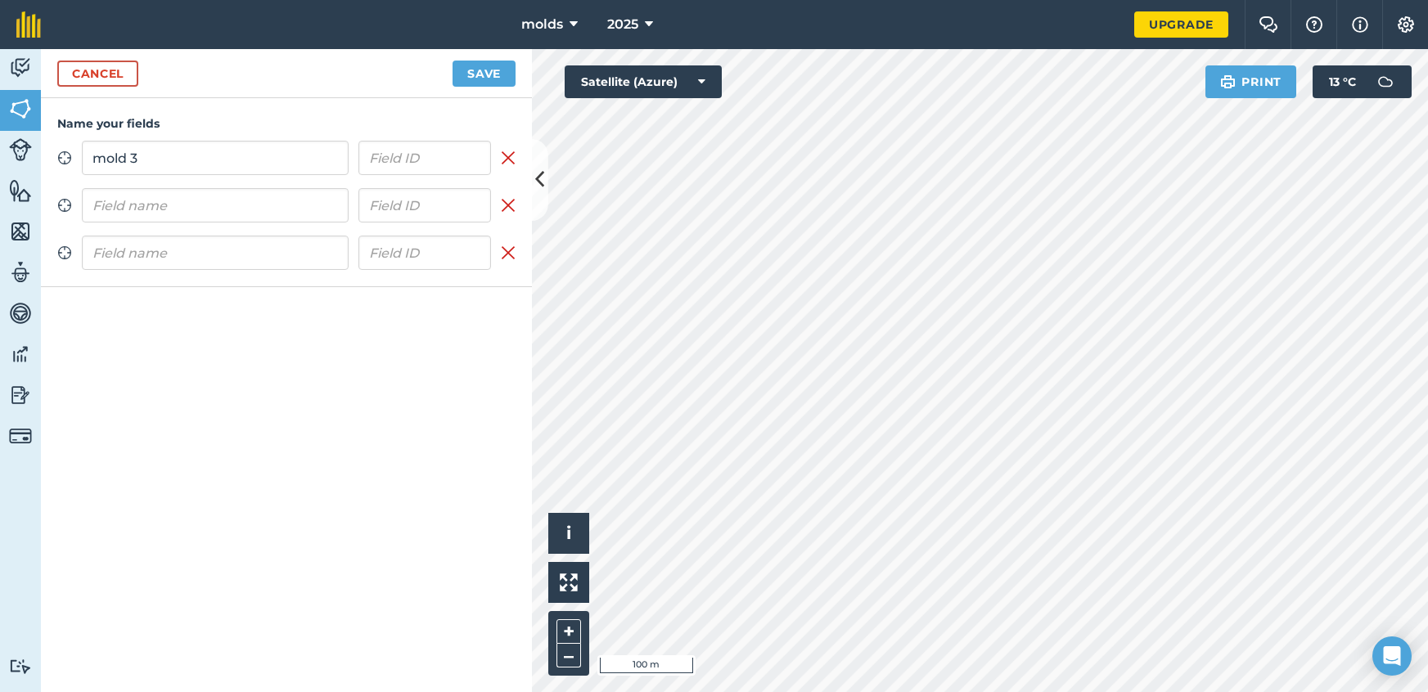
type input "mold 3"
drag, startPoint x: 160, startPoint y: 193, endPoint x: 168, endPoint y: 184, distance: 11.6
click at [168, 184] on div "Zoom to field mold 3 Remove field Zoom to field Remove field Zoom to field Remo…" at bounding box center [286, 205] width 458 height 129
type input "mold 1"
click at [152, 271] on div "Name your fields Zoom to field mold 3 Remove field Zoom to field mold 1 Remove …" at bounding box center [286, 192] width 491 height 189
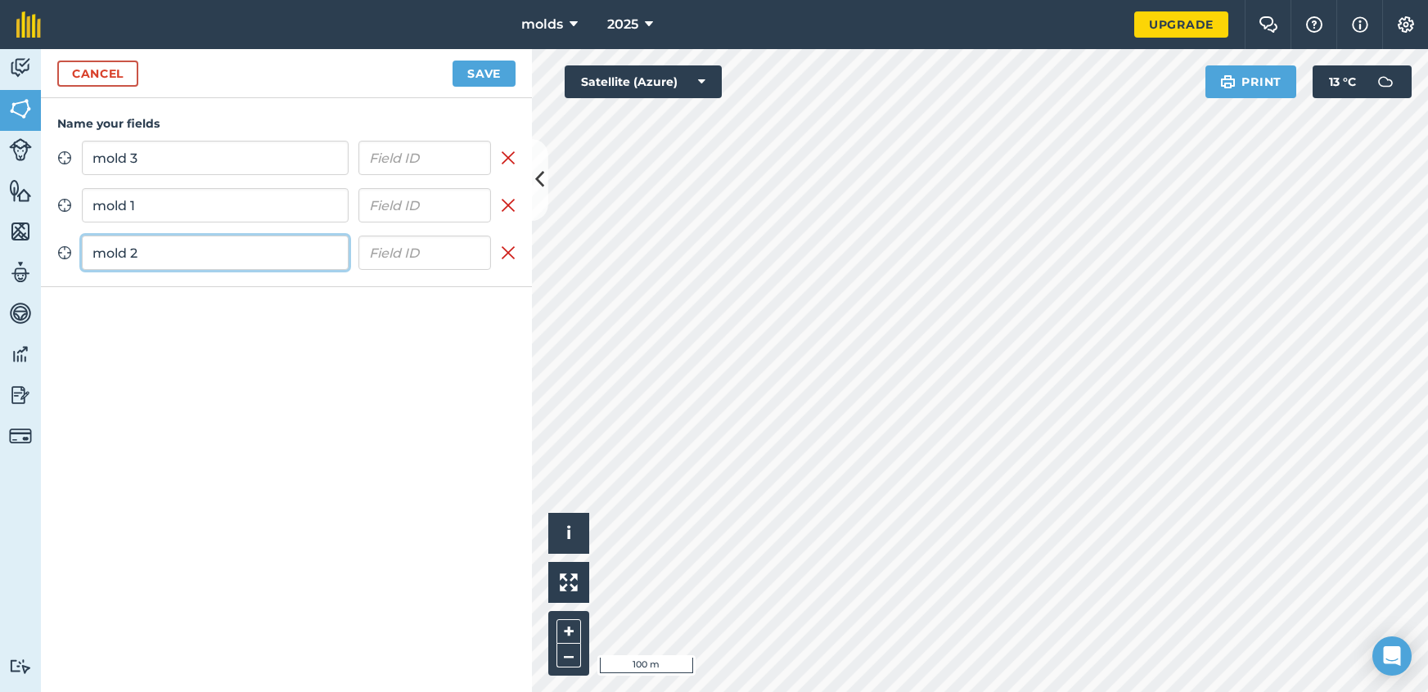
type input "mold 2"
click at [481, 66] on button "Save" at bounding box center [483, 74] width 63 height 26
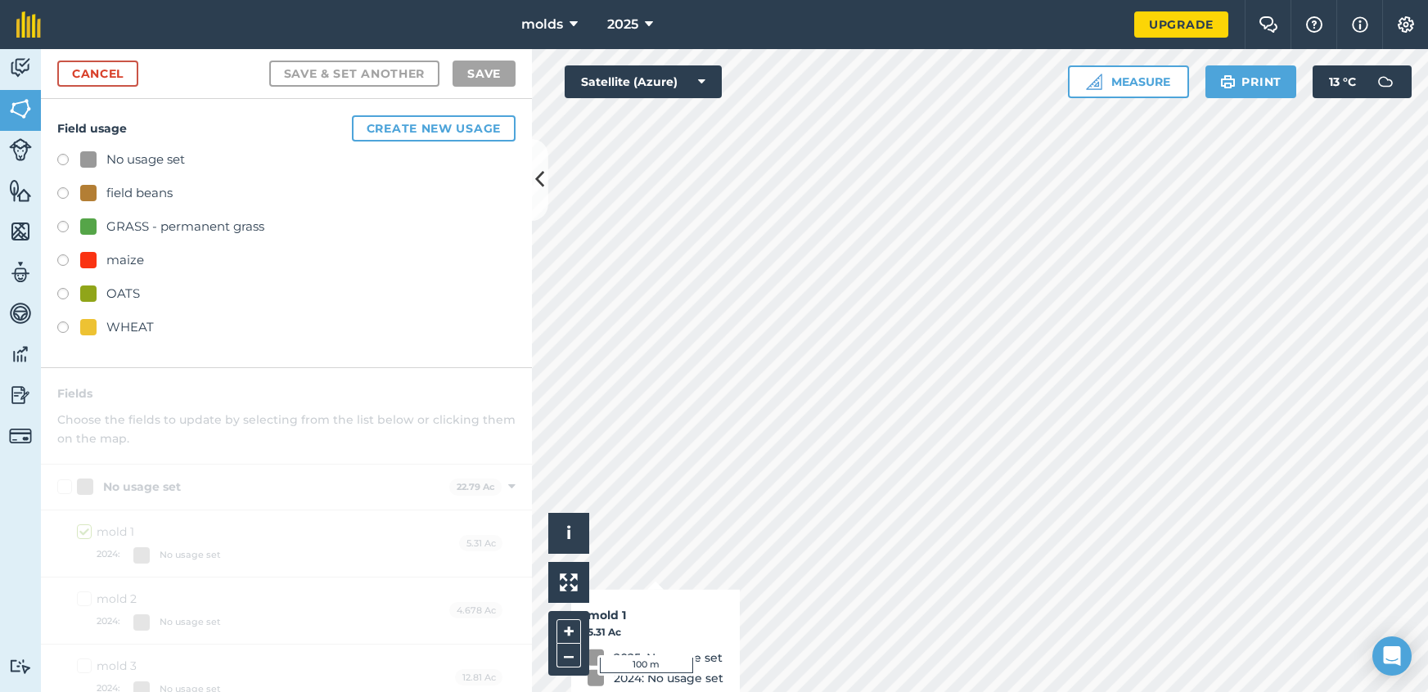
checkbox input "true"
click at [59, 333] on label at bounding box center [68, 330] width 23 height 16
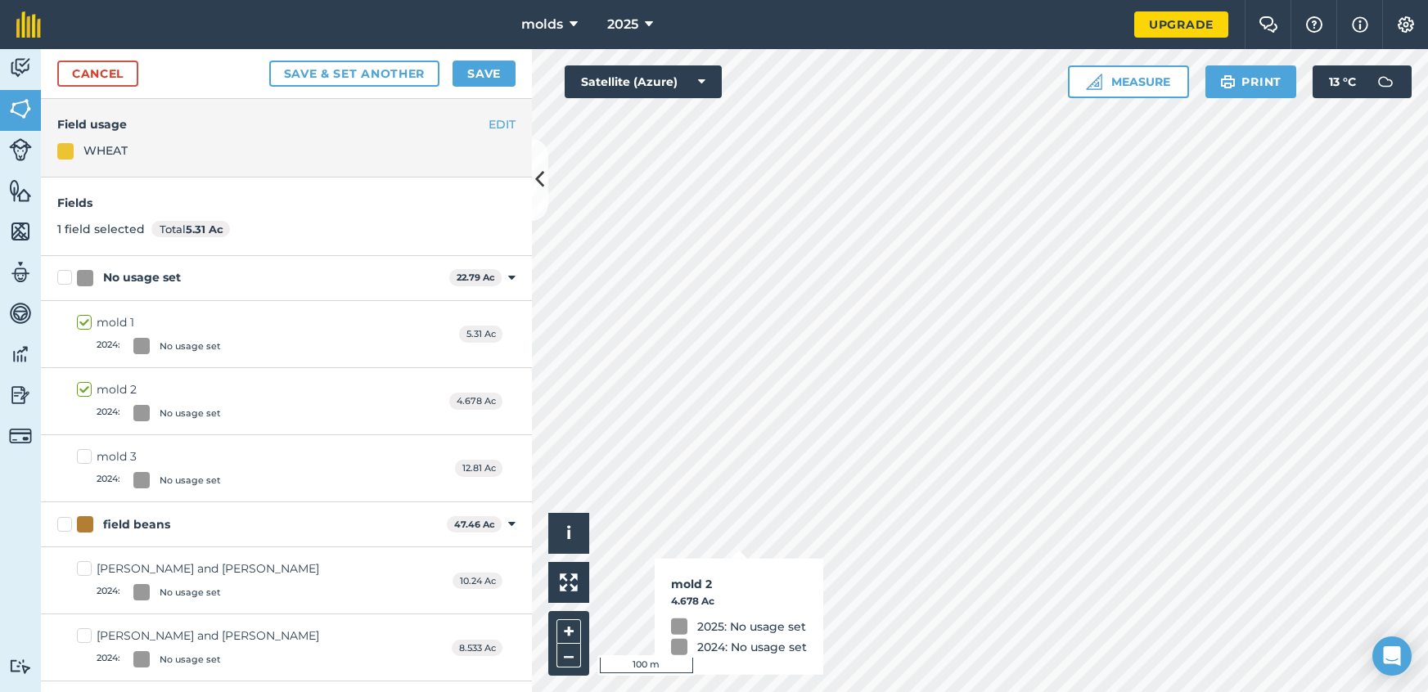
checkbox input "true"
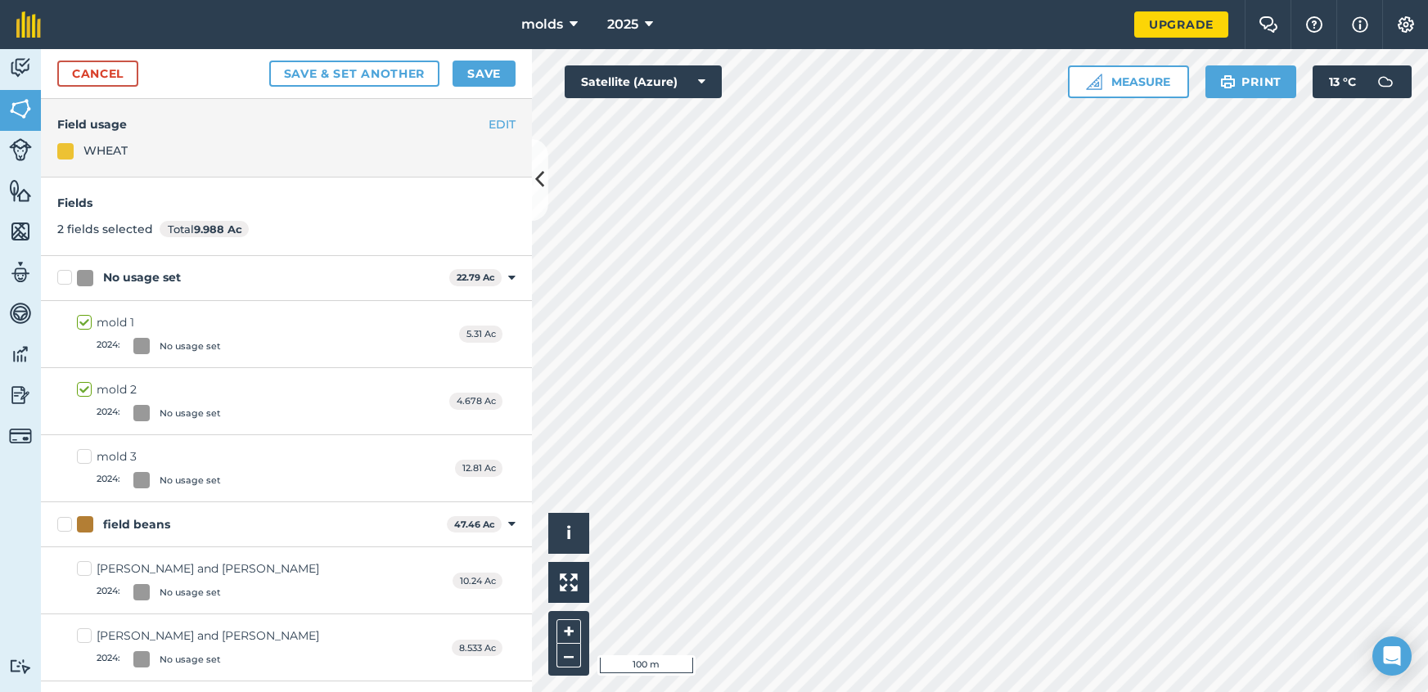
click at [90, 457] on label "mold 3 2024 : No usage set" at bounding box center [149, 468] width 144 height 40
click at [88, 457] on input "mold 3 2024 : No usage set" at bounding box center [82, 453] width 11 height 11
checkbox input "true"
click at [498, 70] on button "Save" at bounding box center [483, 74] width 63 height 26
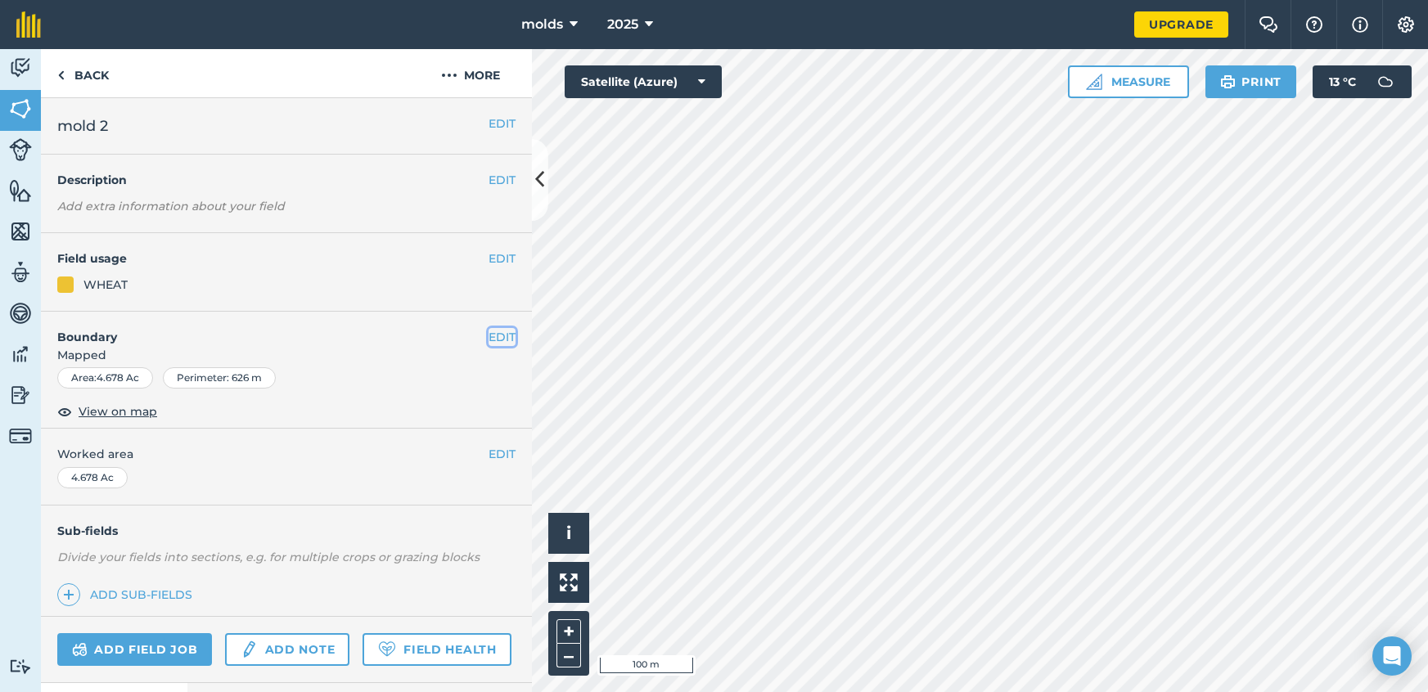
click at [496, 339] on button "EDIT" at bounding box center [501, 337] width 27 height 18
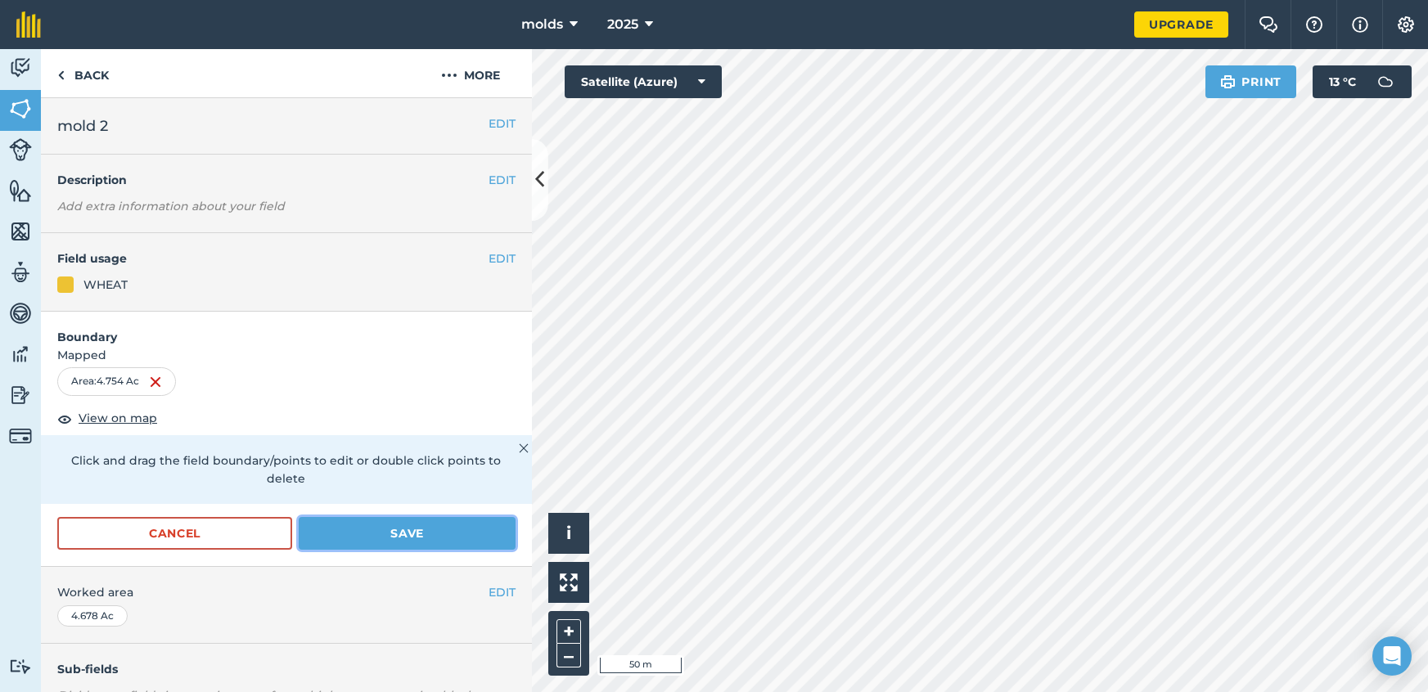
click at [400, 517] on button "Save" at bounding box center [407, 533] width 217 height 33
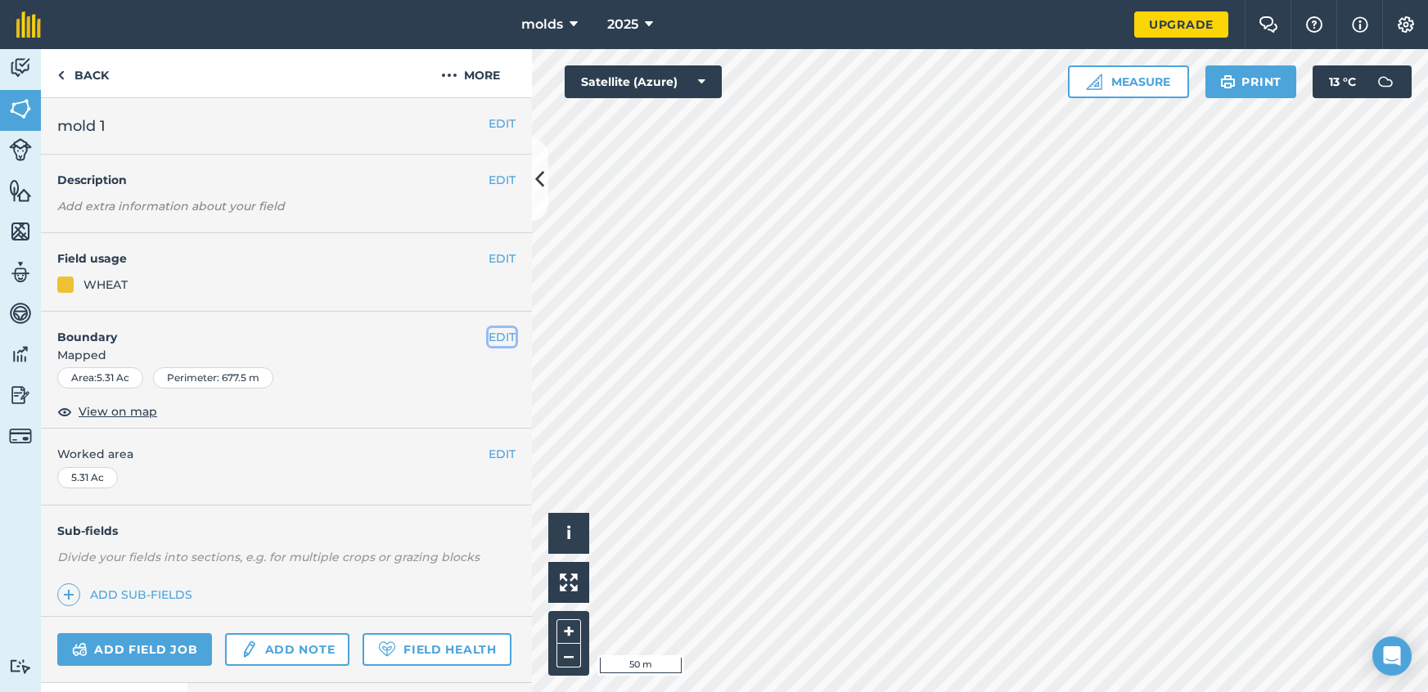
click at [504, 345] on button "EDIT" at bounding box center [501, 337] width 27 height 18
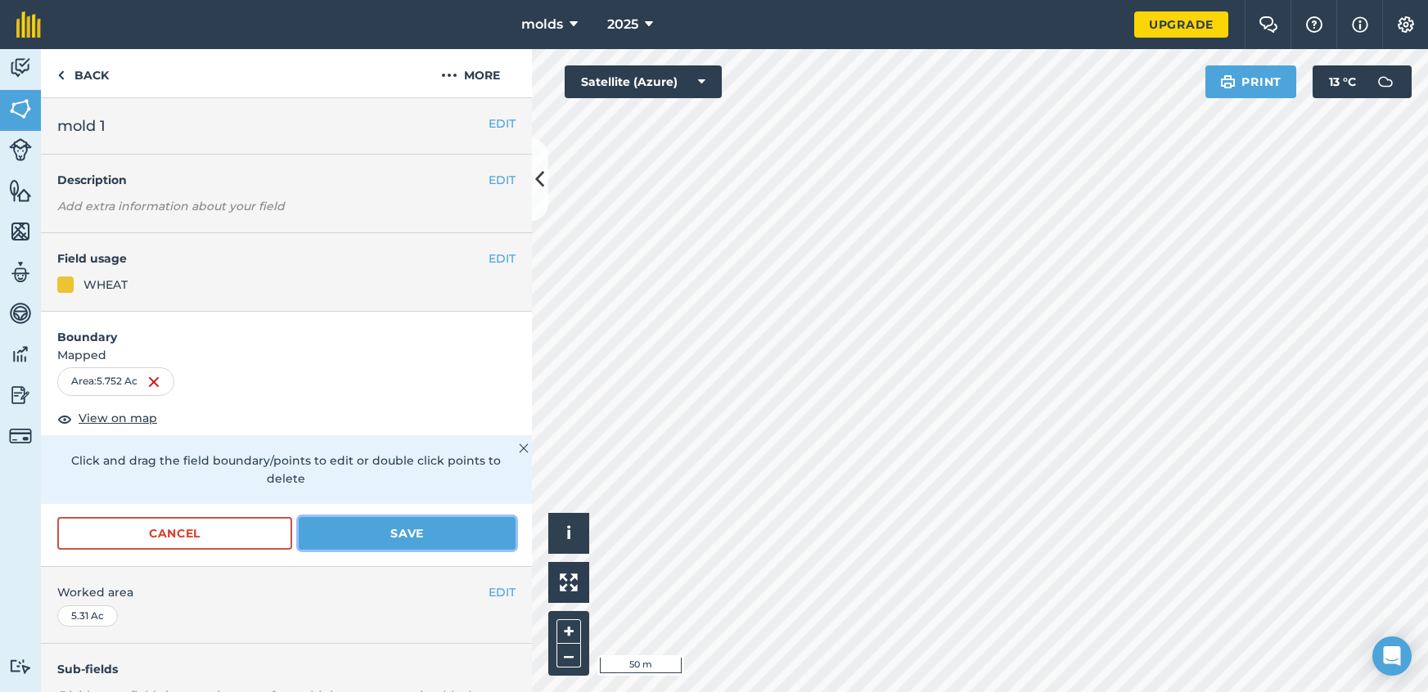
click at [449, 523] on button "Save" at bounding box center [407, 533] width 217 height 33
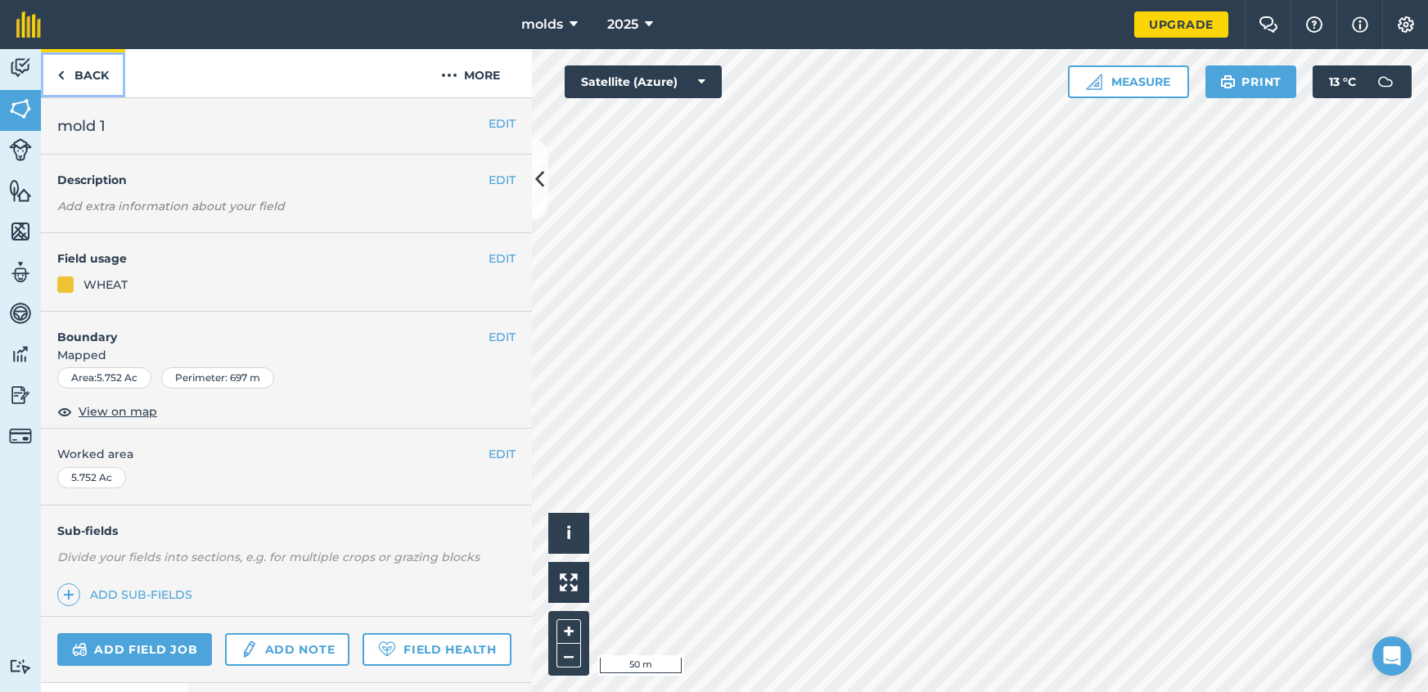
click at [84, 80] on link "Back" at bounding box center [83, 73] width 84 height 48
click at [92, 84] on link "Back" at bounding box center [83, 73] width 84 height 48
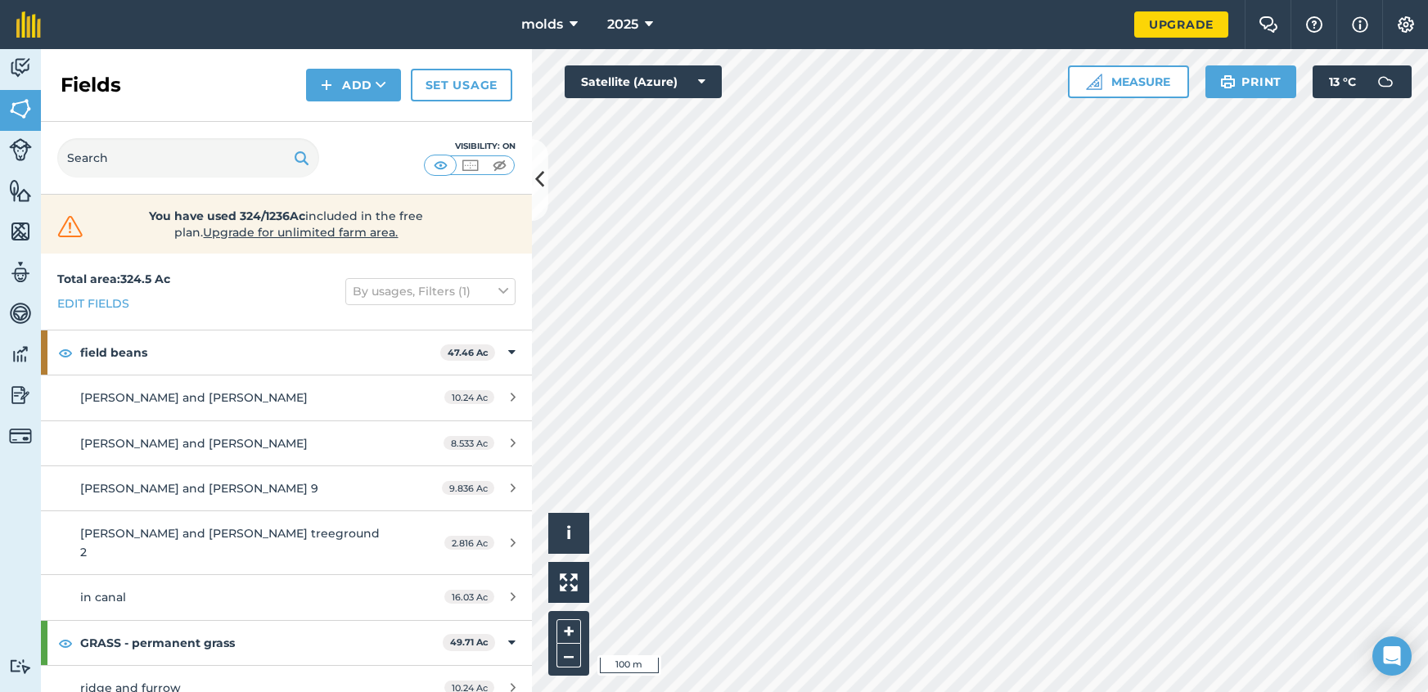
drag, startPoint x: 223, startPoint y: 90, endPoint x: 295, endPoint y: 53, distance: 81.6
click at [277, 58] on div "Fields Add Set usage" at bounding box center [286, 85] width 491 height 73
click at [647, 23] on icon at bounding box center [649, 25] width 8 height 20
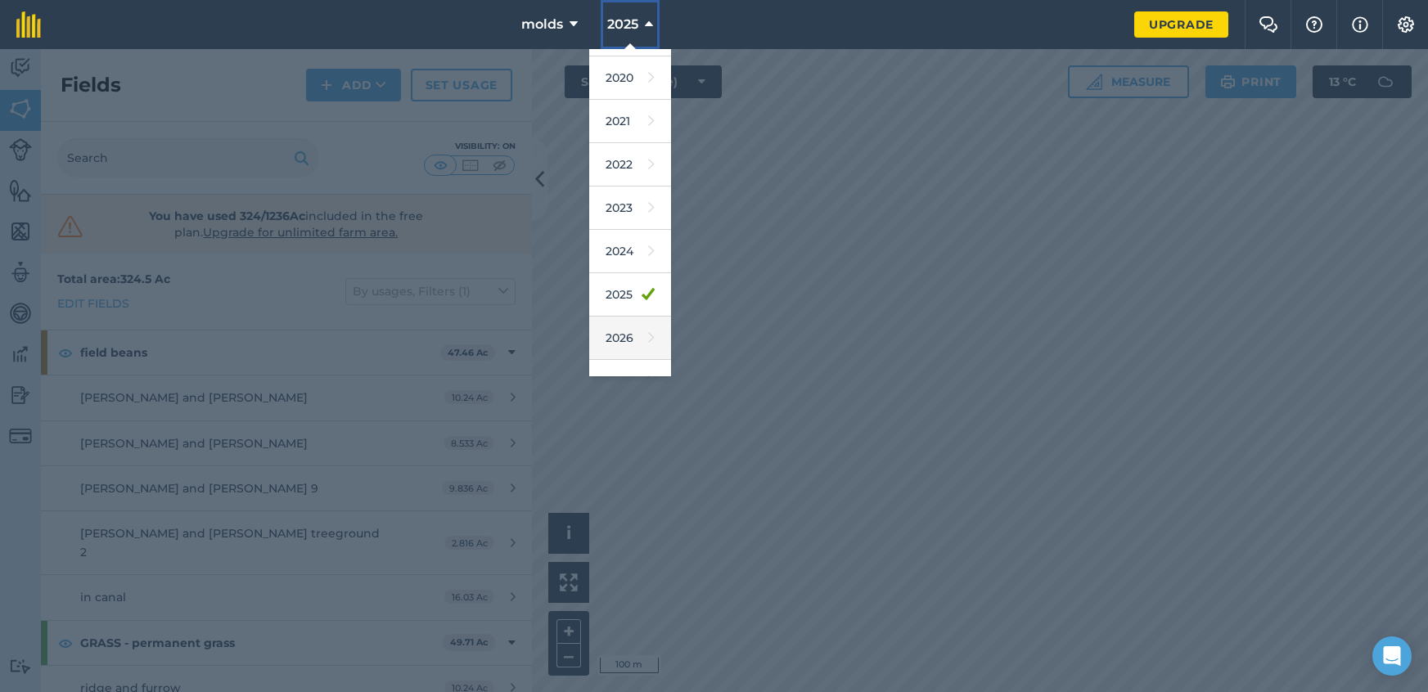
scroll to position [92, 0]
click at [627, 309] on link "2026" at bounding box center [630, 325] width 82 height 43
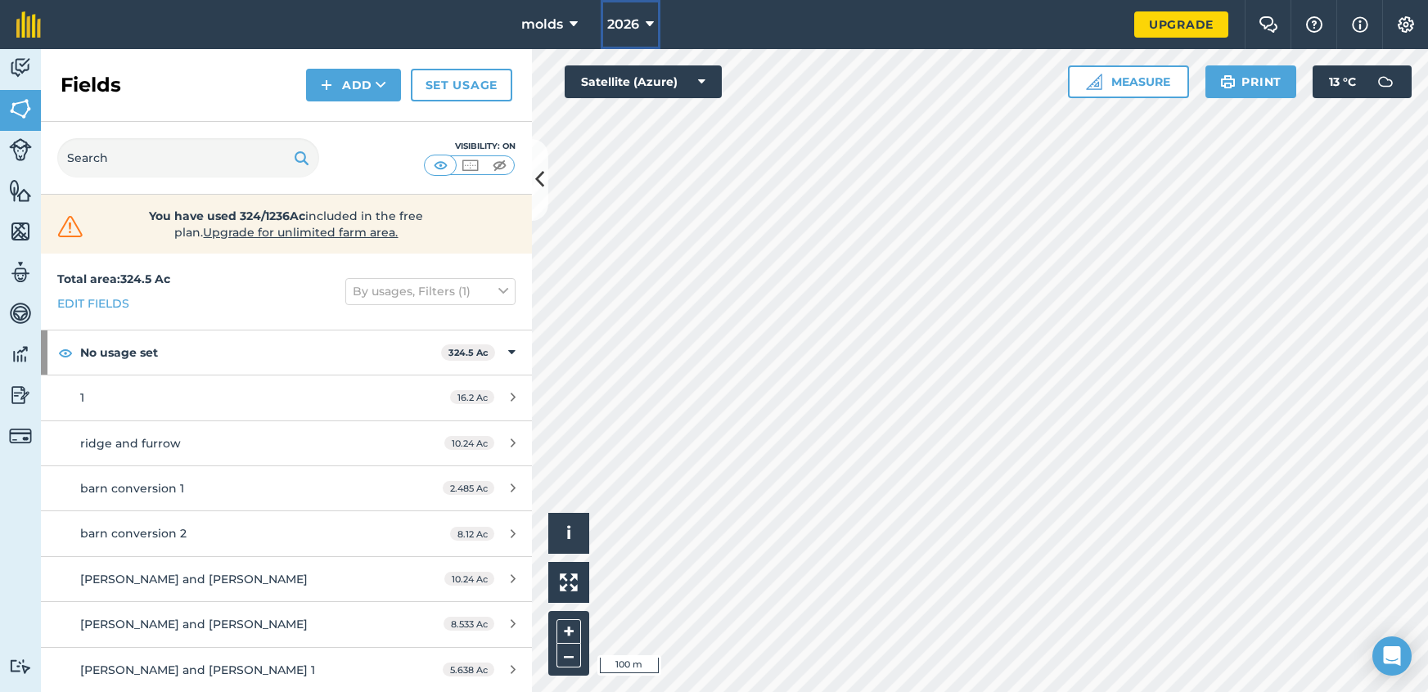
click at [619, 29] on span "2026" at bounding box center [623, 25] width 32 height 20
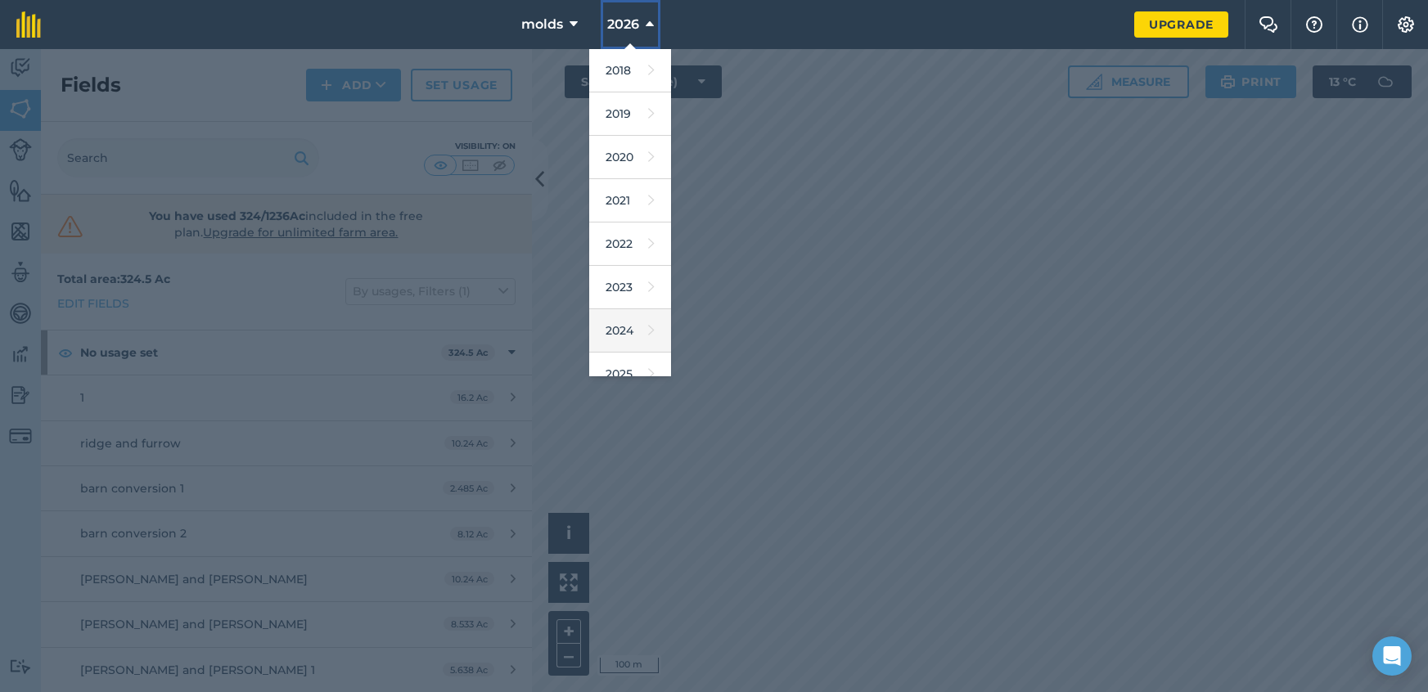
scroll to position [7, 0]
click at [633, 375] on link "2025" at bounding box center [630, 366] width 82 height 43
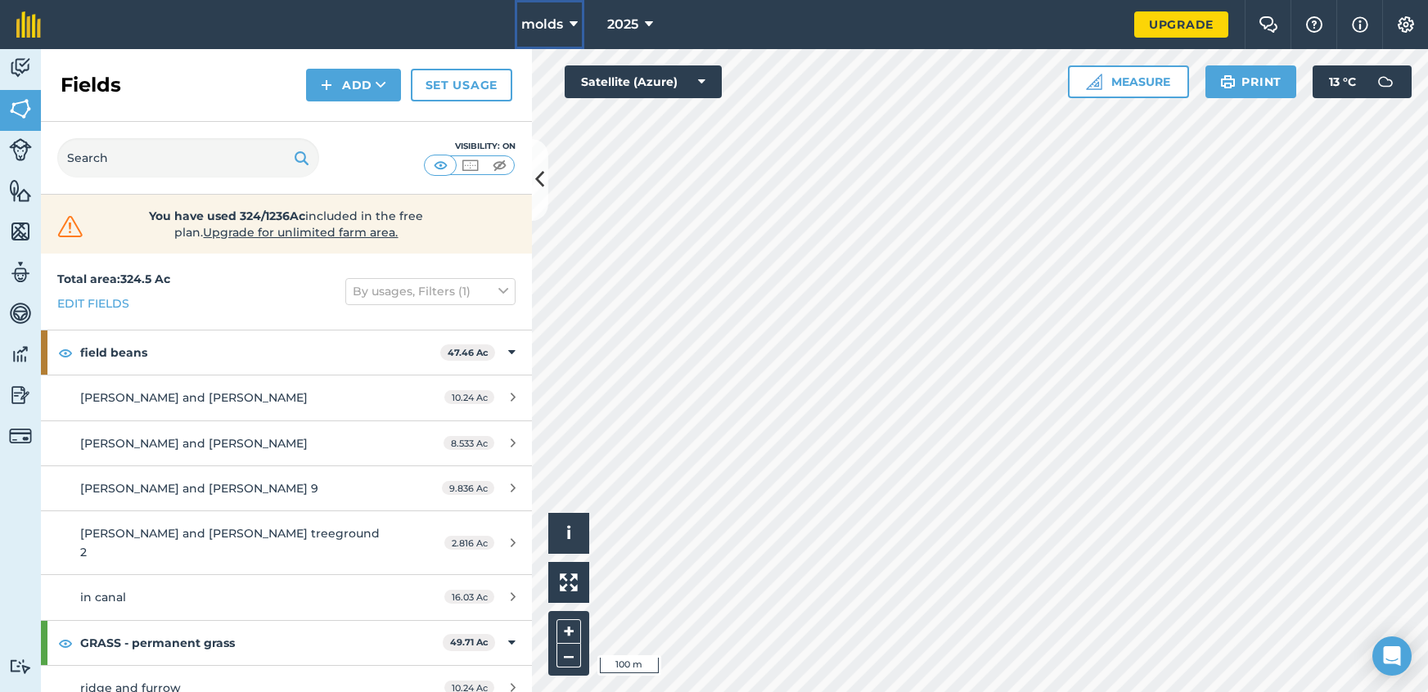
click at [544, 14] on button "molds" at bounding box center [550, 24] width 70 height 49
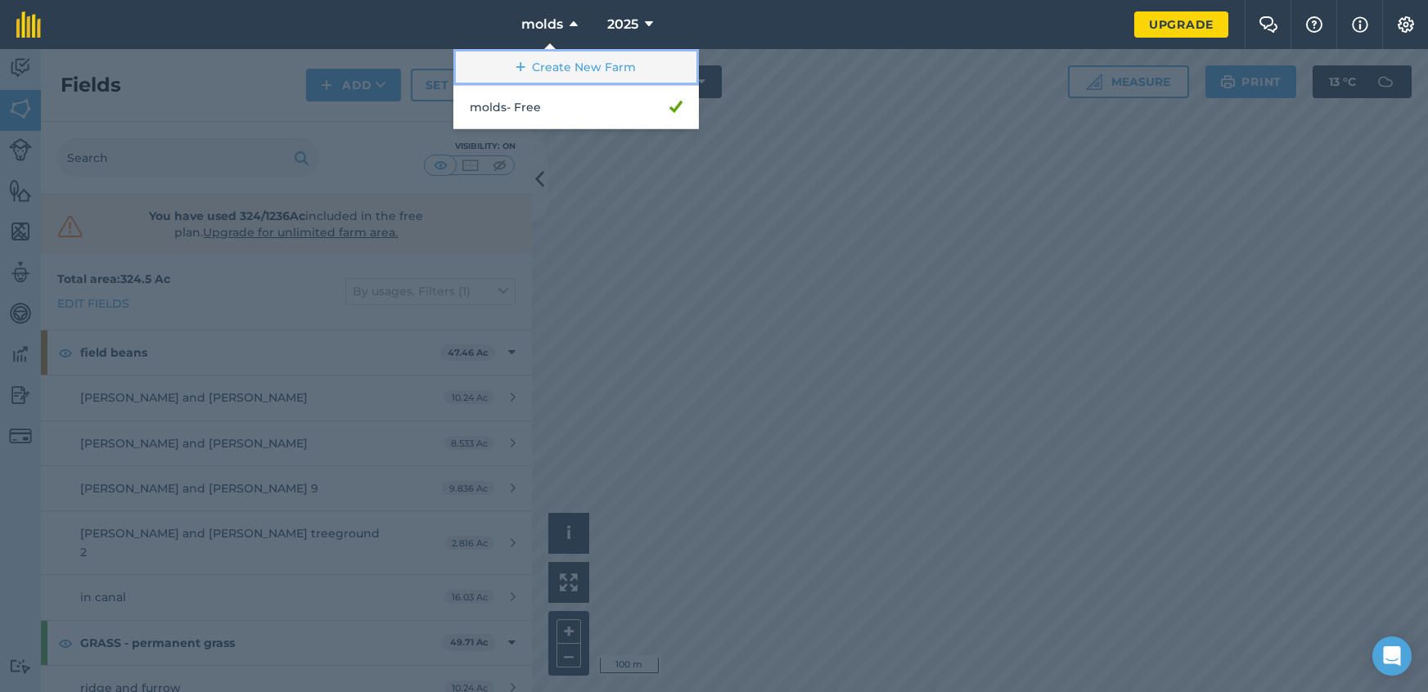
click at [565, 70] on link "Create New Farm" at bounding box center [575, 67] width 245 height 37
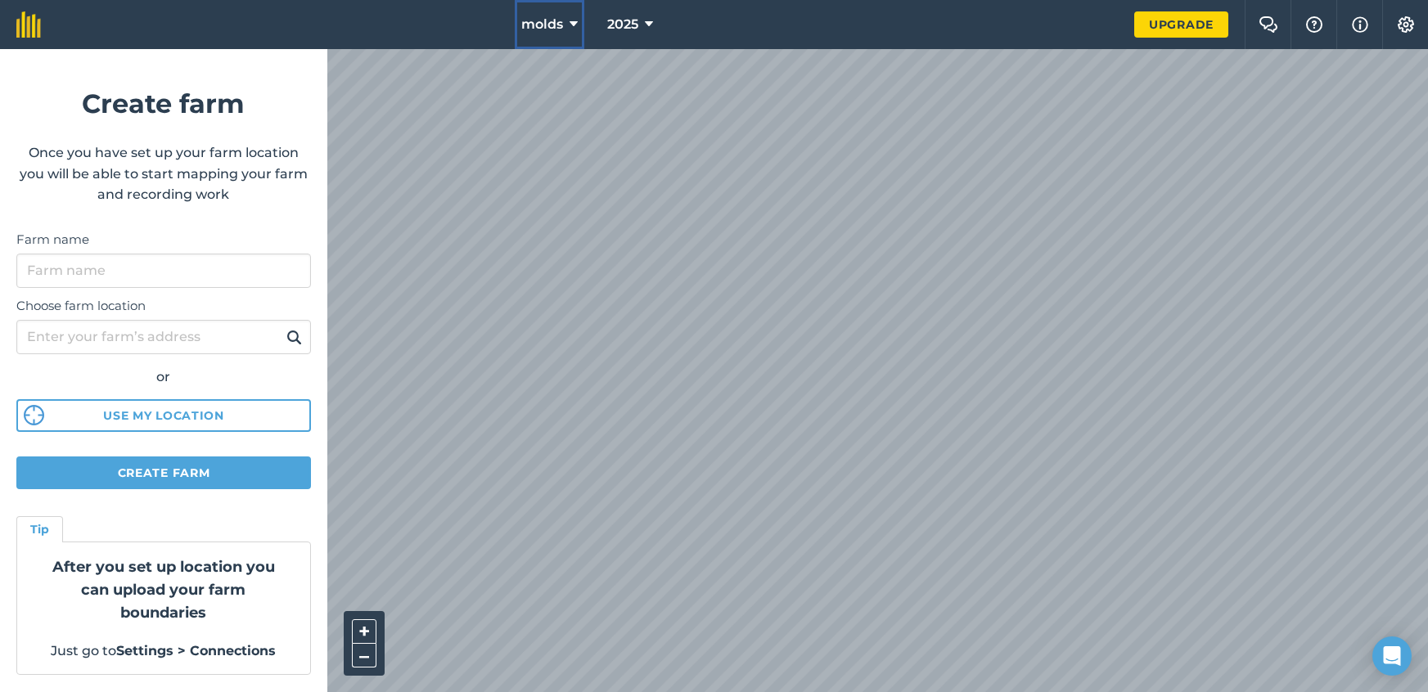
click at [541, 25] on span "molds" at bounding box center [542, 25] width 42 height 20
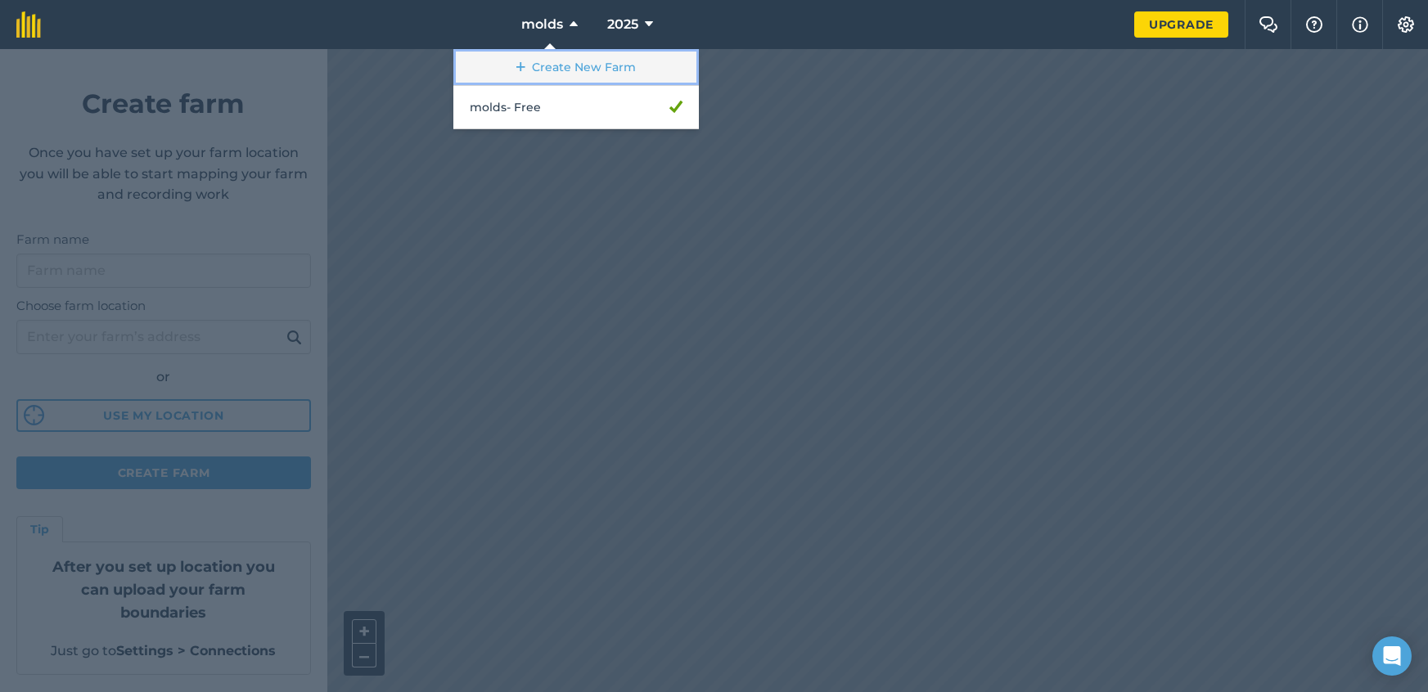
click at [561, 75] on link "Create New Farm" at bounding box center [575, 67] width 245 height 37
click at [563, 73] on link "Create New Farm" at bounding box center [575, 67] width 245 height 37
click at [564, 70] on link "Create New Farm" at bounding box center [575, 67] width 245 height 37
click at [542, 70] on link "Create New Farm" at bounding box center [575, 67] width 245 height 37
click at [541, 65] on link "Create New Farm" at bounding box center [575, 67] width 245 height 37
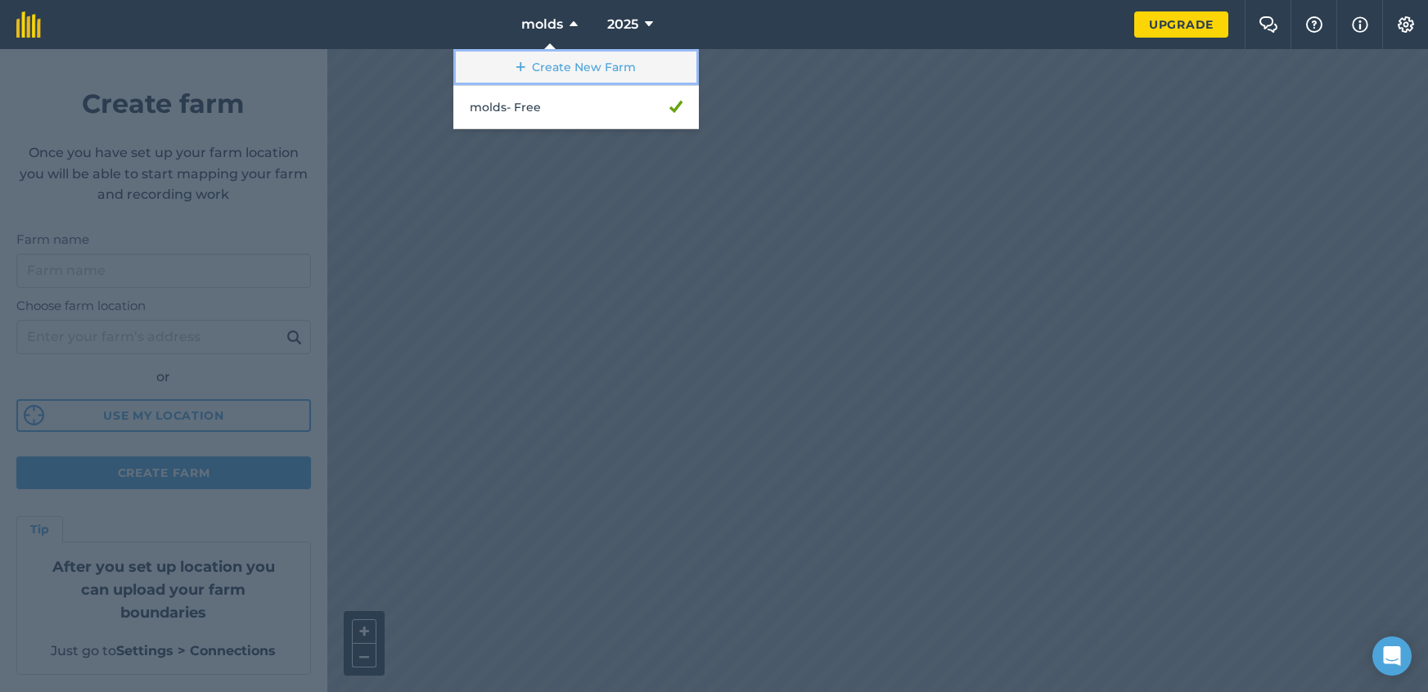
click at [543, 65] on link "Create New Farm" at bounding box center [575, 67] width 245 height 37
click at [554, 63] on link "Create New Farm" at bounding box center [575, 67] width 245 height 37
drag, startPoint x: 554, startPoint y: 63, endPoint x: 543, endPoint y: 72, distance: 13.9
click at [552, 65] on link "Create New Farm" at bounding box center [575, 67] width 245 height 37
click at [543, 72] on link "Create New Farm" at bounding box center [575, 67] width 245 height 37
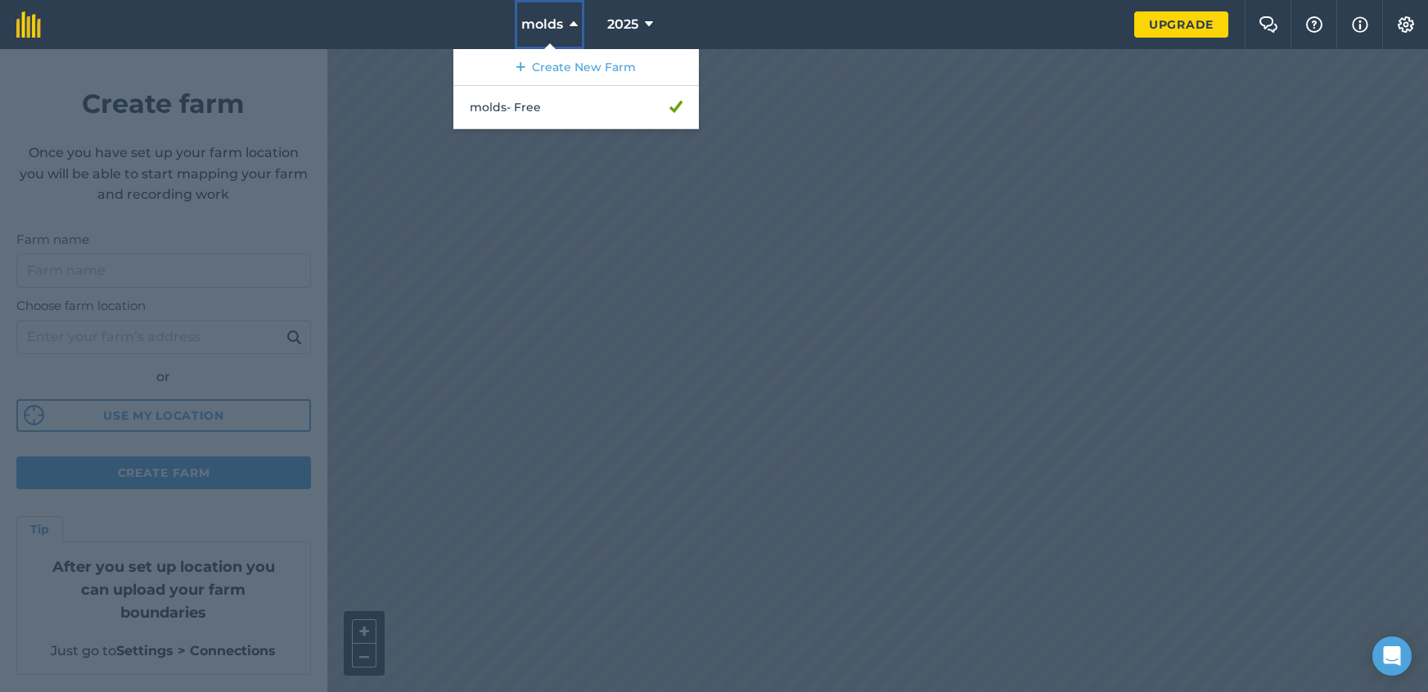
click at [556, 25] on span "molds" at bounding box center [542, 25] width 42 height 20
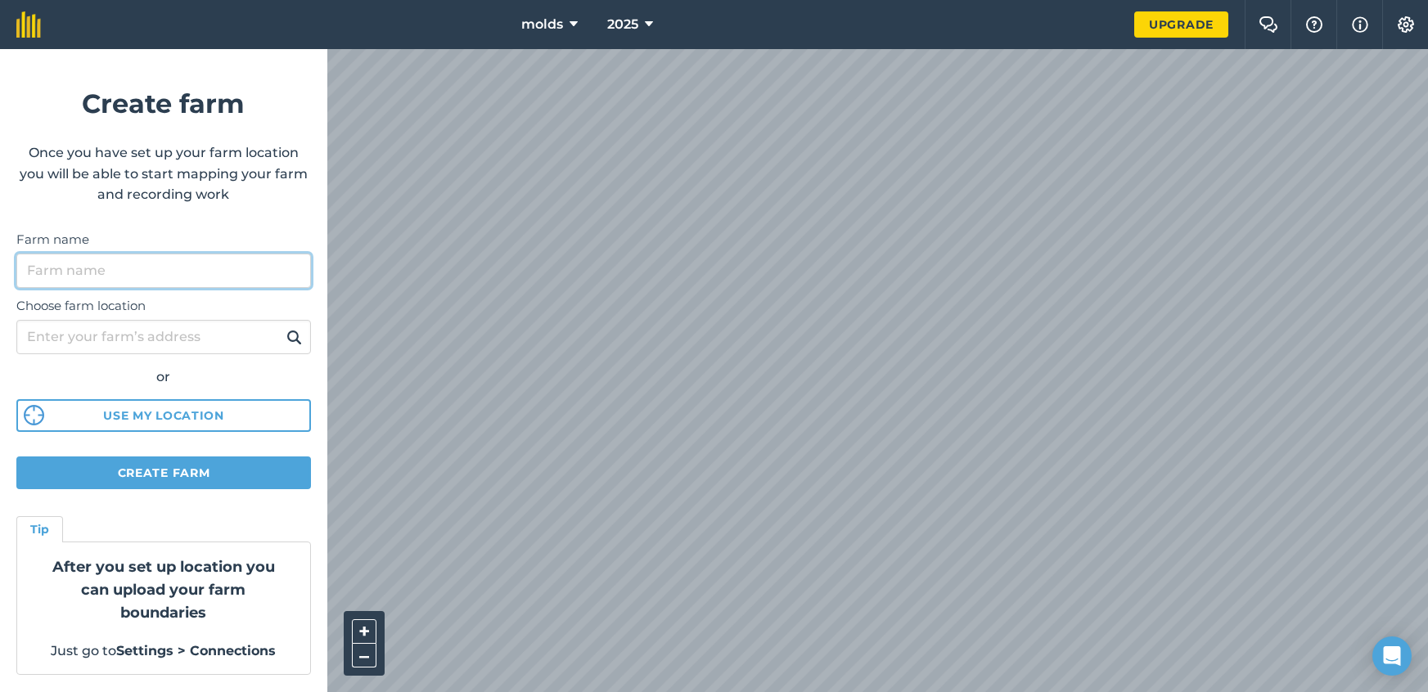
drag, startPoint x: 139, startPoint y: 274, endPoint x: 115, endPoint y: 315, distance: 47.3
click at [139, 277] on input "Farm name" at bounding box center [163, 271] width 295 height 34
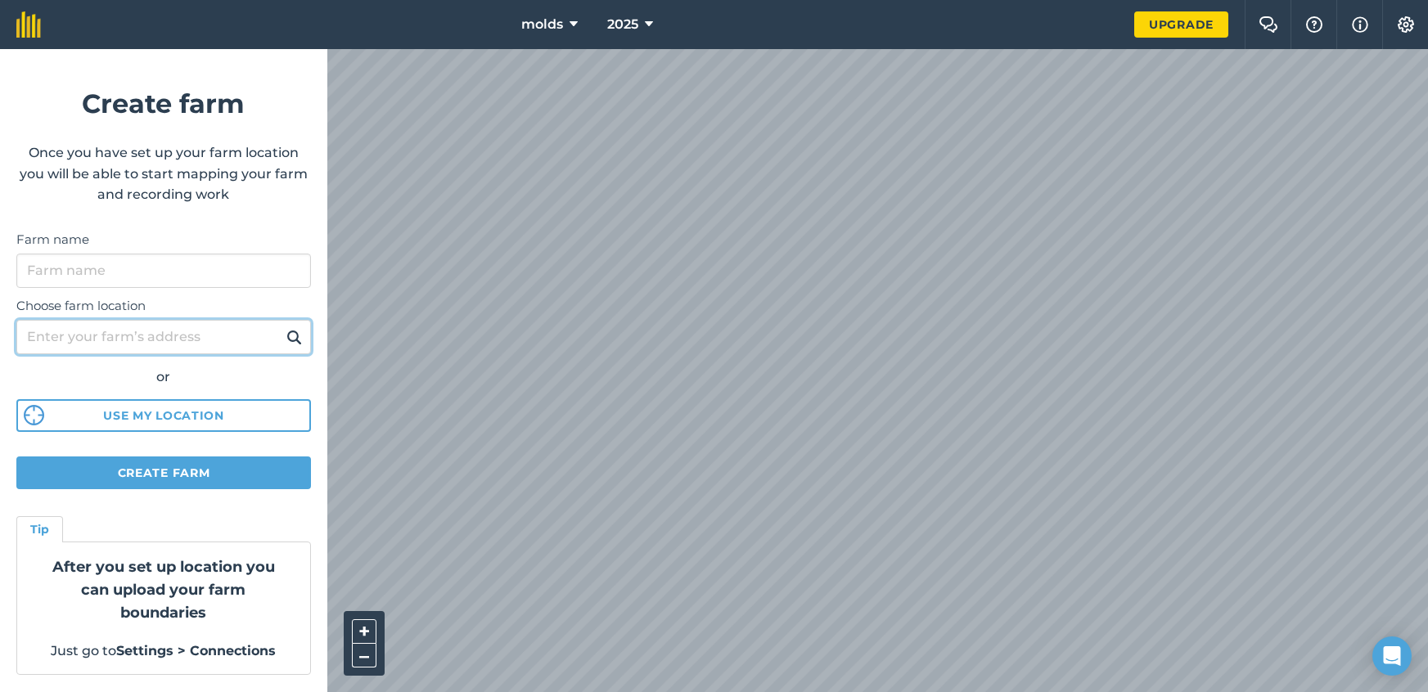
click at [112, 322] on div "Choose farm location or Use my location" at bounding box center [163, 360] width 295 height 145
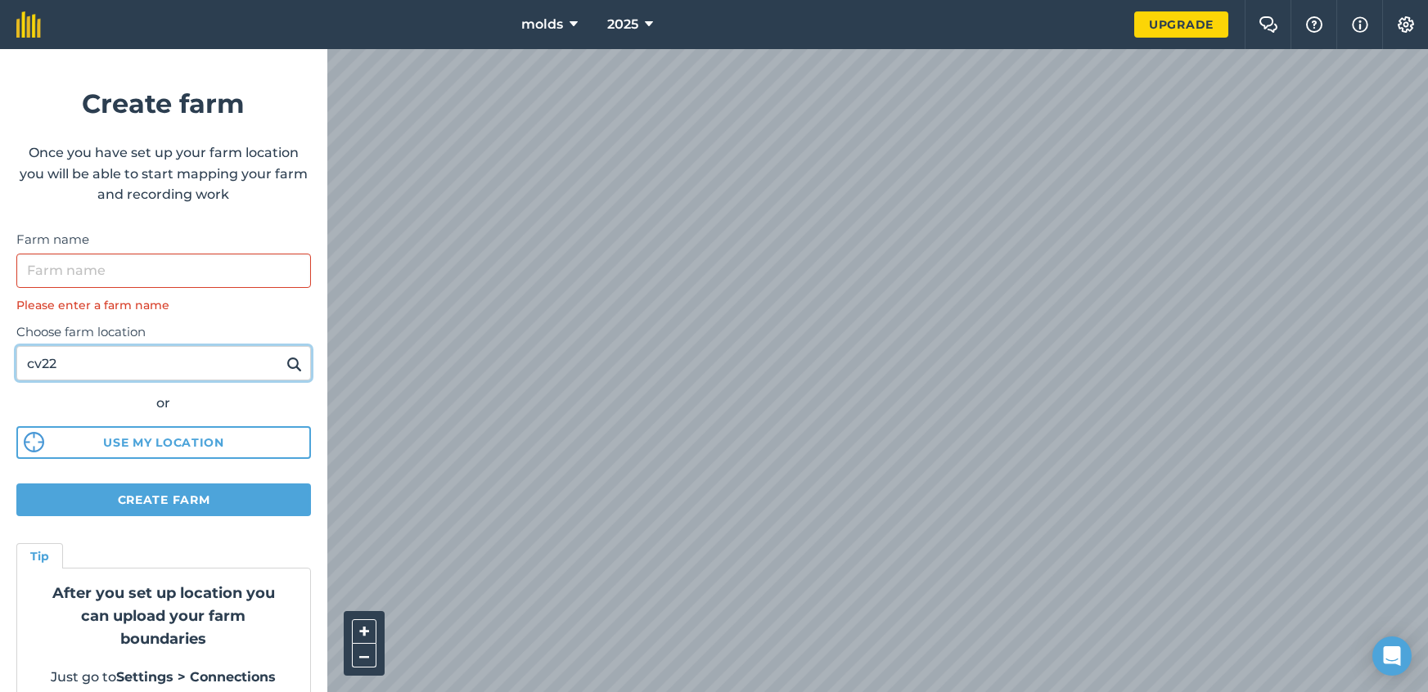
click at [139, 368] on input "cv22" at bounding box center [163, 363] width 295 height 34
type input "c"
type input "cv23"
click at [281, 353] on button at bounding box center [293, 363] width 25 height 21
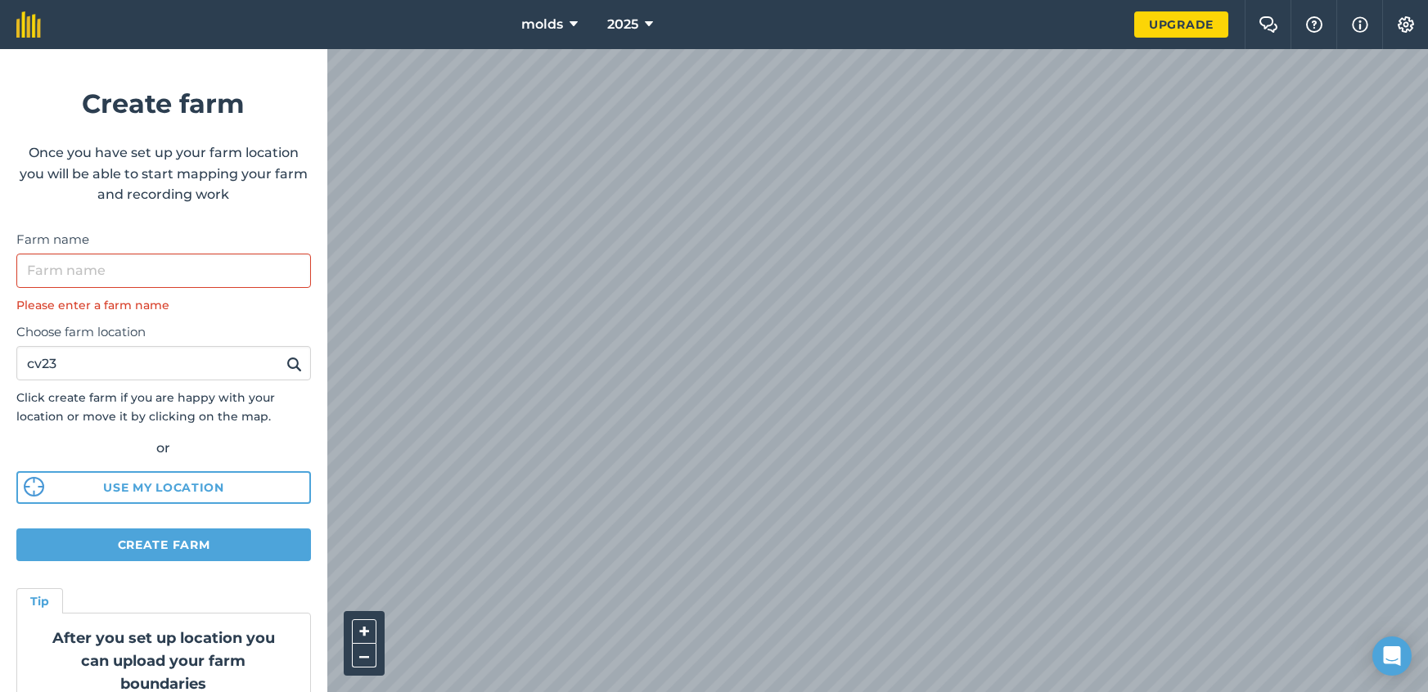
click at [325, 49] on div "molds 2025 Upgrade Farm Chat Help Info Settings Create farm Once you have set u…" at bounding box center [714, 24] width 1428 height 49
click at [175, 49] on div "molds 2025 Upgrade Farm Chat Help Info Settings Create farm Once you have set u…" at bounding box center [714, 24] width 1428 height 49
click at [731, 691] on html "molds 2025 Upgrade Farm Chat Help Info Settings Create farm Once you have set u…" at bounding box center [714, 346] width 1428 height 692
